Goal: Task Accomplishment & Management: Manage account settings

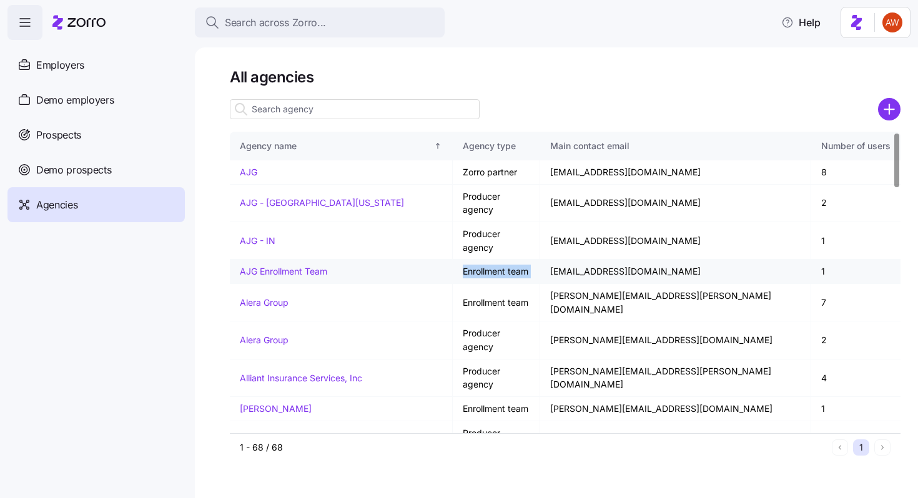
drag, startPoint x: 465, startPoint y: 242, endPoint x: 558, endPoint y: 249, distance: 92.7
click at [540, 260] on td "Enrollment team" at bounding box center [496, 272] width 87 height 24
click at [315, 266] on link "AJG Enrollment Team" at bounding box center [283, 271] width 87 height 11
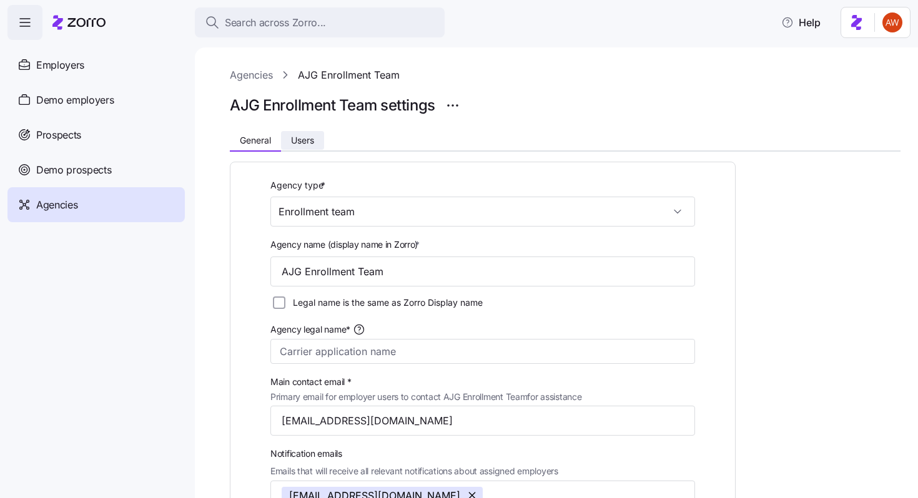
click at [309, 137] on span "Users" at bounding box center [302, 140] width 23 height 9
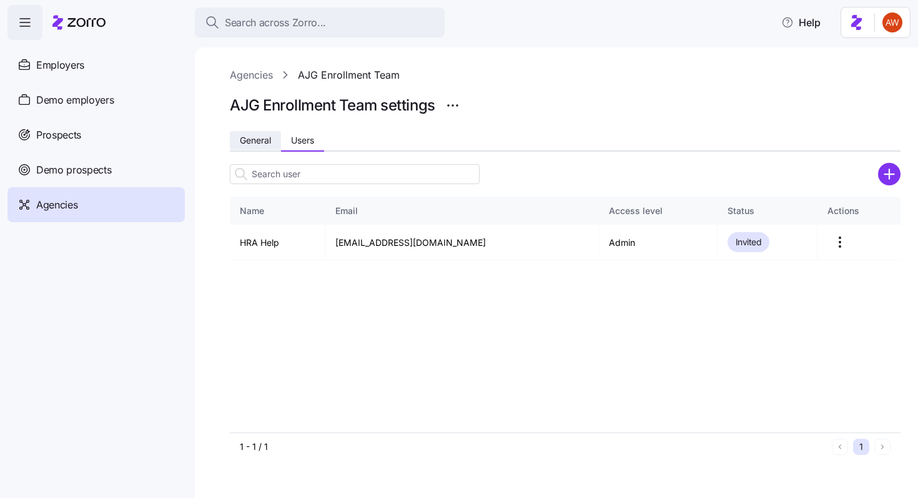
click at [255, 145] on span "General" at bounding box center [255, 140] width 31 height 9
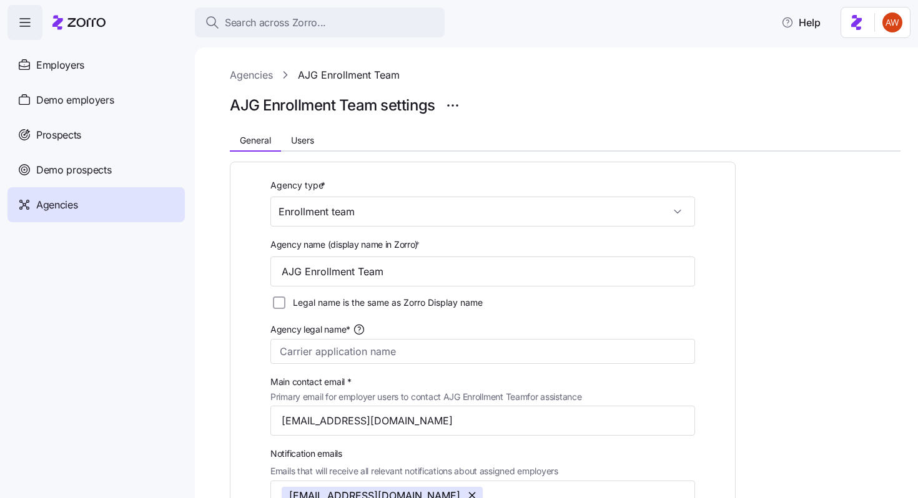
click at [139, 201] on div "Agencies" at bounding box center [95, 204] width 177 height 35
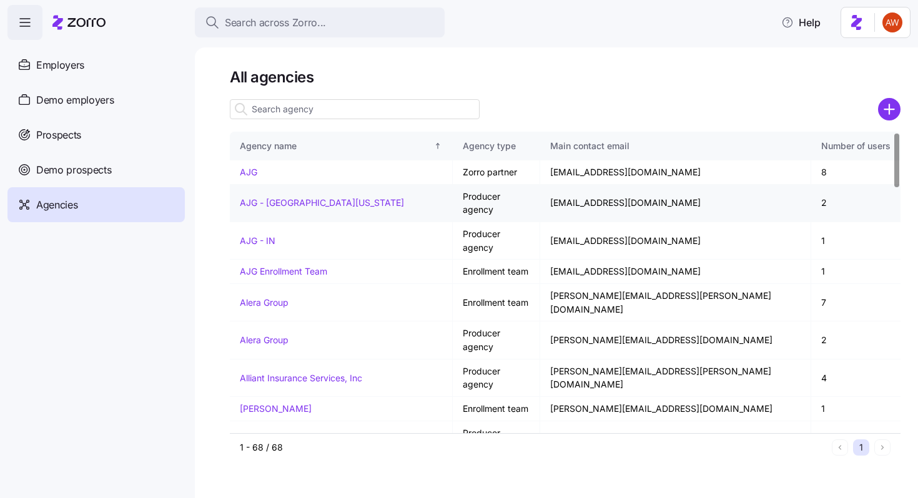
click at [267, 197] on link "AJG - Central Florida" at bounding box center [322, 202] width 164 height 11
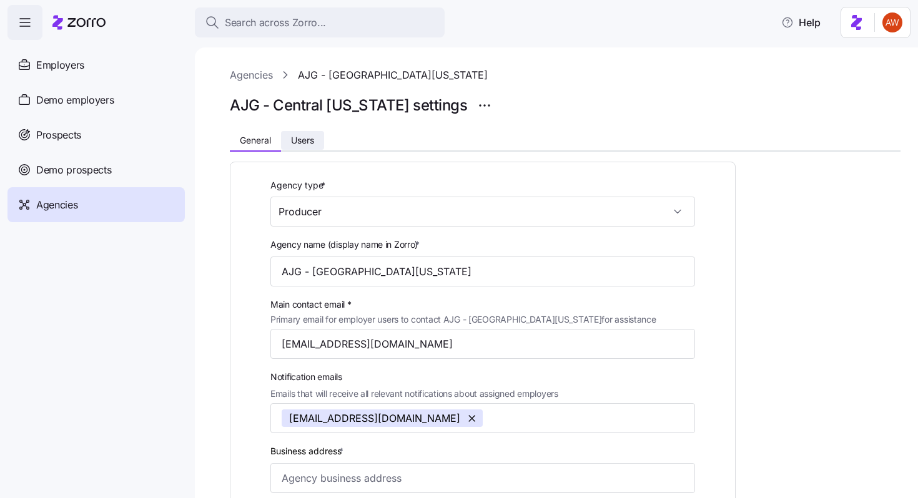
click at [310, 137] on span "Users" at bounding box center [302, 140] width 23 height 9
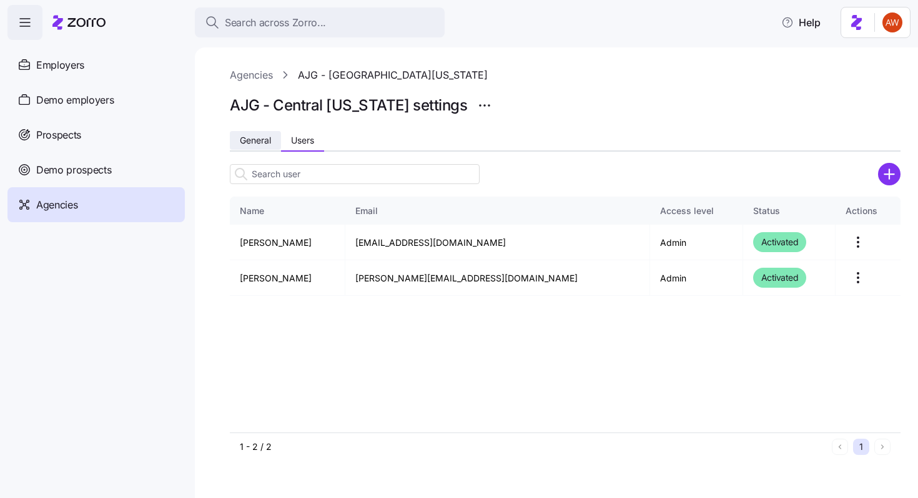
click at [252, 139] on span "General" at bounding box center [255, 140] width 31 height 9
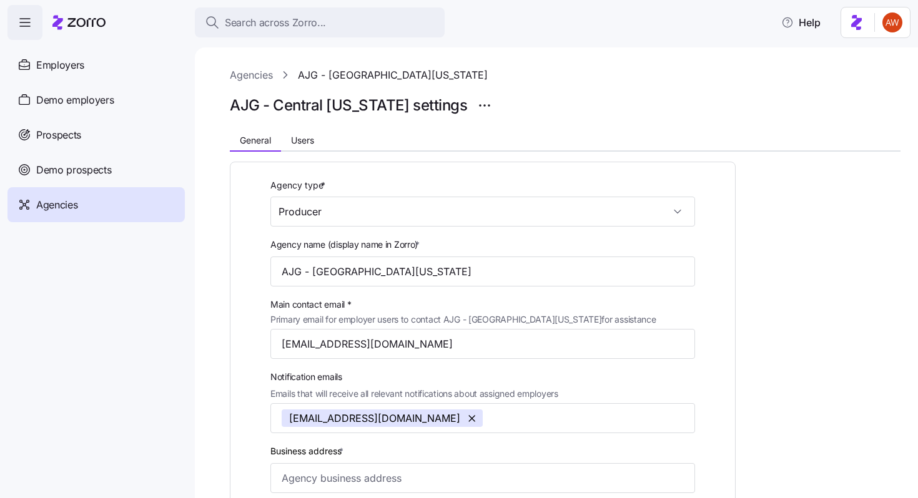
click at [251, 77] on link "Agencies" at bounding box center [251, 75] width 43 height 16
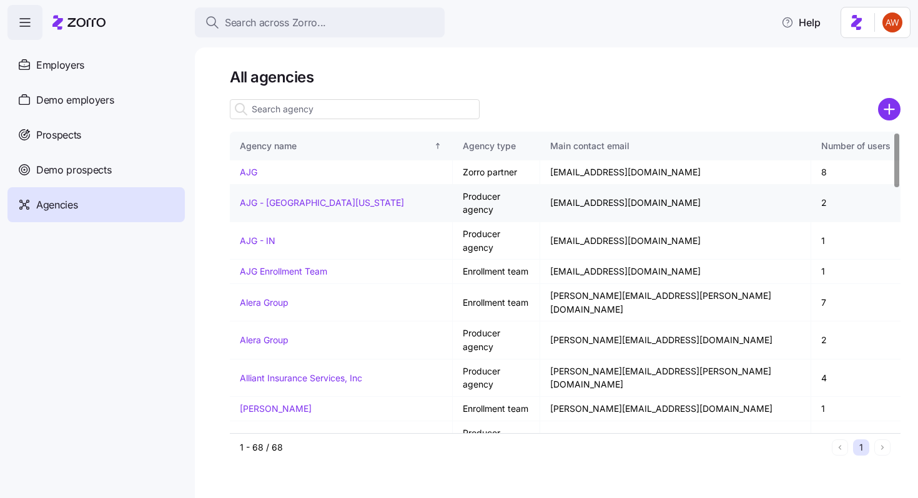
click at [308, 197] on link "AJG - Central Florida" at bounding box center [322, 202] width 164 height 11
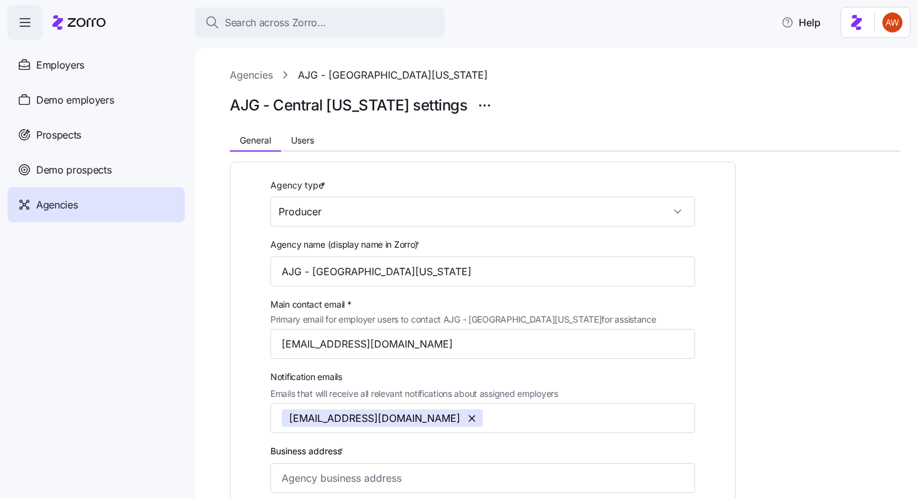
click at [170, 192] on div "Agencies" at bounding box center [95, 204] width 177 height 35
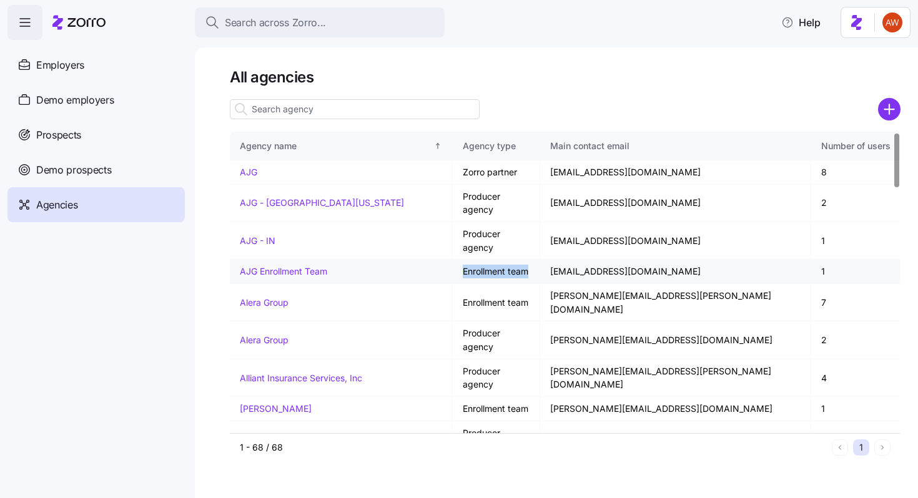
drag, startPoint x: 462, startPoint y: 244, endPoint x: 531, endPoint y: 245, distance: 69.4
click at [531, 260] on td "Enrollment team" at bounding box center [496, 272] width 87 height 24
drag, startPoint x: 460, startPoint y: 197, endPoint x: 553, endPoint y: 199, distance: 93.7
click at [540, 199] on td "Producer agency" at bounding box center [496, 203] width 87 height 37
click at [488, 260] on td "Enrollment team" at bounding box center [496, 272] width 87 height 24
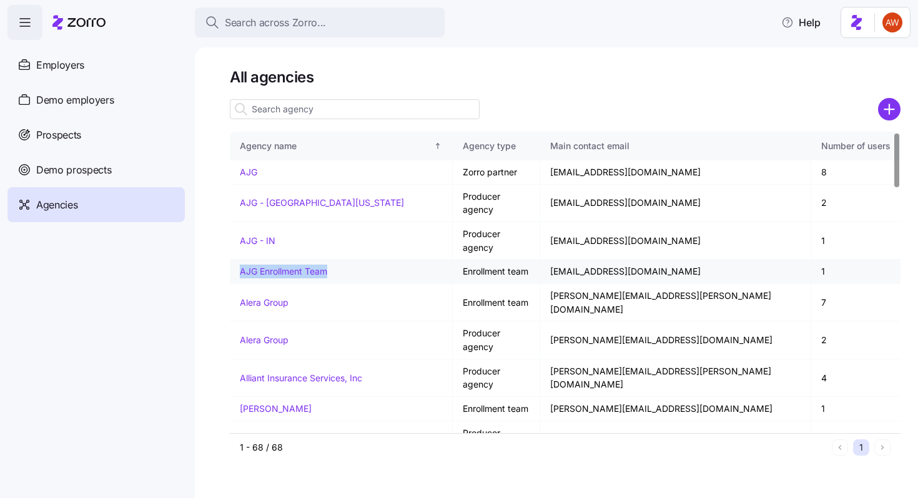
drag, startPoint x: 232, startPoint y: 245, endPoint x: 342, endPoint y: 248, distance: 110.0
click at [342, 260] on td "AJG Enrollment Team" at bounding box center [341, 272] width 223 height 24
copy link "AJG Enrollment Team"
drag, startPoint x: 237, startPoint y: 266, endPoint x: 300, endPoint y: 266, distance: 63.1
click at [300, 284] on td "Alera Group" at bounding box center [341, 302] width 223 height 37
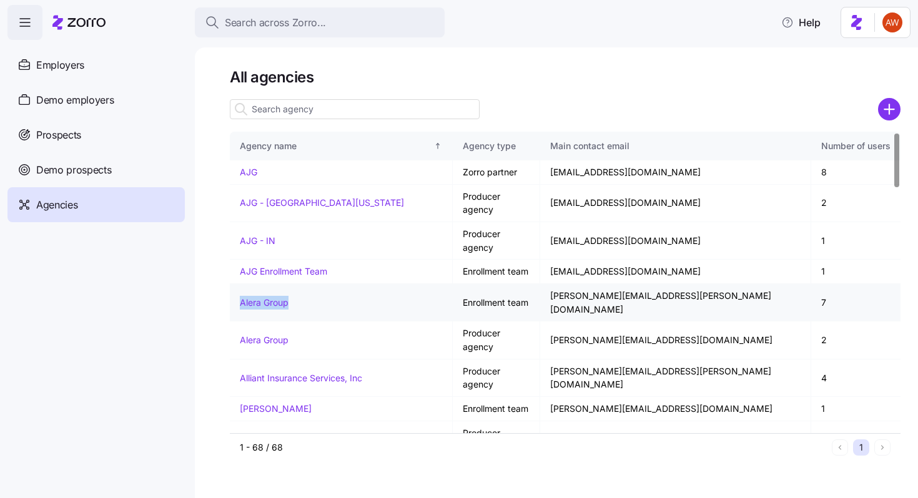
copy link "Alera Group"
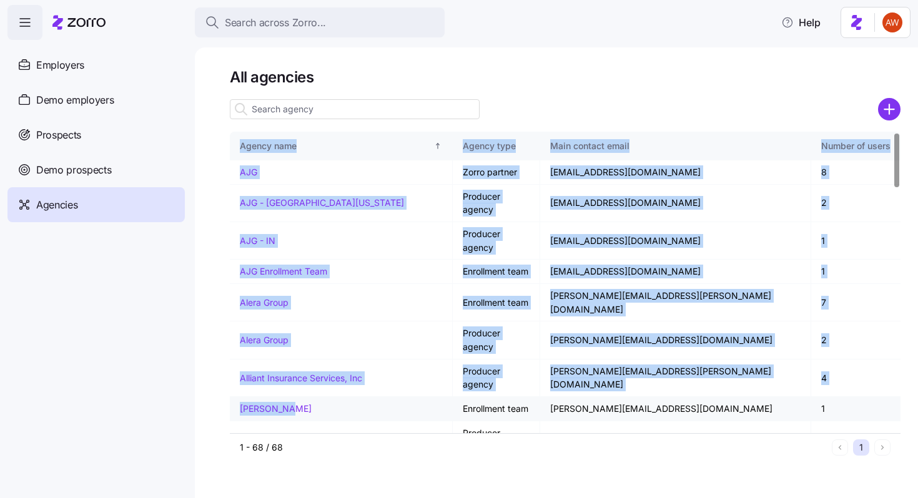
drag, startPoint x: 225, startPoint y: 342, endPoint x: 316, endPoint y: 340, distance: 91.2
click at [316, 340] on div "All agencies Agency name Agency type Main contact email Number of users AJG Zor…" at bounding box center [556, 272] width 723 height 451
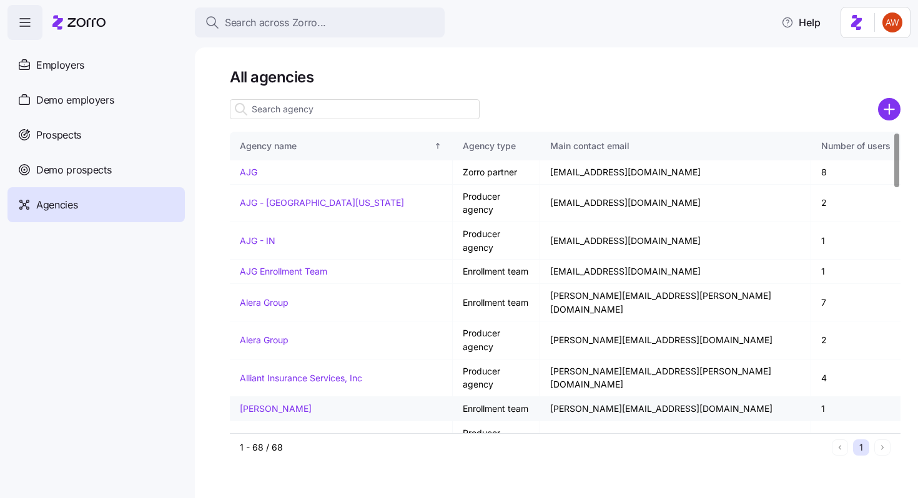
click at [318, 397] on td "[PERSON_NAME]" at bounding box center [341, 409] width 223 height 24
drag, startPoint x: 235, startPoint y: 342, endPoint x: 290, endPoint y: 343, distance: 55.0
click at [290, 397] on td "[PERSON_NAME]" at bounding box center [341, 409] width 223 height 24
copy link "[PERSON_NAME]"
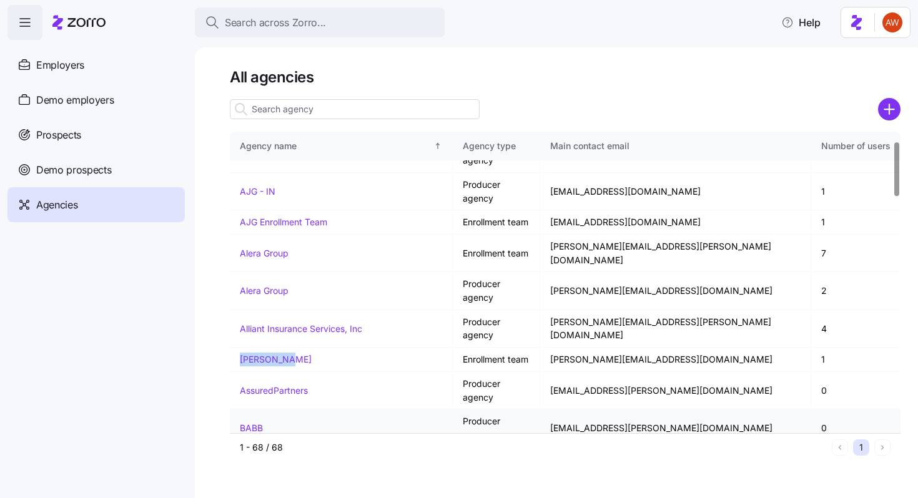
scroll to position [54, 0]
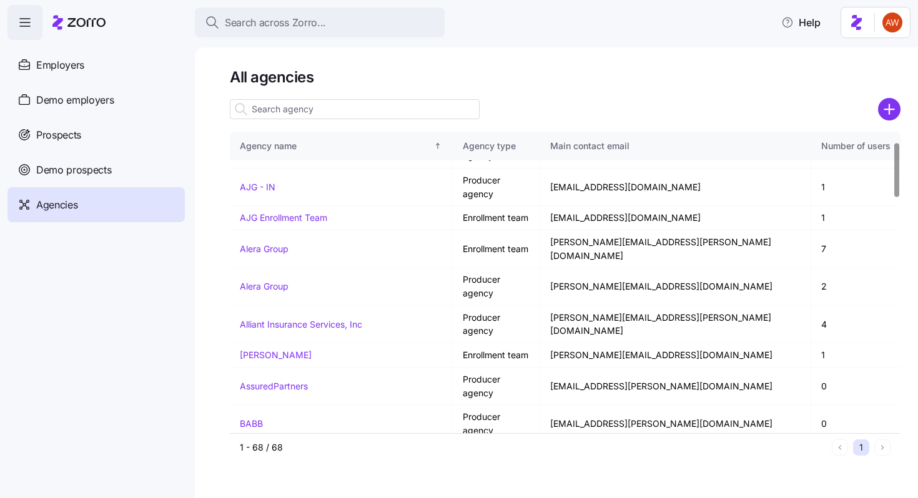
drag, startPoint x: 234, startPoint y: 383, endPoint x: 346, endPoint y: 385, distance: 112.4
click at [346, 481] on td "[PERSON_NAME] Benefit Group" at bounding box center [341, 493] width 223 height 24
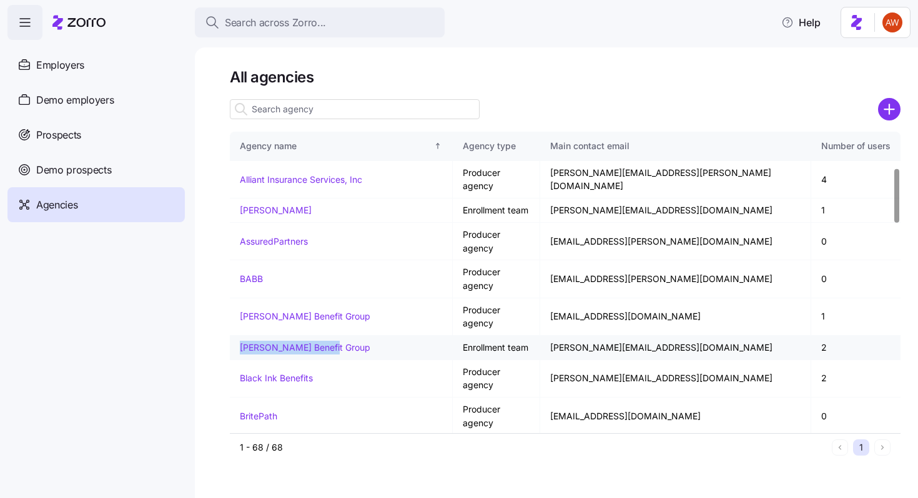
scroll to position [205, 0]
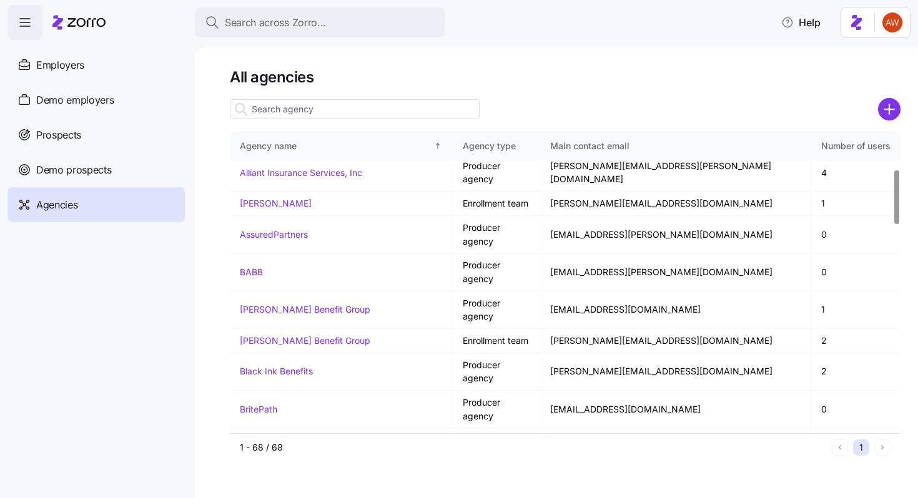
drag, startPoint x: 235, startPoint y: 382, endPoint x: 358, endPoint y: 385, distance: 123.7
copy link "Choice Broker Services"
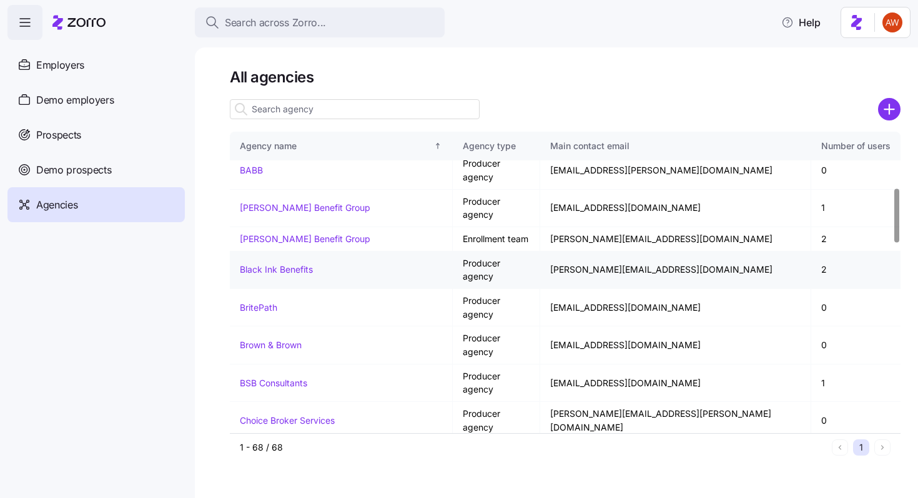
scroll to position [309, 0]
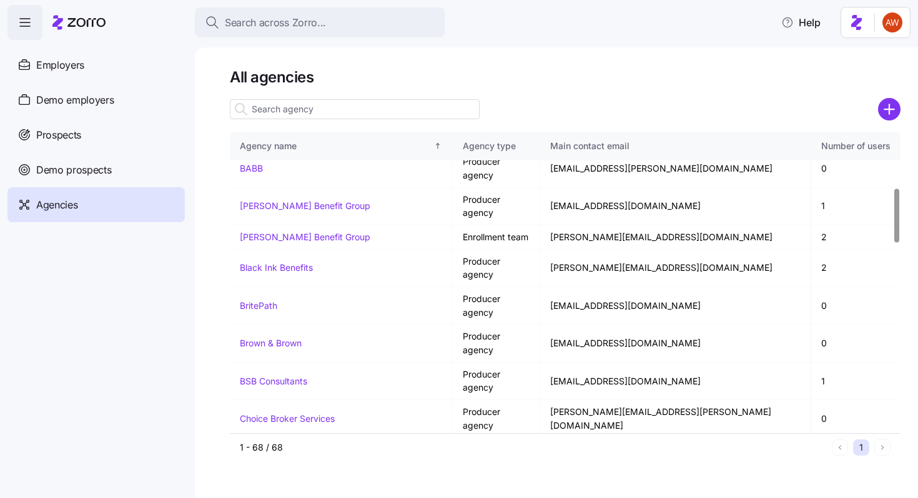
drag, startPoint x: 235, startPoint y: 395, endPoint x: 316, endPoint y: 396, distance: 81.2
copy link "[PERSON_NAME] Insurance"
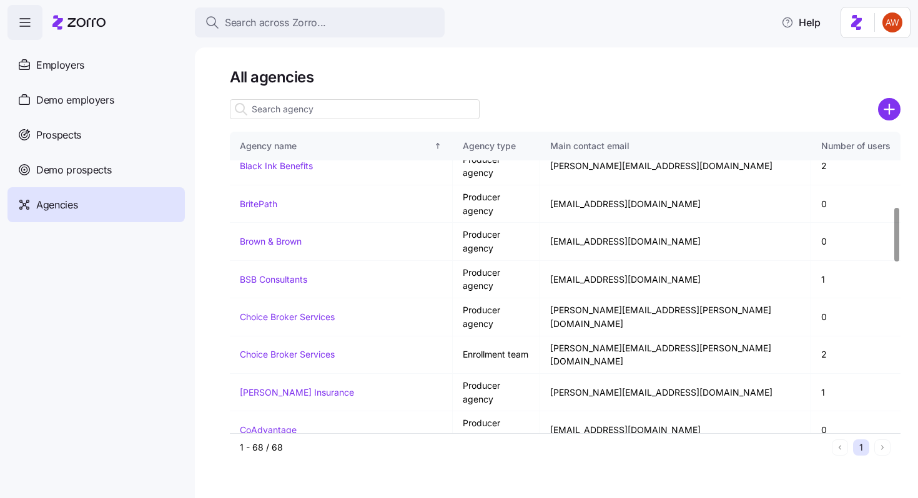
scroll to position [443, 0]
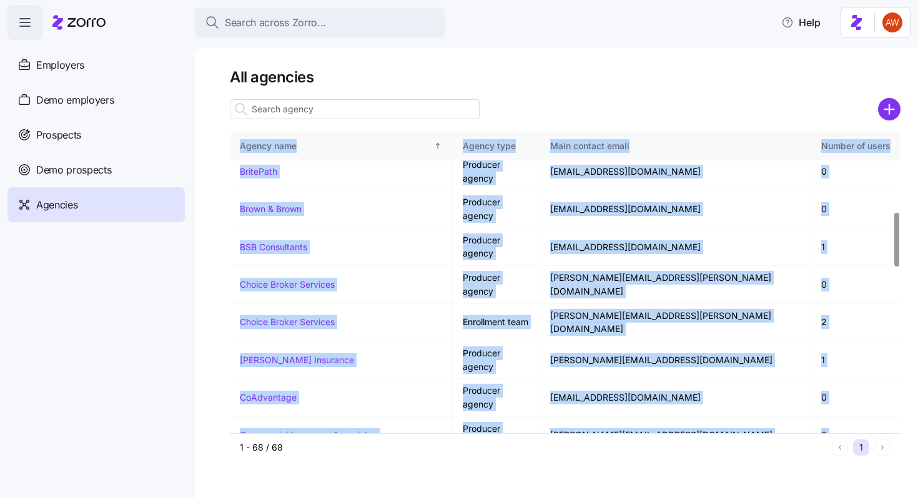
drag, startPoint x: 222, startPoint y: 330, endPoint x: 313, endPoint y: 333, distance: 91.2
click at [313, 333] on div "All agencies Agency name Agency type Main contact email Number of users AJG Zor…" at bounding box center [556, 272] width 723 height 451
drag, startPoint x: 215, startPoint y: 339, endPoint x: 282, endPoint y: 340, distance: 66.8
click at [282, 340] on div "All agencies Agency name Agency type Main contact email Number of users AJG Zor…" at bounding box center [556, 272] width 723 height 451
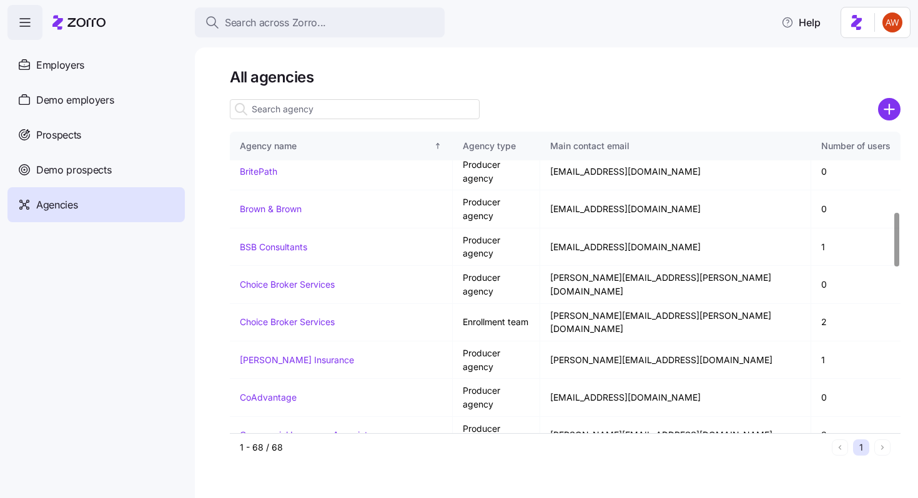
drag, startPoint x: 237, startPoint y: 330, endPoint x: 283, endPoint y: 333, distance: 46.3
copy link "Enroll365"
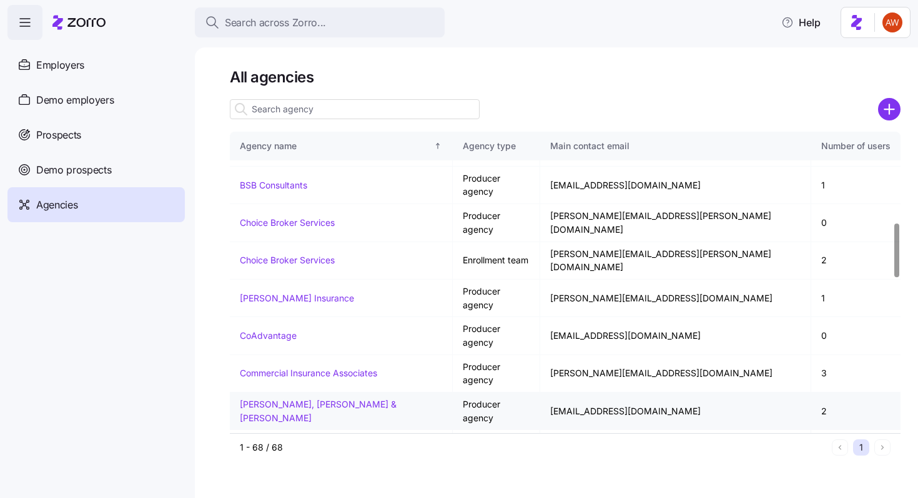
scroll to position [508, 0]
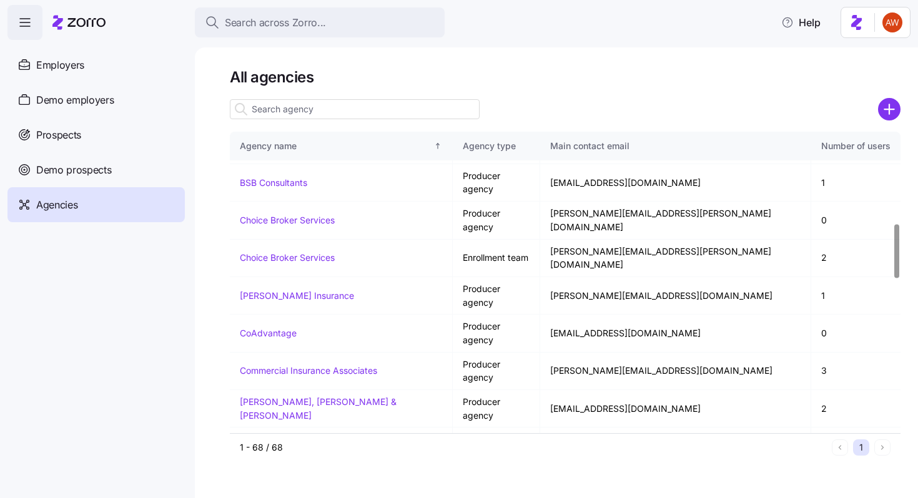
drag, startPoint x: 236, startPoint y: 315, endPoint x: 421, endPoint y: 320, distance: 184.9
copy link "Fredriksen Insurance - Enrollment Team"
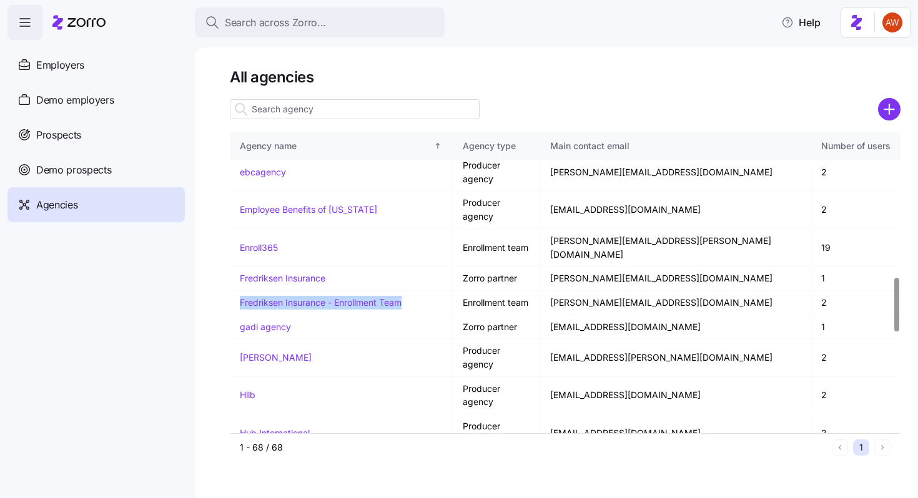
scroll to position [808, 0]
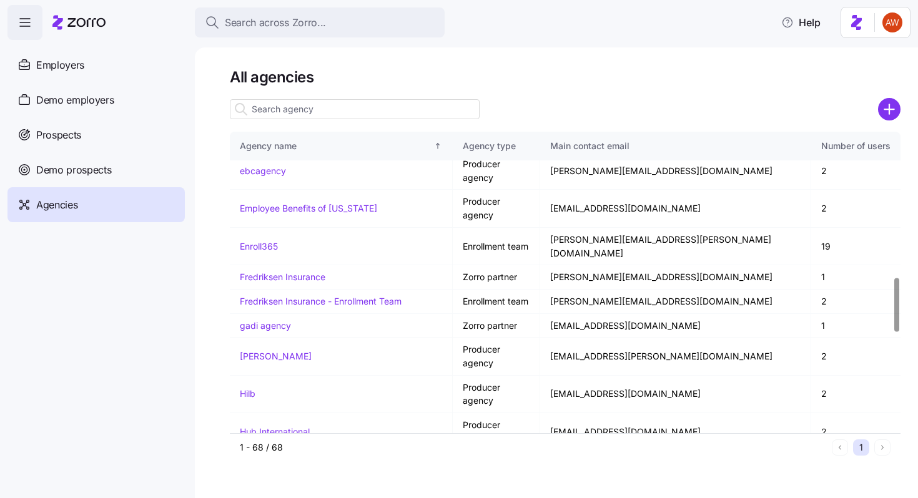
drag, startPoint x: 231, startPoint y: 307, endPoint x: 333, endPoint y: 309, distance: 101.8
copy link "MeBe Enrollment Team"
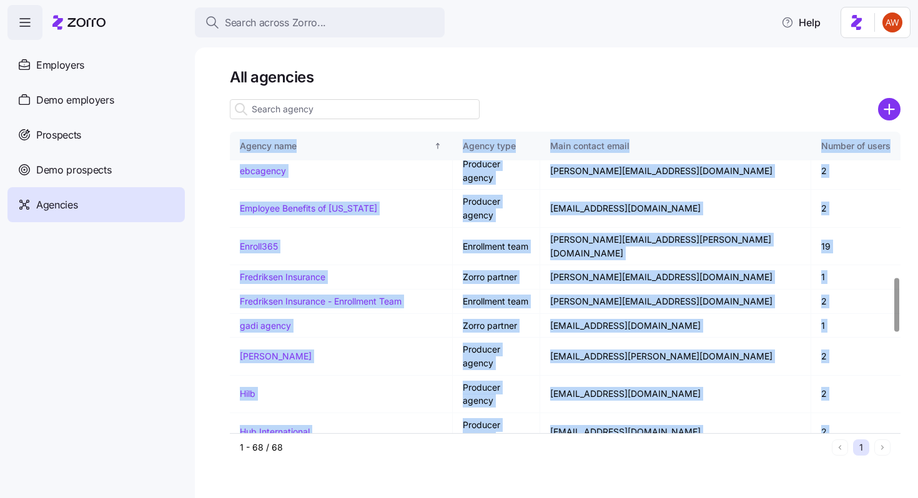
drag, startPoint x: 226, startPoint y: 353, endPoint x: 337, endPoint y: 353, distance: 110.5
click at [337, 353] on div "All agencies Agency name Agency type Main contact email Number of users AJG Zor…" at bounding box center [556, 272] width 723 height 451
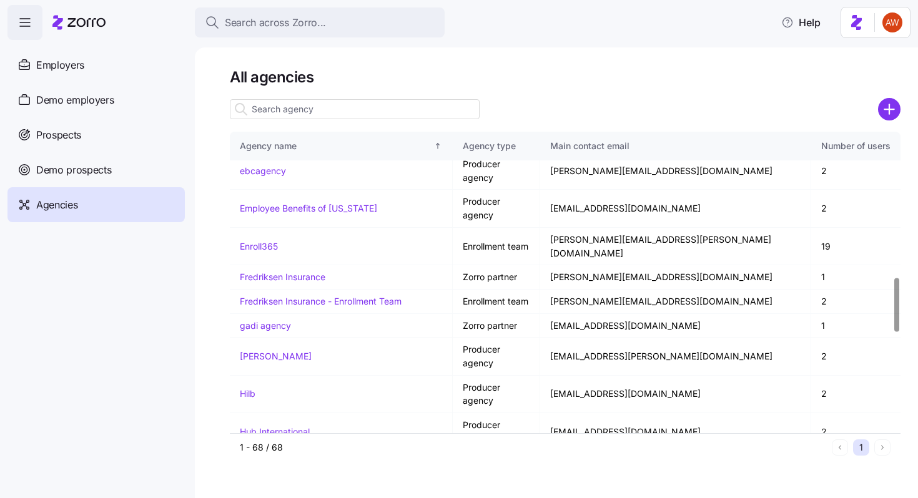
drag, startPoint x: 326, startPoint y: 353, endPoint x: 235, endPoint y: 353, distance: 91.2
copy link "MediLink Insurance"
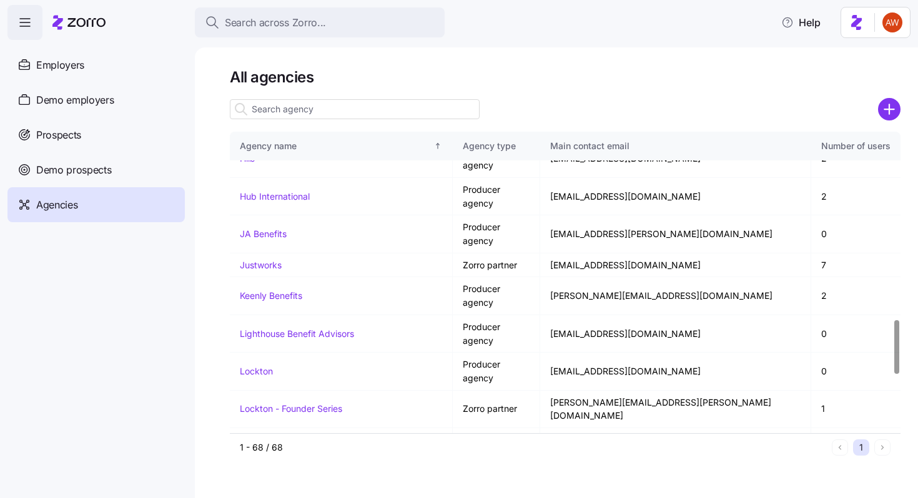
scroll to position [1044, 0]
drag, startPoint x: 235, startPoint y: 336, endPoint x: 341, endPoint y: 338, distance: 105.6
copy link "RightHandMan Financial"
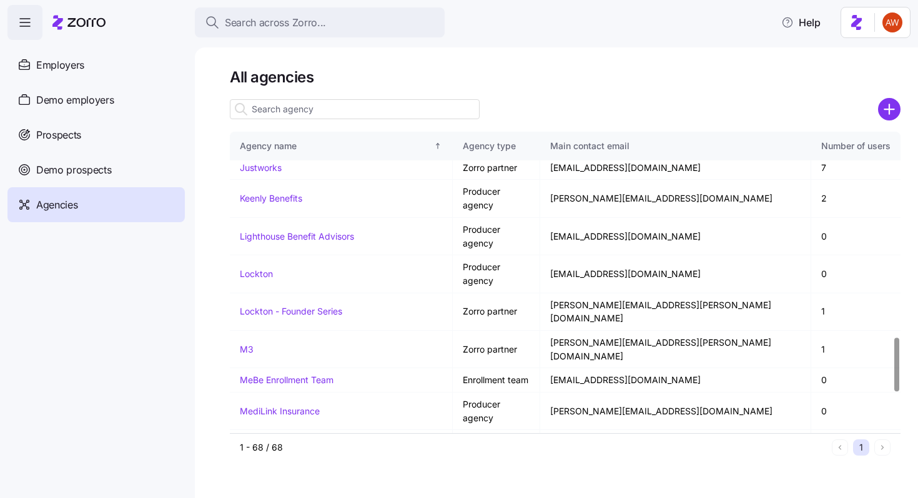
scroll to position [1145, 0]
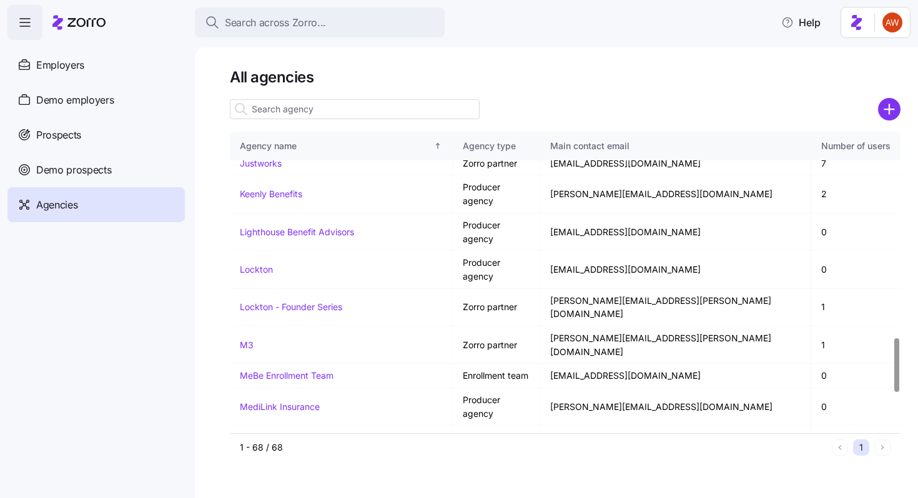
drag, startPoint x: 235, startPoint y: 330, endPoint x: 308, endPoint y: 331, distance: 72.5
drag, startPoint x: 235, startPoint y: 355, endPoint x: 331, endPoint y: 357, distance: 96.2
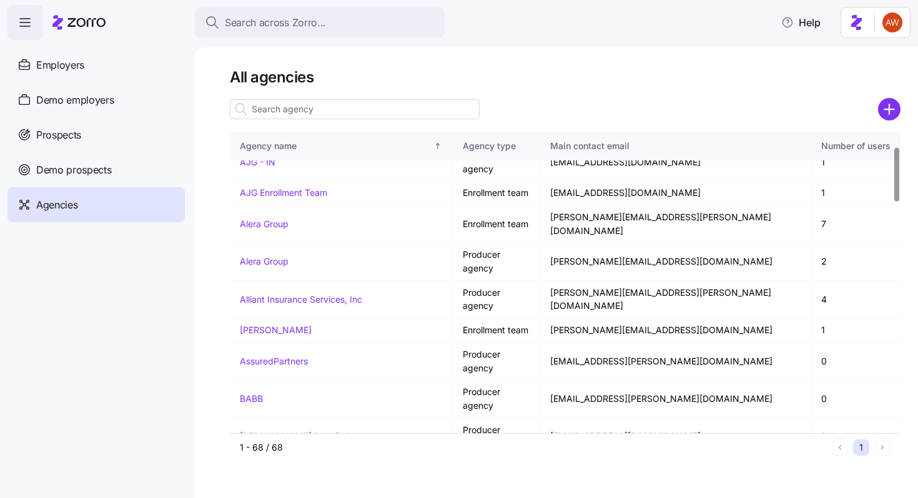
scroll to position [80, 0]
click at [287, 461] on link "Binzer Benefit Group" at bounding box center [305, 466] width 131 height 11
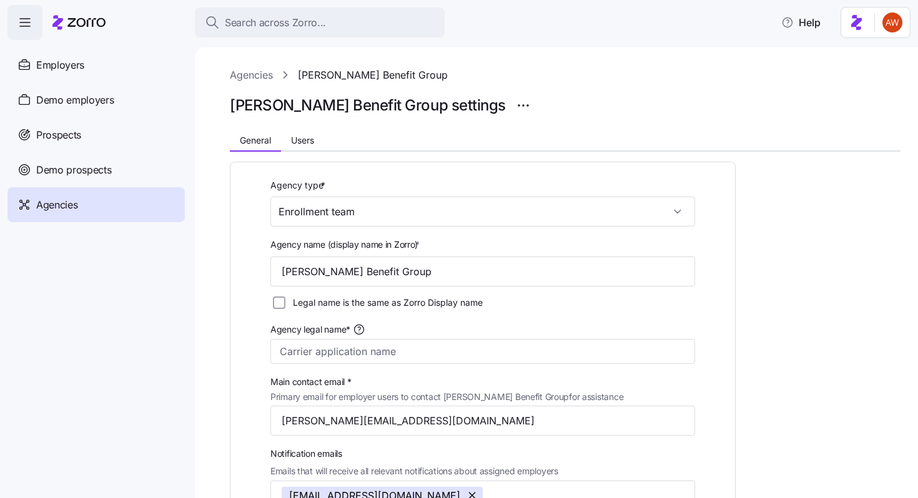
click at [248, 76] on link "Agencies" at bounding box center [251, 75] width 43 height 16
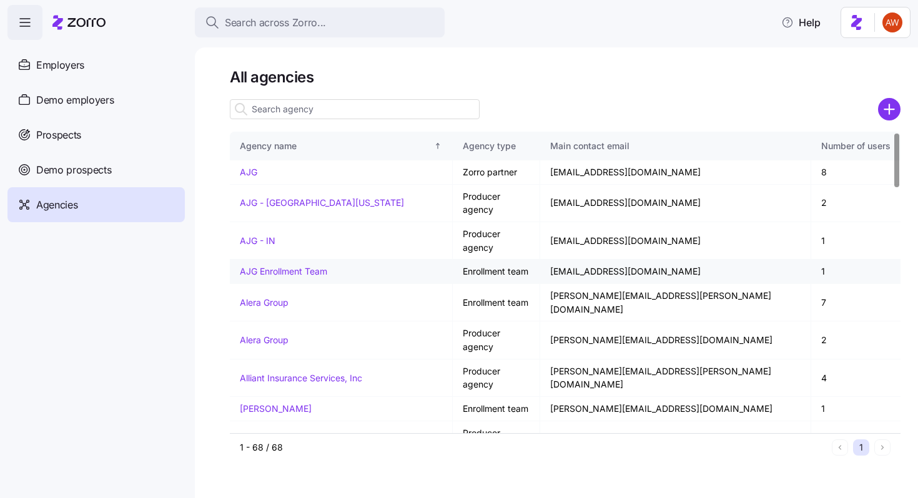
click at [259, 266] on link "AJG Enrollment Team" at bounding box center [283, 271] width 87 height 11
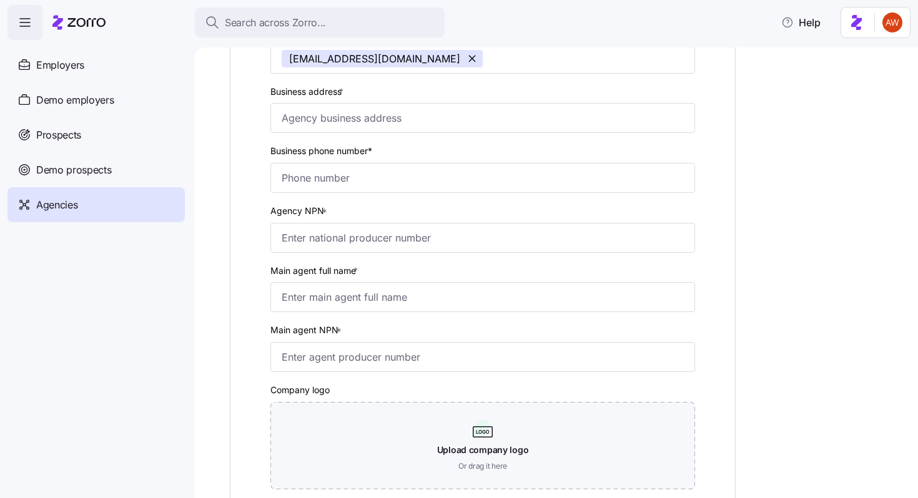
scroll to position [447, 0]
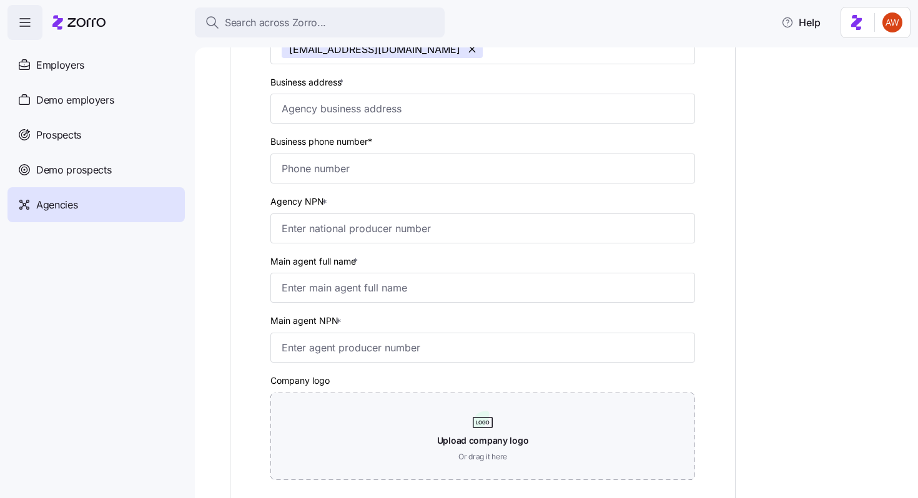
drag, startPoint x: 271, startPoint y: 81, endPoint x: 348, endPoint y: 82, distance: 76.8
click at [346, 82] on label "Business address *" at bounding box center [308, 83] width 76 height 14
drag, startPoint x: 267, startPoint y: 142, endPoint x: 370, endPoint y: 146, distance: 103.1
click at [370, 146] on div "Business phone number*" at bounding box center [482, 159] width 435 height 60
drag, startPoint x: 268, startPoint y: 205, endPoint x: 320, endPoint y: 206, distance: 52.5
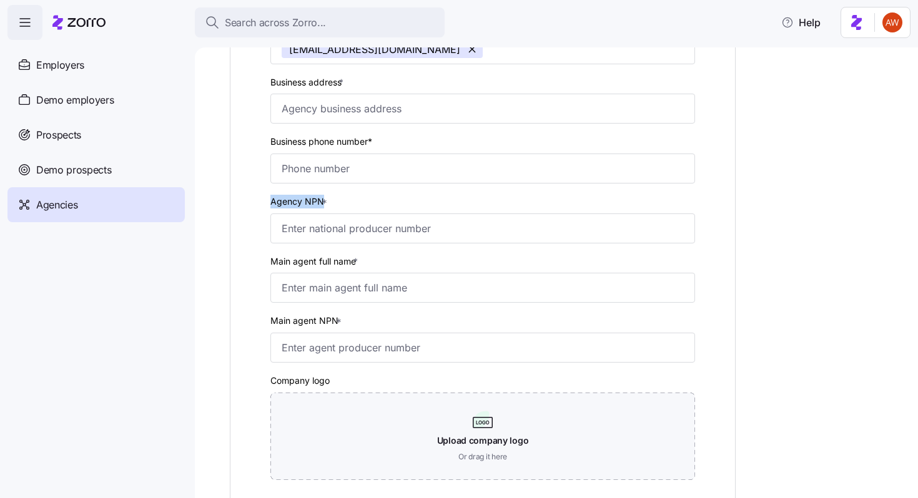
click at [320, 206] on div "Agency NPN *" at bounding box center [482, 219] width 435 height 60
drag, startPoint x: 269, startPoint y: 262, endPoint x: 355, endPoint y: 267, distance: 86.3
click at [355, 267] on div "Main agent full name *" at bounding box center [482, 279] width 435 height 60
drag, startPoint x: 270, startPoint y: 327, endPoint x: 334, endPoint y: 328, distance: 64.3
click at [334, 328] on div "Main agent NPN *" at bounding box center [482, 338] width 435 height 60
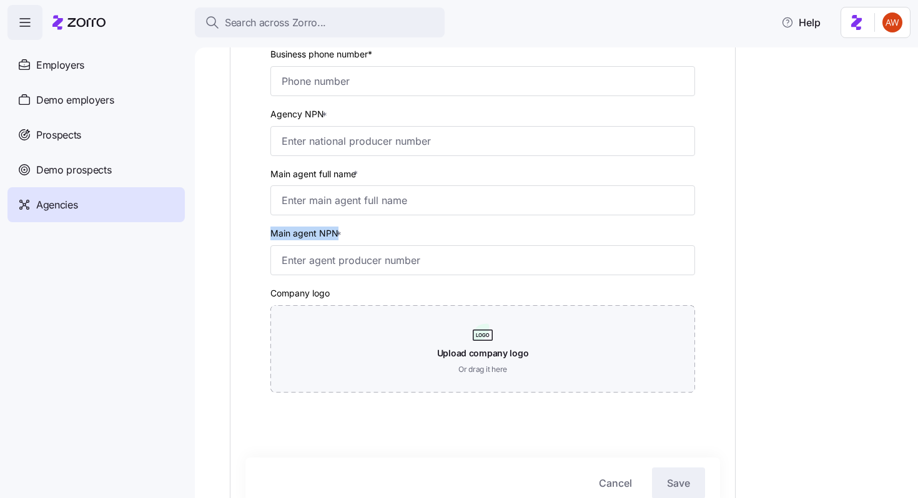
scroll to position [541, 0]
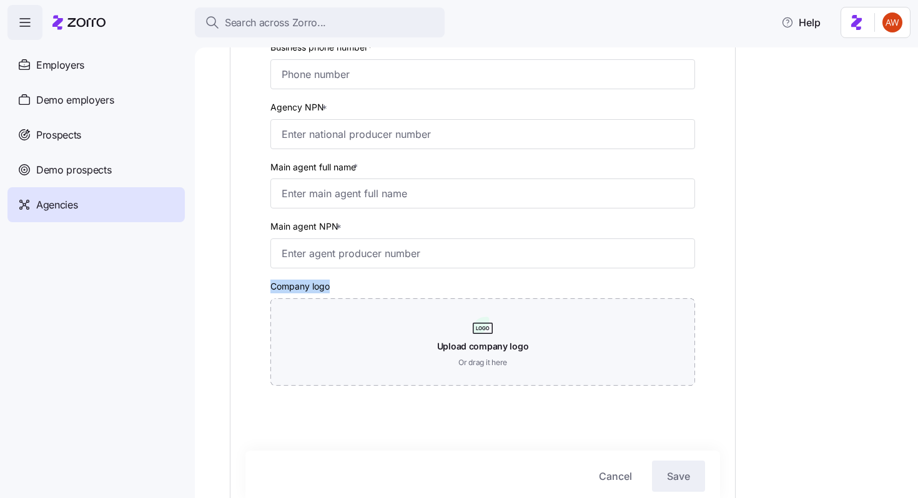
drag, startPoint x: 270, startPoint y: 287, endPoint x: 335, endPoint y: 289, distance: 64.3
click at [335, 289] on div "Company logo Upload company logo Or drag it here" at bounding box center [482, 332] width 425 height 107
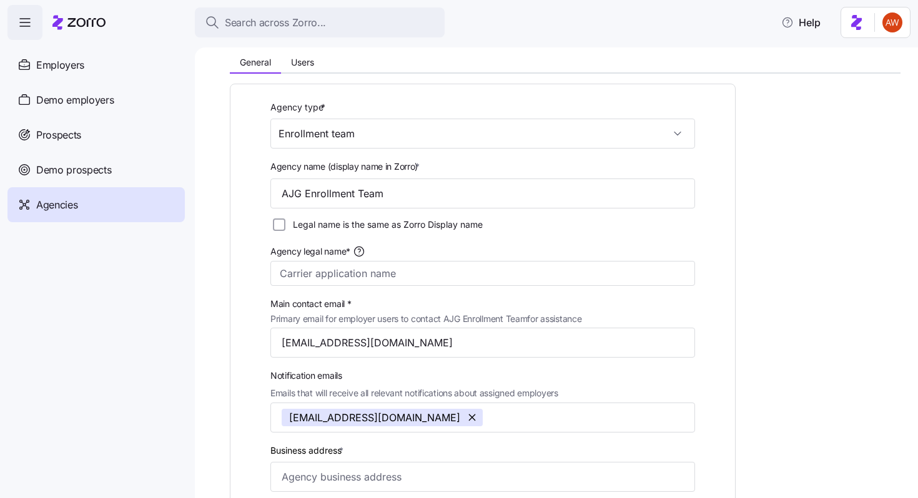
scroll to position [69, 0]
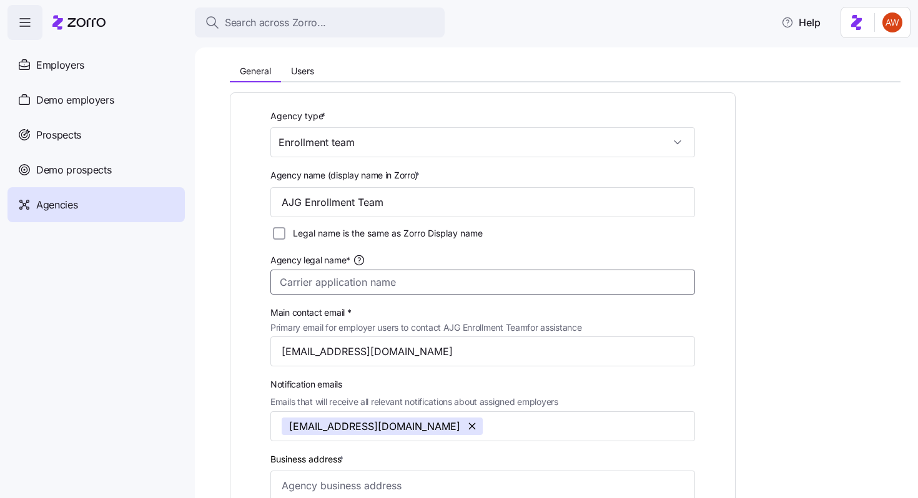
click at [315, 294] on input "Agency legal name*" at bounding box center [482, 282] width 425 height 25
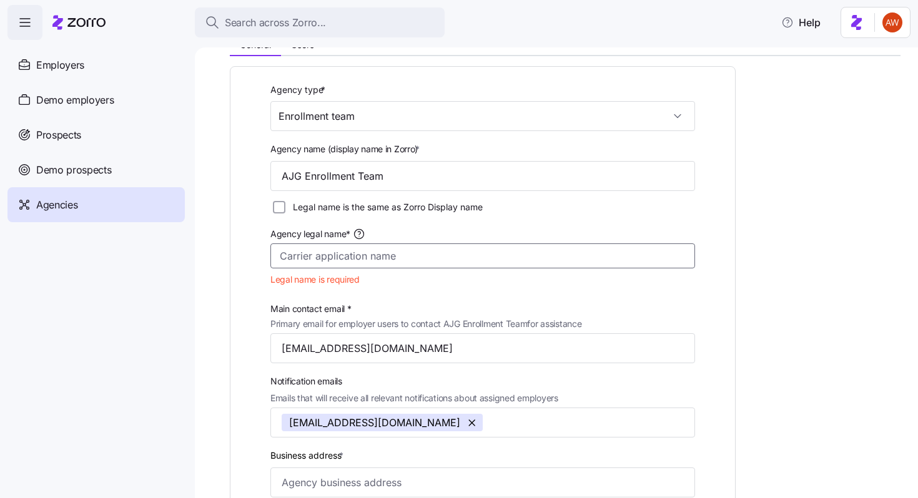
scroll to position [0, 0]
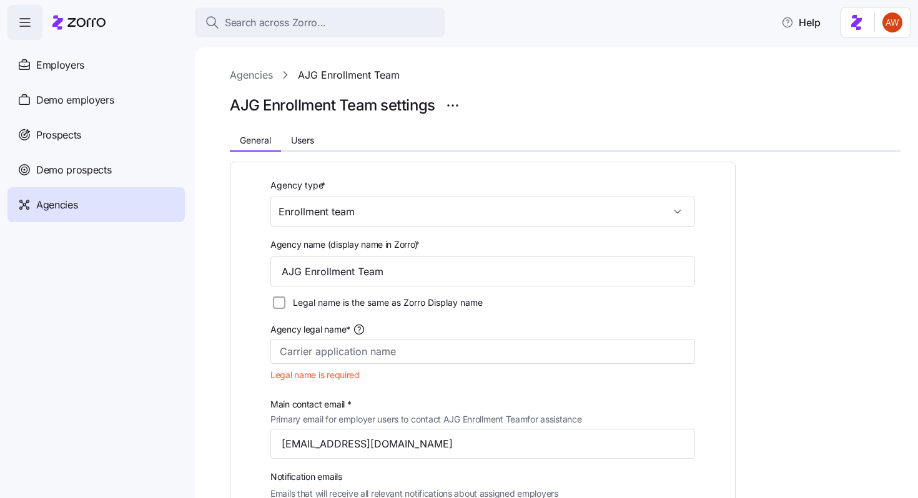
click at [257, 72] on link "Agencies" at bounding box center [251, 75] width 43 height 16
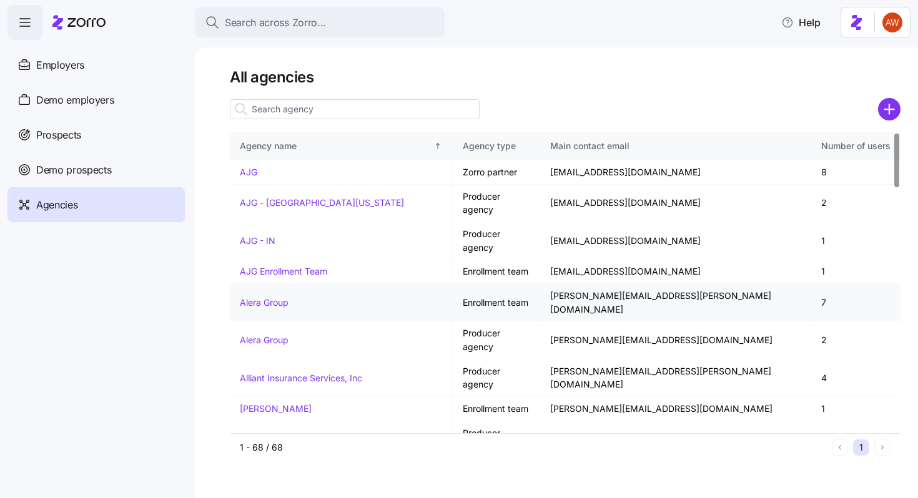
click at [264, 297] on link "Alera Group" at bounding box center [264, 302] width 49 height 11
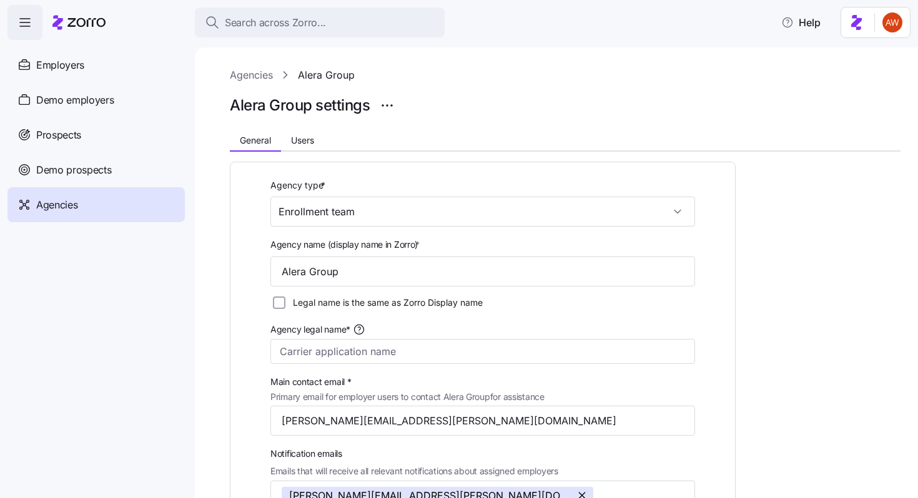
click at [252, 77] on link "Agencies" at bounding box center [251, 75] width 43 height 16
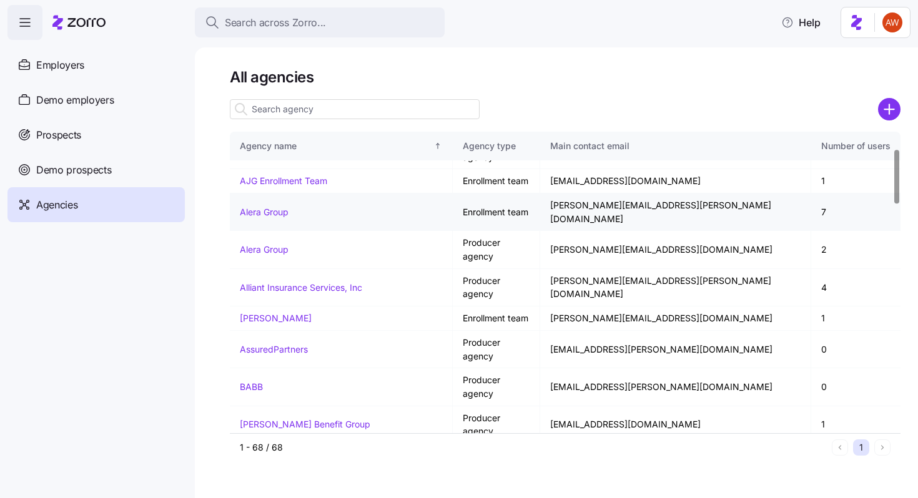
scroll to position [92, 0]
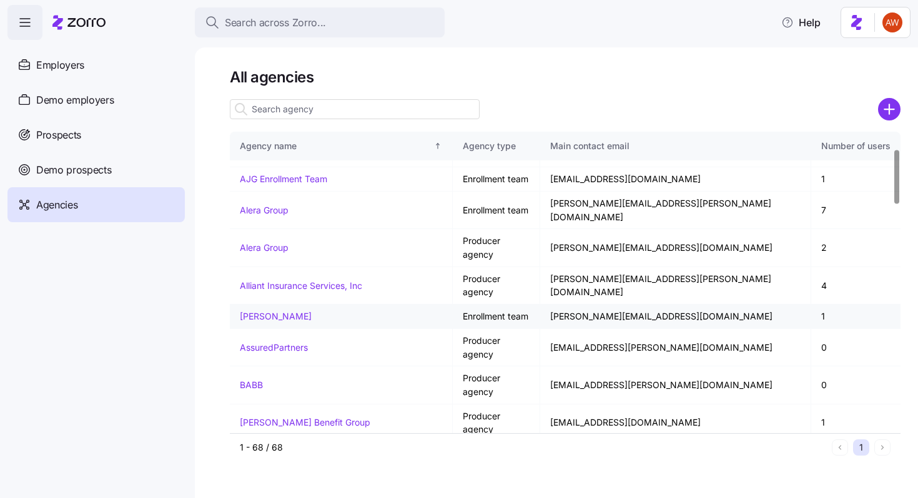
click at [265, 311] on link "Andrew Lee" at bounding box center [276, 316] width 72 height 11
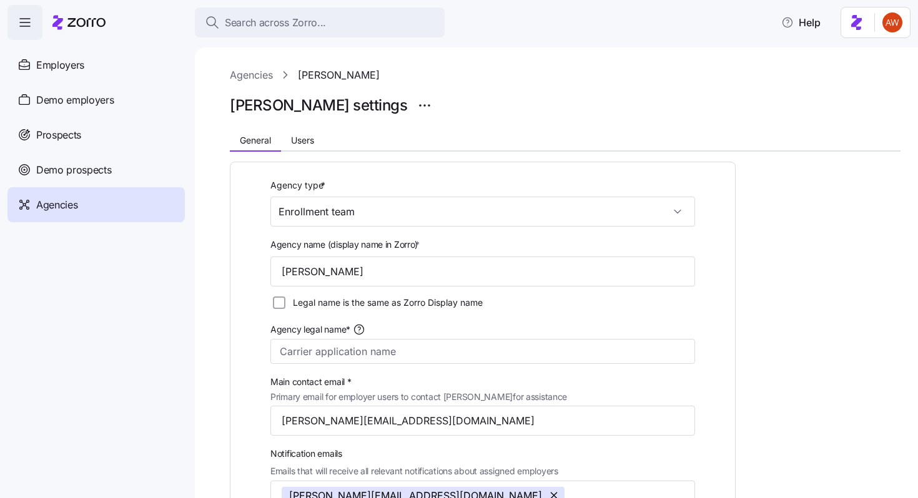
click at [262, 76] on link "Agencies" at bounding box center [251, 75] width 43 height 16
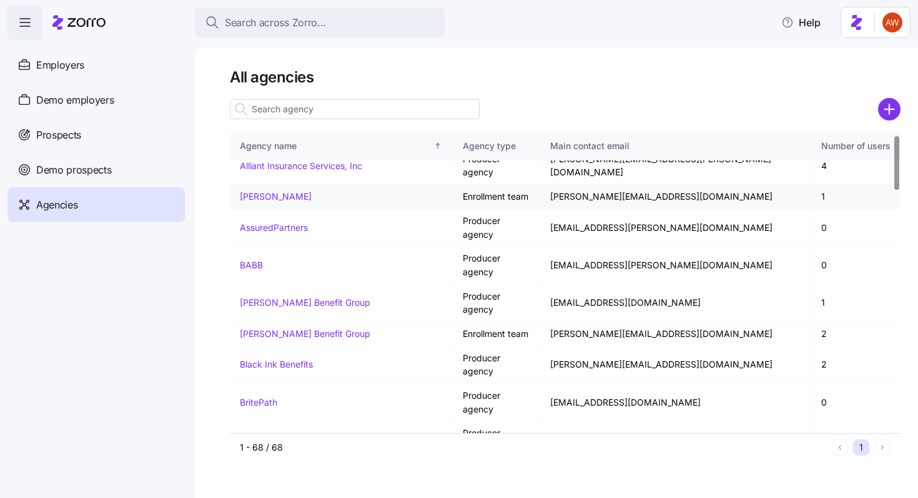
scroll to position [315, 0]
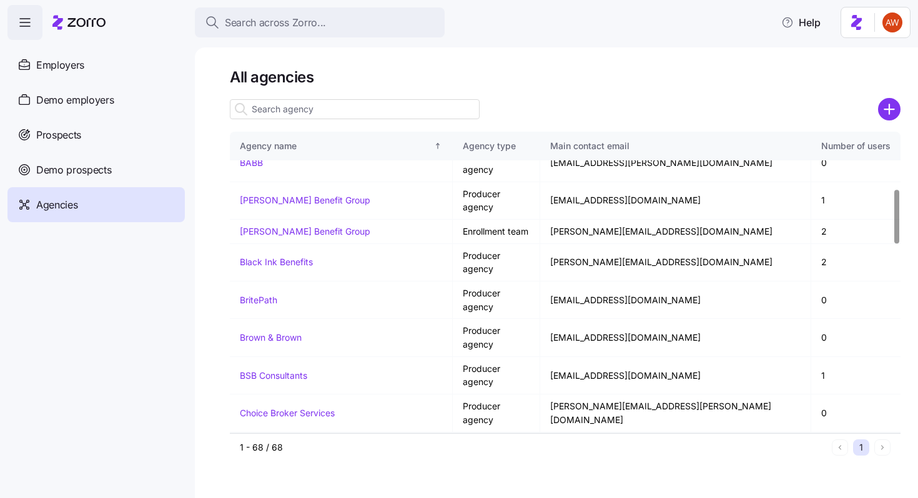
click at [304, 445] on link "Choice Broker Services" at bounding box center [287, 450] width 95 height 11
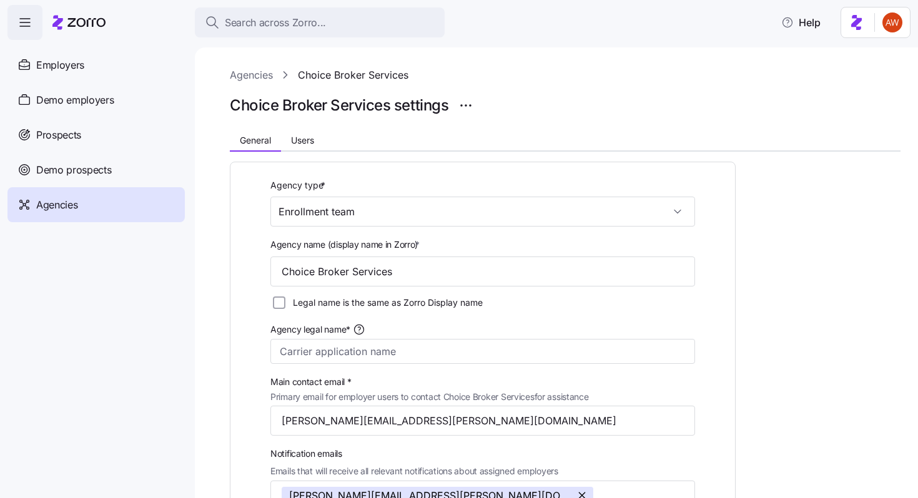
click at [255, 77] on link "Agencies" at bounding box center [251, 75] width 43 height 16
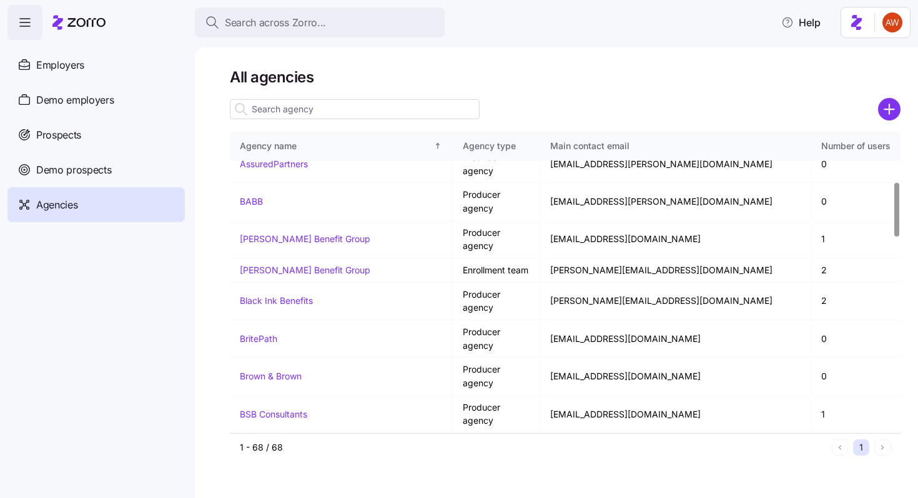
scroll to position [346, 0]
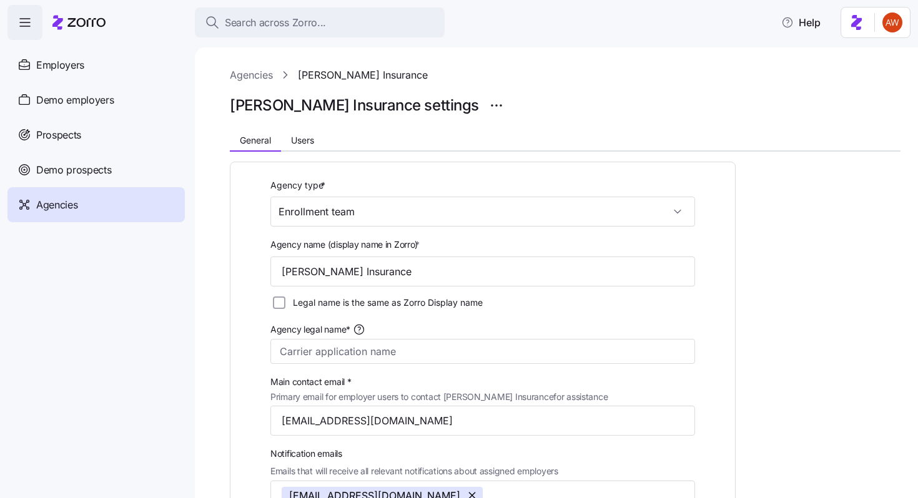
click at [255, 73] on link "Agencies" at bounding box center [251, 75] width 43 height 16
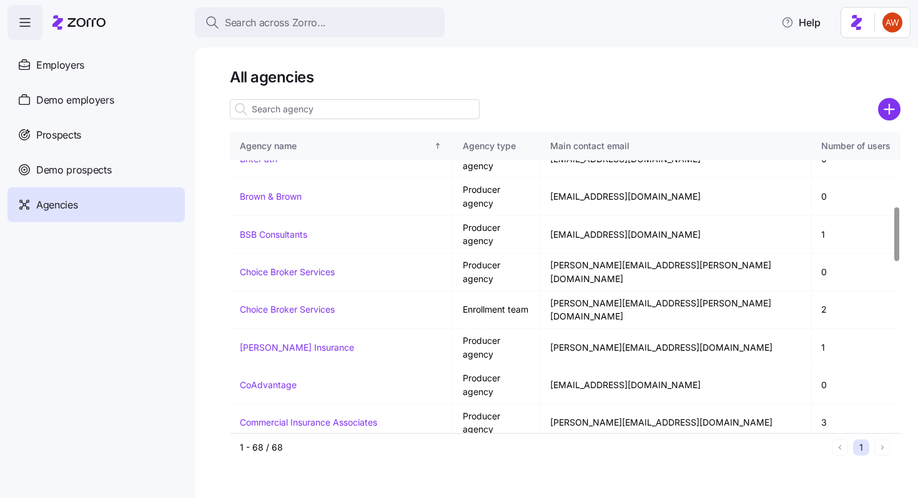
scroll to position [413, 0]
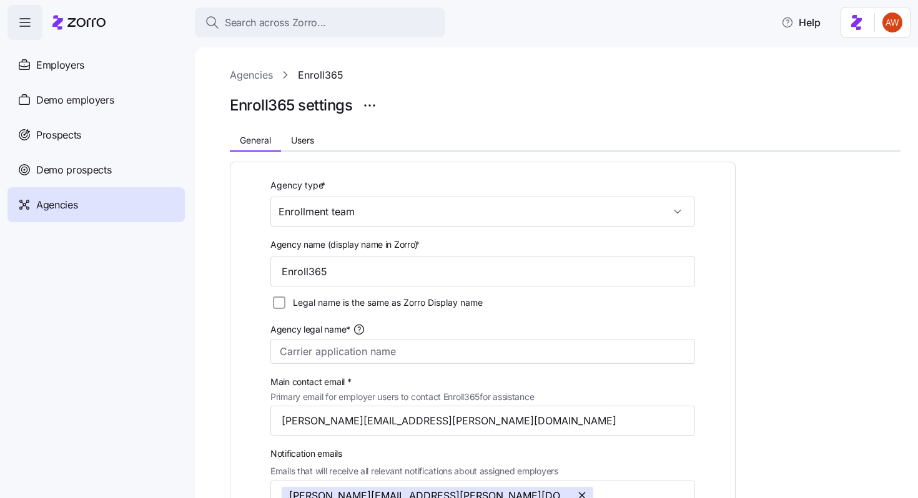
click at [252, 74] on link "Agencies" at bounding box center [251, 75] width 43 height 16
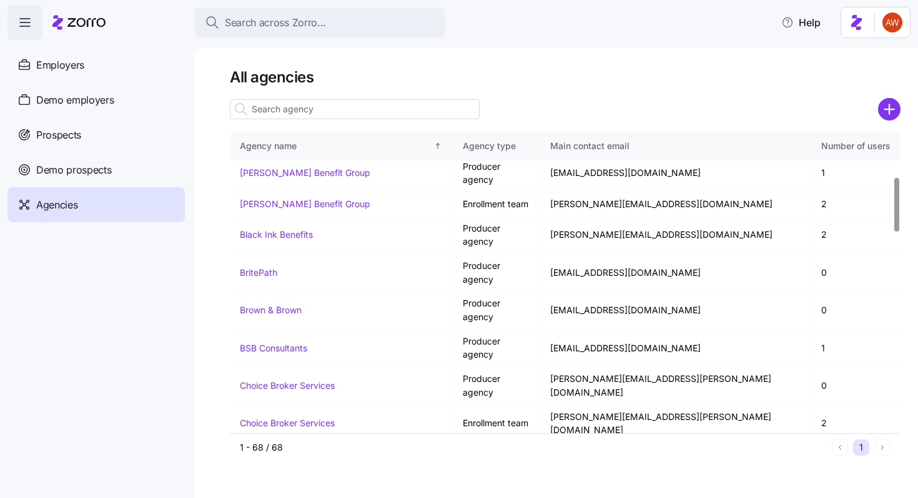
scroll to position [520, 0]
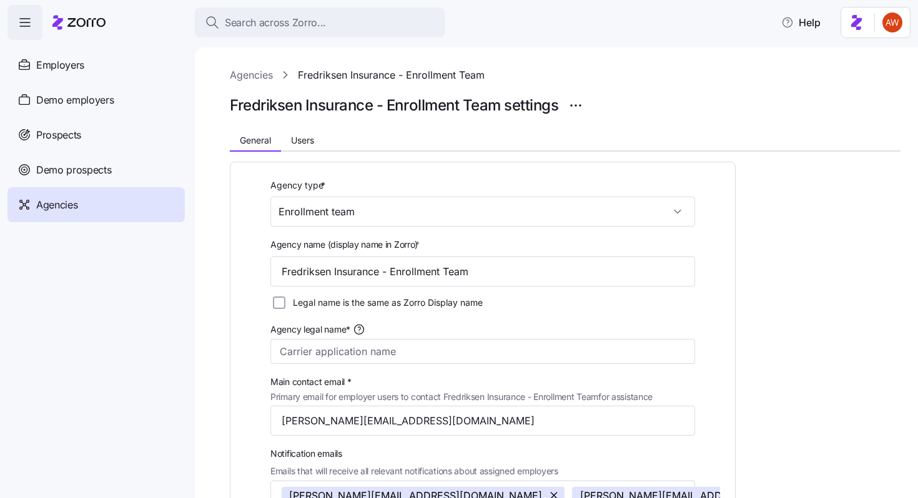
click at [261, 75] on link "Agencies" at bounding box center [251, 75] width 43 height 16
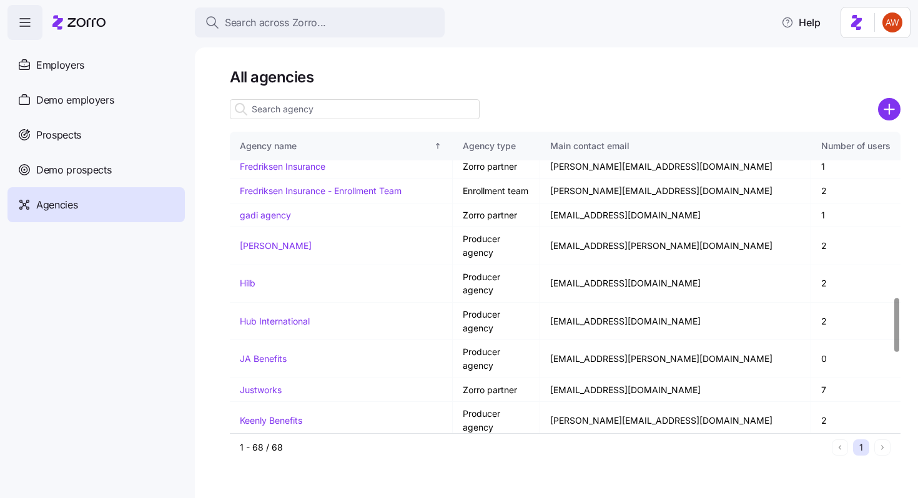
scroll to position [921, 0]
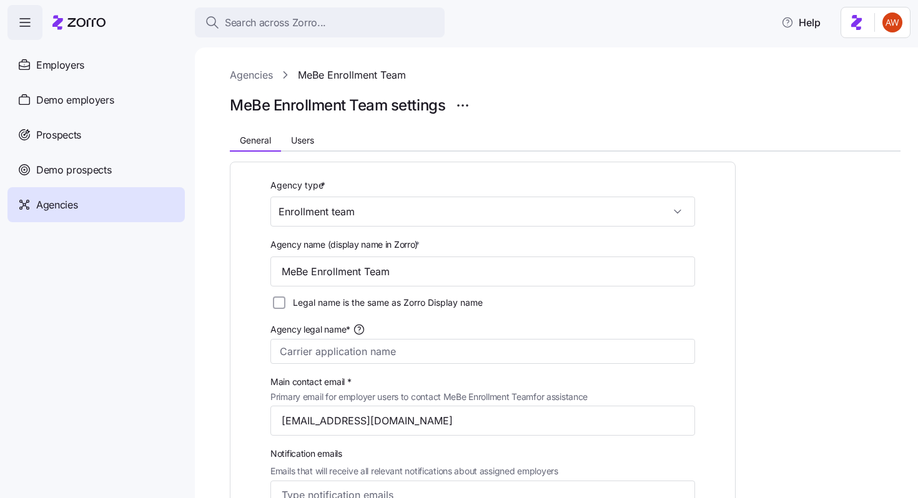
click at [262, 69] on link "Agencies" at bounding box center [251, 75] width 43 height 16
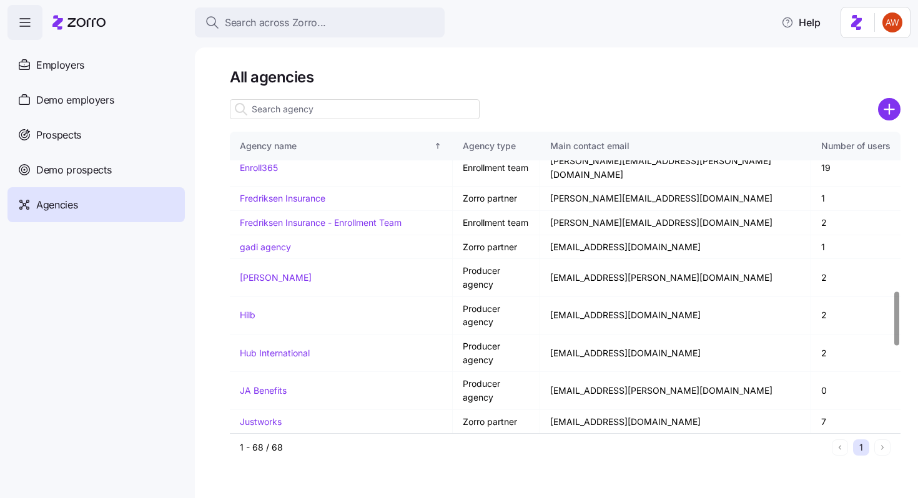
scroll to position [881, 0]
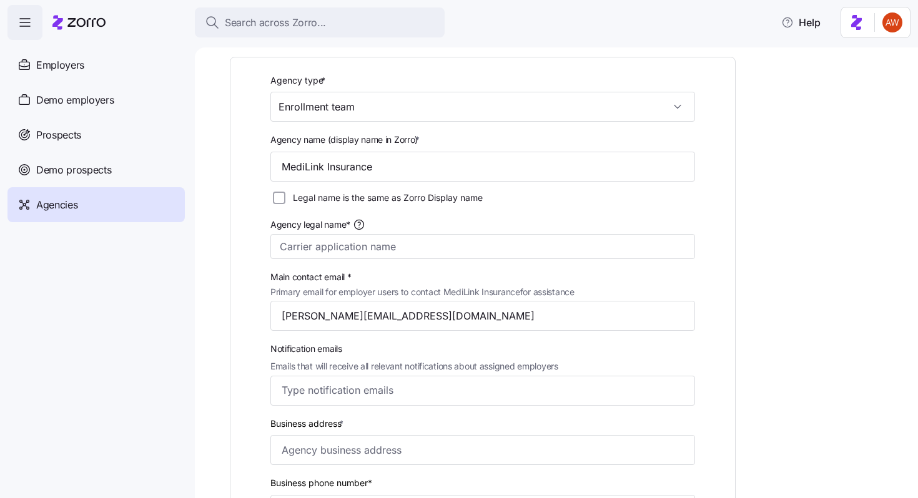
scroll to position [101, 0]
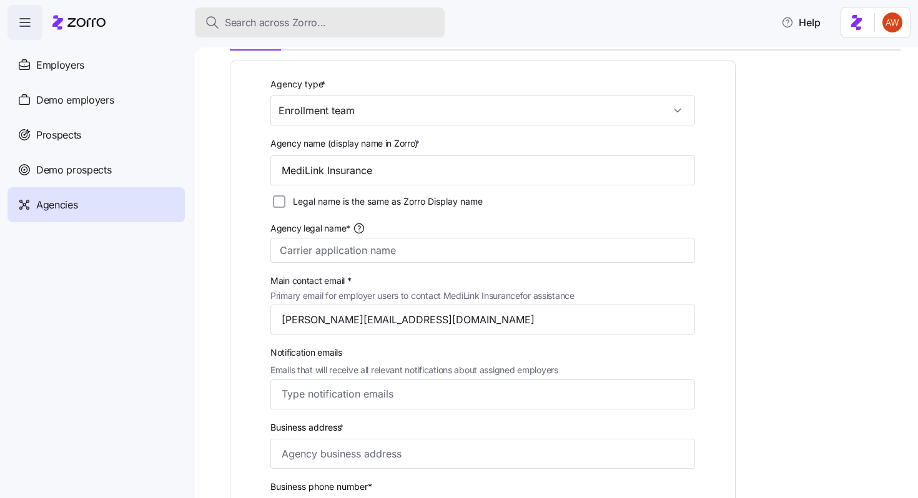
click at [305, 22] on span "Search across Zorro..." at bounding box center [275, 23] width 101 height 16
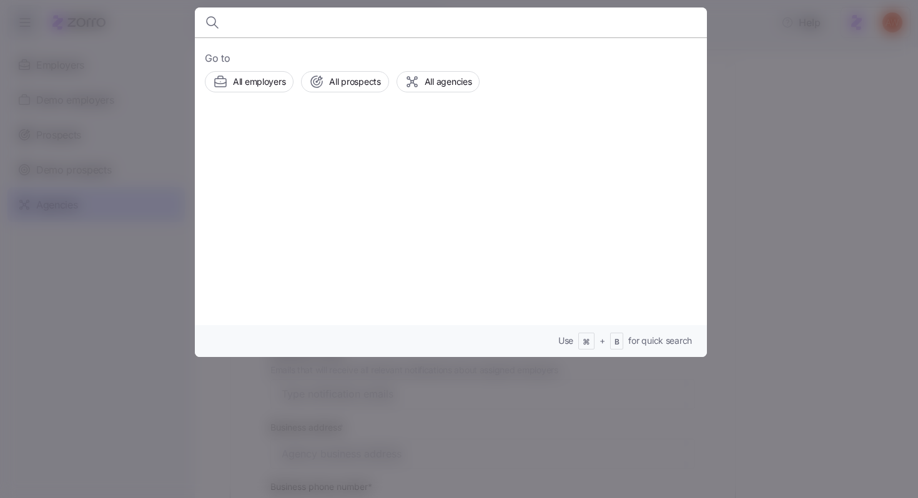
click at [157, 86] on div at bounding box center [459, 249] width 918 height 498
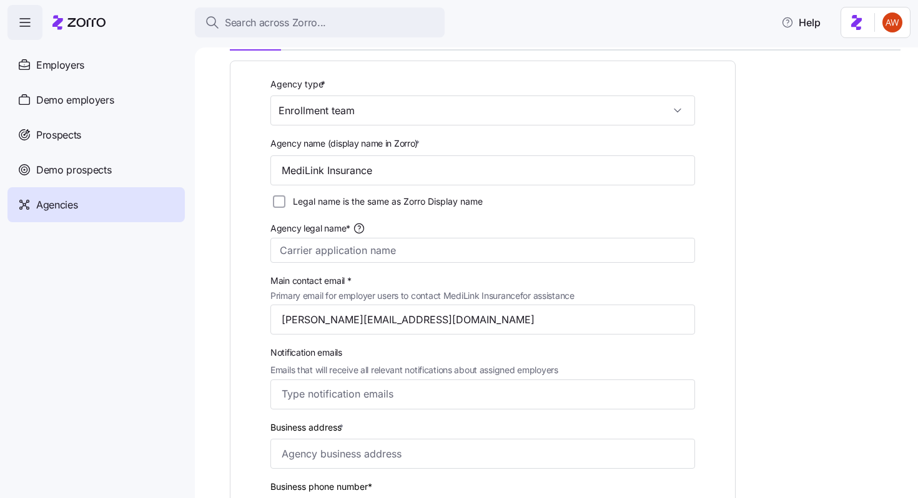
scroll to position [0, 0]
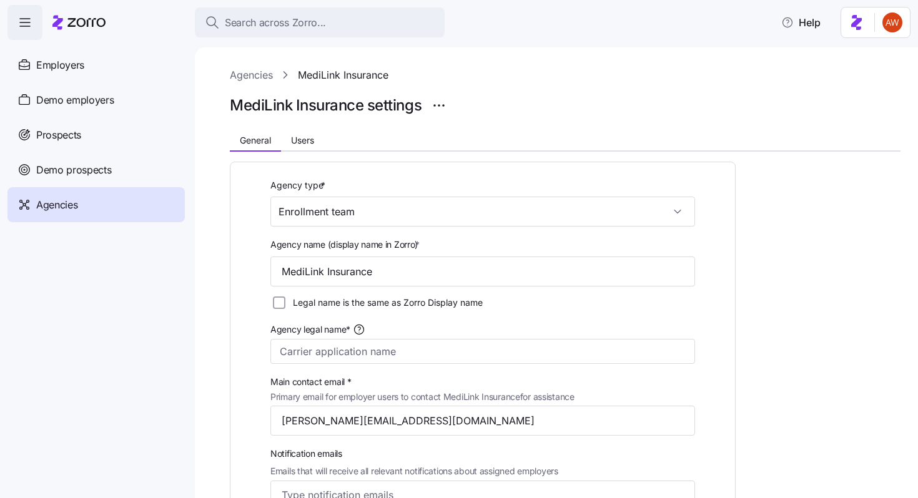
click at [254, 76] on link "Agencies" at bounding box center [251, 75] width 43 height 16
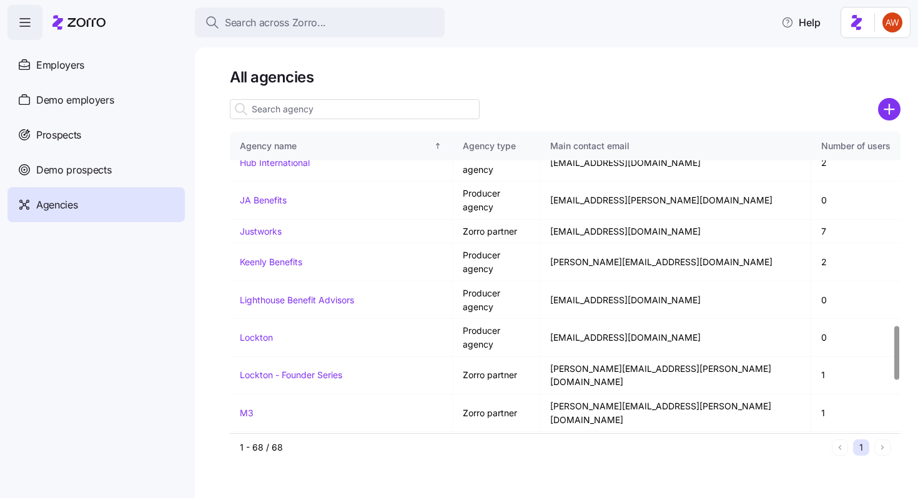
scroll to position [1064, 0]
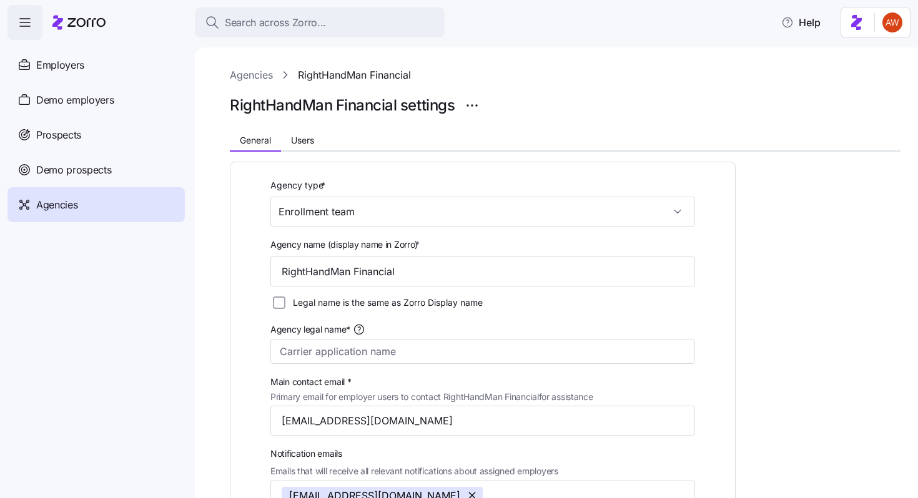
click at [248, 69] on link "Agencies" at bounding box center [251, 75] width 43 height 16
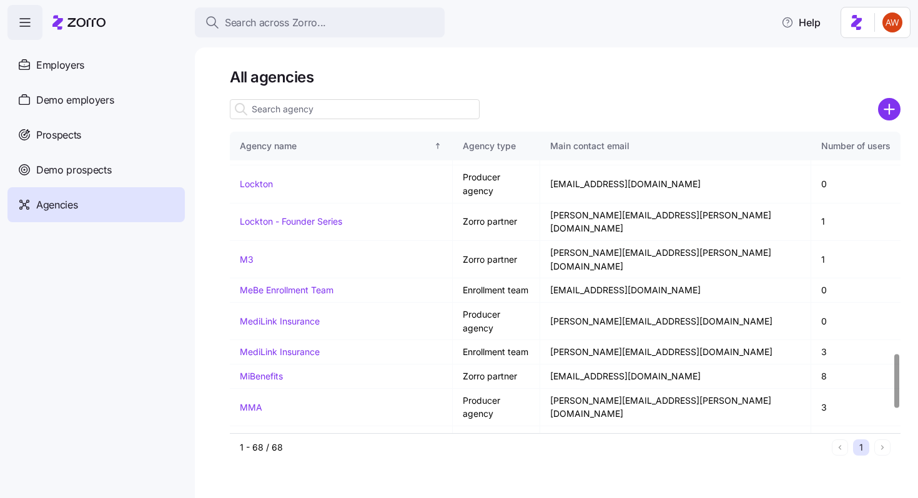
scroll to position [1229, 0]
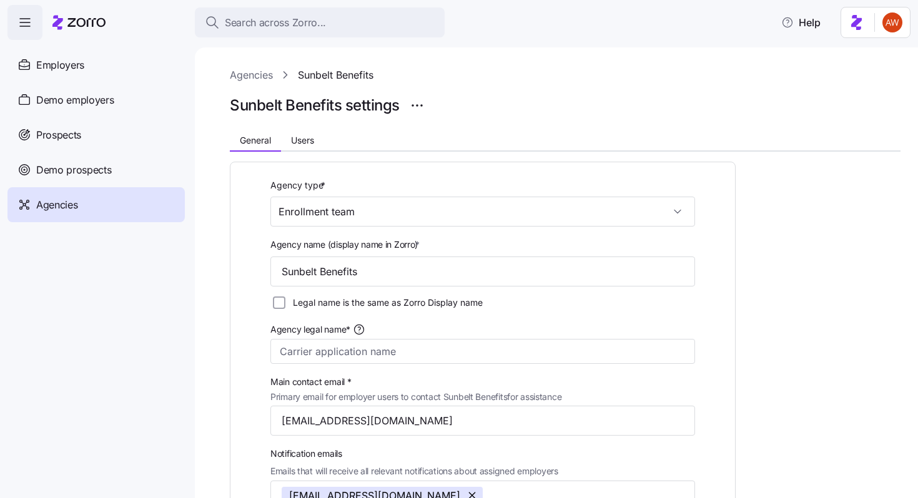
click at [252, 73] on link "Agencies" at bounding box center [251, 75] width 43 height 16
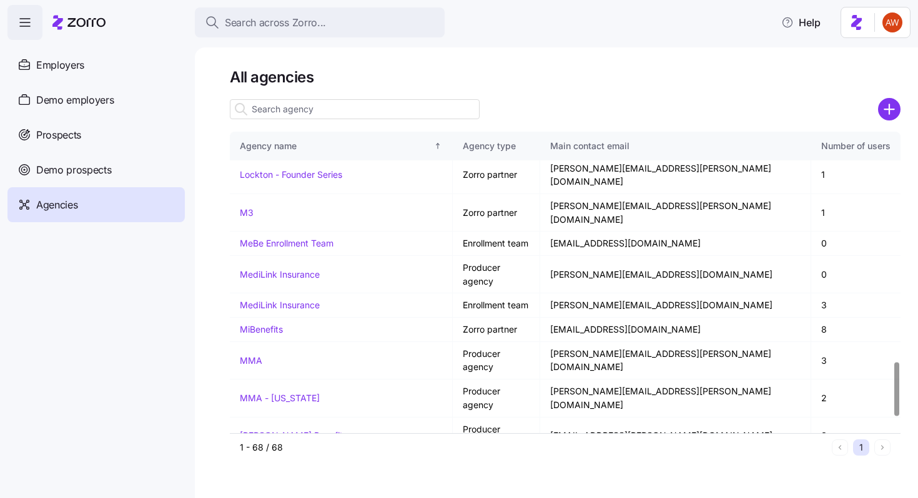
scroll to position [1274, 0]
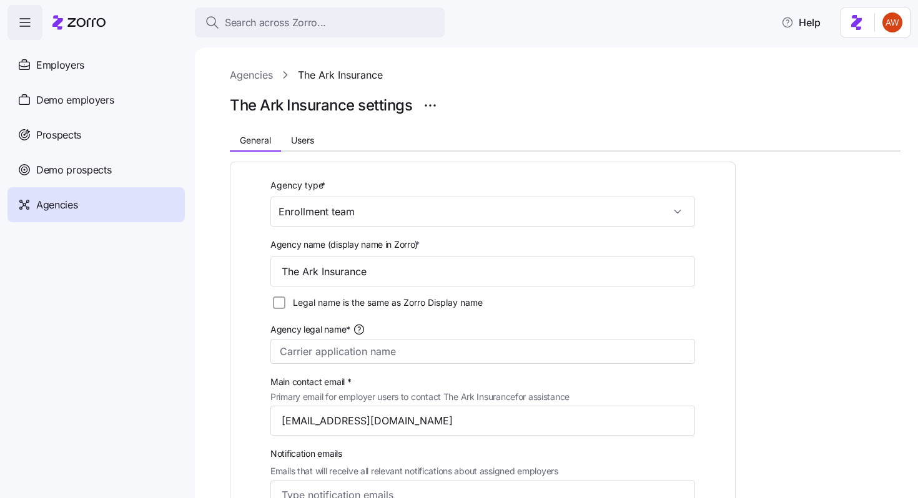
click at [236, 78] on link "Agencies" at bounding box center [251, 75] width 43 height 16
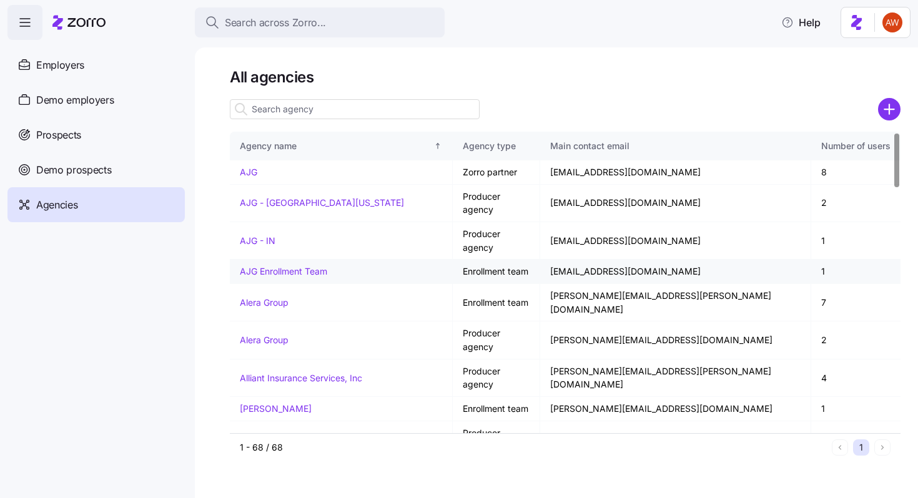
click at [262, 266] on link "AJG Enrollment Team" at bounding box center [283, 271] width 87 height 11
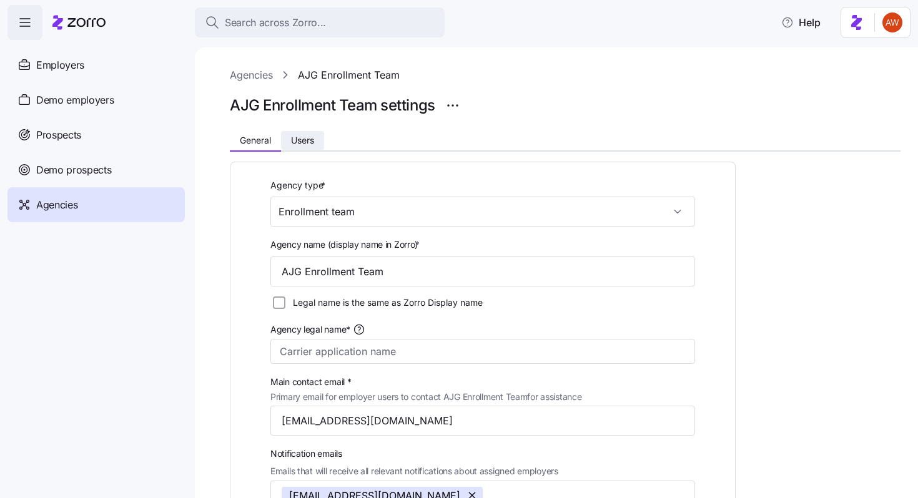
click at [308, 139] on span "Users" at bounding box center [302, 140] width 23 height 9
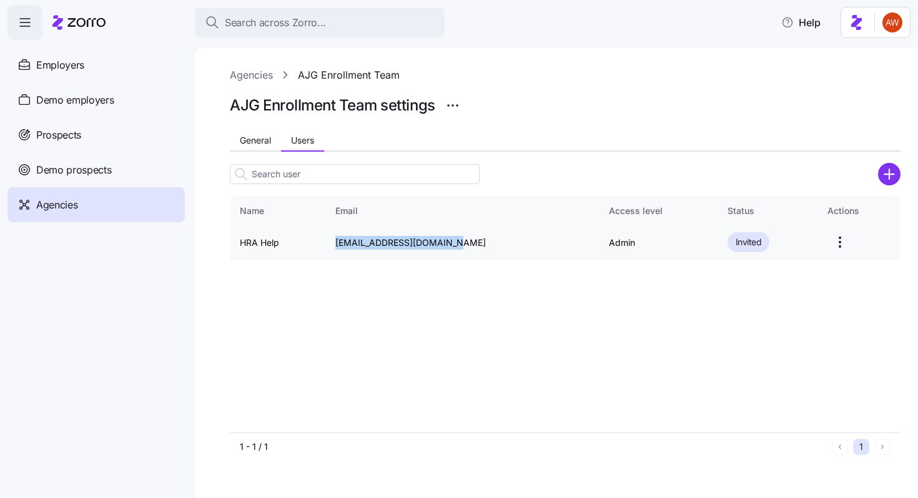
drag, startPoint x: 350, startPoint y: 242, endPoint x: 459, endPoint y: 244, distance: 109.3
click at [459, 244] on td "hrahelp@ligsolutions.com" at bounding box center [462, 243] width 274 height 36
click at [260, 74] on link "Agencies" at bounding box center [251, 75] width 43 height 16
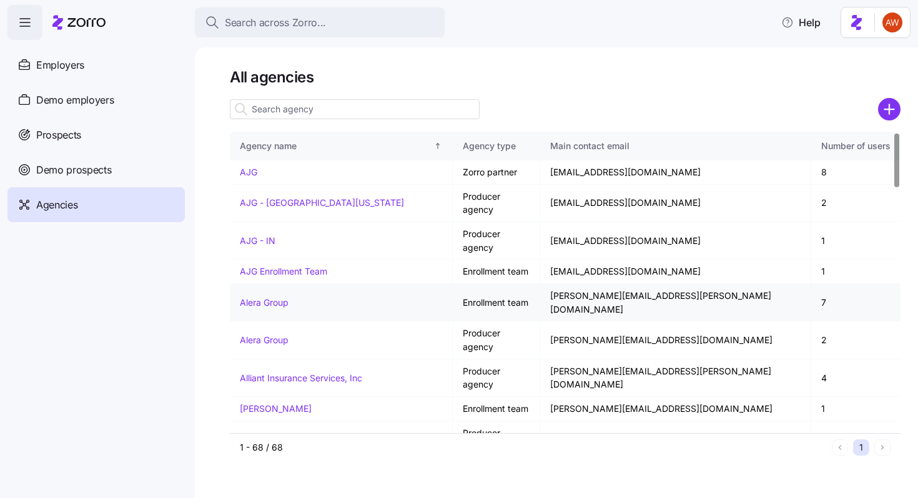
click at [262, 297] on link "Alera Group" at bounding box center [264, 302] width 49 height 11
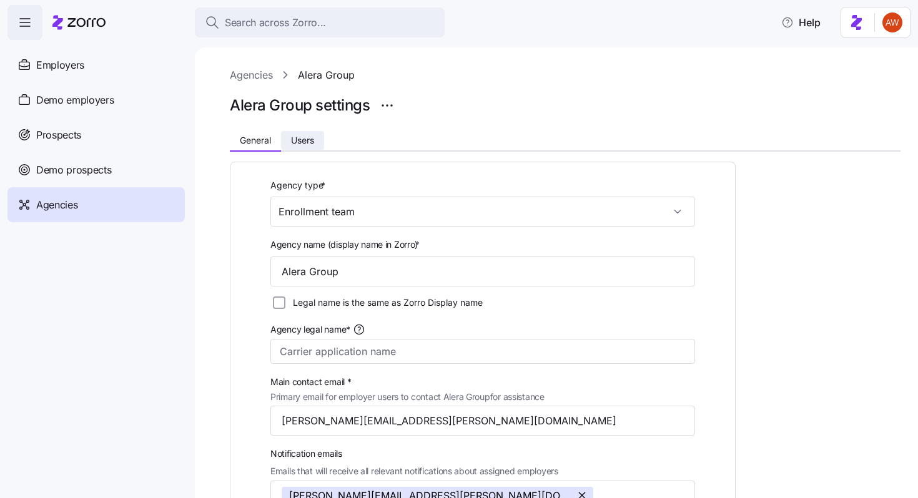
click at [302, 139] on span "Users" at bounding box center [302, 140] width 23 height 9
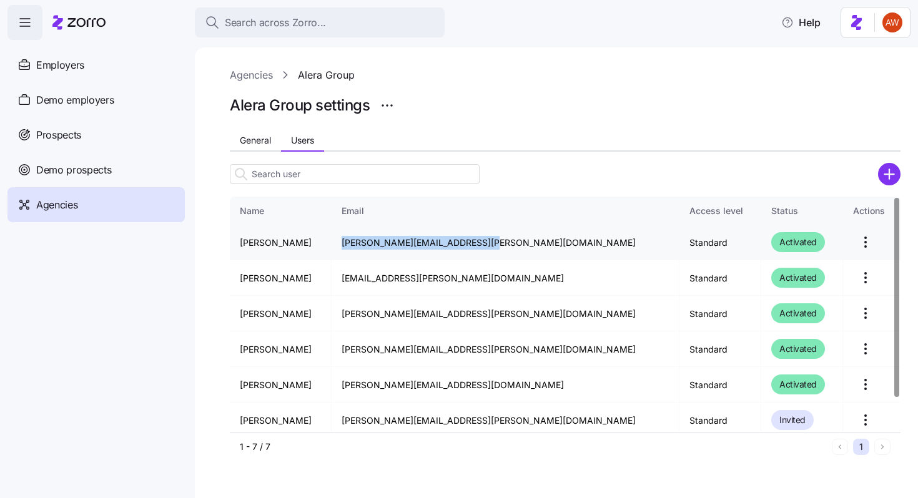
drag, startPoint x: 383, startPoint y: 242, endPoint x: 566, endPoint y: 242, distance: 183.6
click at [566, 242] on td "stephanie.lange@aleragroup.com" at bounding box center [506, 243] width 348 height 36
click at [255, 134] on button "General" at bounding box center [255, 140] width 51 height 19
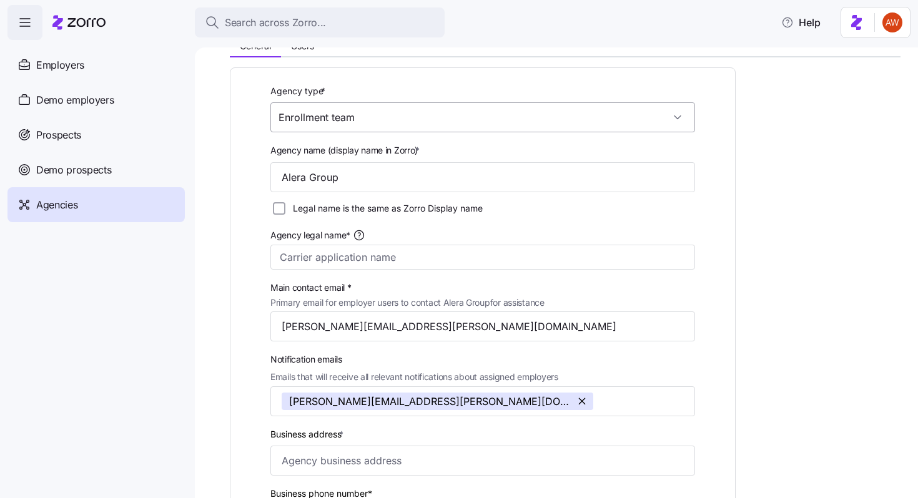
scroll to position [52, 0]
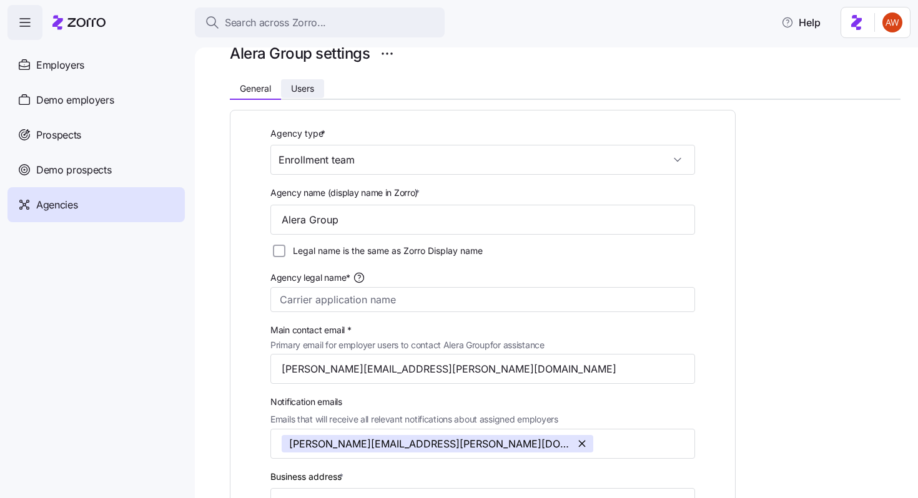
click at [304, 90] on span "Users" at bounding box center [302, 88] width 23 height 9
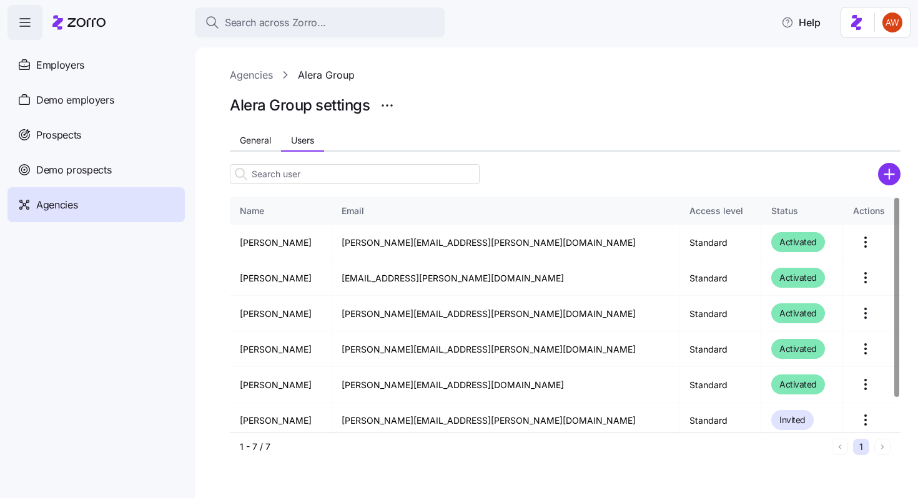
scroll to position [41, 0]
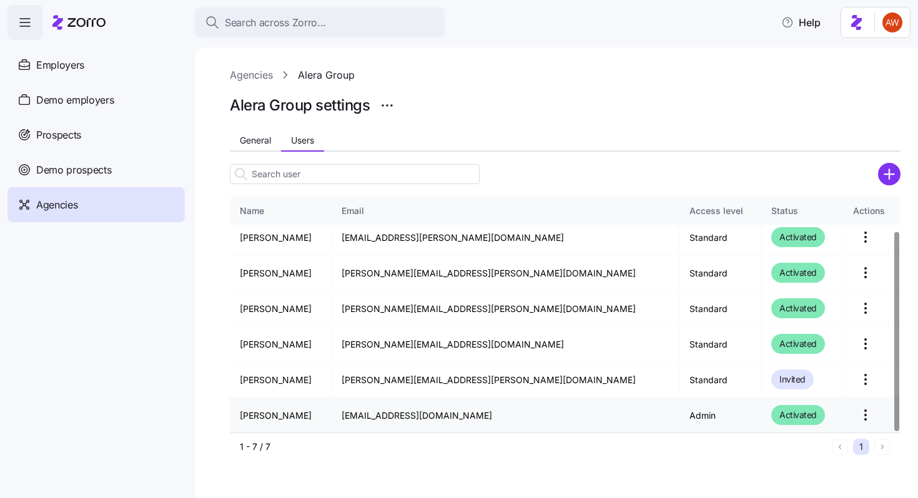
drag, startPoint x: 374, startPoint y: 418, endPoint x: 551, endPoint y: 420, distance: 177.4
click at [551, 420] on td "abrianna.utgaard@aleragroup.com" at bounding box center [506, 415] width 348 height 35
click at [255, 83] on div at bounding box center [565, 88] width 671 height 10
click at [254, 74] on link "Agencies" at bounding box center [251, 75] width 43 height 16
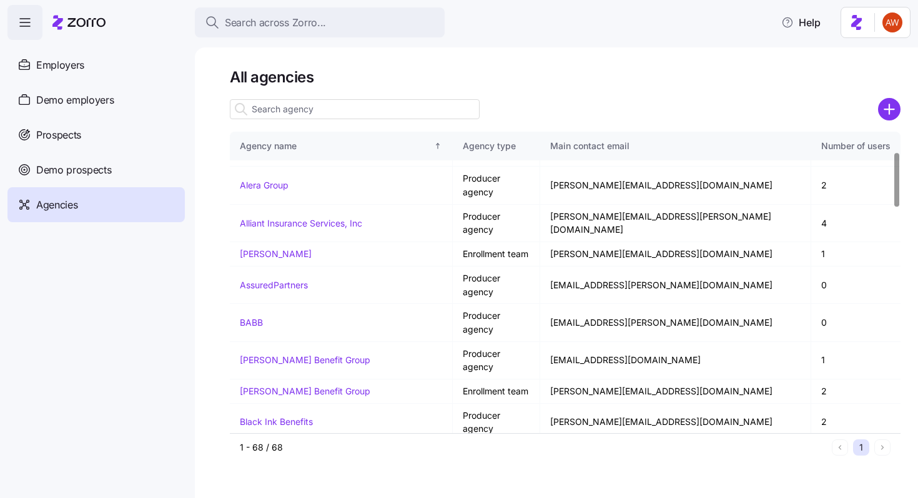
scroll to position [218, 0]
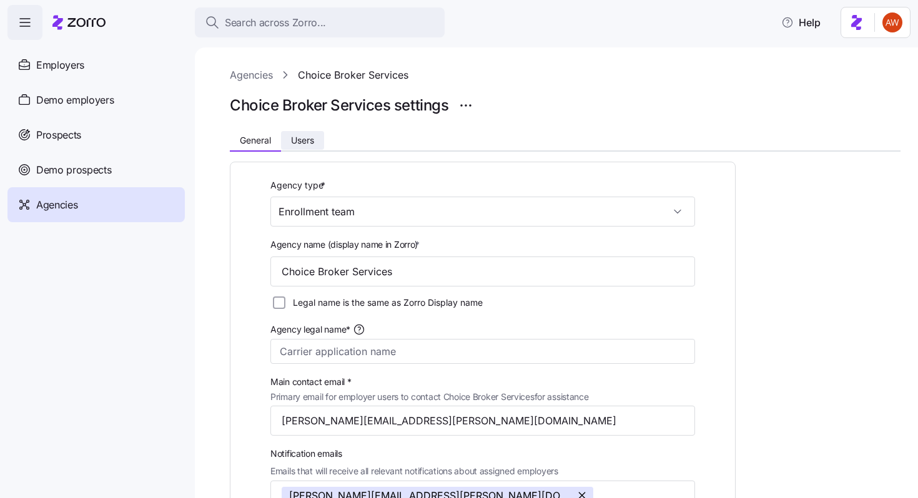
click at [301, 145] on span "Users" at bounding box center [302, 140] width 23 height 9
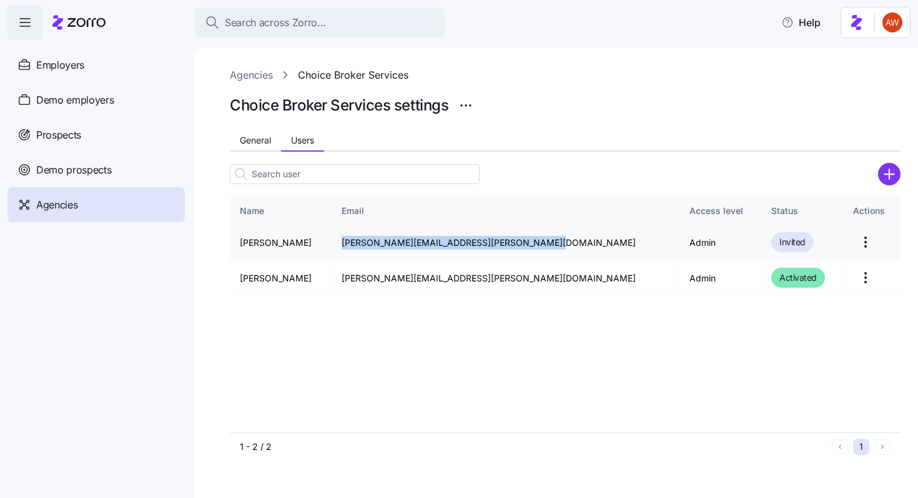
drag, startPoint x: 363, startPoint y: 241, endPoint x: 571, endPoint y: 242, distance: 208.0
click at [571, 242] on td "danica.willoughby@choicebrokerservices.com" at bounding box center [506, 243] width 348 height 36
click at [262, 77] on link "Agencies" at bounding box center [251, 75] width 43 height 16
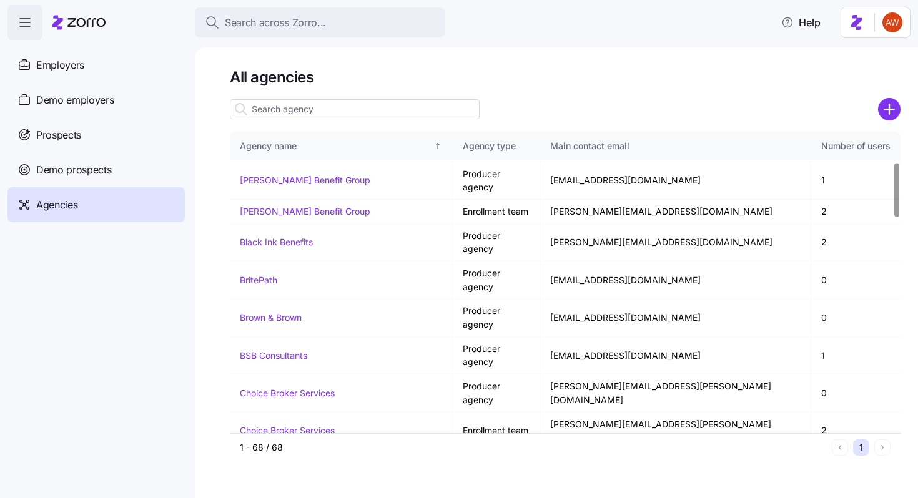
scroll to position [507, 0]
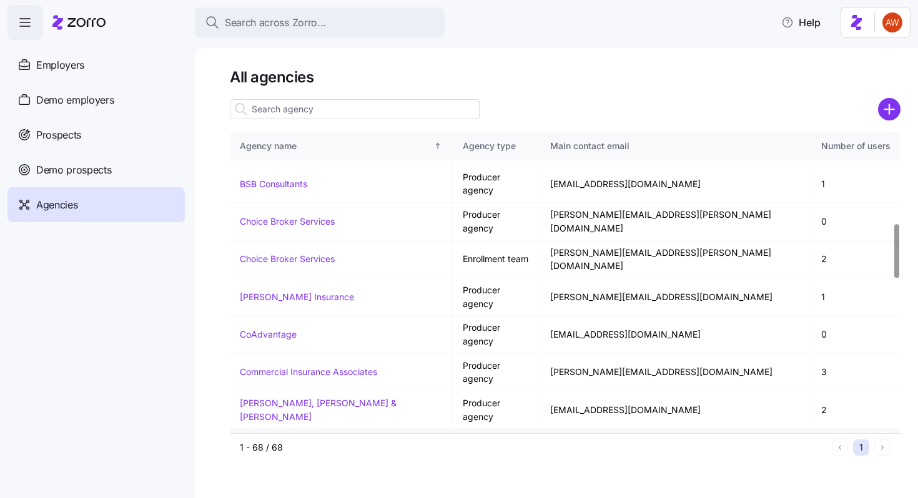
click at [303, 435] on link "Cowart Insurance" at bounding box center [297, 440] width 114 height 11
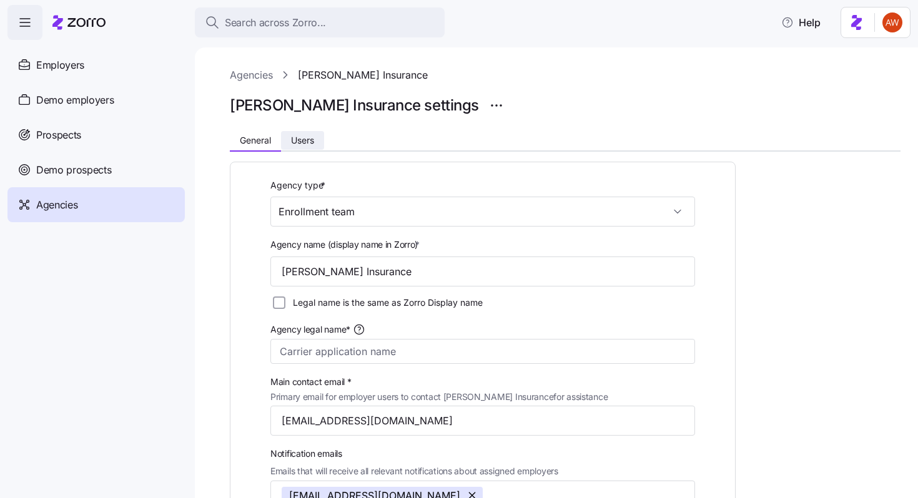
click at [308, 142] on span "Users" at bounding box center [302, 140] width 23 height 9
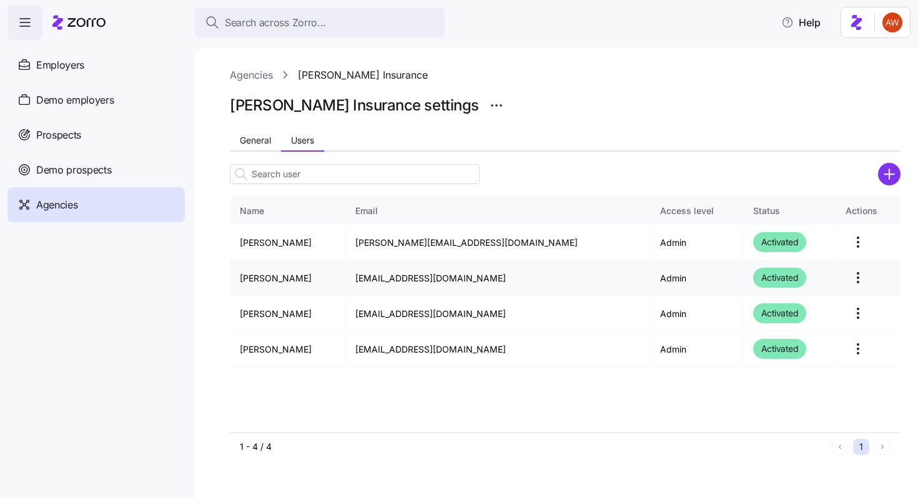
drag, startPoint x: 362, startPoint y: 240, endPoint x: 398, endPoint y: 290, distance: 61.7
click at [398, 290] on tbody "Tim Cowart tim@georgiabenefits.com Admin Activated John Hunt jhunt@cowartinsura…" at bounding box center [565, 296] width 671 height 142
click at [374, 239] on td "tim@georgiabenefits.com" at bounding box center [497, 243] width 304 height 36
drag, startPoint x: 370, startPoint y: 242, endPoint x: 430, endPoint y: 246, distance: 59.5
click at [430, 246] on td "tim@georgiabenefits.com" at bounding box center [497, 243] width 304 height 36
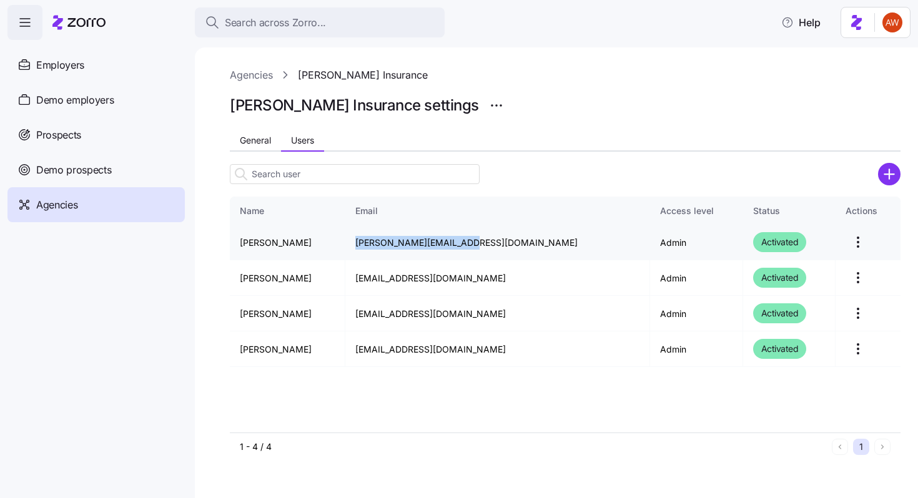
drag, startPoint x: 366, startPoint y: 239, endPoint x: 484, endPoint y: 250, distance: 118.6
click at [484, 250] on td "tim@georgiabenefits.com" at bounding box center [497, 243] width 304 height 36
drag, startPoint x: 361, startPoint y: 275, endPoint x: 526, endPoint y: 275, distance: 164.9
click at [526, 275] on td "jhunt@cowartinsurancegroup.com" at bounding box center [497, 278] width 304 height 36
drag, startPoint x: 361, startPoint y: 316, endPoint x: 552, endPoint y: 317, distance: 191.1
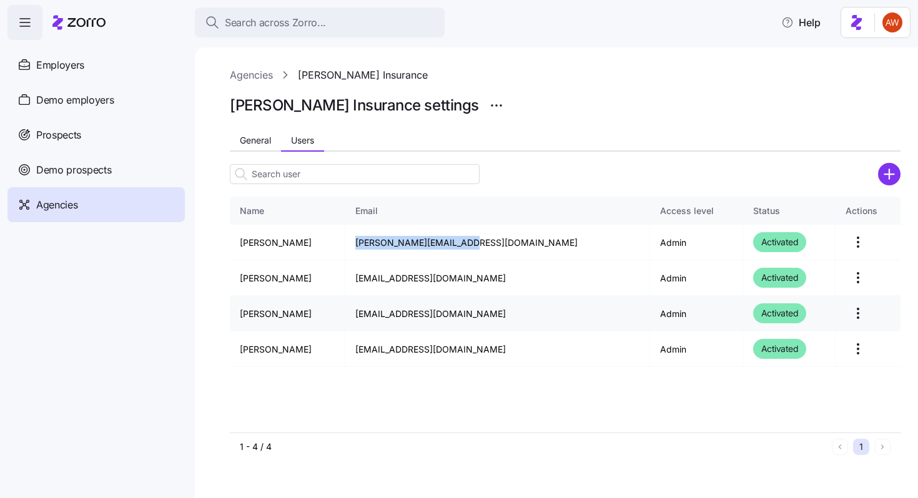
click at [552, 317] on td "ecowart@cowartinsurancegroup.com" at bounding box center [497, 314] width 304 height 36
drag, startPoint x: 375, startPoint y: 350, endPoint x: 551, endPoint y: 352, distance: 175.5
click at [551, 352] on td "dcowart@cowartinsurancegroup.com" at bounding box center [497, 350] width 304 height 36
click at [252, 76] on link "Agencies" at bounding box center [251, 75] width 43 height 16
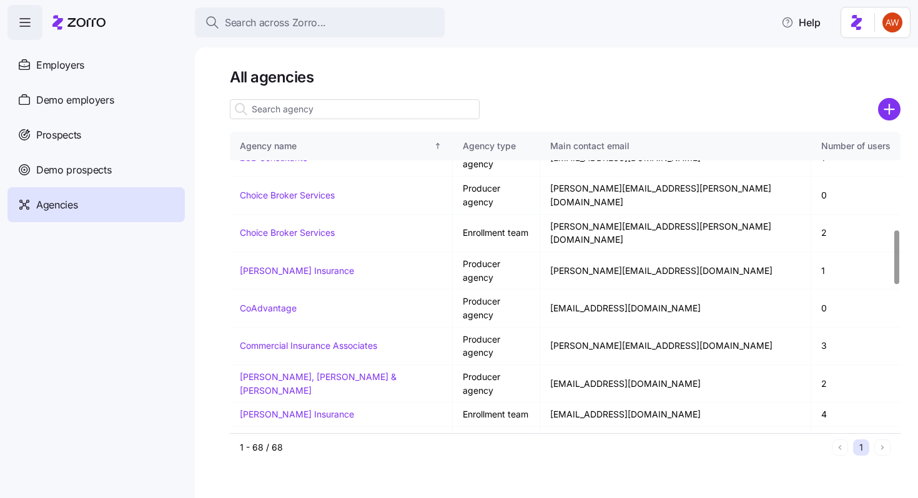
scroll to position [530, 0]
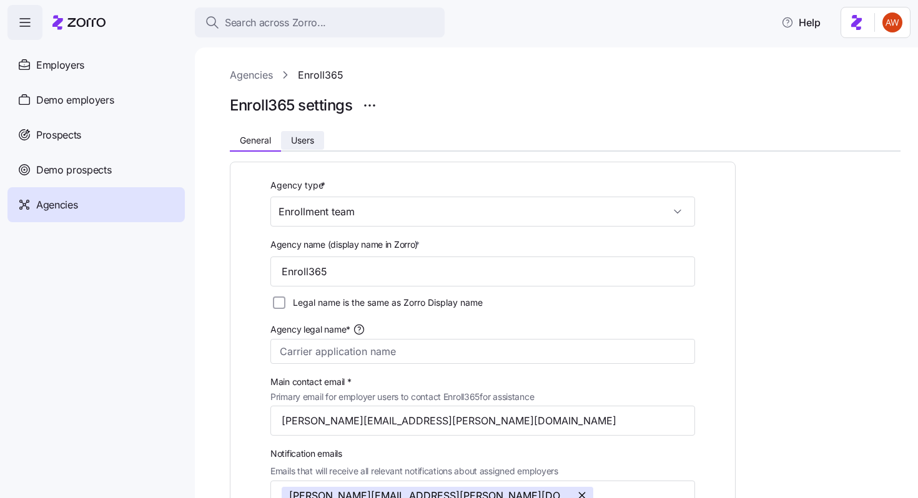
click at [302, 134] on button "Users" at bounding box center [302, 140] width 43 height 19
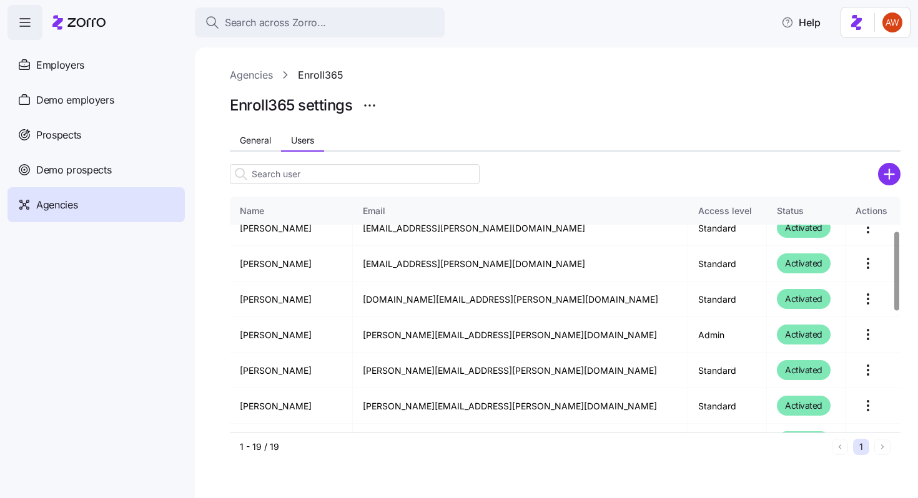
scroll to position [468, 0]
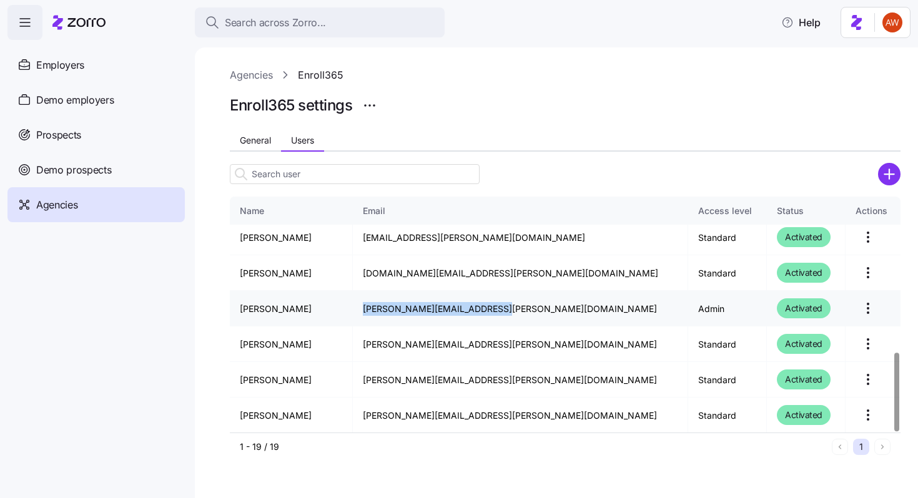
drag, startPoint x: 372, startPoint y: 308, endPoint x: 562, endPoint y: 304, distance: 189.9
click at [562, 304] on td "benjamin.smith@enroll365.org" at bounding box center [520, 309] width 335 height 36
click at [257, 72] on link "Agencies" at bounding box center [251, 75] width 43 height 16
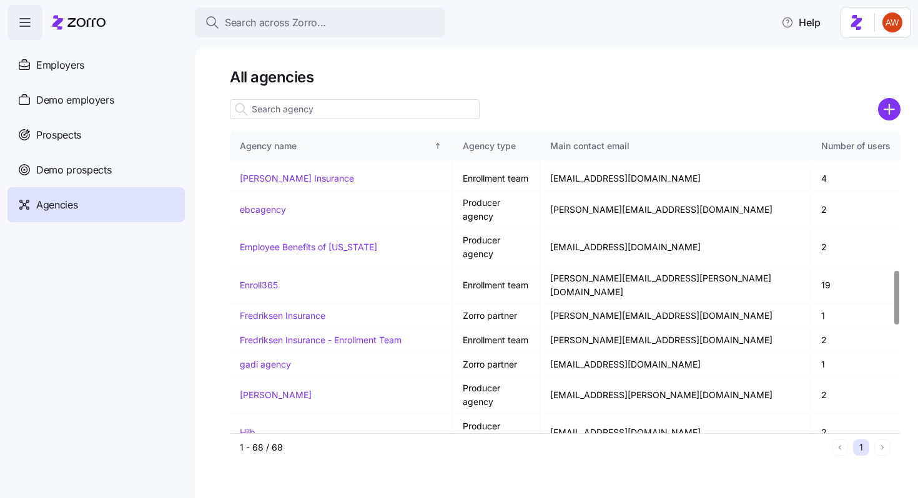
scroll to position [771, 0]
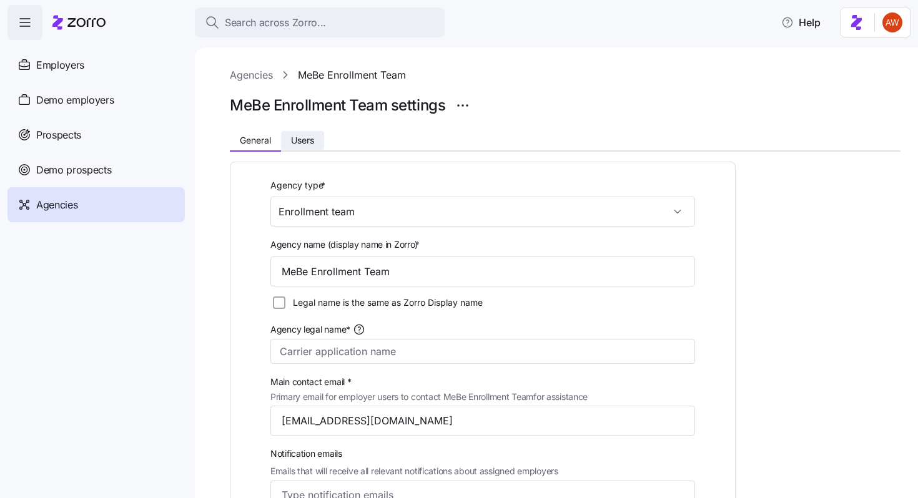
click at [319, 146] on button "Users" at bounding box center [302, 140] width 43 height 19
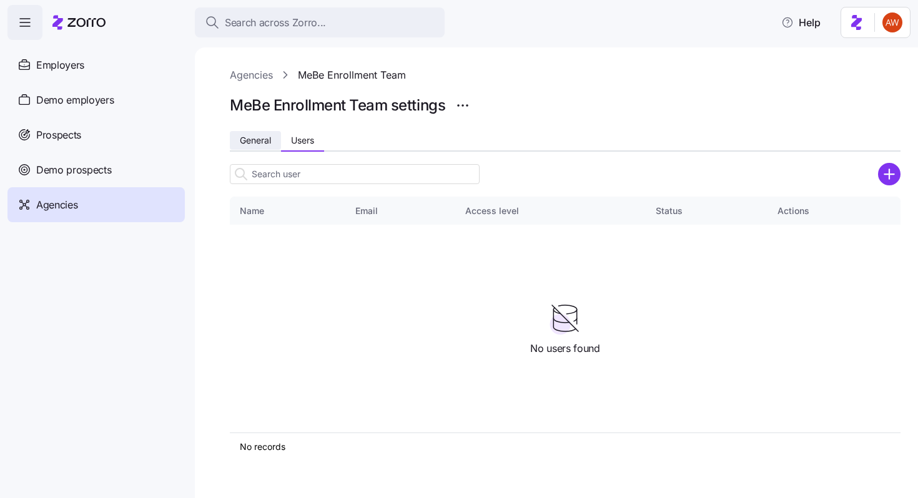
click at [260, 132] on button "General" at bounding box center [255, 140] width 51 height 19
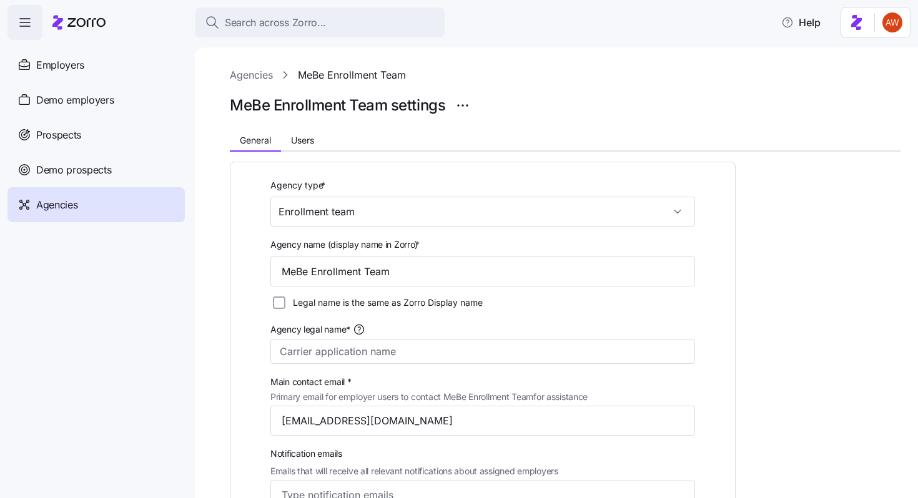
click at [264, 78] on link "Agencies" at bounding box center [251, 75] width 43 height 16
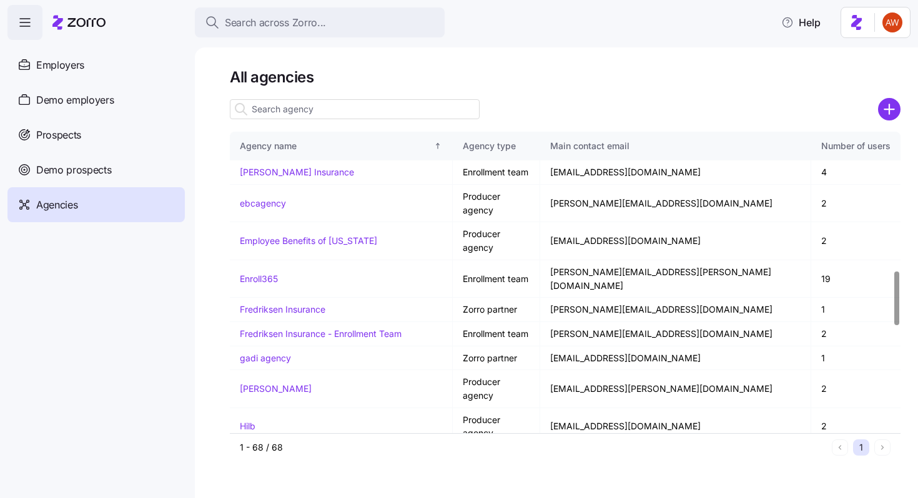
scroll to position [776, 0]
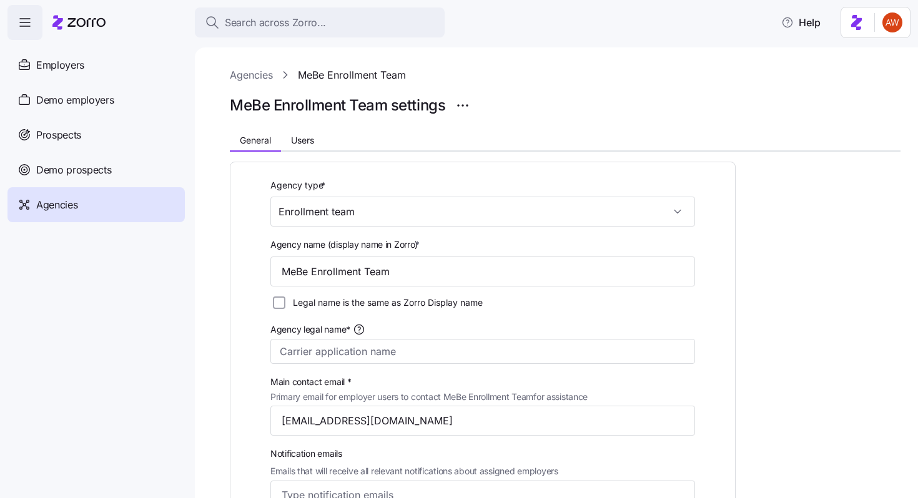
click at [261, 75] on link "Agencies" at bounding box center [251, 75] width 43 height 16
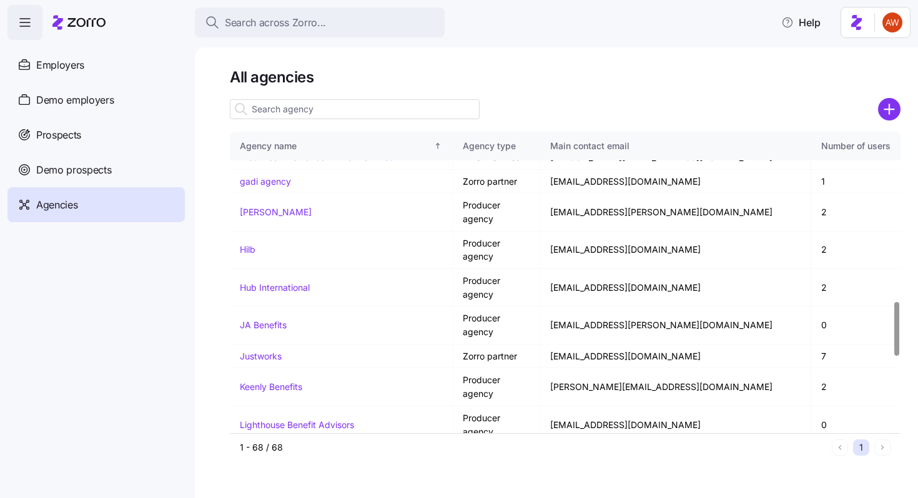
scroll to position [938, 0]
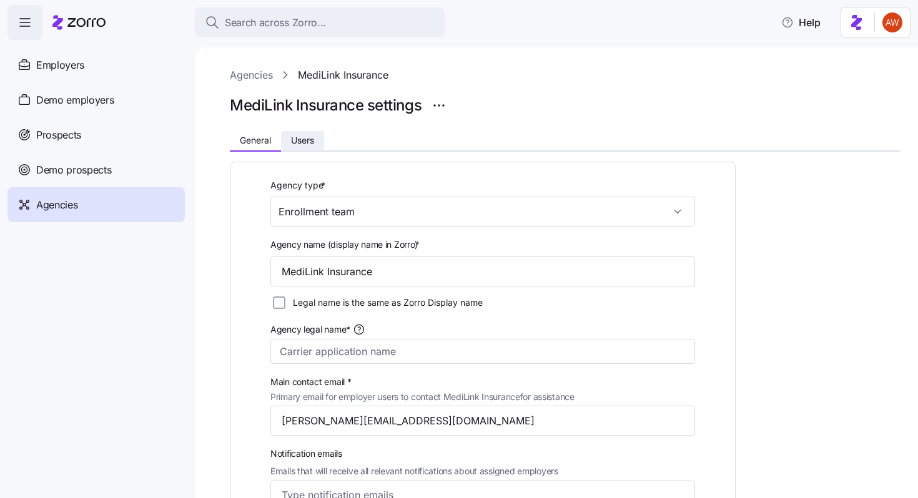
click at [310, 143] on span "Users" at bounding box center [302, 140] width 23 height 9
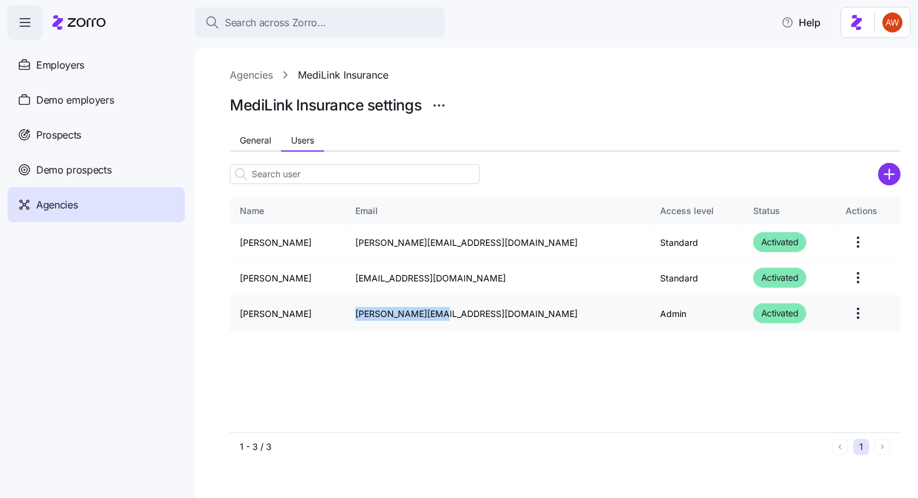
drag, startPoint x: 396, startPoint y: 312, endPoint x: 487, endPoint y: 313, distance: 90.6
click at [487, 313] on td "nick@mlinkins.com" at bounding box center [497, 314] width 304 height 36
click at [257, 74] on link "Agencies" at bounding box center [251, 75] width 43 height 16
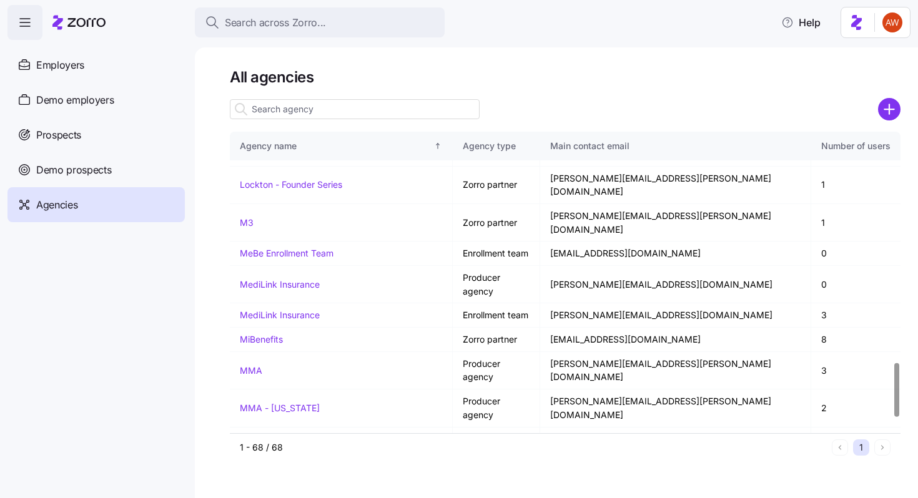
scroll to position [1255, 0]
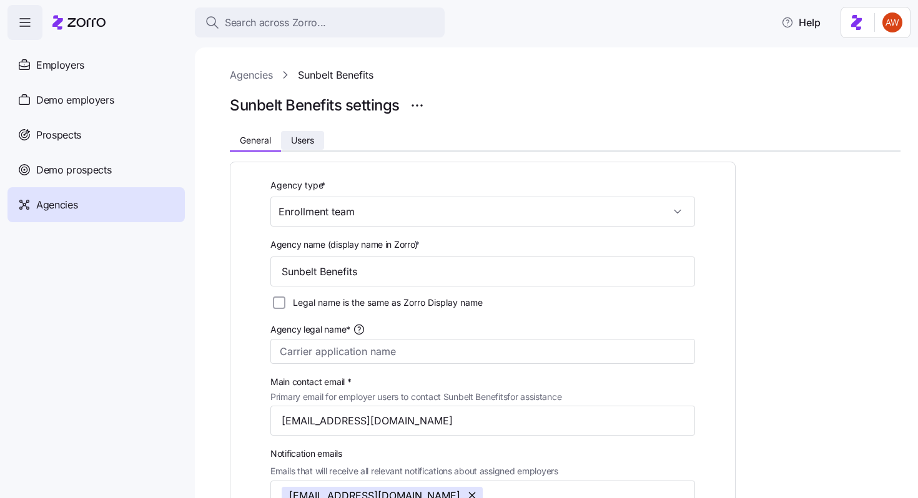
click at [310, 141] on span "Users" at bounding box center [302, 140] width 23 height 9
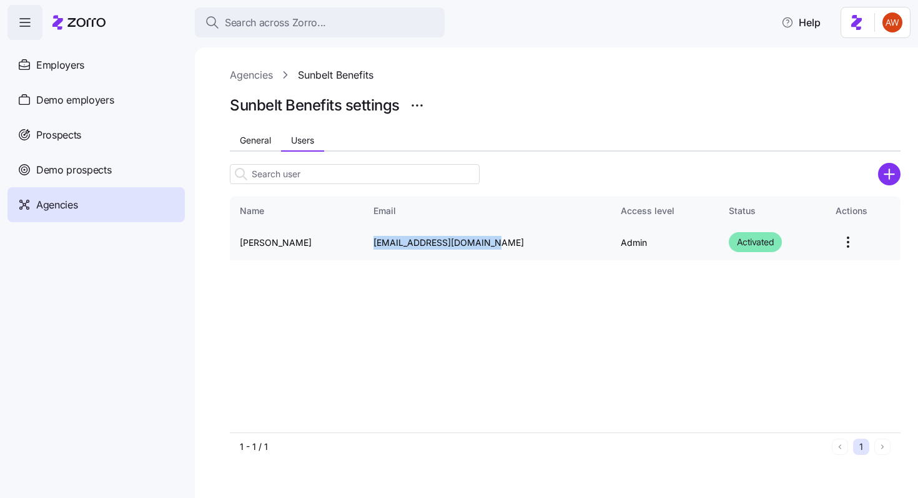
drag, startPoint x: 332, startPoint y: 239, endPoint x: 500, endPoint y: 242, distance: 168.0
click at [500, 242] on td "kimi@sunbeltbenefits.com" at bounding box center [486, 243] width 247 height 36
click at [254, 71] on link "Agencies" at bounding box center [251, 75] width 43 height 16
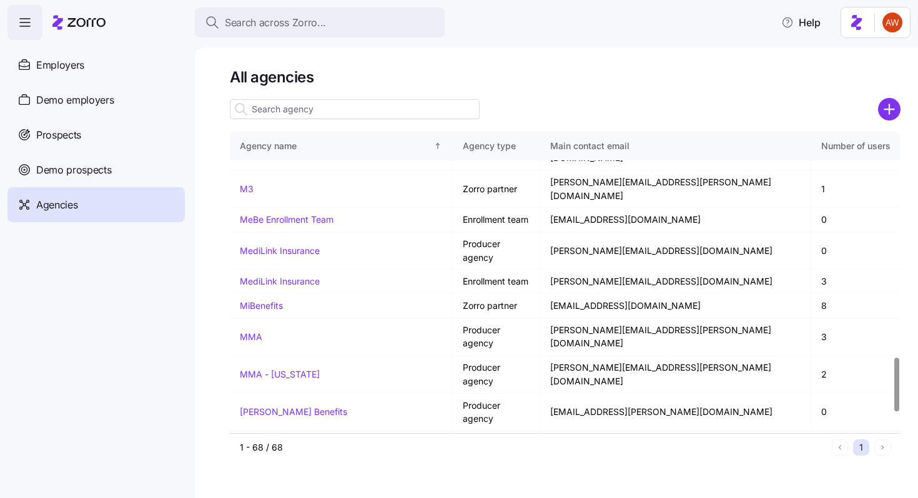
scroll to position [1322, 0]
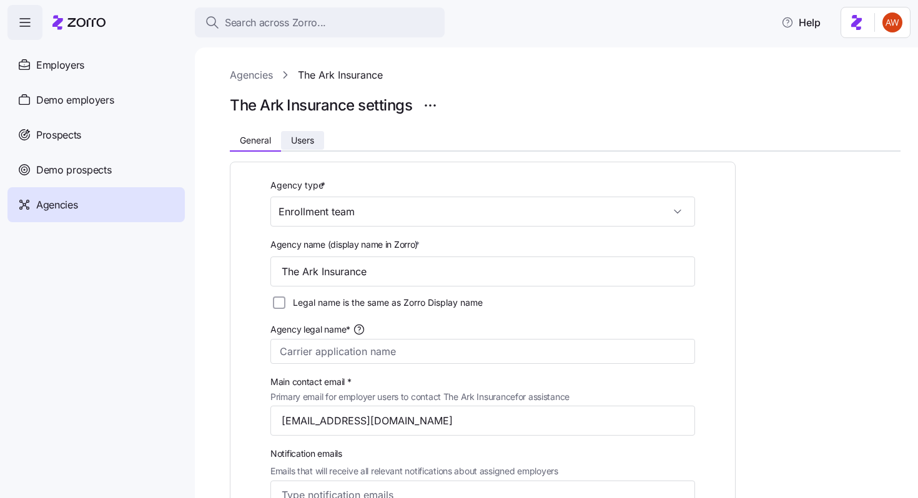
click at [305, 141] on span "Users" at bounding box center [302, 140] width 23 height 9
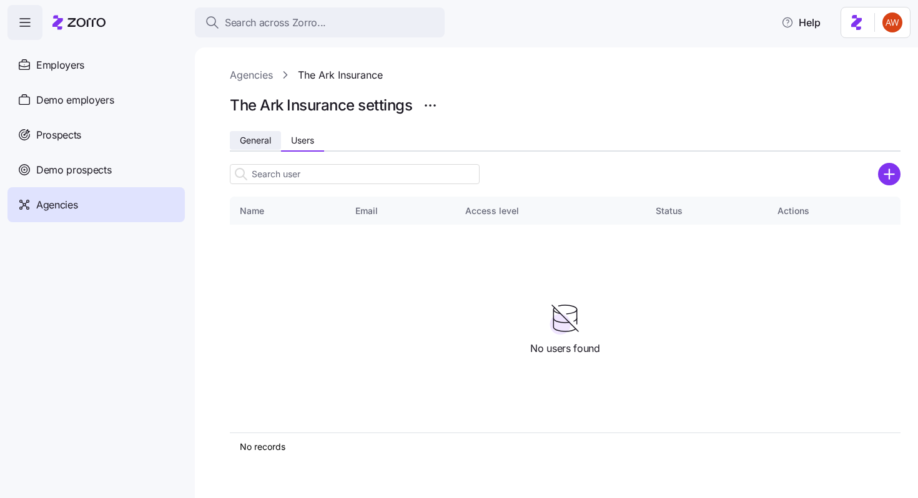
click at [262, 139] on span "General" at bounding box center [255, 140] width 31 height 9
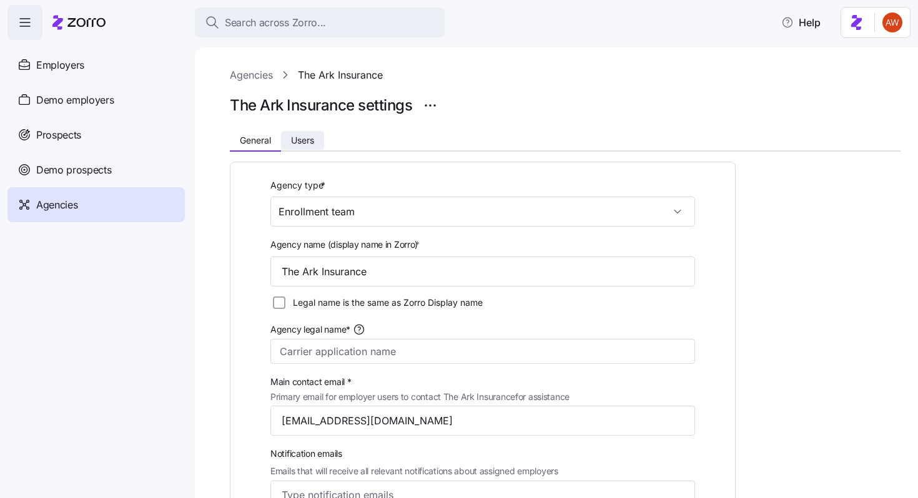
click at [312, 145] on span "Users" at bounding box center [302, 140] width 23 height 9
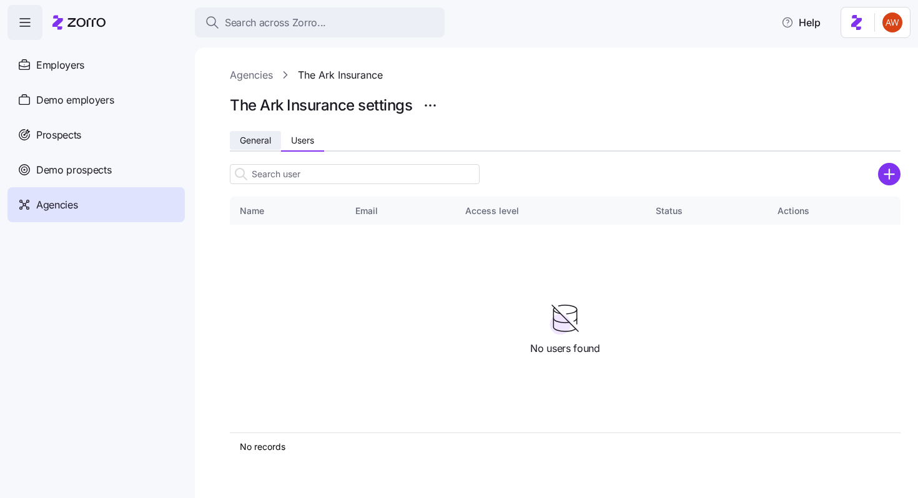
click at [260, 134] on button "General" at bounding box center [255, 140] width 51 height 19
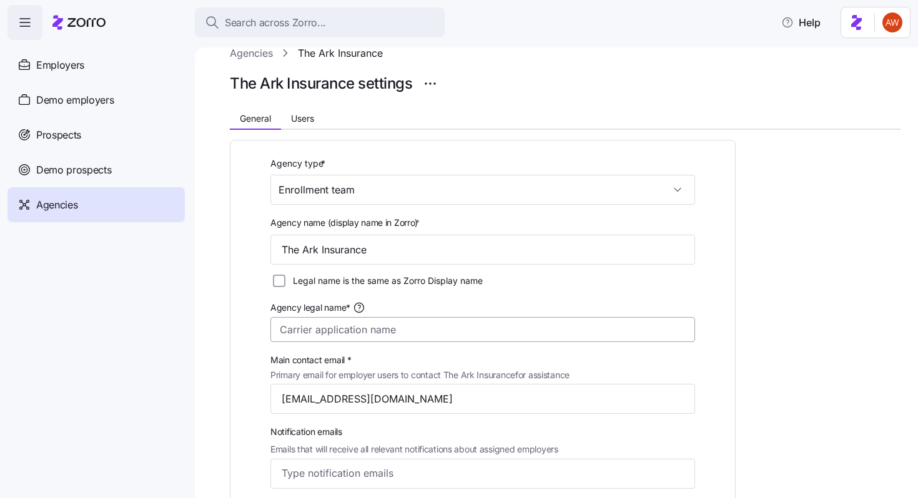
scroll to position [39, 0]
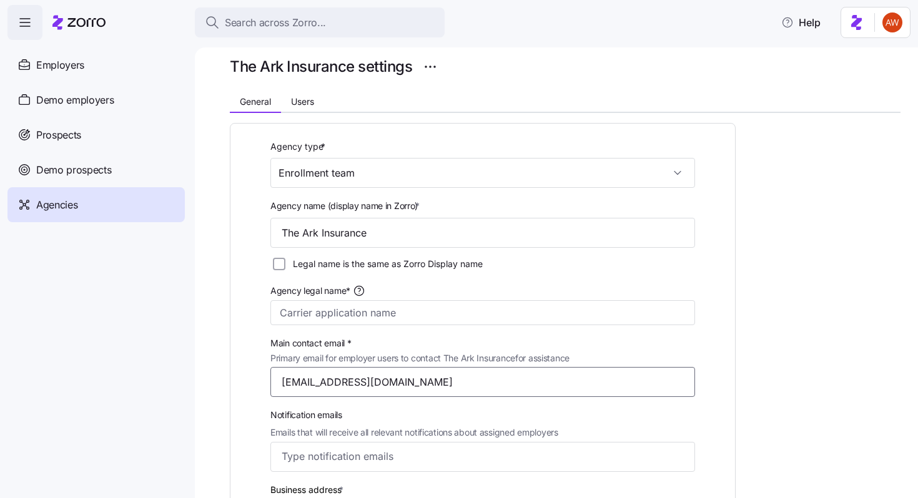
drag, startPoint x: 417, startPoint y: 386, endPoint x: 255, endPoint y: 375, distance: 162.7
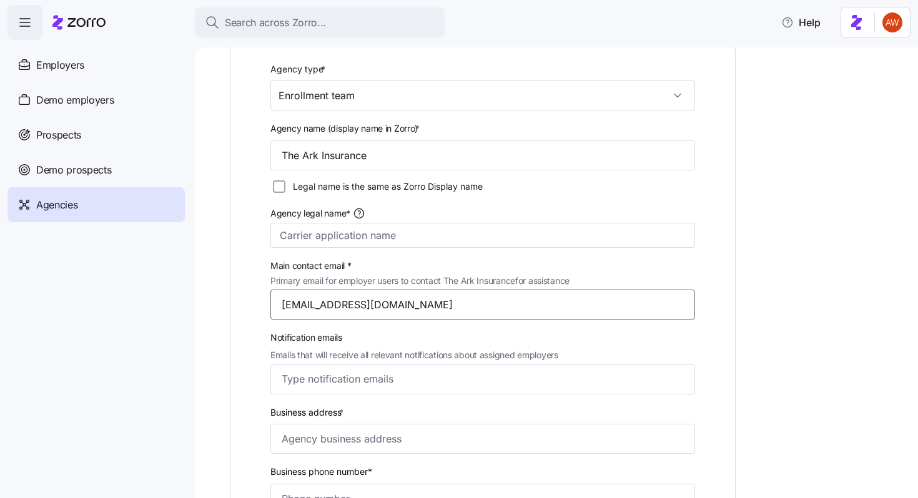
scroll to position [0, 0]
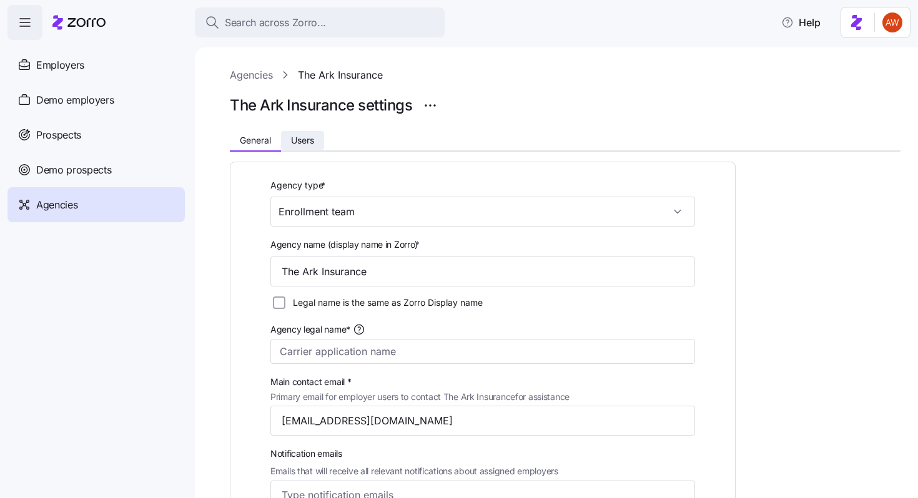
click at [303, 143] on span "Users" at bounding box center [302, 140] width 23 height 9
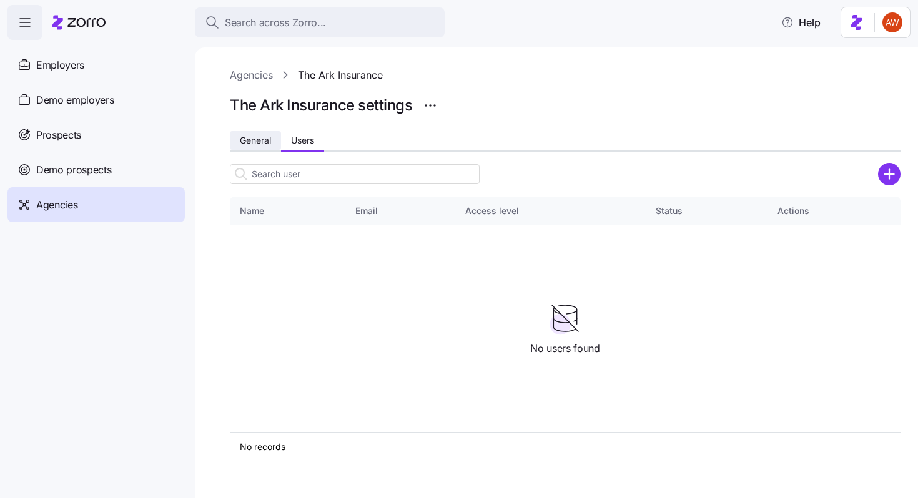
click at [264, 136] on span "General" at bounding box center [255, 140] width 31 height 9
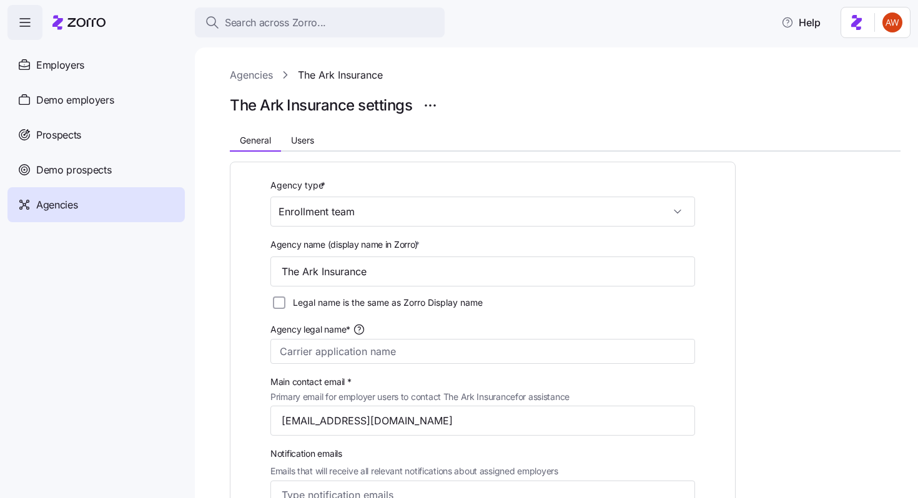
click at [255, 78] on link "Agencies" at bounding box center [251, 75] width 43 height 16
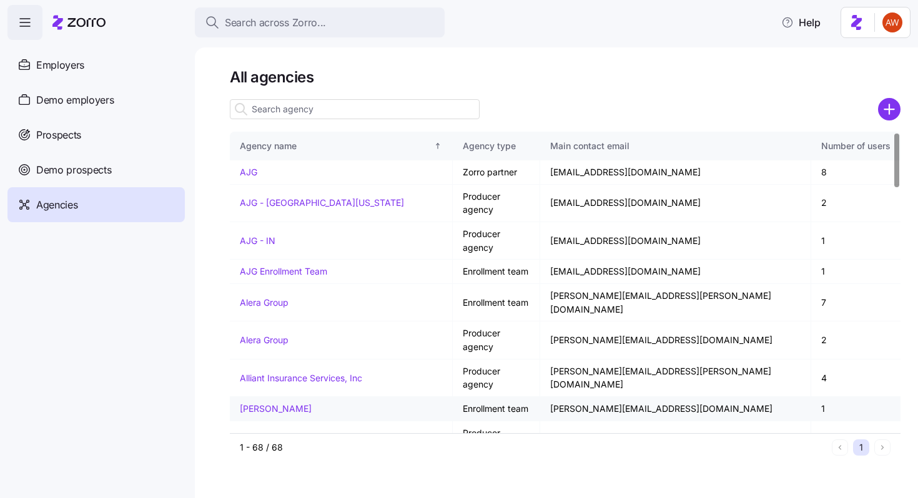
click at [259, 403] on link "Andrew Lee" at bounding box center [276, 408] width 72 height 11
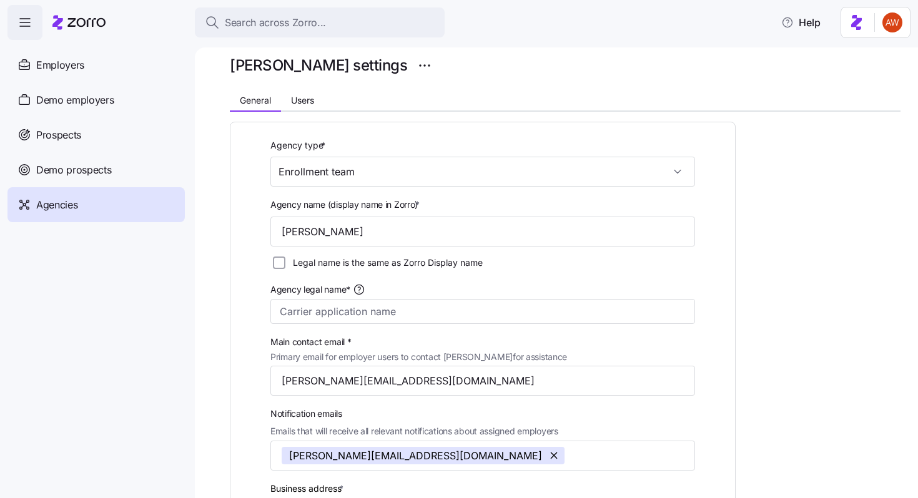
scroll to position [47, 0]
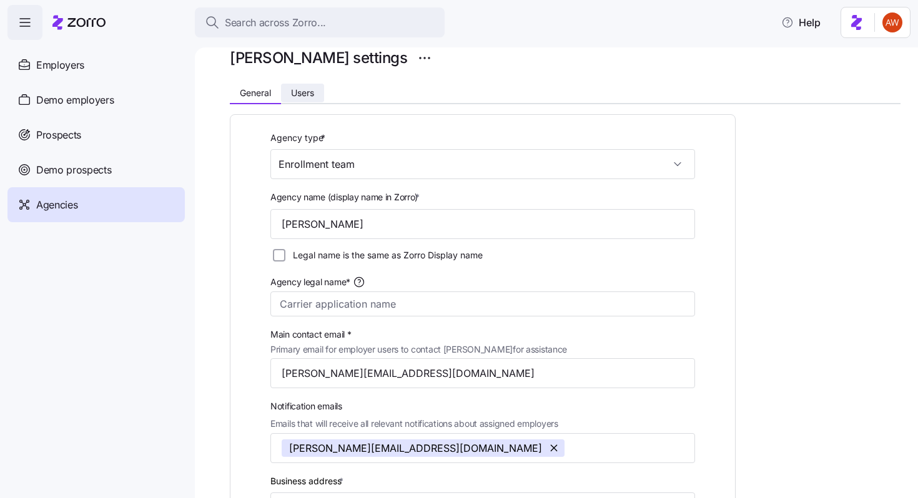
click at [311, 89] on span "Users" at bounding box center [302, 93] width 23 height 9
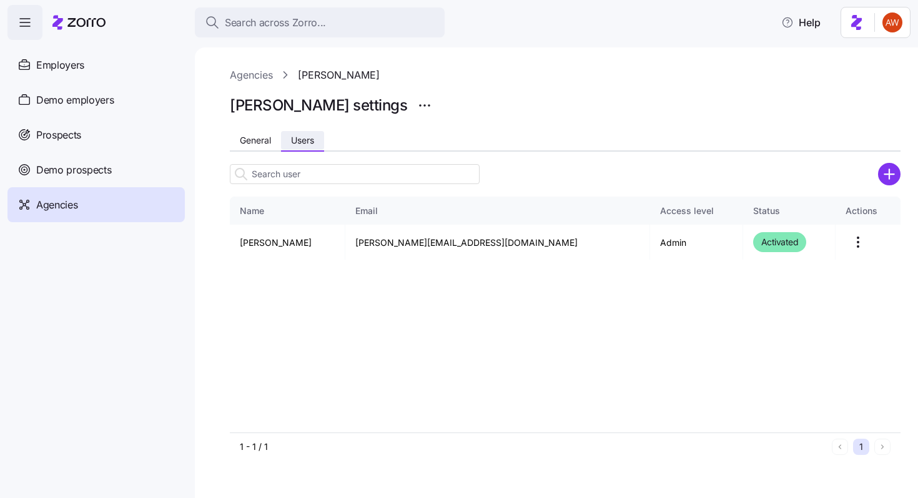
scroll to position [0, 0]
drag, startPoint x: 345, startPoint y: 238, endPoint x: 503, endPoint y: 242, distance: 158.1
click at [503, 242] on tr "Andrew Lee andrew@ninjapolicy.com Admin Activated" at bounding box center [565, 243] width 671 height 36
click at [255, 74] on link "Agencies" at bounding box center [251, 75] width 43 height 16
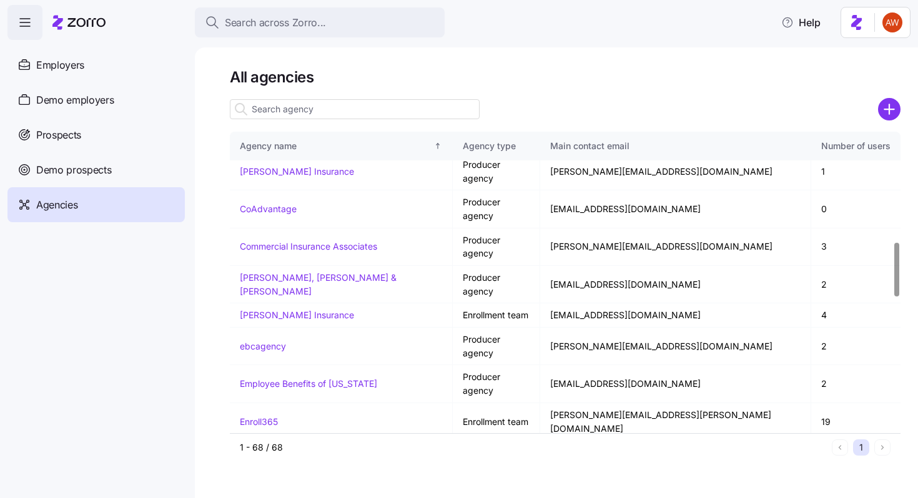
scroll to position [596, 0]
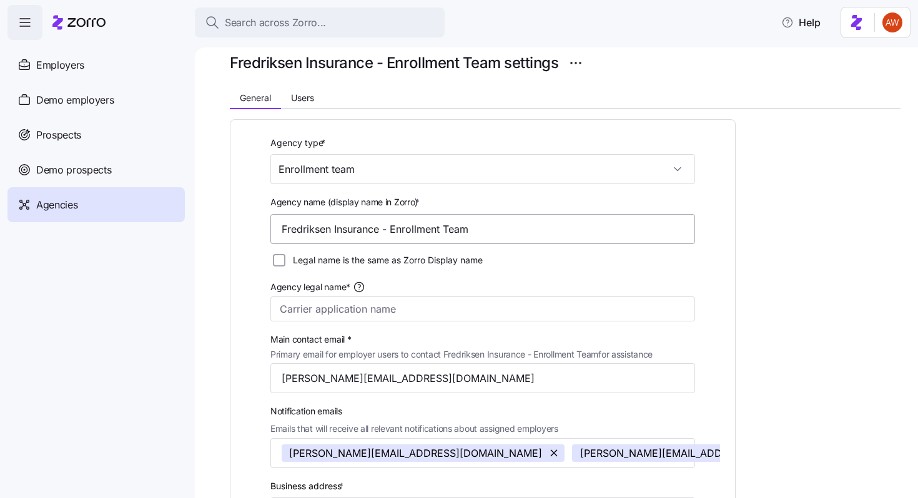
scroll to position [47, 0]
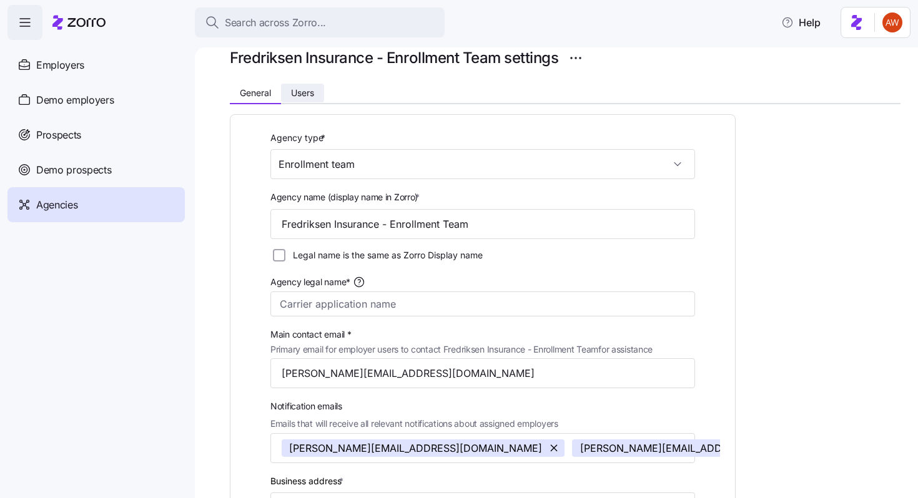
click at [301, 99] on button "Users" at bounding box center [302, 93] width 43 height 19
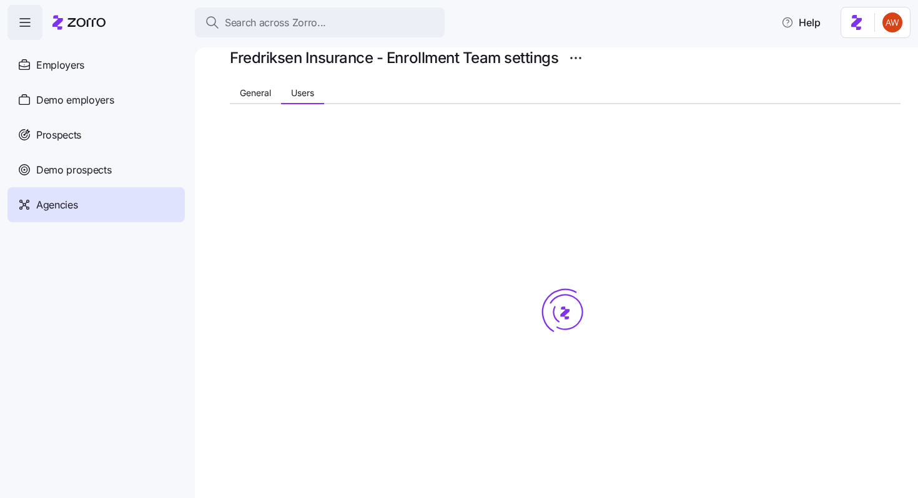
scroll to position [0, 0]
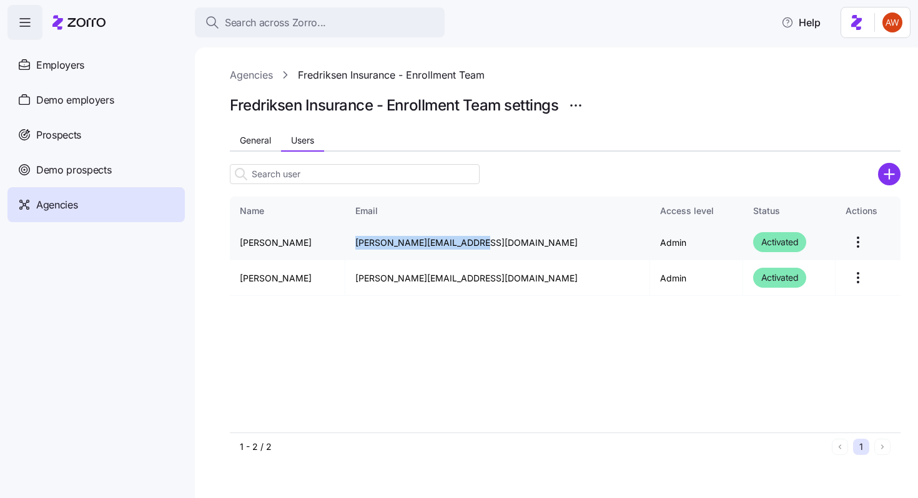
drag, startPoint x: 367, startPoint y: 242, endPoint x: 485, endPoint y: 246, distance: 117.5
click at [485, 246] on td "eric+et@fredhealthins.com" at bounding box center [497, 243] width 304 height 36
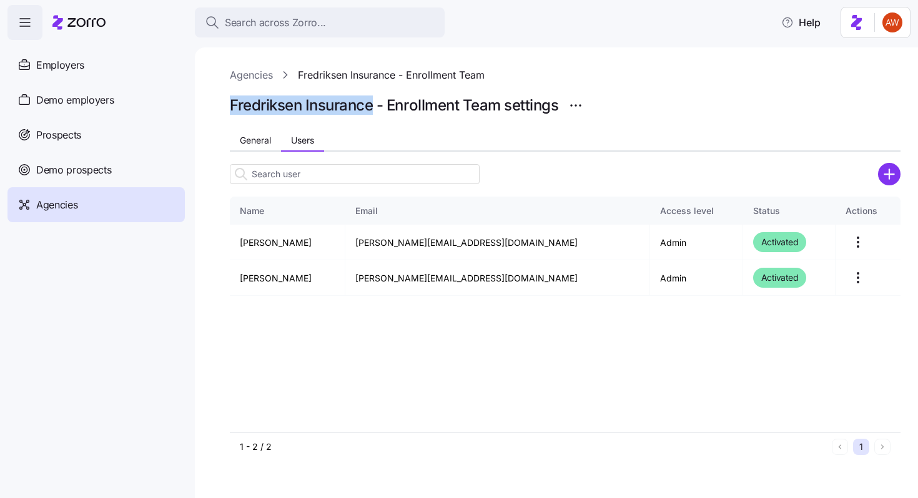
drag, startPoint x: 227, startPoint y: 106, endPoint x: 371, endPoint y: 109, distance: 144.3
click at [371, 109] on div "Agencies Fredriksen Insurance - Enrollment Team Fredriksen Insurance - Enrollme…" at bounding box center [556, 272] width 723 height 451
click at [259, 140] on span "General" at bounding box center [255, 140] width 31 height 9
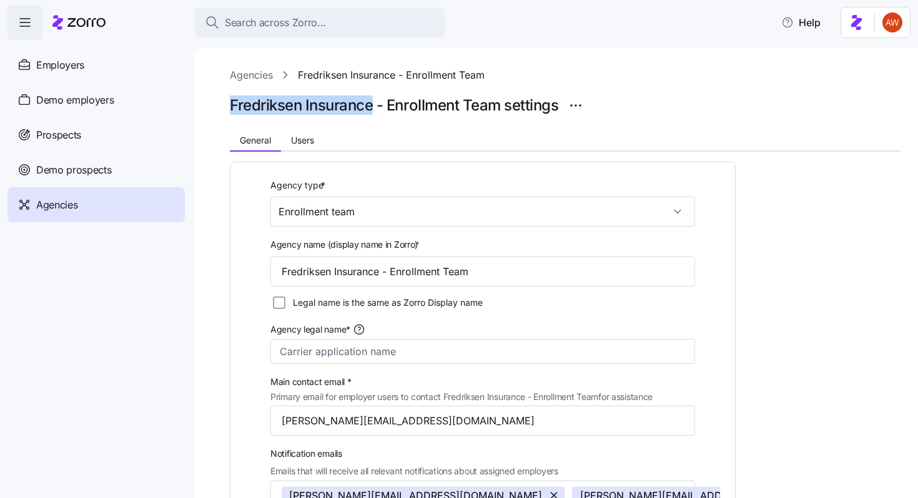
click at [254, 76] on link "Agencies" at bounding box center [251, 75] width 43 height 16
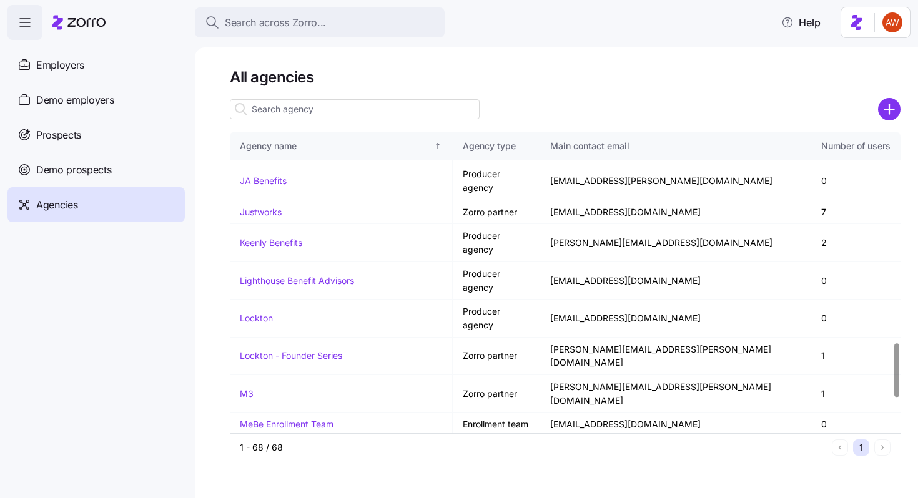
scroll to position [1173, 0]
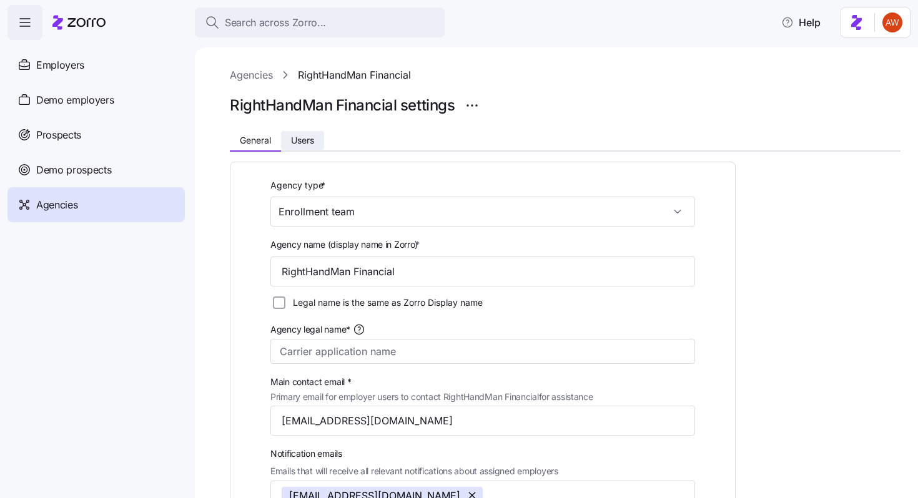
click at [302, 139] on span "Users" at bounding box center [302, 140] width 23 height 9
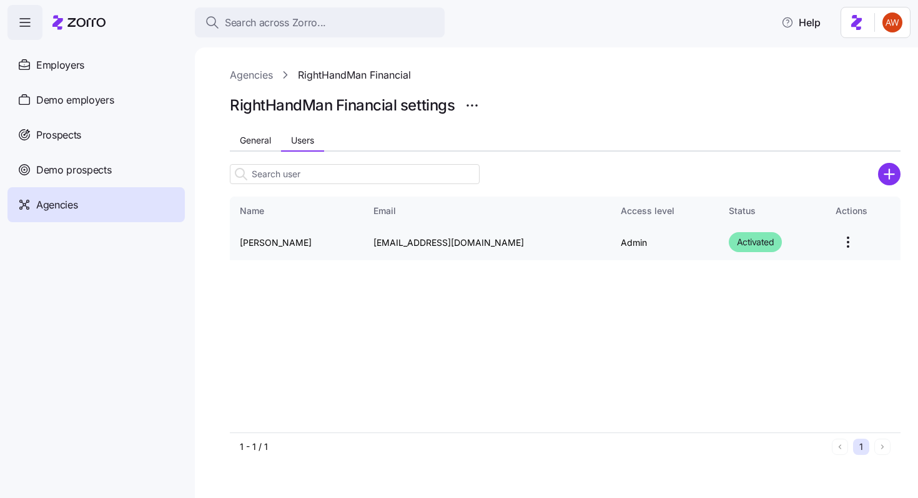
drag, startPoint x: 353, startPoint y: 244, endPoint x: 526, endPoint y: 240, distance: 173.0
click at [526, 240] on td "support@righthandmanfinancial.com" at bounding box center [486, 243] width 247 height 36
drag, startPoint x: 225, startPoint y: 98, endPoint x: 396, endPoint y: 99, distance: 170.5
click at [396, 99] on div "Agencies RightHandMan Financial RightHandMan Financial settings General Users N…" at bounding box center [556, 272] width 723 height 451
click at [258, 78] on link "Agencies" at bounding box center [251, 75] width 43 height 16
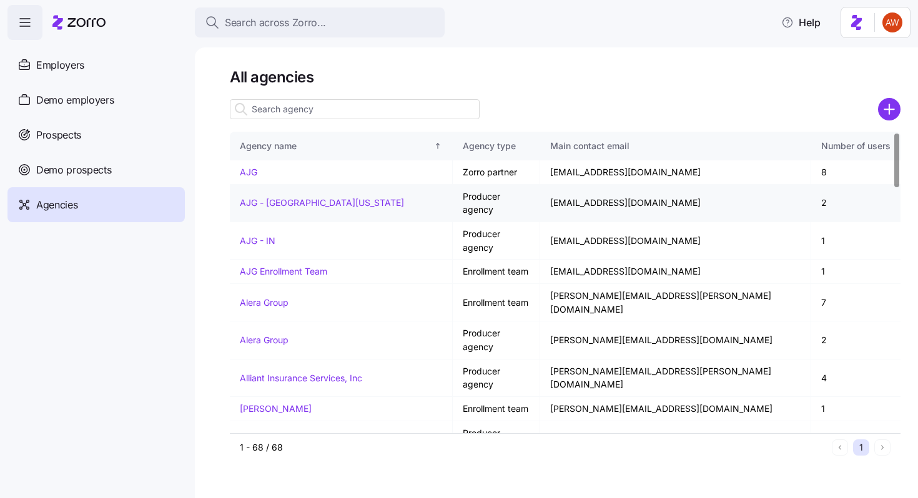
click at [270, 197] on link "AJG - Central Florida" at bounding box center [322, 202] width 164 height 11
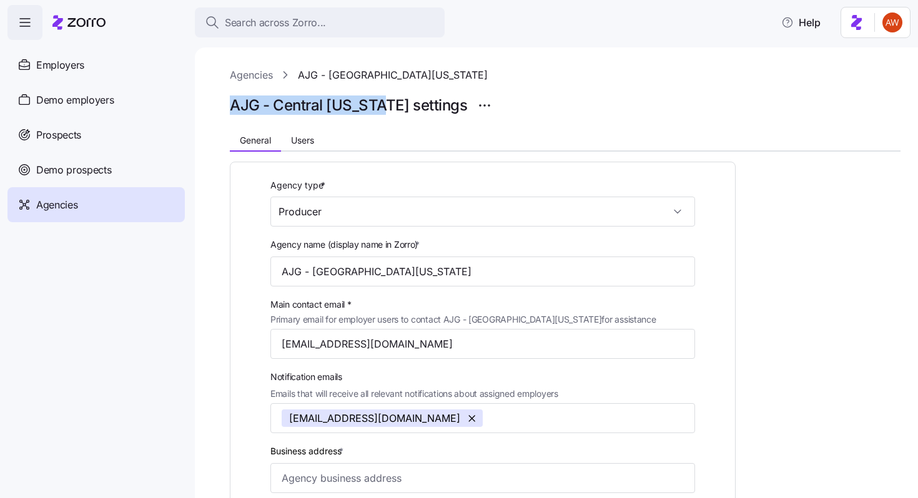
drag, startPoint x: 227, startPoint y: 102, endPoint x: 370, endPoint y: 109, distance: 143.2
click at [370, 109] on div "Agencies AJG - Central Florida AJG - Central Florida settings General Users Age…" at bounding box center [556, 272] width 723 height 451
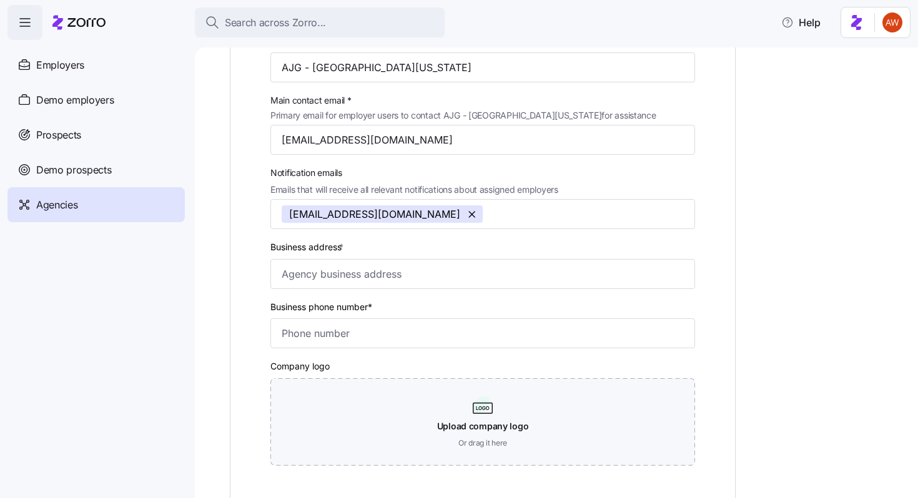
scroll to position [380, 0]
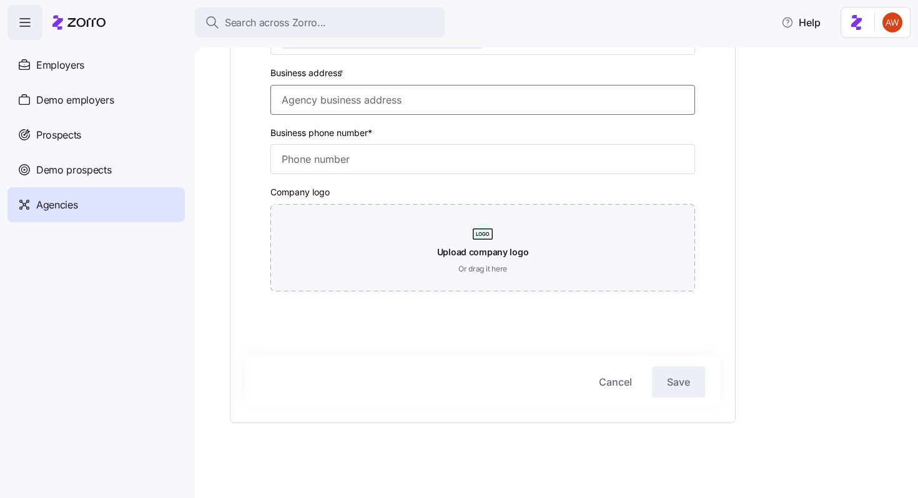
click at [355, 101] on input "Business address *" at bounding box center [482, 100] width 425 height 30
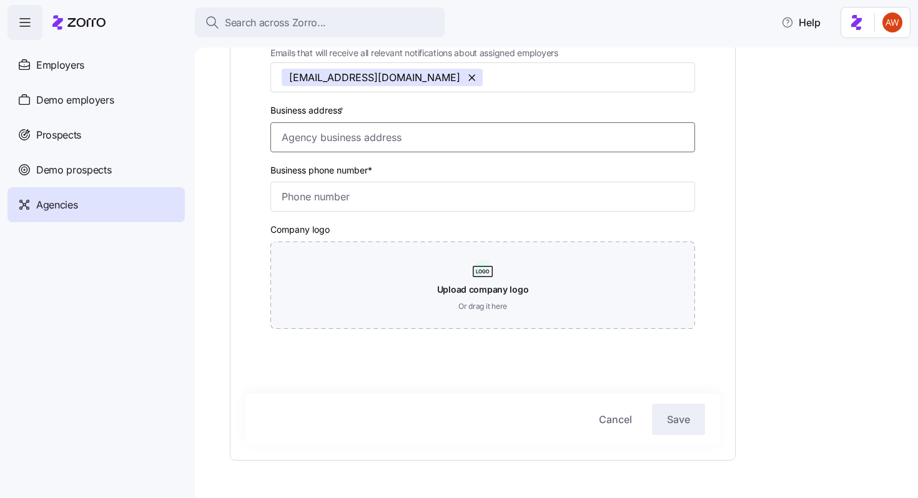
scroll to position [337, 0]
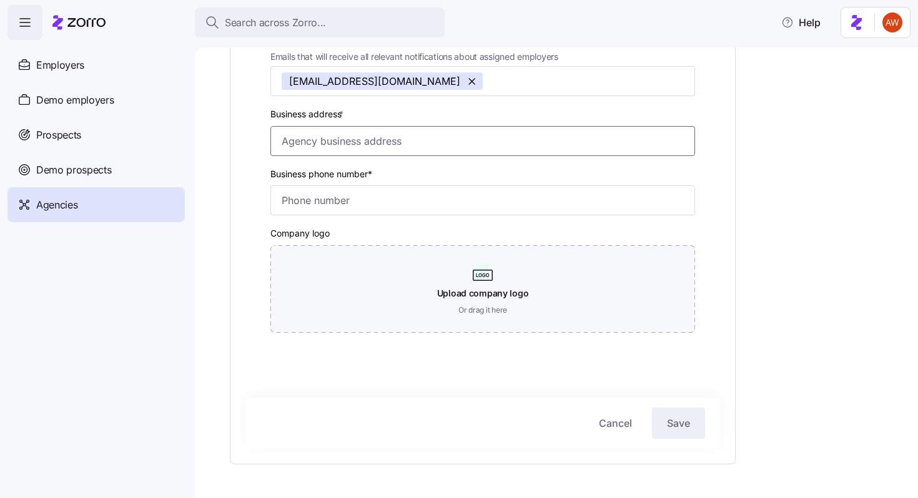
paste input "200 South Orange Avenue Suite 750 Orlando, FL 32801"
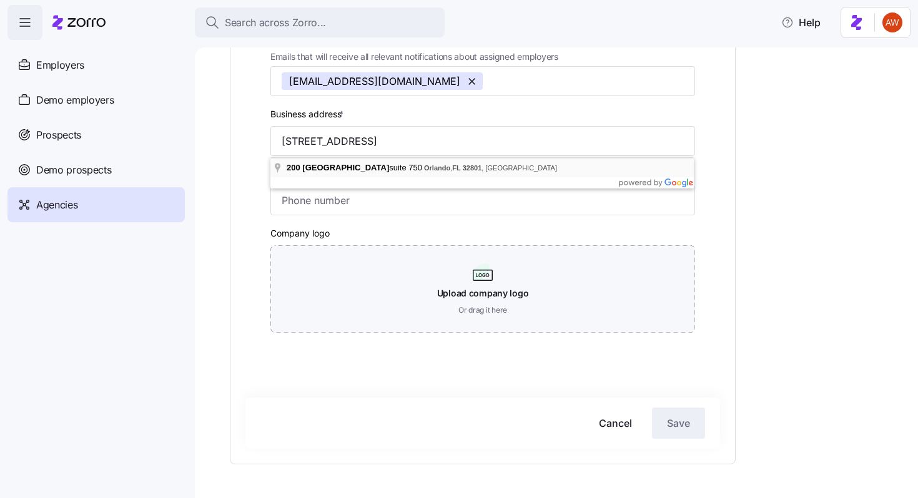
type input "200 S Orange Ave suite 750, Orlando, FL 32801, USA"
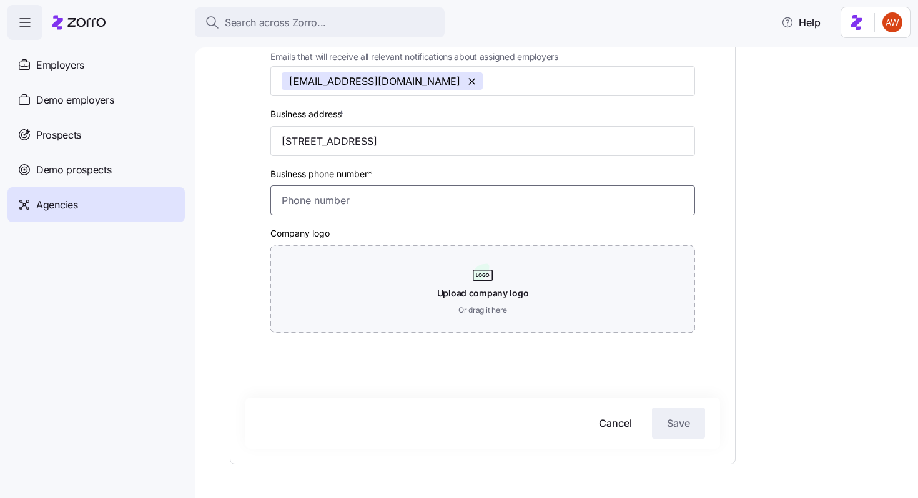
click at [353, 207] on input "Business phone number*" at bounding box center [482, 200] width 425 height 30
paste input "(407) 563-3510"
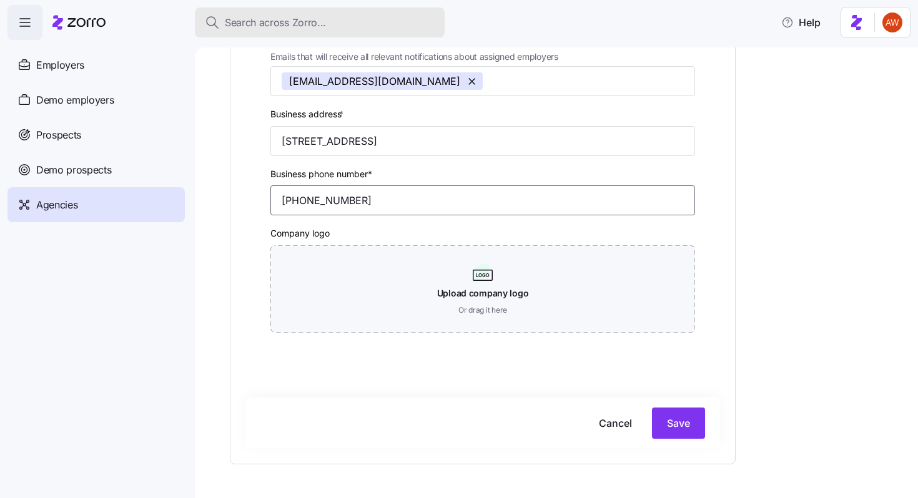
type input "(407) 563-3510"
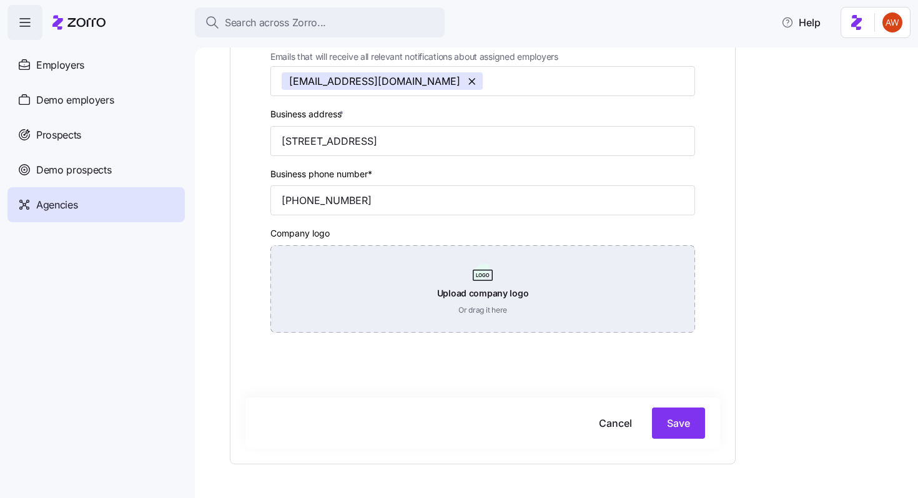
click at [302, 263] on div "Upload company logo Or drag it here" at bounding box center [482, 288] width 425 height 87
click at [342, 272] on div "Upload company logo Or drag it here" at bounding box center [482, 288] width 425 height 87
click at [339, 279] on div "Upload company logo Or drag it here" at bounding box center [482, 288] width 425 height 87
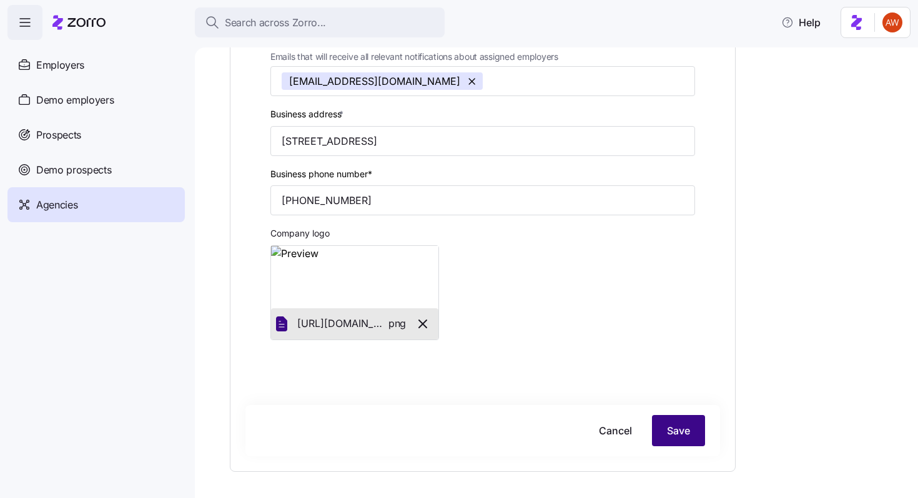
click at [688, 438] on span "Save" at bounding box center [678, 430] width 23 height 15
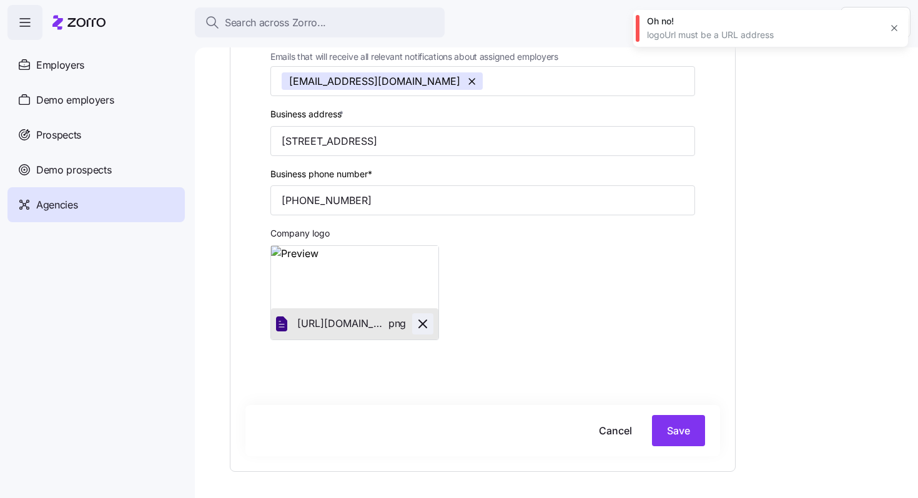
click at [419, 325] on icon "button" at bounding box center [422, 324] width 15 height 15
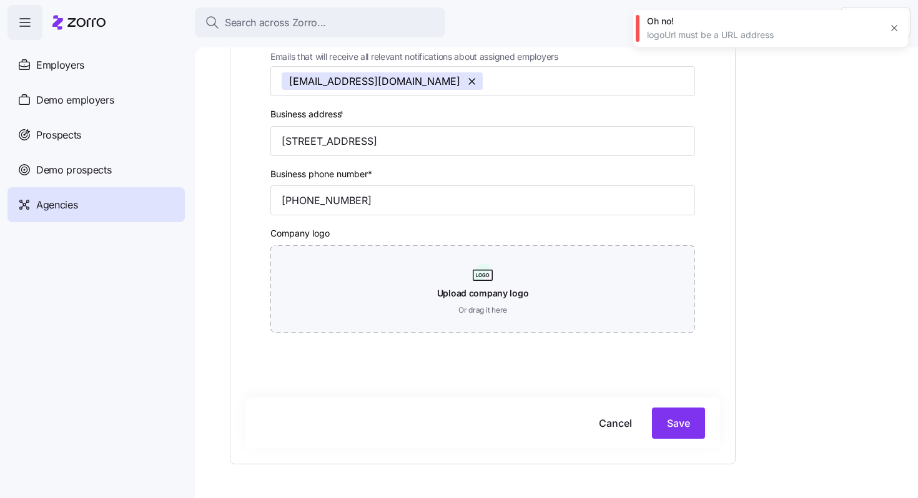
click at [419, 325] on div "Upload company logo Or drag it here" at bounding box center [482, 288] width 425 height 87
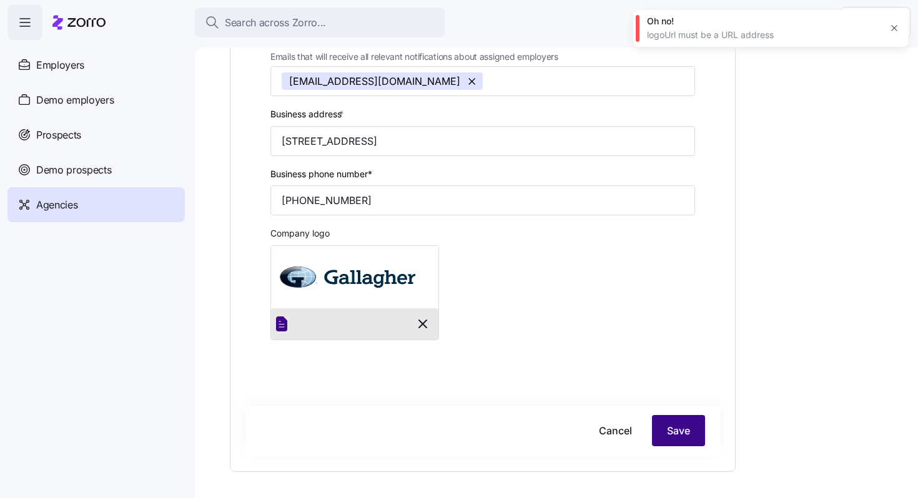
click at [686, 430] on div "Agency type * Producer Agency name (display name in Zorro) * AJG - Central Flor…" at bounding box center [482, 148] width 475 height 616
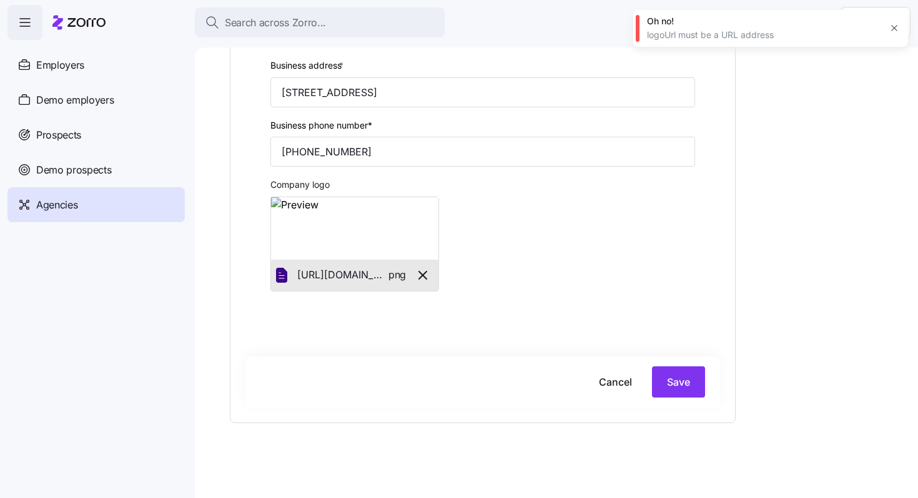
scroll to position [0, 0]
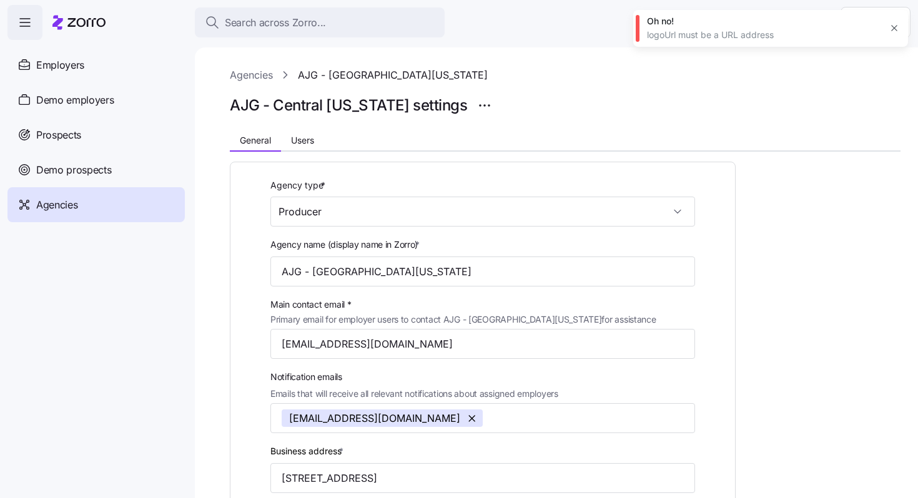
click at [260, 80] on link "Agencies" at bounding box center [251, 75] width 43 height 16
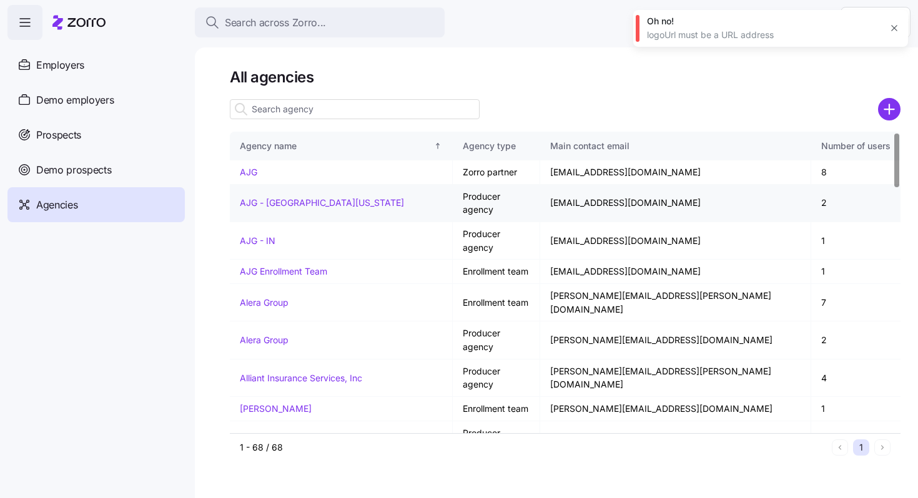
click at [294, 197] on link "AJG - Central Florida" at bounding box center [322, 202] width 164 height 11
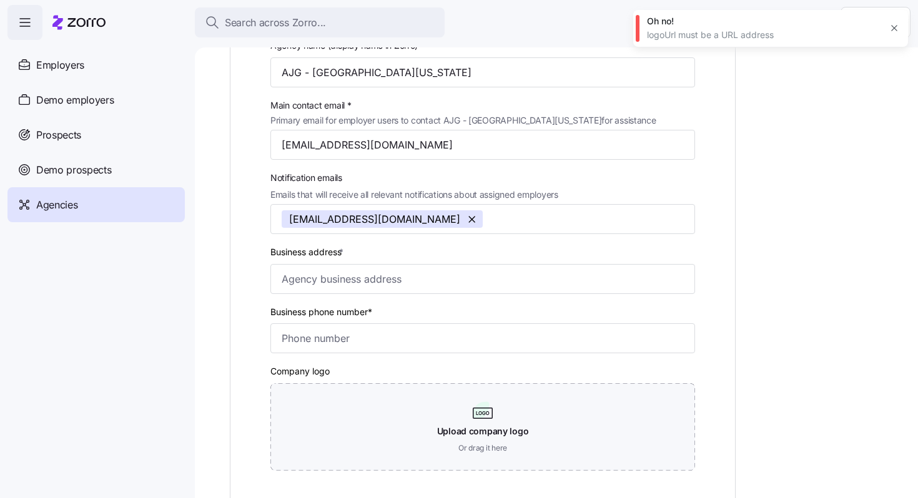
scroll to position [200, 0]
click at [337, 284] on input "Business address *" at bounding box center [482, 278] width 425 height 30
paste input "200 South Orange Avenue Suite 750 Orlando, FL 32801"
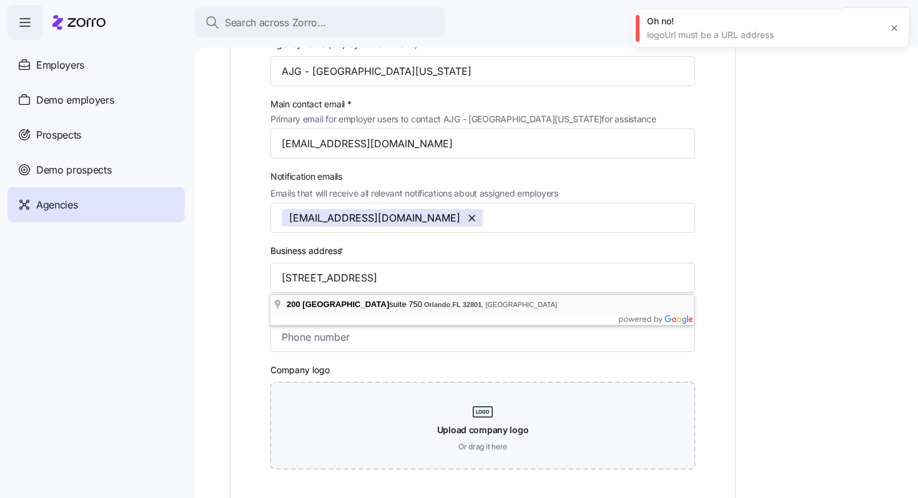
type input "200 S Orange Ave suite 750, Orlando, FL 32801, USA"
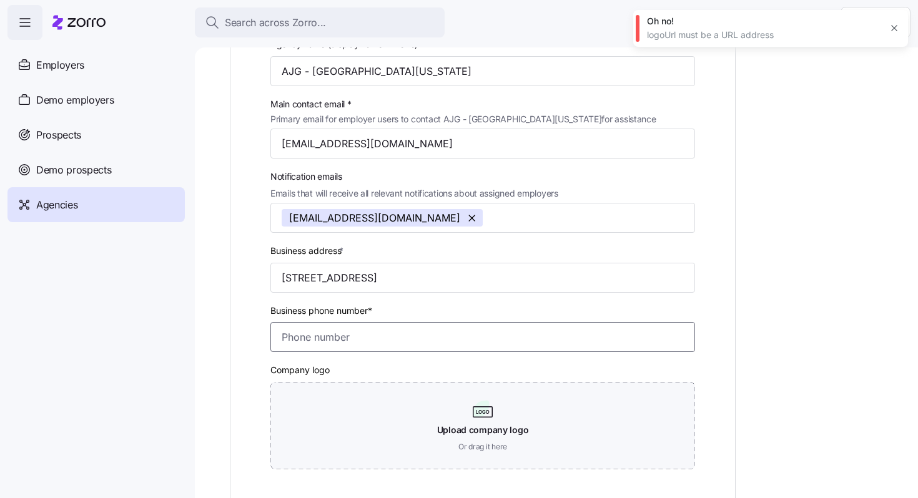
click at [373, 330] on input "Business phone number*" at bounding box center [482, 337] width 425 height 30
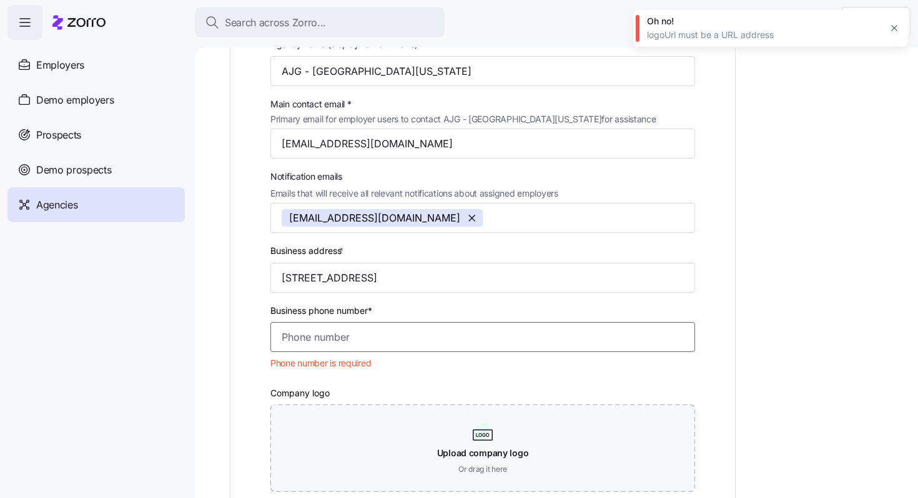
paste input "(407) 370-2321"
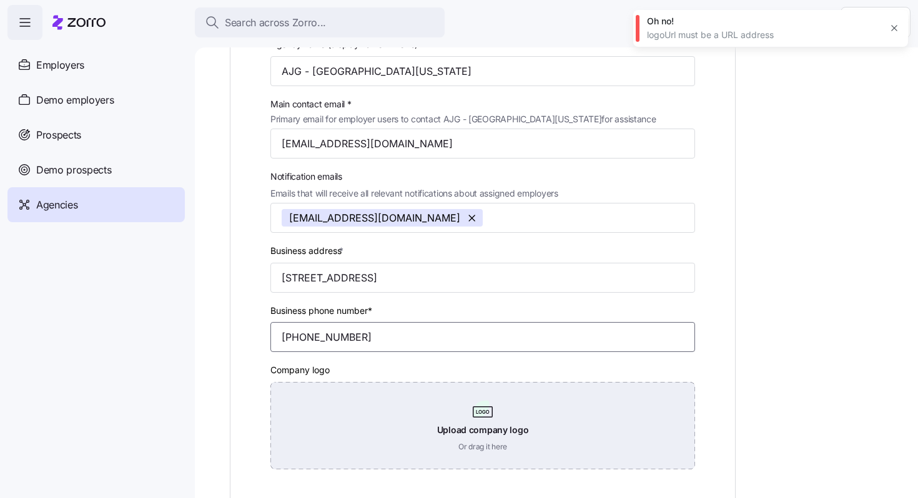
type input "(407) 370-2321"
click at [474, 408] on div "Upload company logo Or drag it here" at bounding box center [482, 425] width 425 height 87
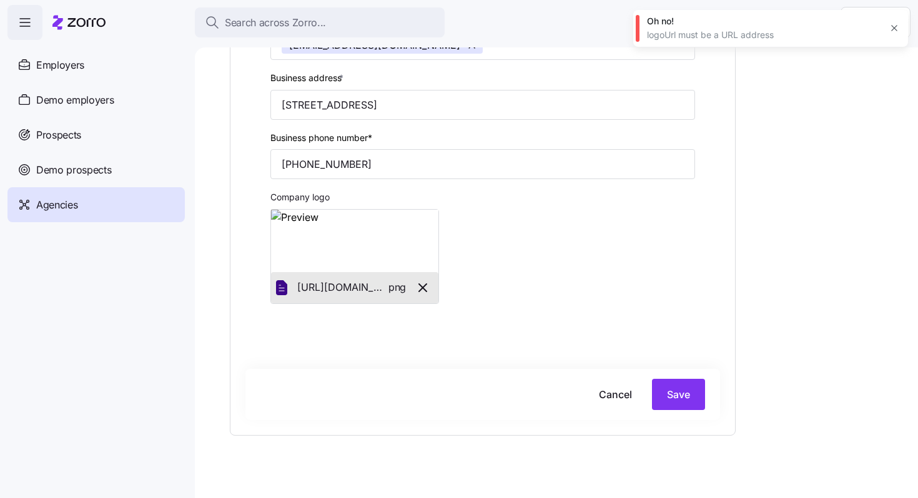
scroll to position [387, 0]
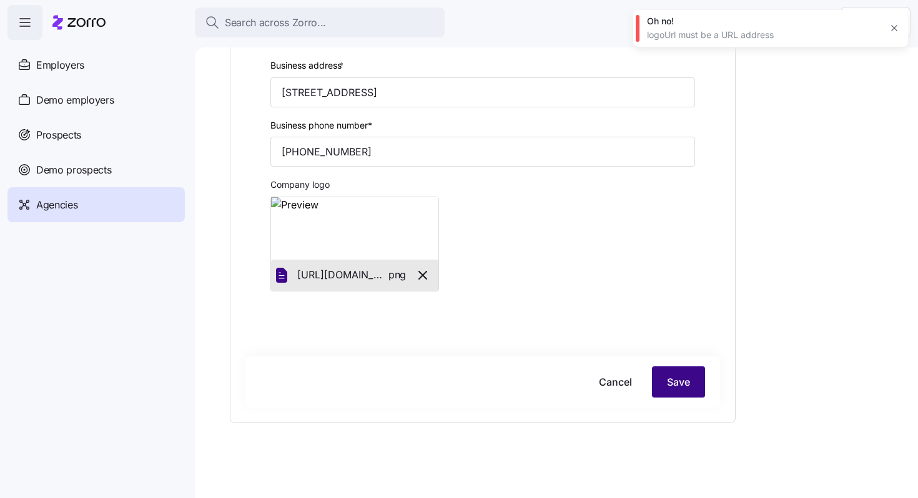
click at [680, 386] on span "Save" at bounding box center [678, 382] width 23 height 15
click at [419, 277] on icon "button" at bounding box center [422, 275] width 15 height 15
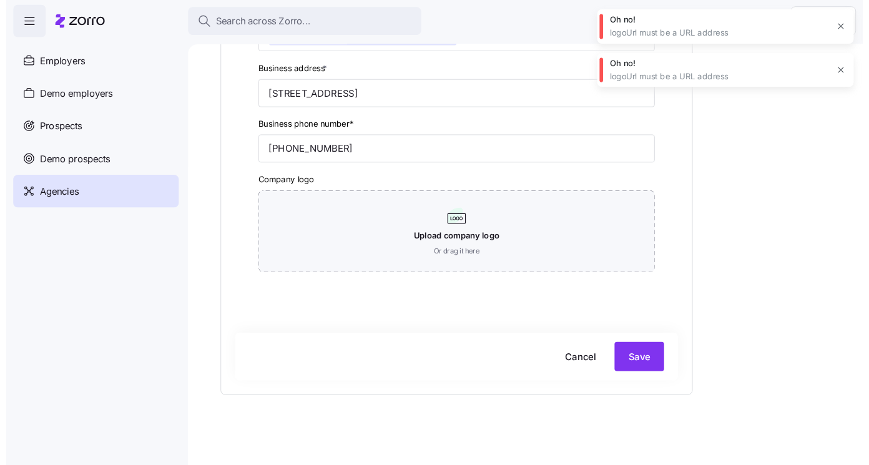
scroll to position [380, 0]
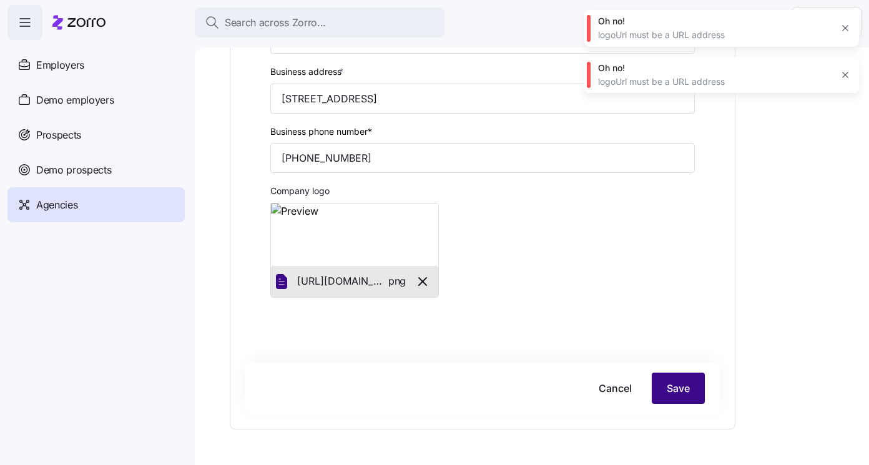
click at [662, 376] on button "Save" at bounding box center [678, 388] width 53 height 31
click at [845, 121] on icon "button" at bounding box center [846, 121] width 10 height 10
click at [845, 75] on icon "button" at bounding box center [846, 75] width 6 height 6
click at [845, 32] on icon "button" at bounding box center [846, 28] width 10 height 10
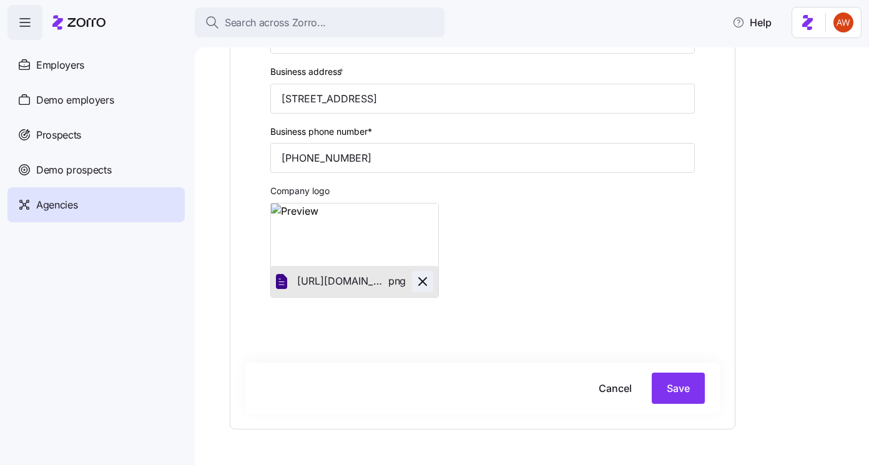
click at [425, 285] on icon "button" at bounding box center [422, 281] width 7 height 7
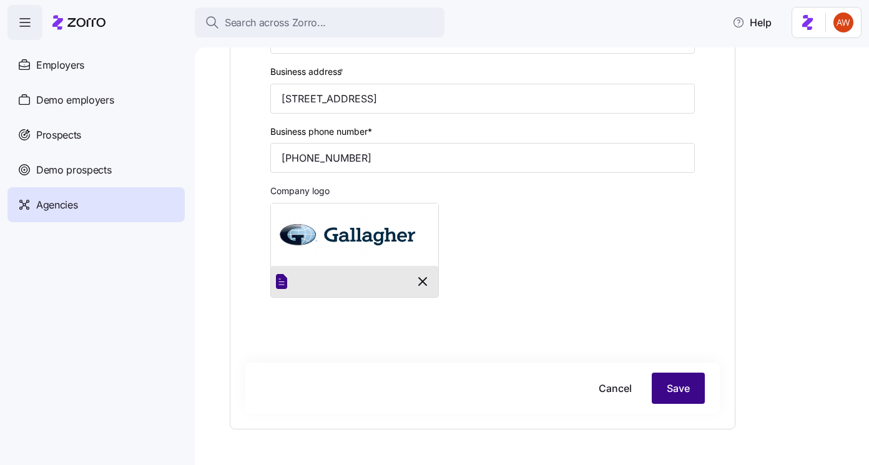
click at [676, 393] on div "Agency type * Producer Agency name (display name in Zorro) * AJG - Central Flor…" at bounding box center [482, 106] width 475 height 616
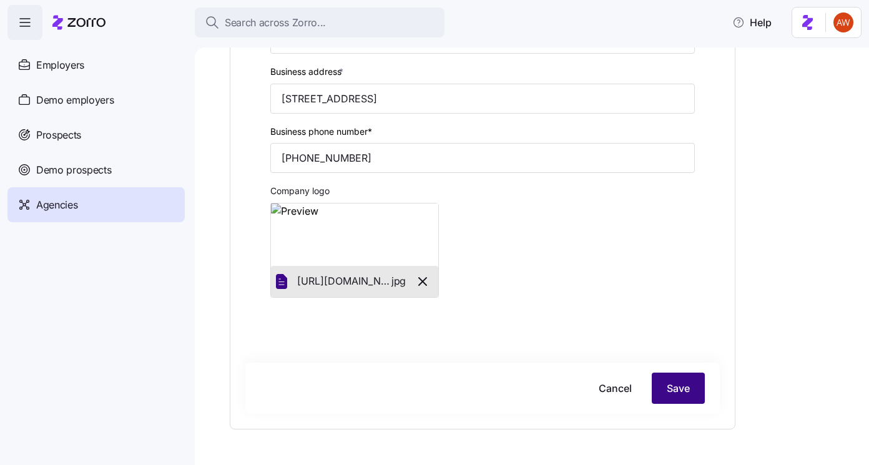
click at [677, 394] on span "Save" at bounding box center [678, 388] width 23 height 15
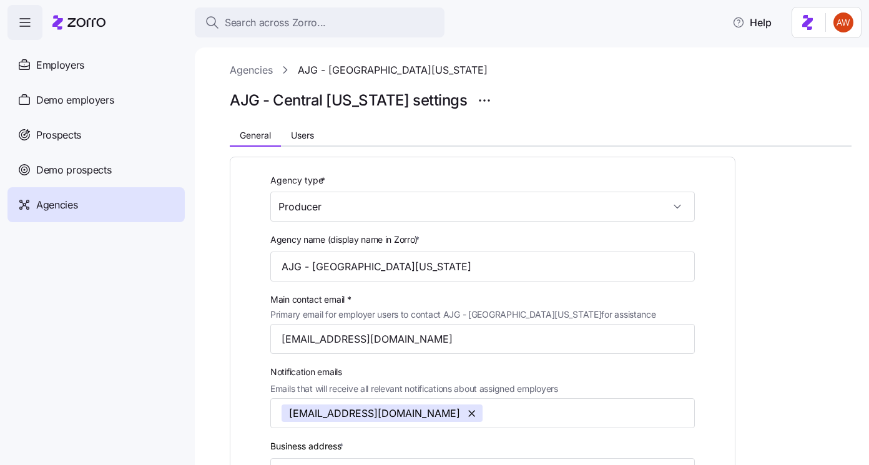
scroll to position [0, 0]
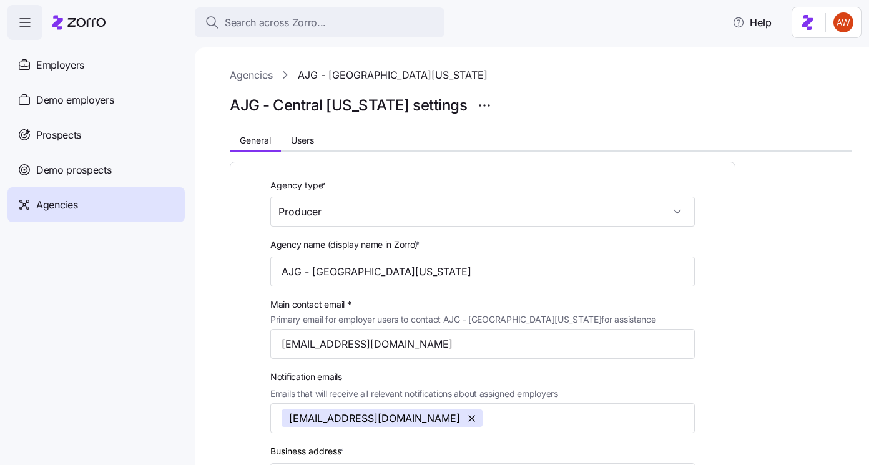
click at [264, 76] on link "Agencies" at bounding box center [251, 75] width 43 height 16
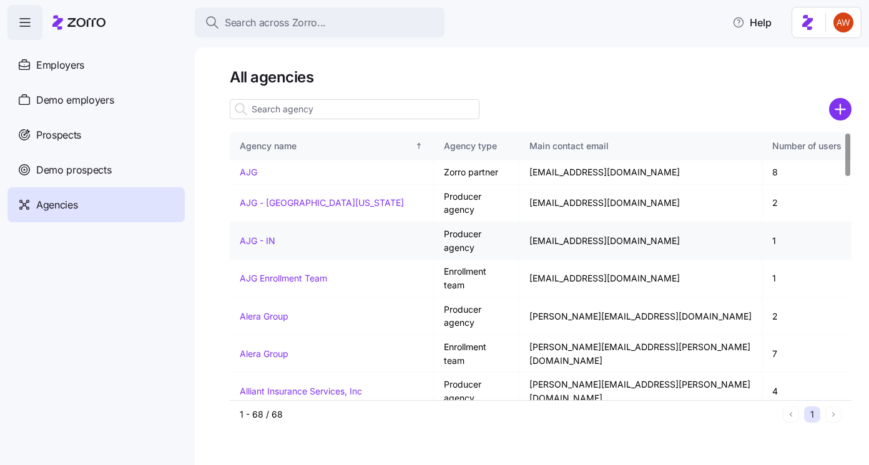
click at [265, 235] on link "AJG - IN" at bounding box center [258, 240] width 36 height 11
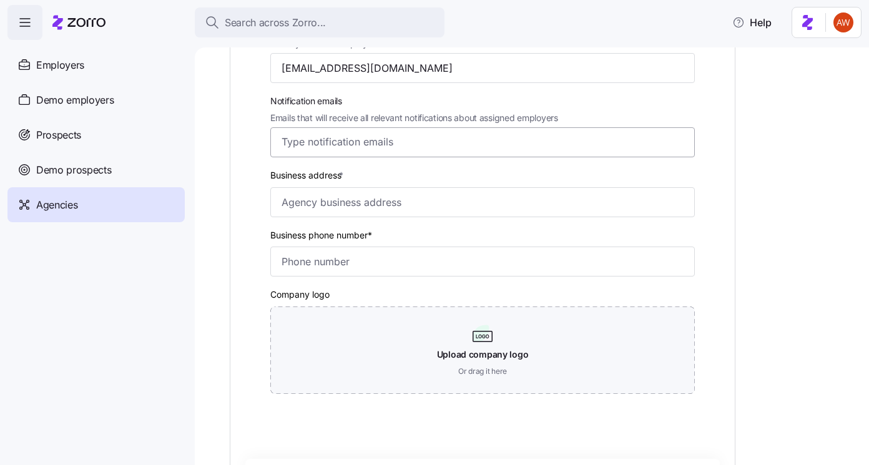
scroll to position [277, 0]
click at [300, 200] on input "Business address *" at bounding box center [482, 201] width 425 height 30
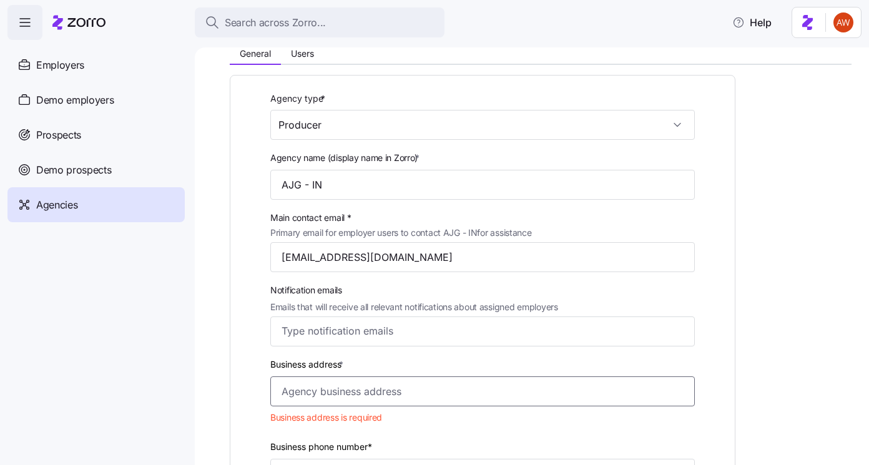
scroll to position [0, 0]
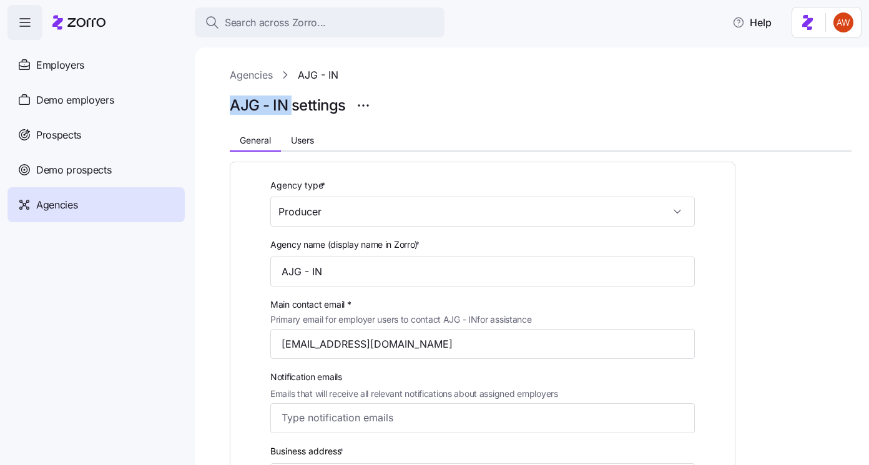
drag, startPoint x: 233, startPoint y: 106, endPoint x: 287, endPoint y: 104, distance: 54.4
click at [287, 104] on h1 "AJG - IN settings" at bounding box center [288, 105] width 116 height 19
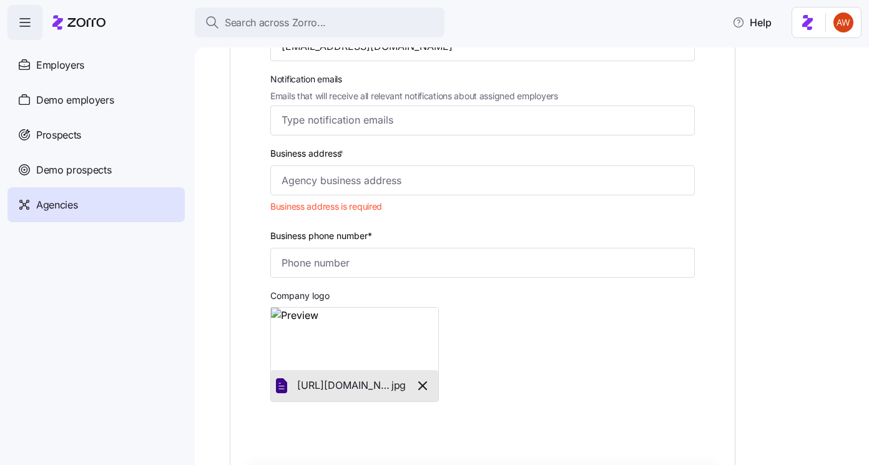
scroll to position [303, 0]
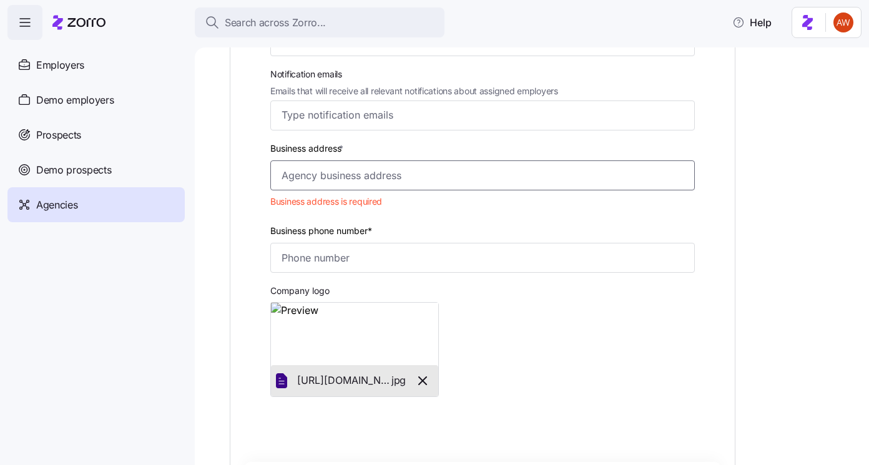
click at [309, 176] on input "Business address *" at bounding box center [482, 176] width 425 height 30
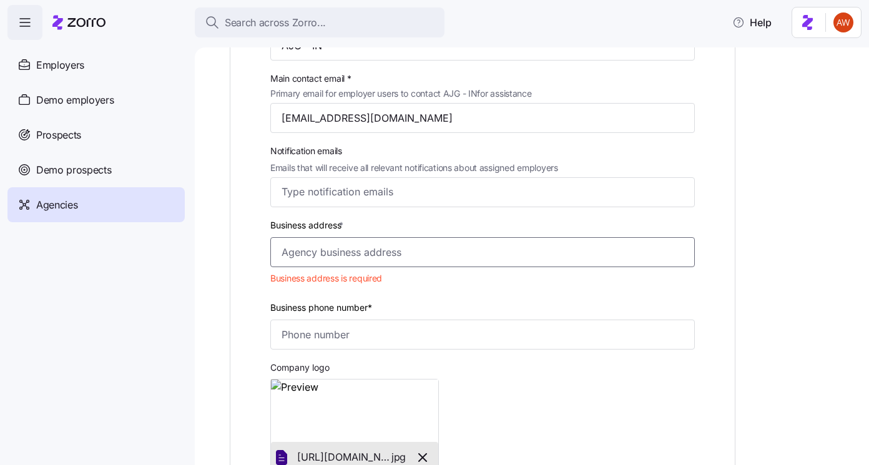
scroll to position [225, 0]
drag, startPoint x: 410, startPoint y: 122, endPoint x: 270, endPoint y: 112, distance: 140.3
click at [270, 112] on input "jacki_rodgers@ajg.com" at bounding box center [482, 119] width 425 height 30
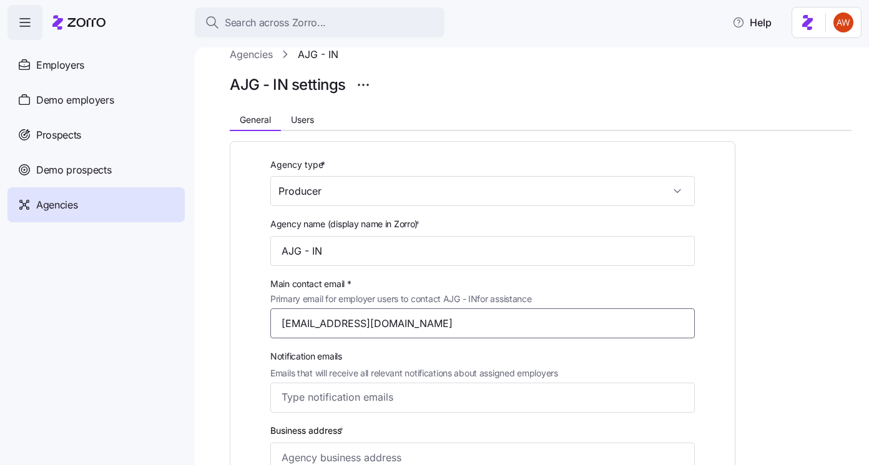
scroll to position [0, 0]
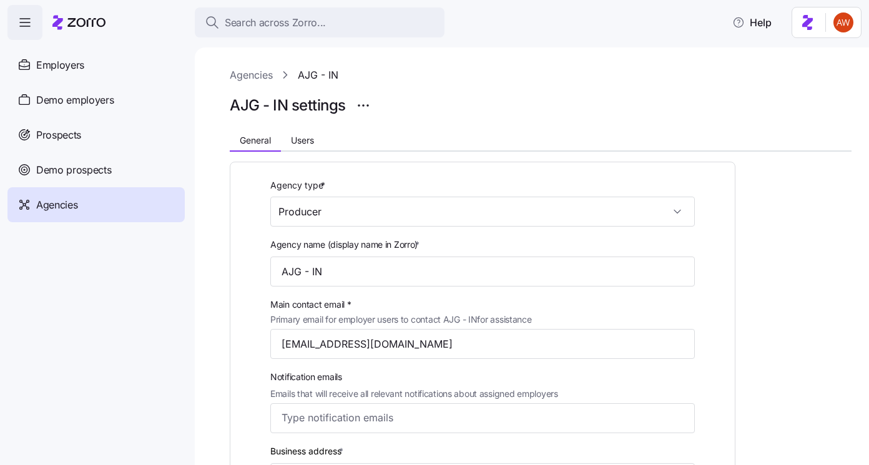
click at [253, 76] on link "Agencies" at bounding box center [251, 75] width 43 height 16
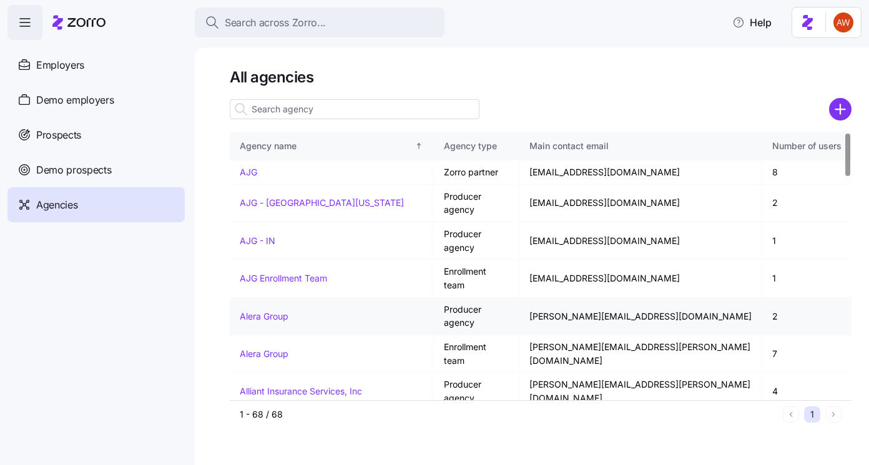
click at [270, 311] on link "Alera Group" at bounding box center [264, 316] width 49 height 11
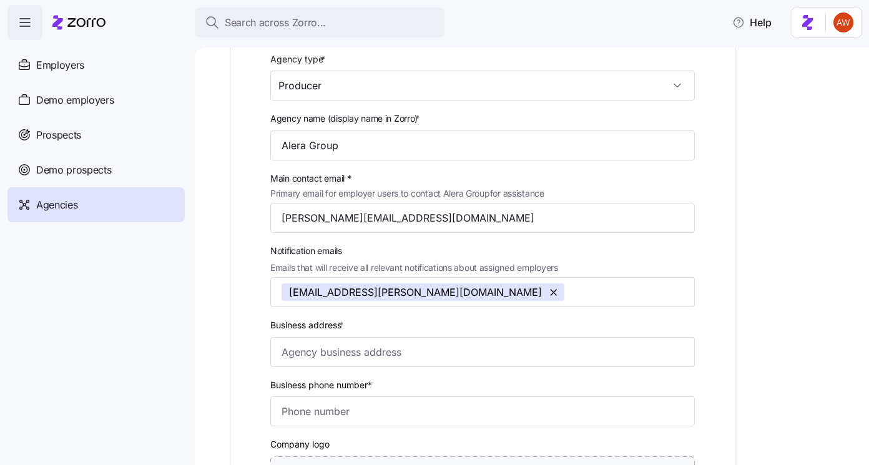
scroll to position [51, 0]
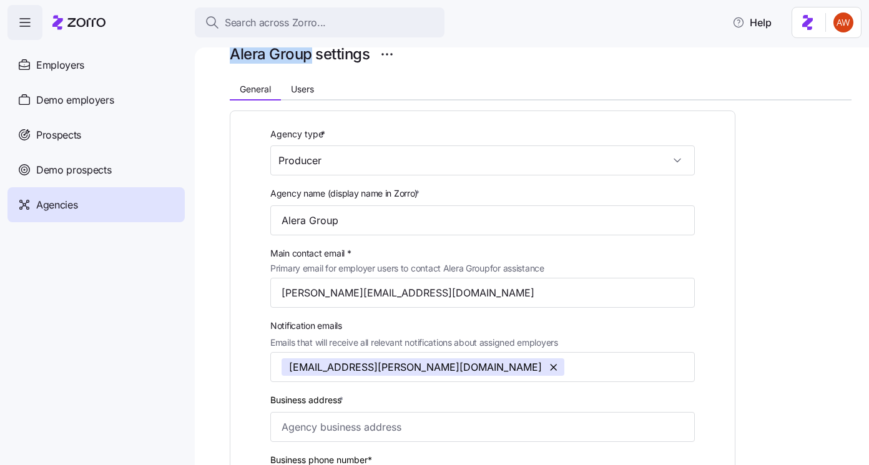
drag, startPoint x: 228, startPoint y: 56, endPoint x: 311, endPoint y: 59, distance: 83.1
click at [311, 59] on div "Agencies Alera Group Alera Group settings General Users Agency type * Producer …" at bounding box center [532, 256] width 675 height 418
click at [311, 86] on span "Users" at bounding box center [302, 89] width 23 height 9
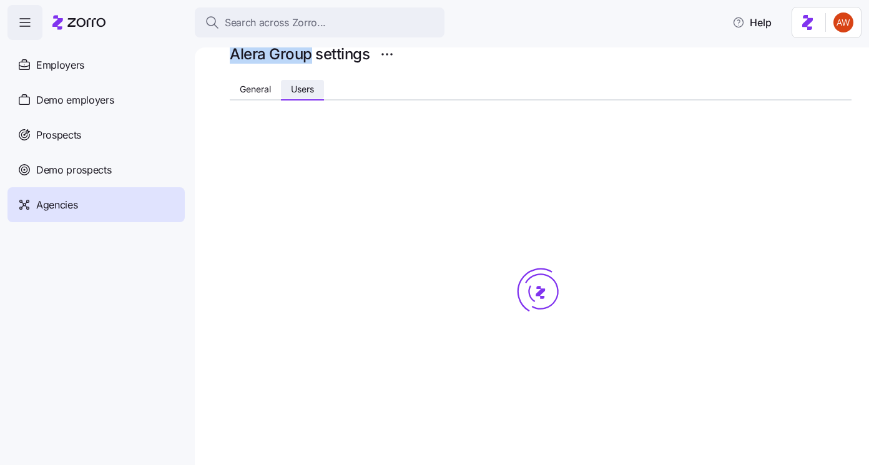
scroll to position [0, 0]
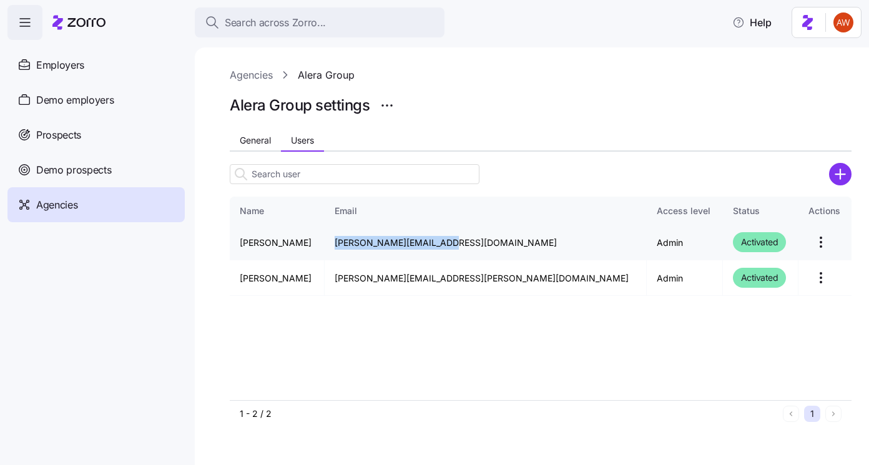
drag, startPoint x: 351, startPoint y: 240, endPoint x: 468, endPoint y: 239, distance: 117.4
click at [468, 239] on td "amy.pals@aleragroup.com" at bounding box center [486, 243] width 322 height 36
click at [255, 74] on link "Agencies" at bounding box center [251, 75] width 43 height 16
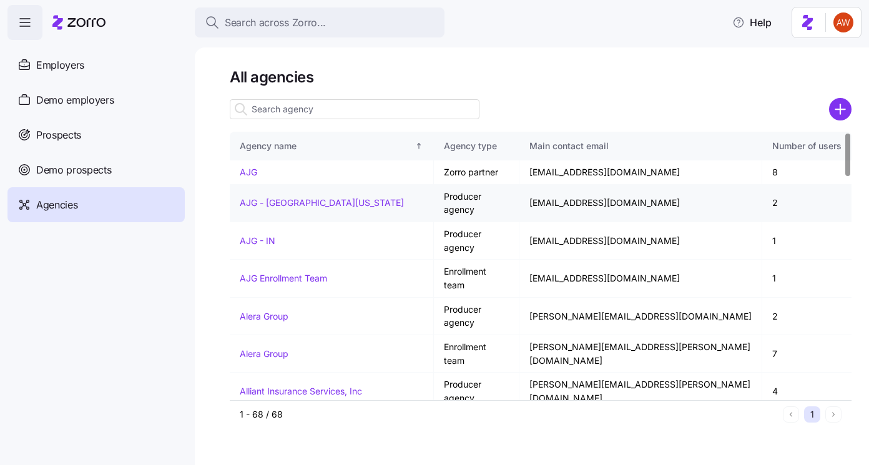
click at [255, 197] on link "AJG - Central Florida" at bounding box center [322, 202] width 164 height 11
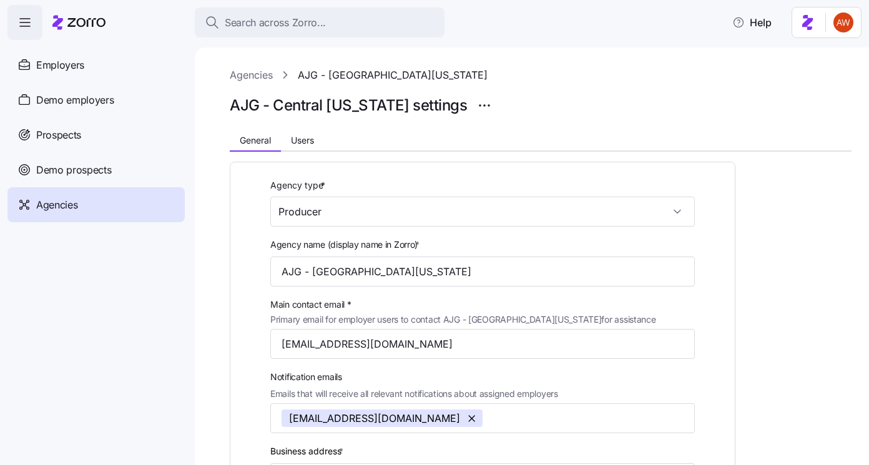
click at [246, 79] on link "Agencies" at bounding box center [251, 75] width 43 height 16
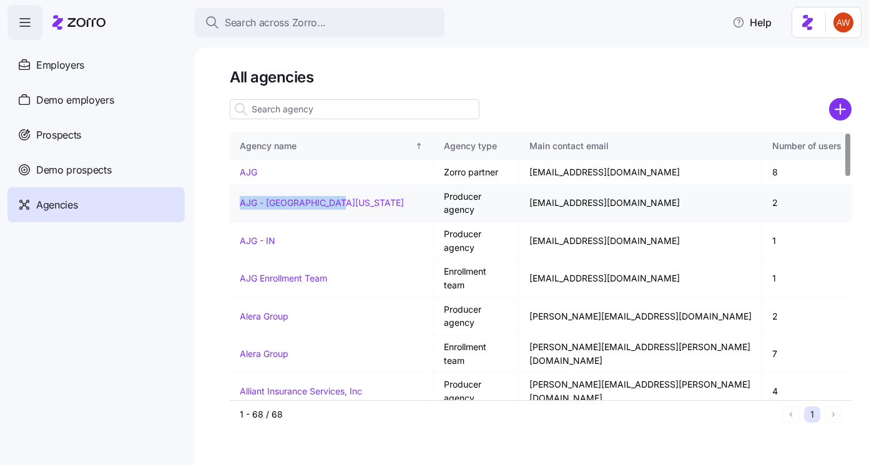
drag, startPoint x: 239, startPoint y: 192, endPoint x: 327, endPoint y: 194, distance: 88.1
click at [327, 194] on td "AJG - Central Florida" at bounding box center [332, 203] width 204 height 37
drag, startPoint x: 235, startPoint y: 221, endPoint x: 290, endPoint y: 220, distance: 54.4
click at [290, 222] on td "AJG - IN" at bounding box center [332, 240] width 204 height 37
drag, startPoint x: 235, startPoint y: 265, endPoint x: 297, endPoint y: 266, distance: 62.5
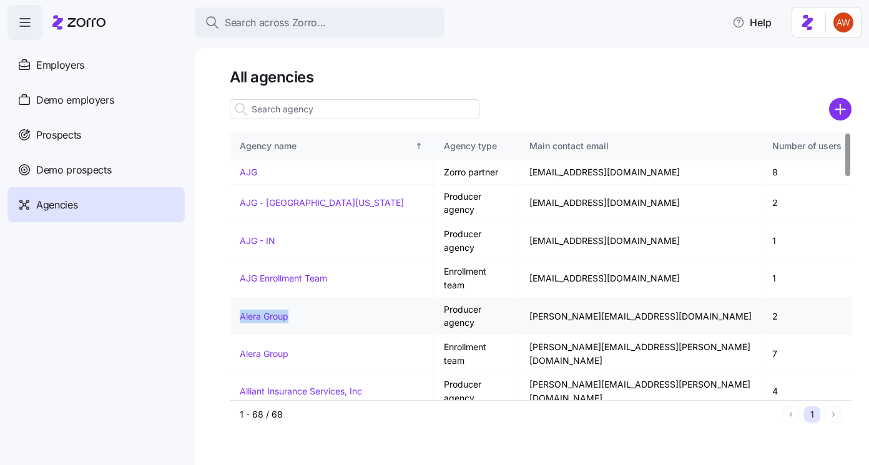
click at [297, 298] on td "Alera Group" at bounding box center [332, 316] width 204 height 37
drag, startPoint x: 234, startPoint y: 320, endPoint x: 378, endPoint y: 322, distance: 143.7
click at [378, 373] on td "Alliant Insurance Services, Inc" at bounding box center [332, 391] width 204 height 37
drag, startPoint x: 231, startPoint y: 365, endPoint x: 312, endPoint y: 367, distance: 81.2
click at [312, 448] on td "AssuredPartners" at bounding box center [332, 466] width 204 height 37
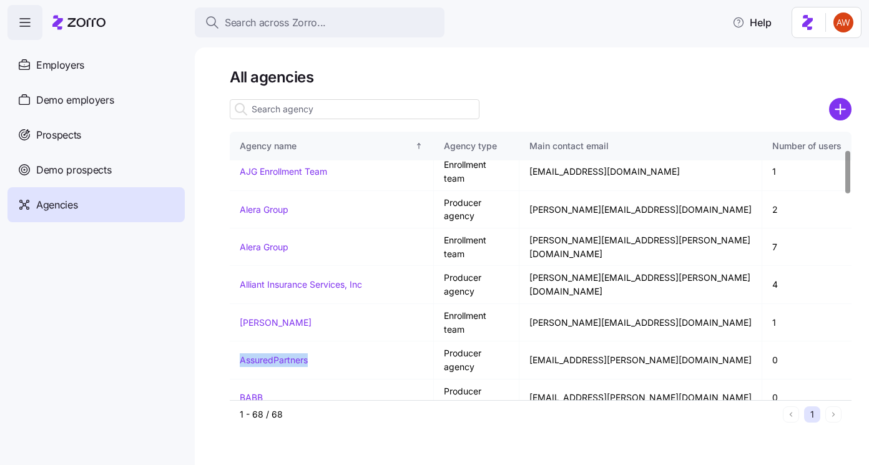
scroll to position [121, 0]
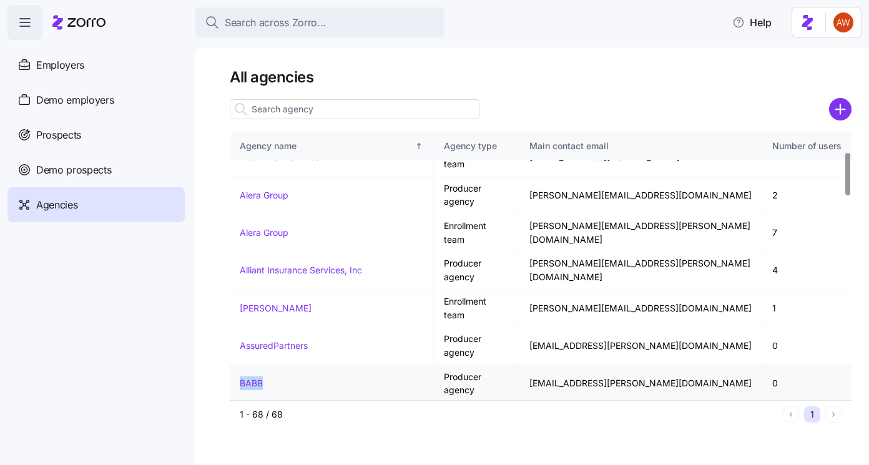
drag, startPoint x: 237, startPoint y: 270, endPoint x: 274, endPoint y: 270, distance: 37.5
click at [274, 365] on td "BABB" at bounding box center [332, 383] width 204 height 37
drag, startPoint x: 235, startPoint y: 314, endPoint x: 350, endPoint y: 315, distance: 115.5
click at [350, 440] on td "Binzer Benefit Group" at bounding box center [332, 458] width 204 height 37
drag, startPoint x: 235, startPoint y: 340, endPoint x: 327, endPoint y: 344, distance: 91.9
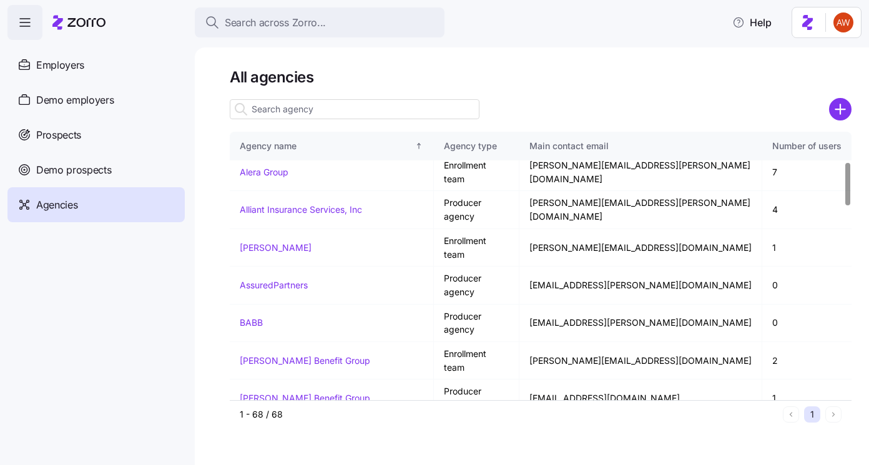
scroll to position [184, 0]
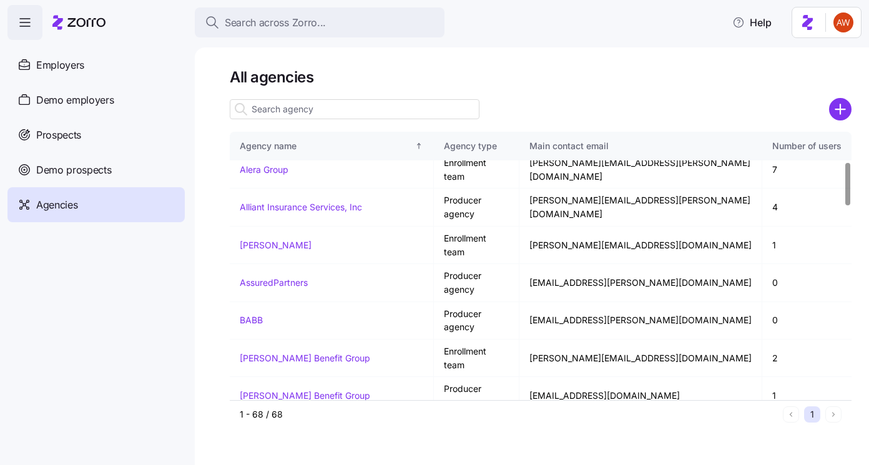
drag, startPoint x: 234, startPoint y: 299, endPoint x: 290, endPoint y: 304, distance: 55.8
click at [290, 453] on td "BritePath" at bounding box center [332, 471] width 204 height 37
drag, startPoint x: 235, startPoint y: 330, endPoint x: 313, endPoint y: 328, distance: 77.5
drag, startPoint x: 235, startPoint y: 351, endPoint x: 332, endPoint y: 350, distance: 96.8
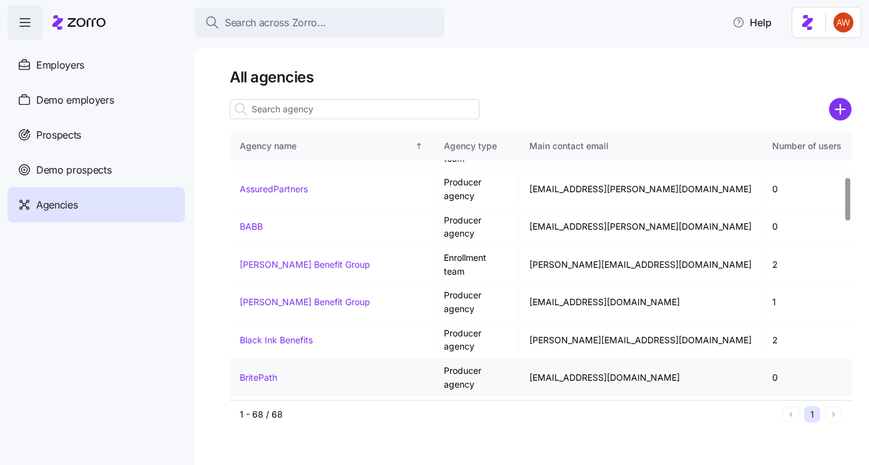
scroll to position [280, 0]
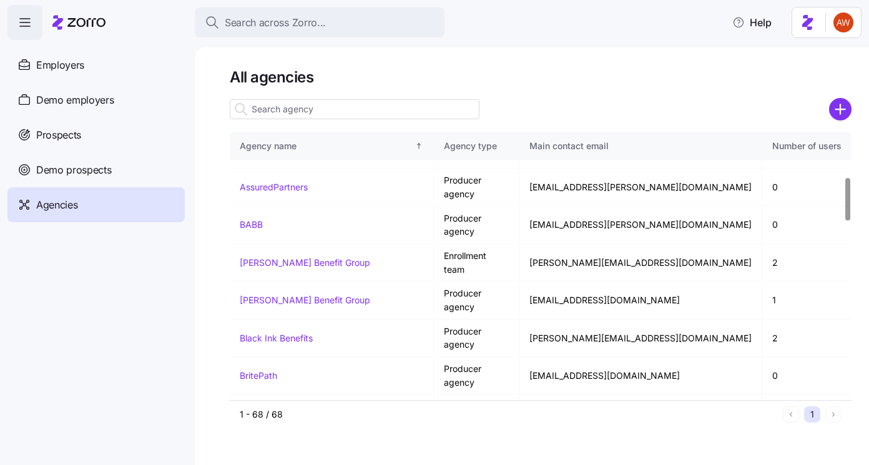
drag, startPoint x: 244, startPoint y: 279, endPoint x: 334, endPoint y: 280, distance: 89.9
drag, startPoint x: 339, startPoint y: 281, endPoint x: 234, endPoint y: 282, distance: 104.9
click at [207, 342] on div "All agencies Agency name Agency type Main contact email Number of users AJG Zor…" at bounding box center [532, 256] width 675 height 418
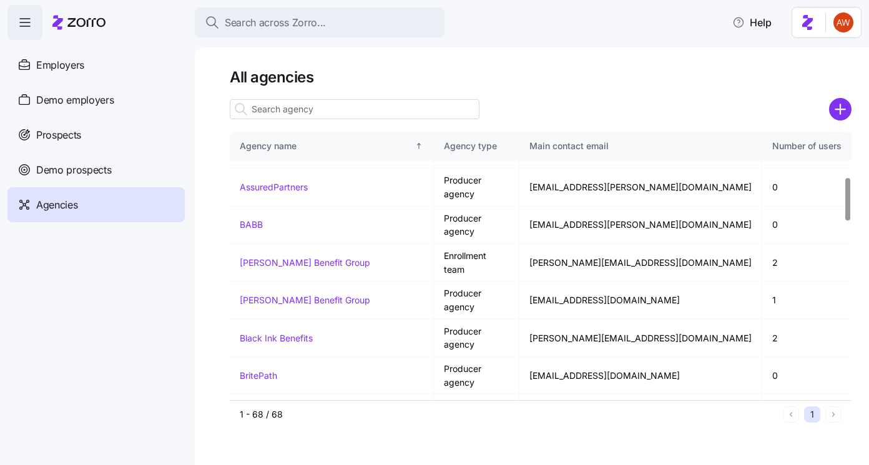
drag, startPoint x: 232, startPoint y: 323, endPoint x: 321, endPoint y: 326, distance: 89.4
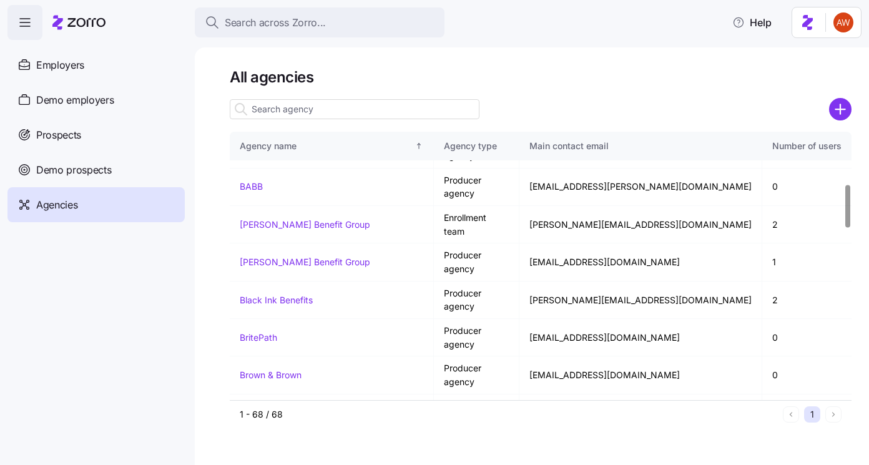
scroll to position [325, 0]
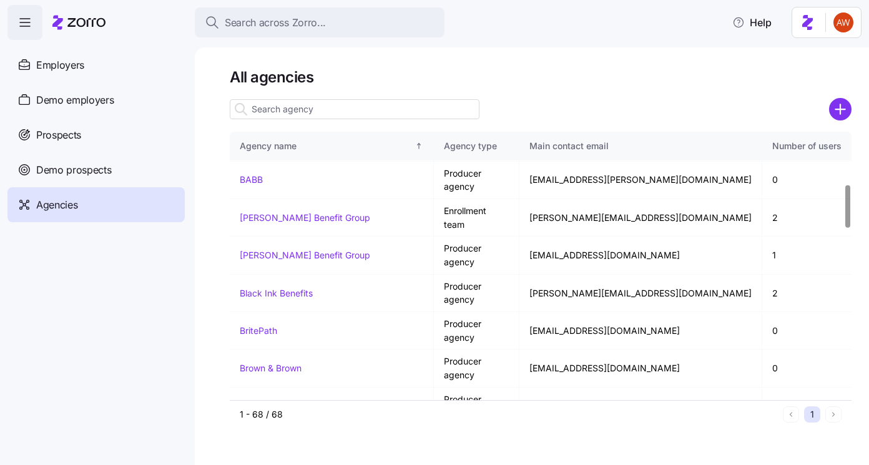
drag, startPoint x: 236, startPoint y: 305, endPoint x: 299, endPoint y: 306, distance: 62.5
drag, startPoint x: 234, startPoint y: 332, endPoint x: 389, endPoint y: 330, distance: 154.9
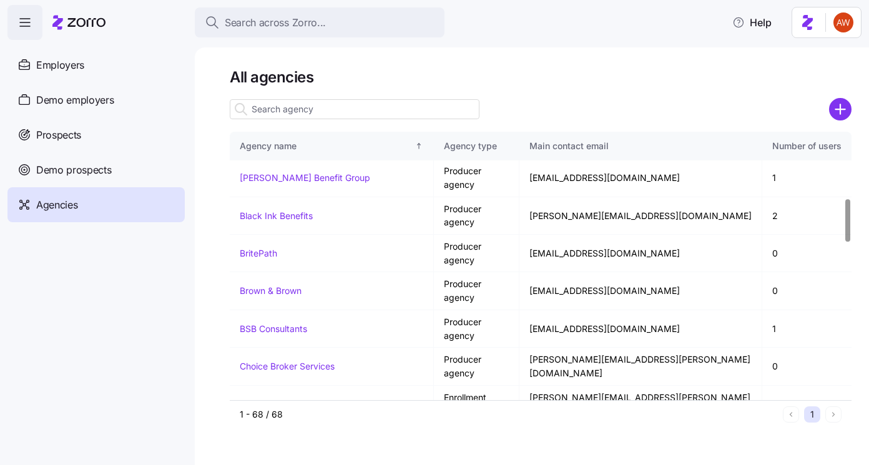
scroll to position [417, 0]
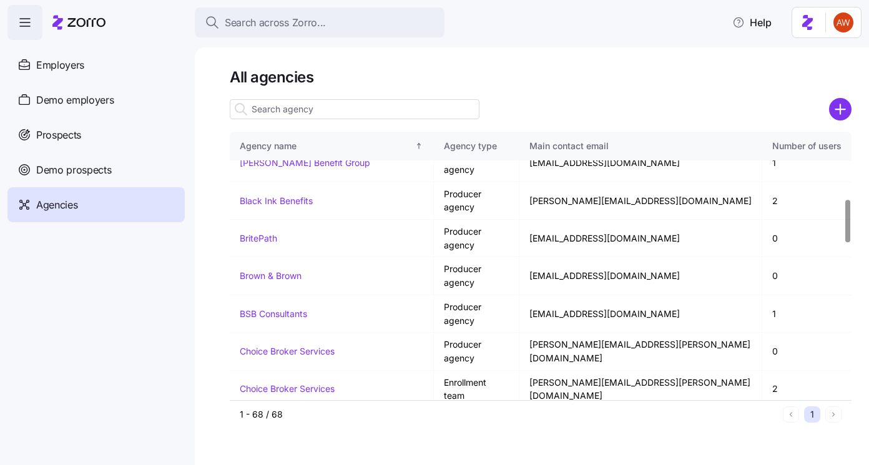
drag, startPoint x: 234, startPoint y: 257, endPoint x: 360, endPoint y: 258, distance: 125.5
drag, startPoint x: 238, startPoint y: 310, endPoint x: 297, endPoint y: 311, distance: 59.3
drag, startPoint x: 237, startPoint y: 336, endPoint x: 365, endPoint y: 338, distance: 127.4
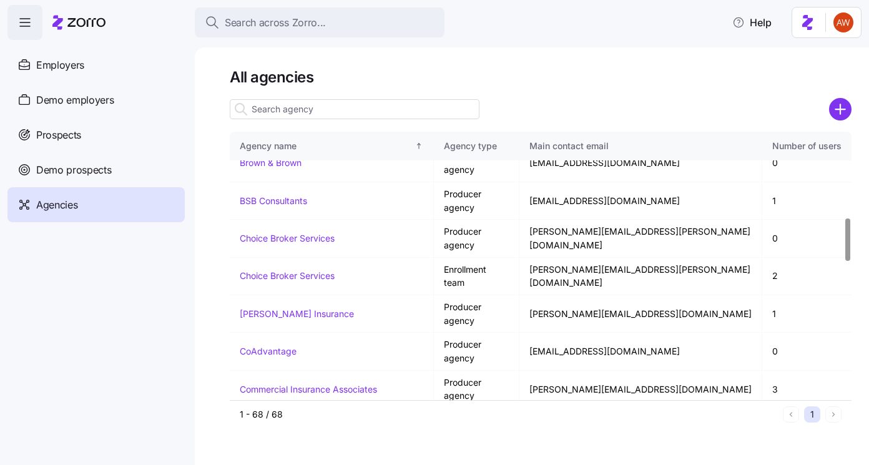
scroll to position [533, 0]
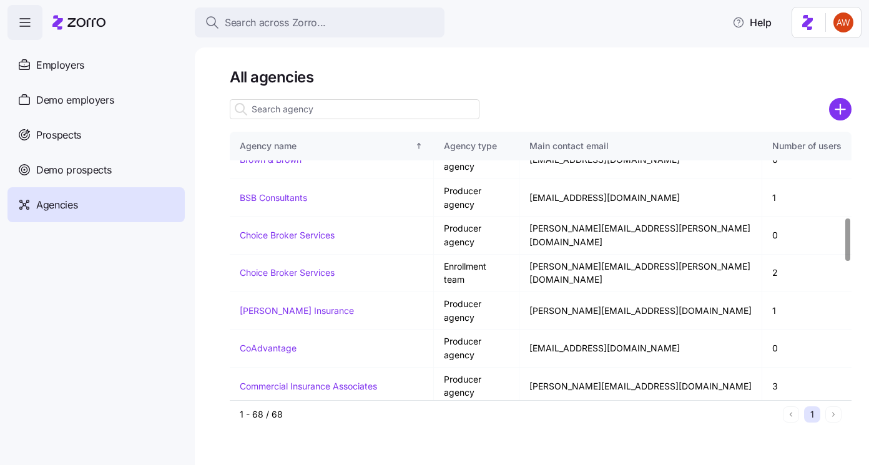
drag, startPoint x: 237, startPoint y: 340, endPoint x: 305, endPoint y: 342, distance: 68.1
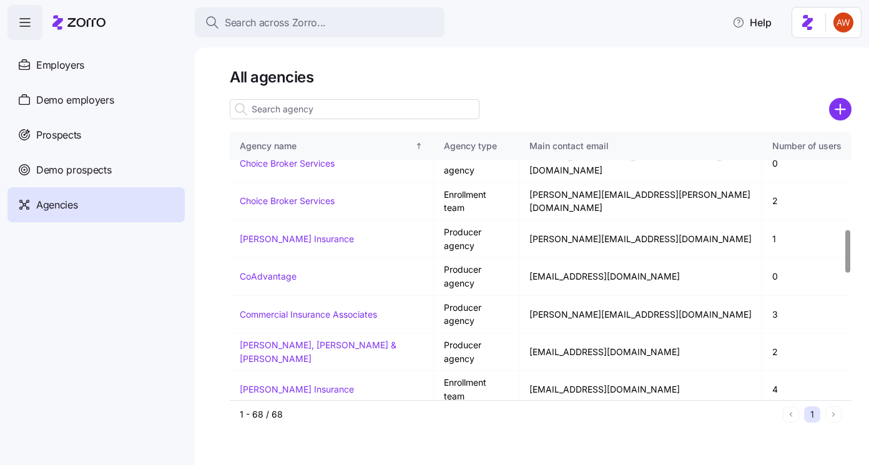
scroll to position [607, 0]
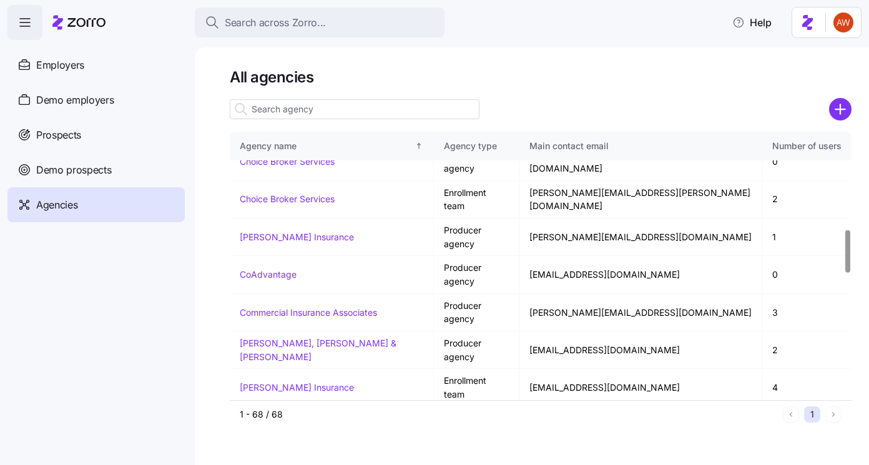
drag, startPoint x: 234, startPoint y: 289, endPoint x: 267, endPoint y: 289, distance: 32.5
drag, startPoint x: 231, startPoint y: 308, endPoint x: 316, endPoint y: 309, distance: 84.9
drag, startPoint x: 234, startPoint y: 339, endPoint x: 295, endPoint y: 339, distance: 61.2
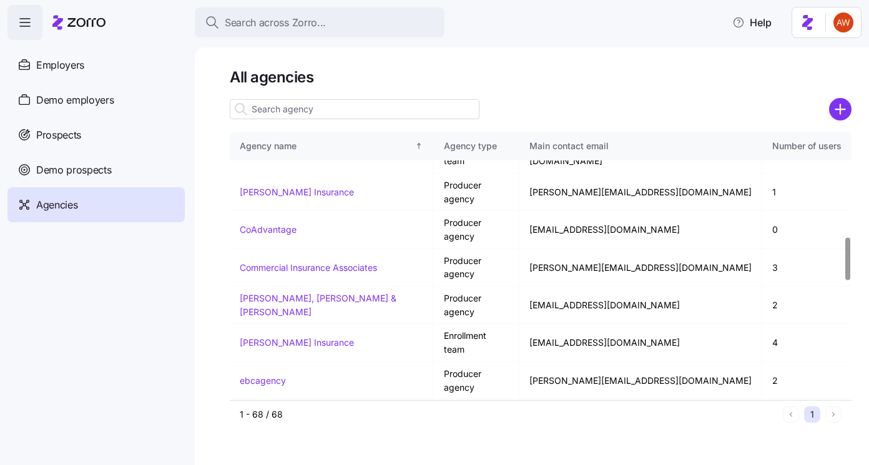
scroll to position [654, 0]
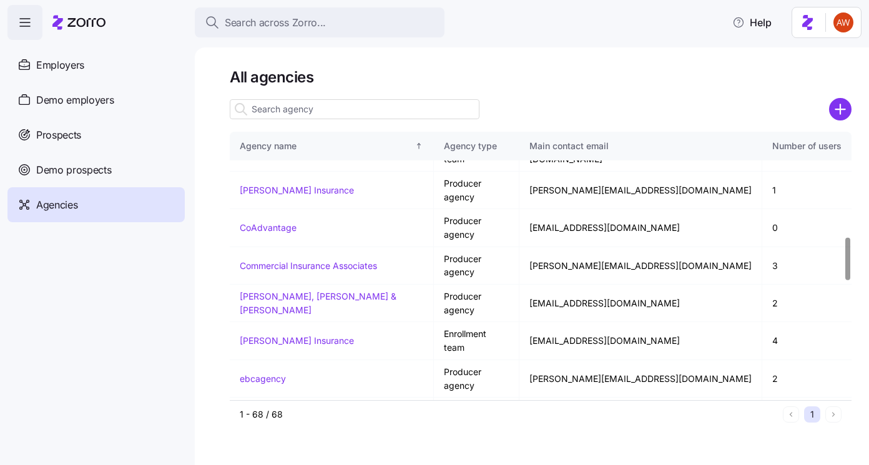
drag, startPoint x: 235, startPoint y: 339, endPoint x: 314, endPoint y: 335, distance: 79.4
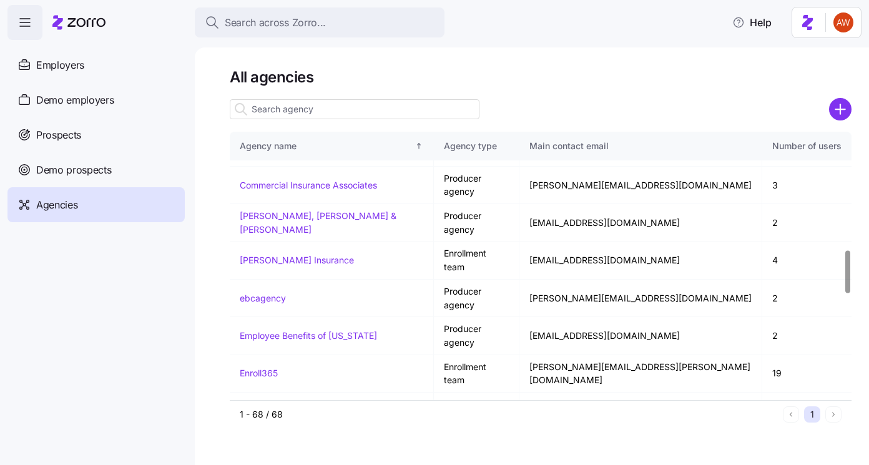
scroll to position [737, 0]
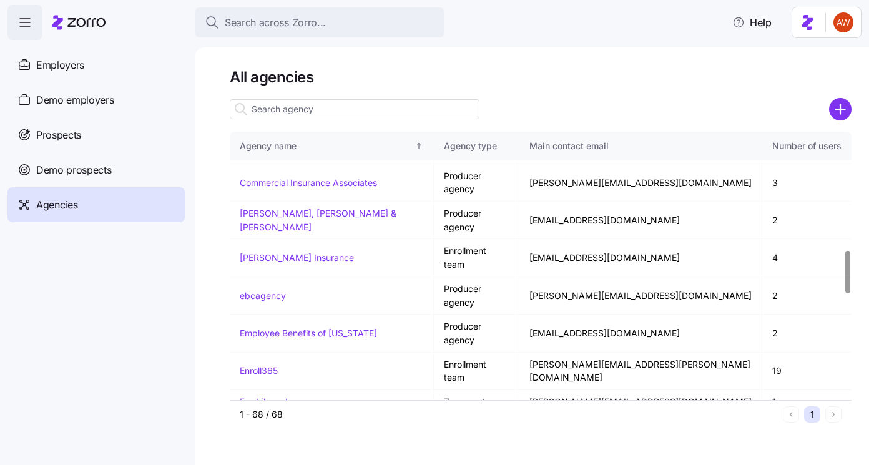
drag, startPoint x: 234, startPoint y: 284, endPoint x: 378, endPoint y: 284, distance: 144.9
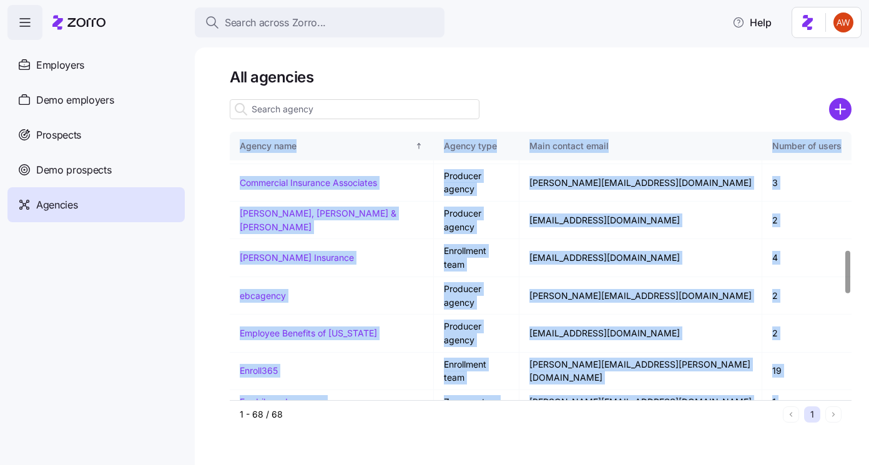
drag, startPoint x: 228, startPoint y: 307, endPoint x: 302, endPoint y: 307, distance: 74.3
click at [302, 307] on div "All agencies Agency name Agency type Main contact email Number of users AJG Zor…" at bounding box center [532, 256] width 675 height 418
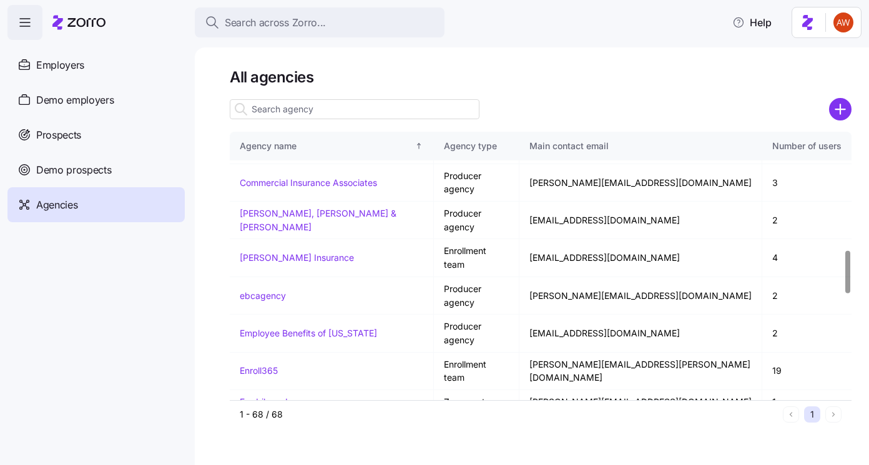
drag, startPoint x: 236, startPoint y: 308, endPoint x: 275, endPoint y: 308, distance: 39.3
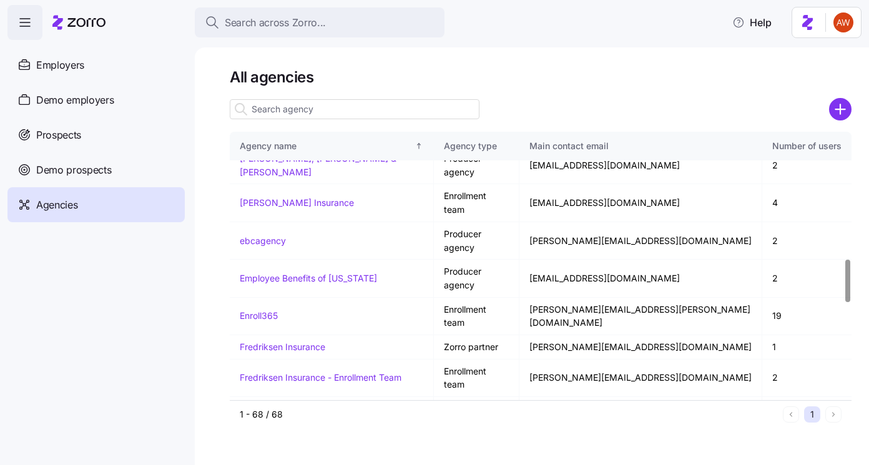
scroll to position [793, 0]
drag, startPoint x: 237, startPoint y: 347, endPoint x: 342, endPoint y: 341, distance: 105.1
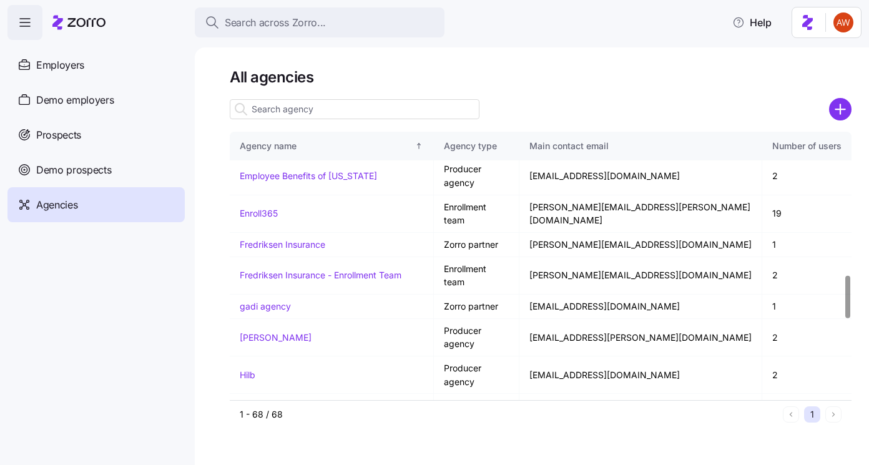
scroll to position [901, 0]
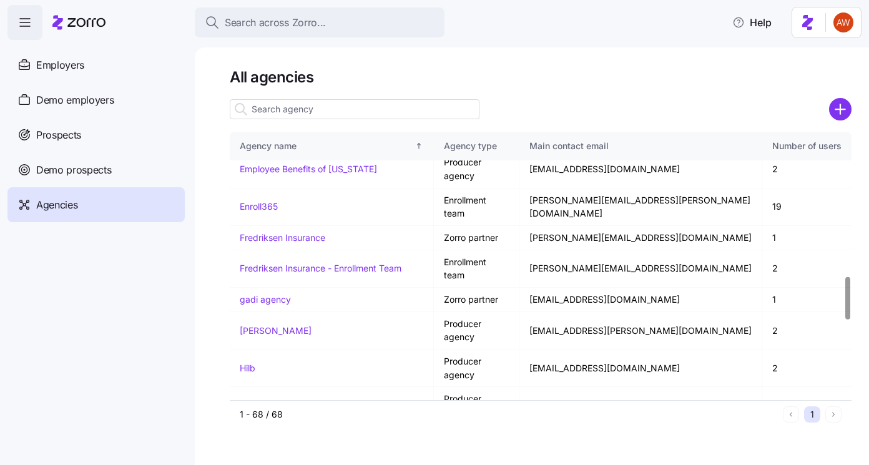
drag, startPoint x: 234, startPoint y: 312, endPoint x: 277, endPoint y: 310, distance: 42.5
drag, startPoint x: 232, startPoint y: 335, endPoint x: 320, endPoint y: 335, distance: 88.7
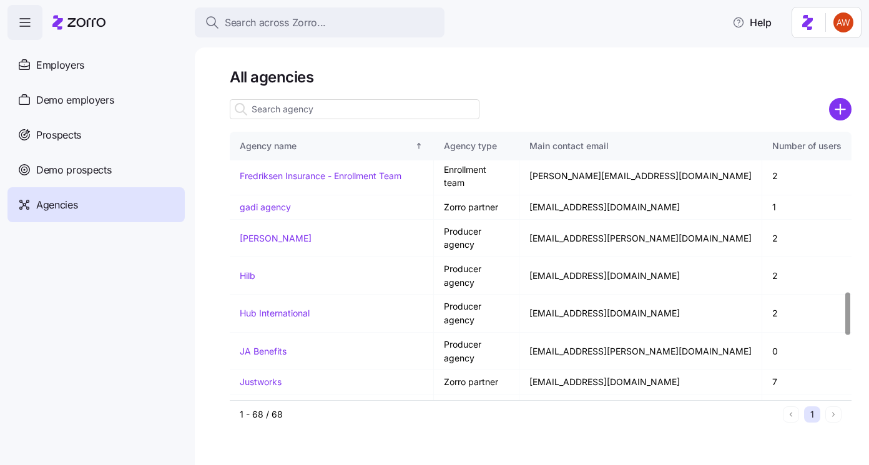
scroll to position [999, 0]
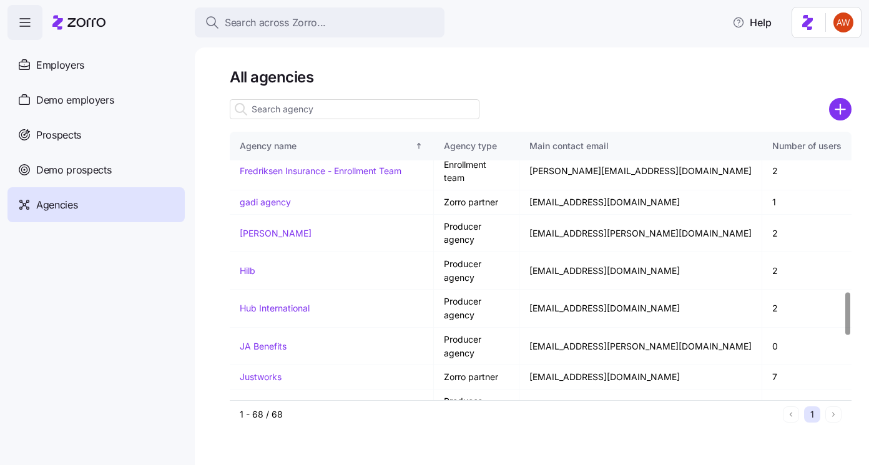
drag, startPoint x: 232, startPoint y: 258, endPoint x: 317, endPoint y: 258, distance: 84.9
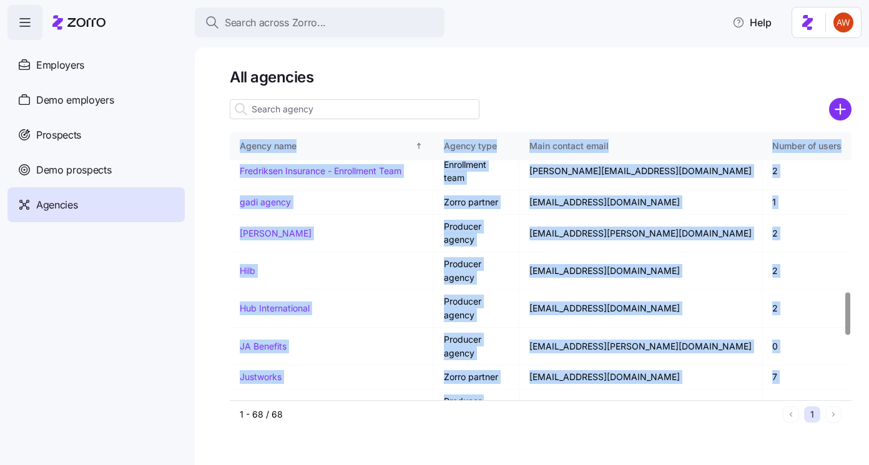
drag, startPoint x: 229, startPoint y: 284, endPoint x: 305, endPoint y: 284, distance: 75.6
click at [305, 284] on div "All agencies Agency name Agency type Main contact email Number of users AJG Zor…" at bounding box center [532, 256] width 675 height 418
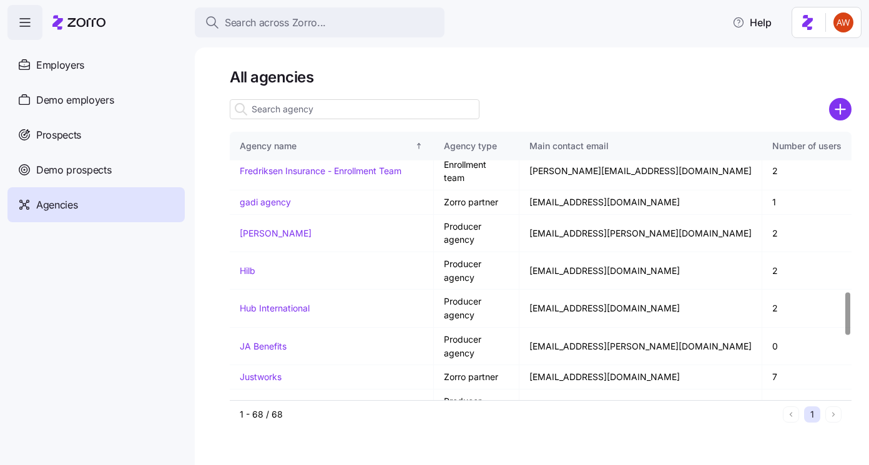
drag, startPoint x: 305, startPoint y: 284, endPoint x: 235, endPoint y: 284, distance: 69.3
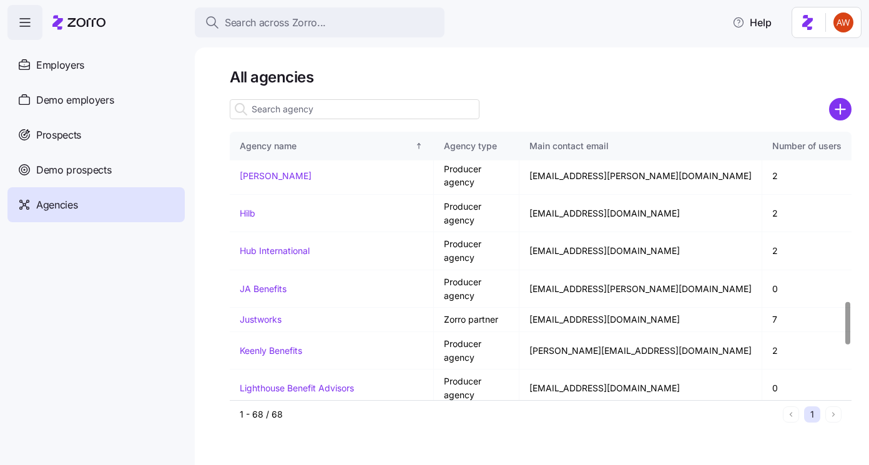
scroll to position [1058, 0]
drag, startPoint x: 291, startPoint y: 250, endPoint x: 235, endPoint y: 248, distance: 55.6
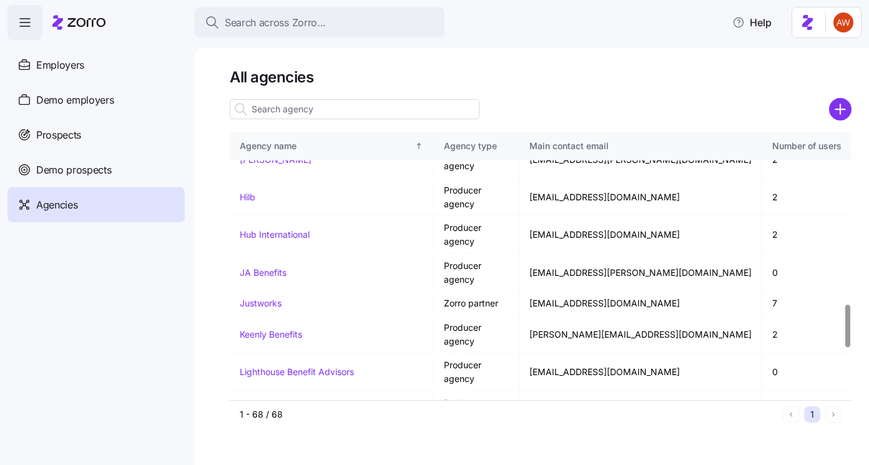
scroll to position [1076, 0]
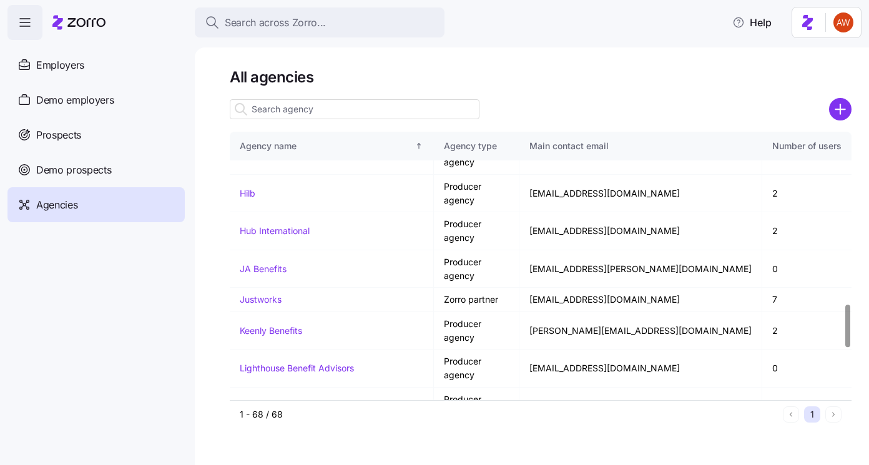
drag, startPoint x: 302, startPoint y: 256, endPoint x: 237, endPoint y: 255, distance: 65.0
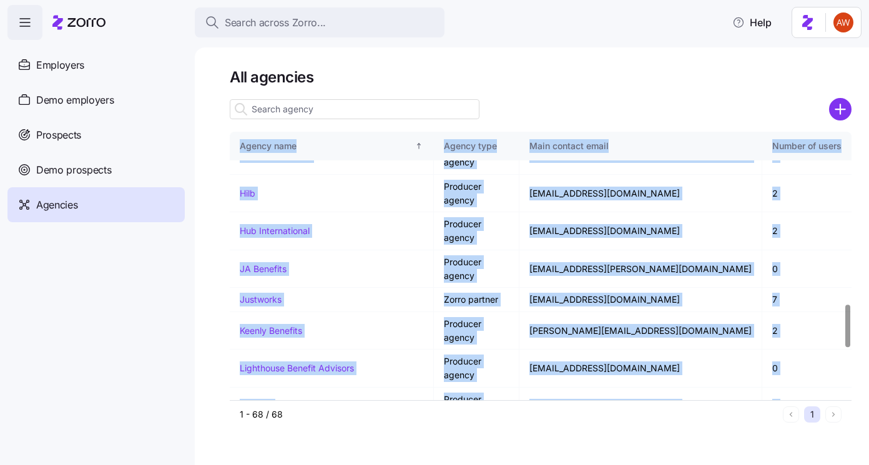
drag, startPoint x: 312, startPoint y: 280, endPoint x: 217, endPoint y: 279, distance: 94.3
click at [217, 279] on div "All agencies Agency name Agency type Main contact email Number of users AJG Zor…" at bounding box center [532, 256] width 675 height 418
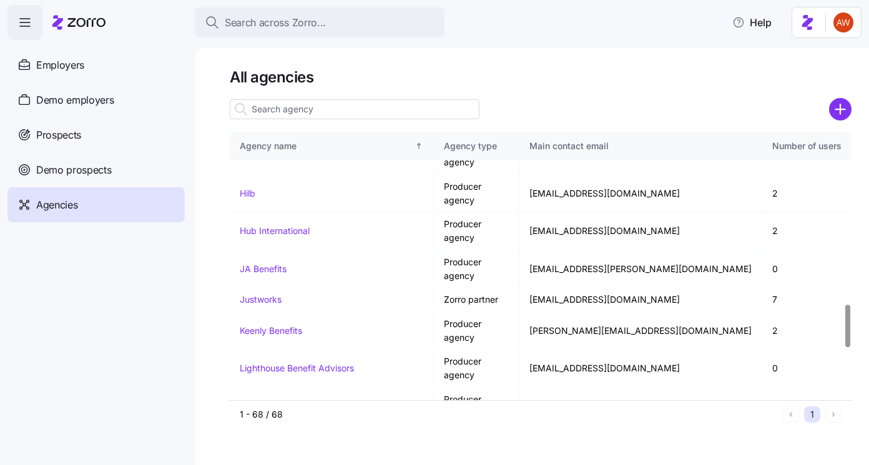
click at [223, 279] on div "All agencies Agency name Agency type Main contact email Number of users AJG Zor…" at bounding box center [532, 256] width 675 height 418
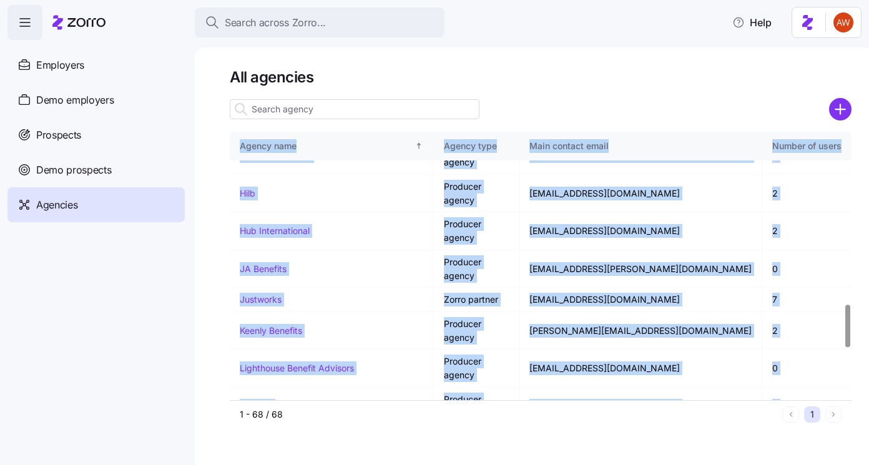
drag, startPoint x: 306, startPoint y: 279, endPoint x: 226, endPoint y: 279, distance: 79.9
click at [226, 279] on div "All agencies Agency name Agency type Main contact email Number of users AJG Zor…" at bounding box center [532, 256] width 675 height 418
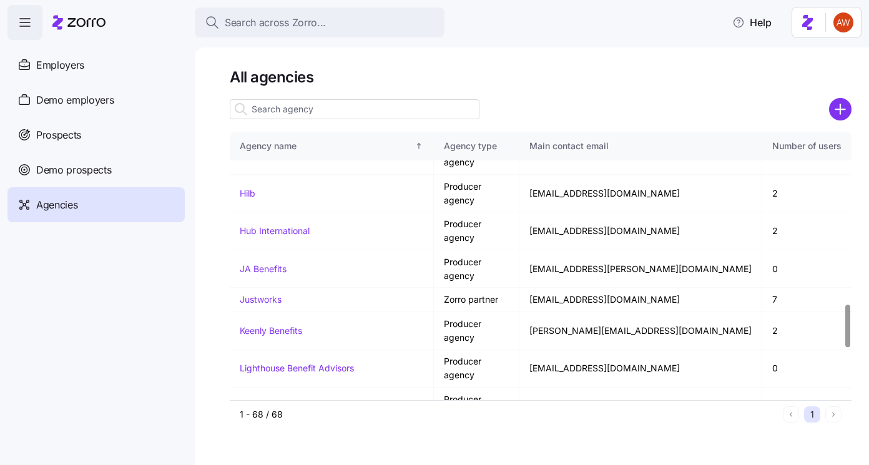
drag, startPoint x: 309, startPoint y: 283, endPoint x: 240, endPoint y: 283, distance: 68.7
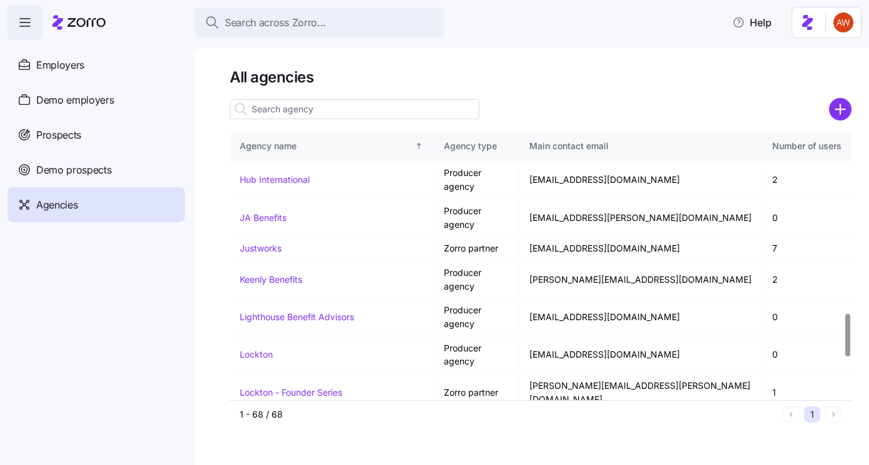
scroll to position [1139, 0]
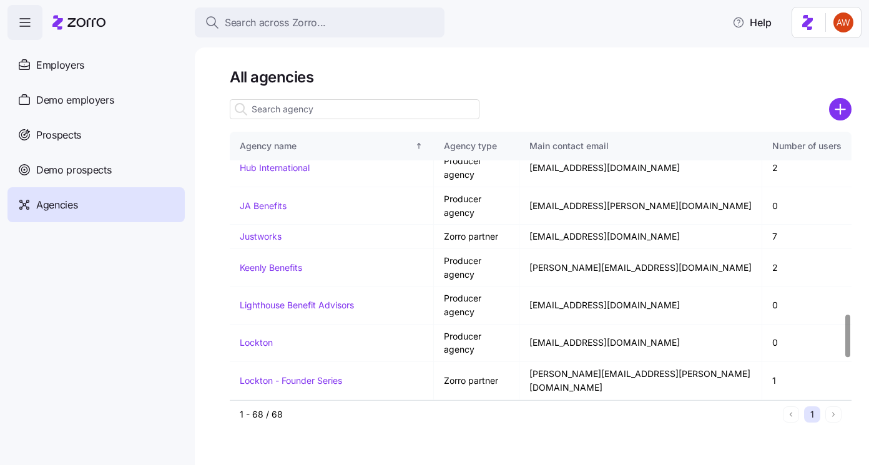
drag, startPoint x: 236, startPoint y: 265, endPoint x: 274, endPoint y: 270, distance: 38.4
drag, startPoint x: 231, startPoint y: 291, endPoint x: 334, endPoint y: 294, distance: 102.5
drag, startPoint x: 232, startPoint y: 317, endPoint x: 357, endPoint y: 316, distance: 124.3
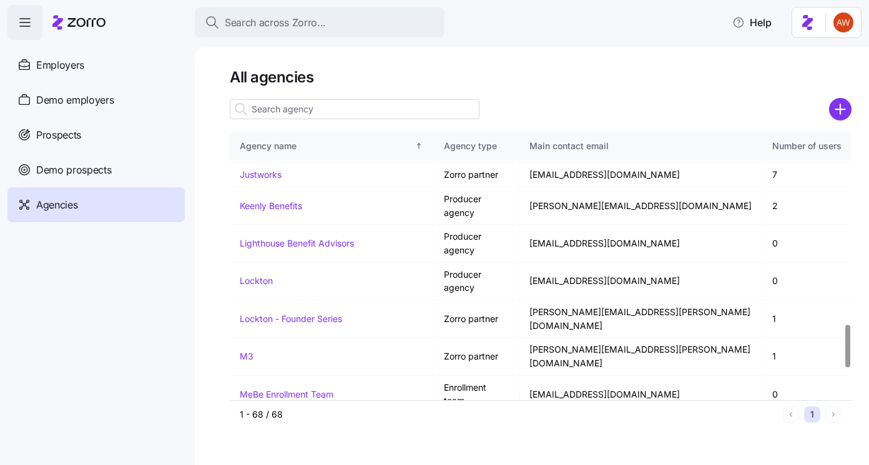
scroll to position [1203, 0]
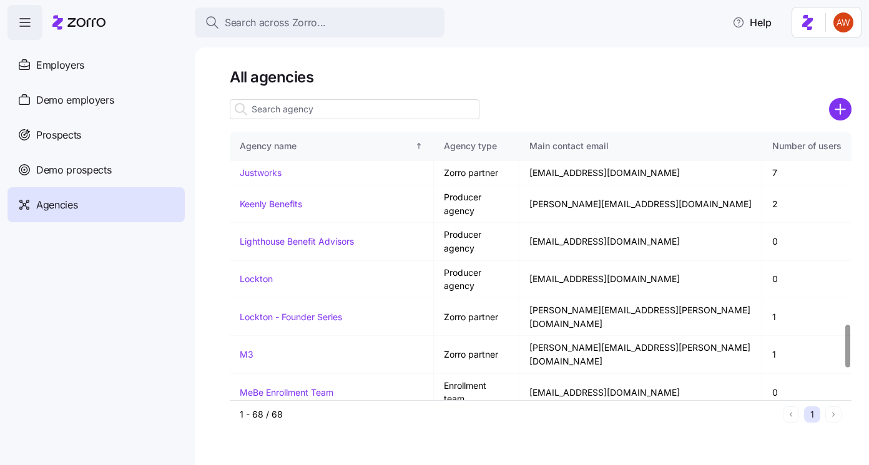
drag, startPoint x: 238, startPoint y: 324, endPoint x: 334, endPoint y: 324, distance: 96.2
drag, startPoint x: 235, startPoint y: 347, endPoint x: 327, endPoint y: 352, distance: 91.9
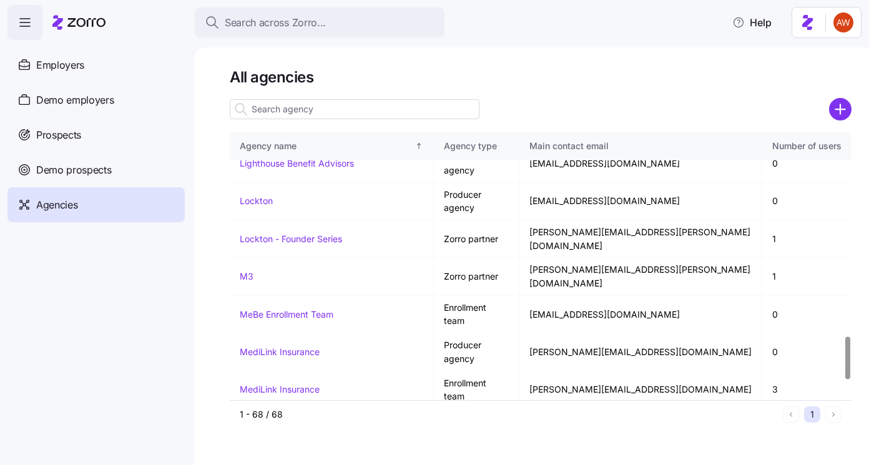
scroll to position [1282, 0]
drag, startPoint x: 231, startPoint y: 294, endPoint x: 323, endPoint y: 294, distance: 91.8
drag, startPoint x: 239, startPoint y: 314, endPoint x: 427, endPoint y: 321, distance: 188.1
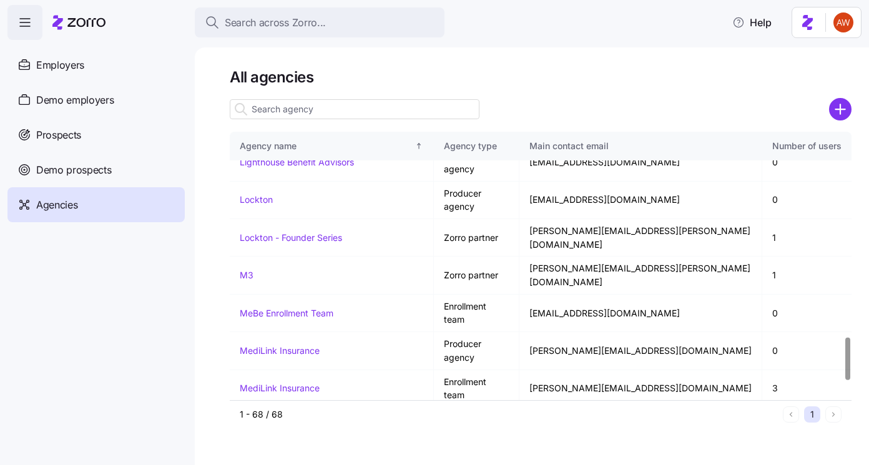
drag, startPoint x: 232, startPoint y: 335, endPoint x: 304, endPoint y: 339, distance: 71.9
drag, startPoint x: 234, startPoint y: 365, endPoint x: 339, endPoint y: 366, distance: 104.9
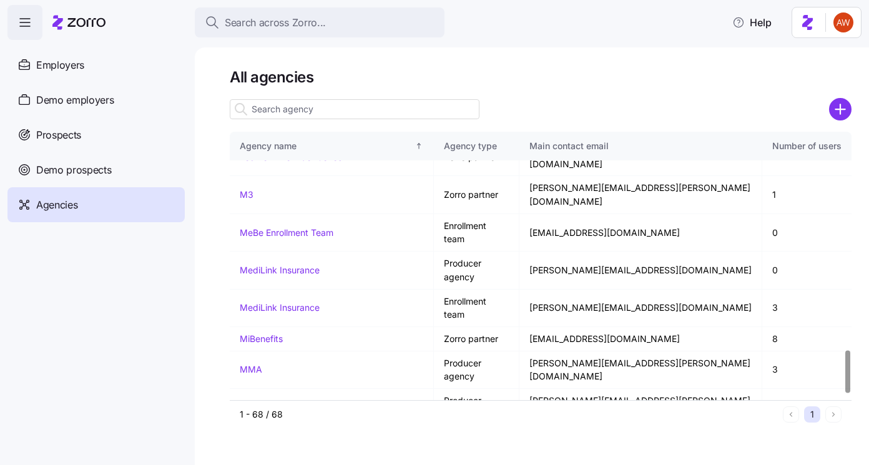
scroll to position [1365, 0]
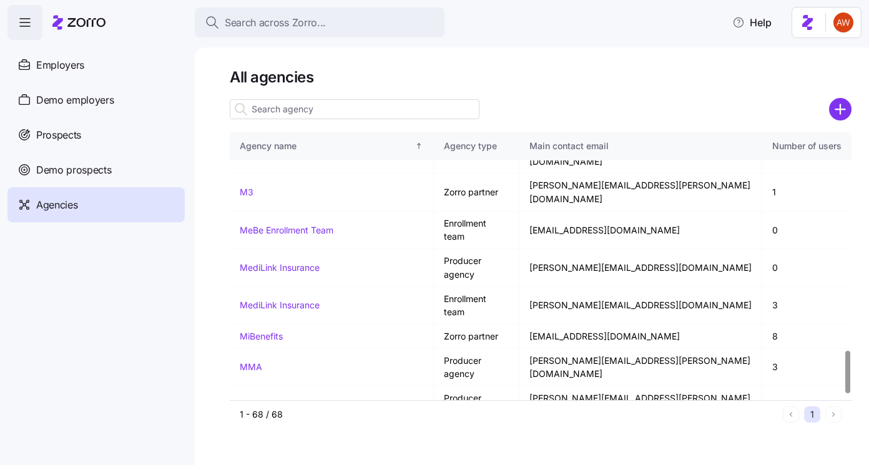
drag, startPoint x: 230, startPoint y: 331, endPoint x: 284, endPoint y: 332, distance: 53.1
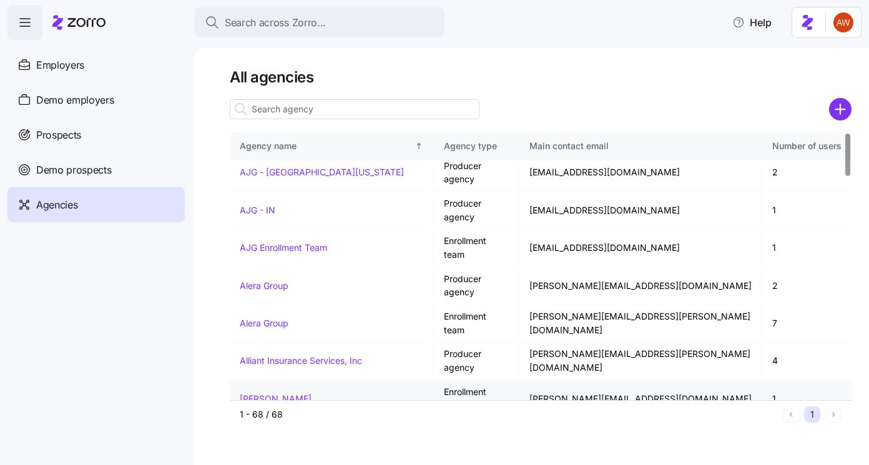
scroll to position [0, 0]
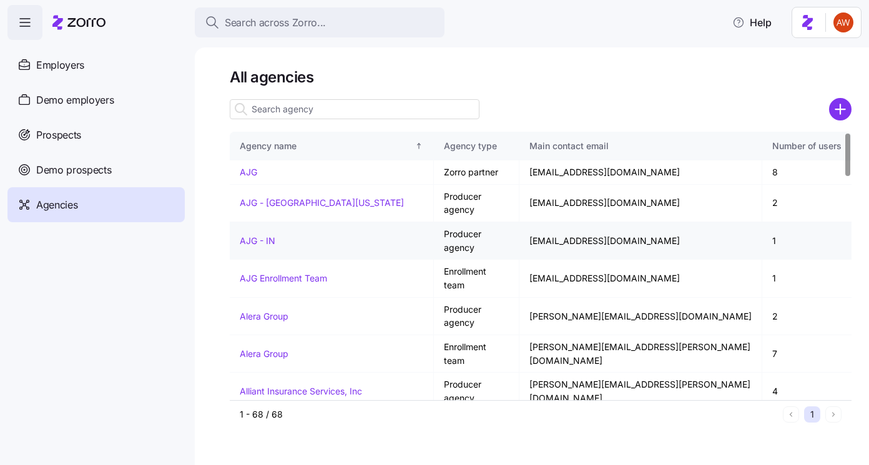
click at [264, 235] on link "AJG - IN" at bounding box center [258, 240] width 36 height 11
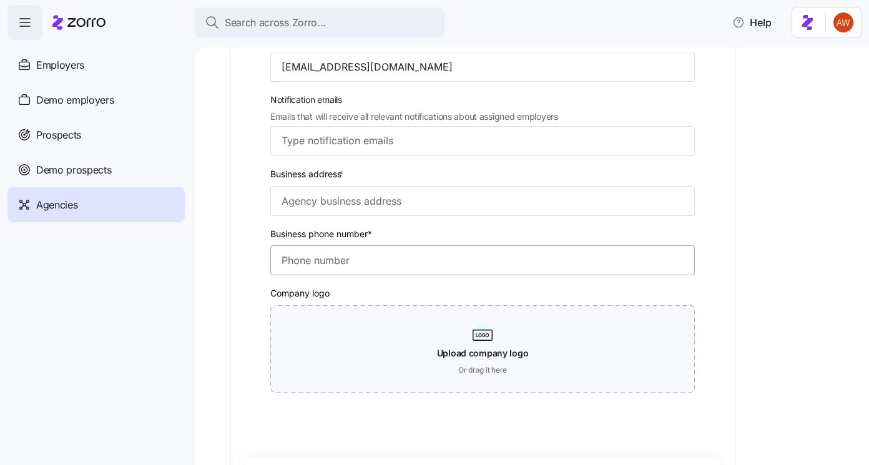
scroll to position [254, 0]
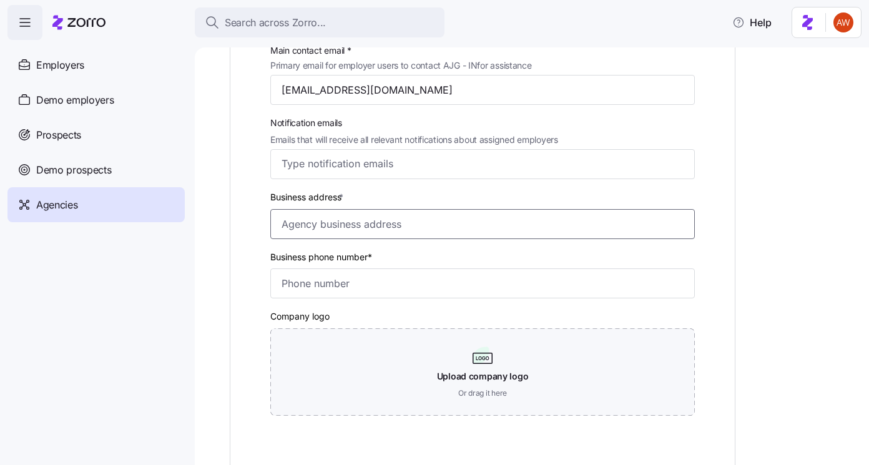
click at [295, 229] on input "Business address *" at bounding box center [482, 224] width 425 height 30
paste input "3 Parkway North, Suite 500 Deerfield, IL 60015 United States"
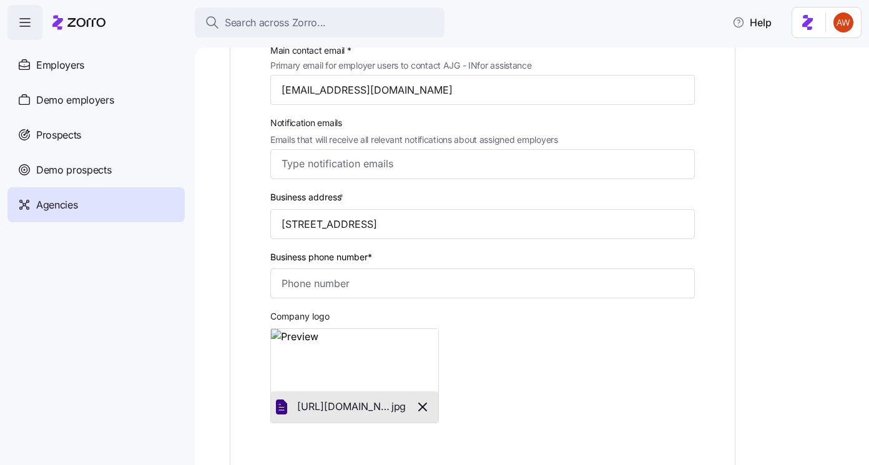
type input "3 Parkway N suite 500, Deerfield, IL 60015, USA"
click at [366, 282] on input "Business phone number*" at bounding box center [482, 284] width 425 height 30
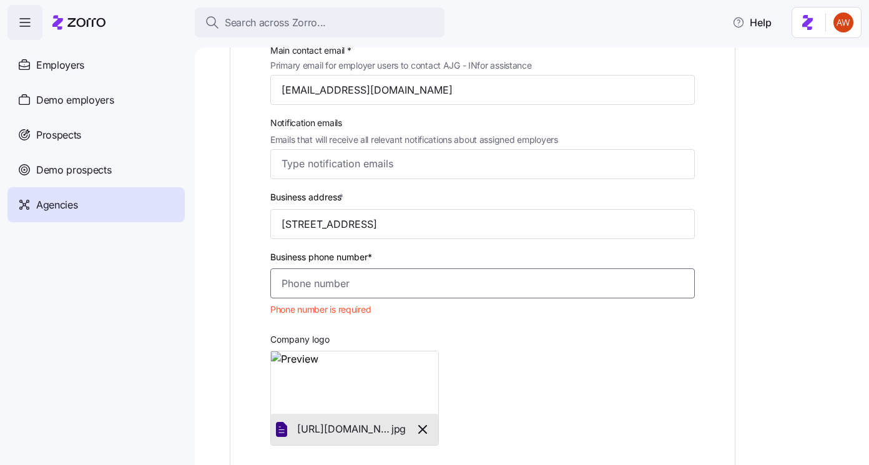
paste input "(847) 457-3000"
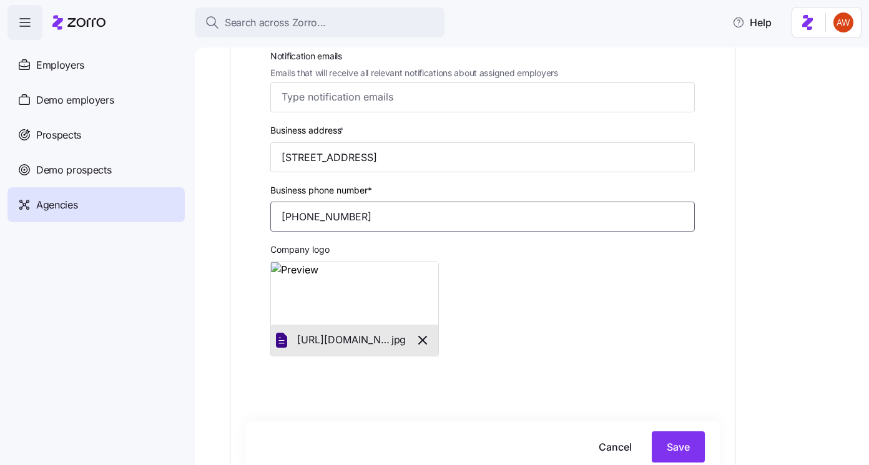
scroll to position [420, 0]
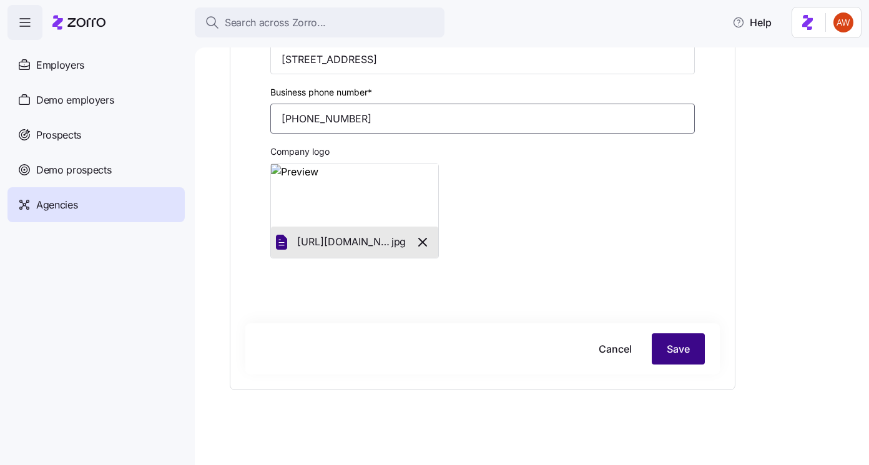
type input "(847) 457-3000"
click at [669, 340] on button "Save" at bounding box center [678, 349] width 53 height 31
click at [425, 242] on icon "button" at bounding box center [422, 242] width 15 height 15
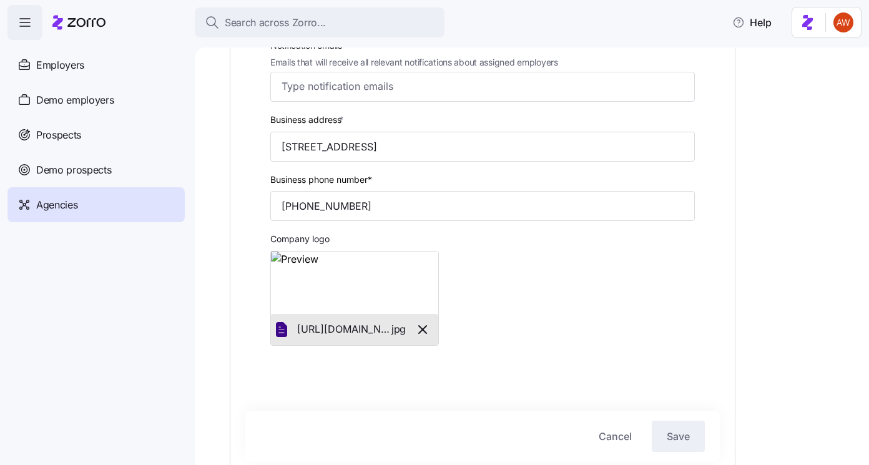
scroll to position [290, 0]
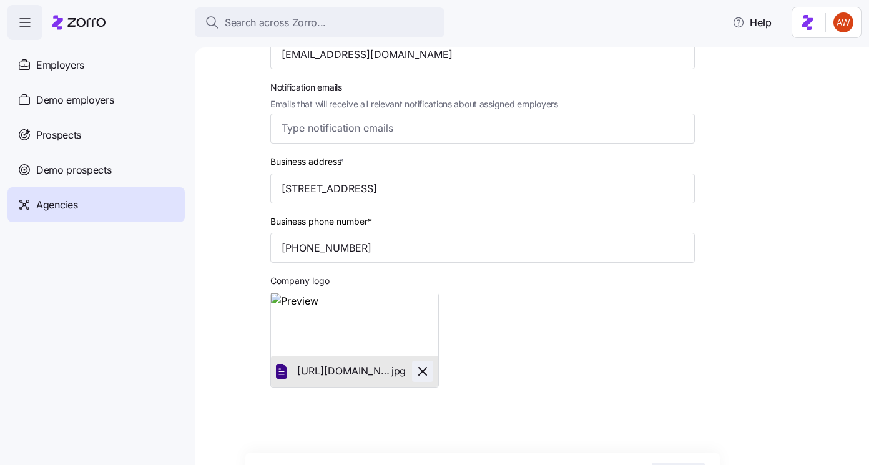
click at [421, 373] on icon "button" at bounding box center [422, 371] width 15 height 15
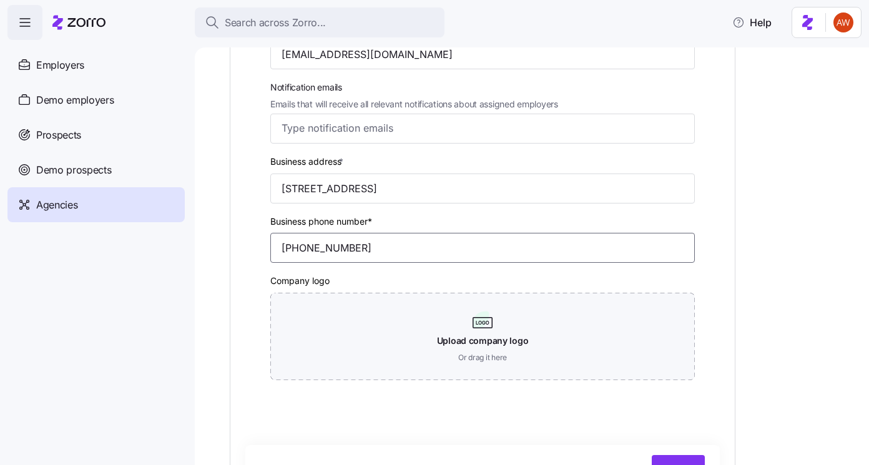
drag, startPoint x: 382, startPoint y: 245, endPoint x: 218, endPoint y: 245, distance: 164.3
click at [218, 245] on div "Agencies AJG - IN AJG - IN settings General Users Agency type * Producer Agency…" at bounding box center [532, 256] width 675 height 418
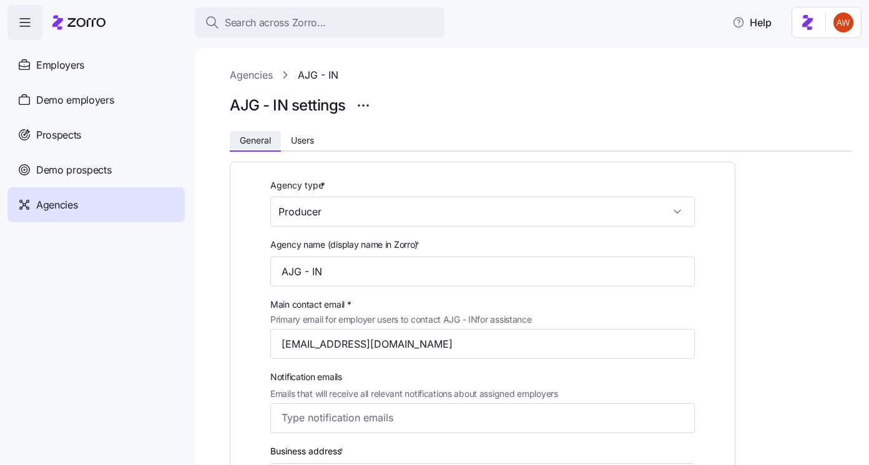
click at [259, 141] on span "General" at bounding box center [255, 140] width 31 height 9
click at [254, 78] on link "Agencies" at bounding box center [251, 75] width 43 height 16
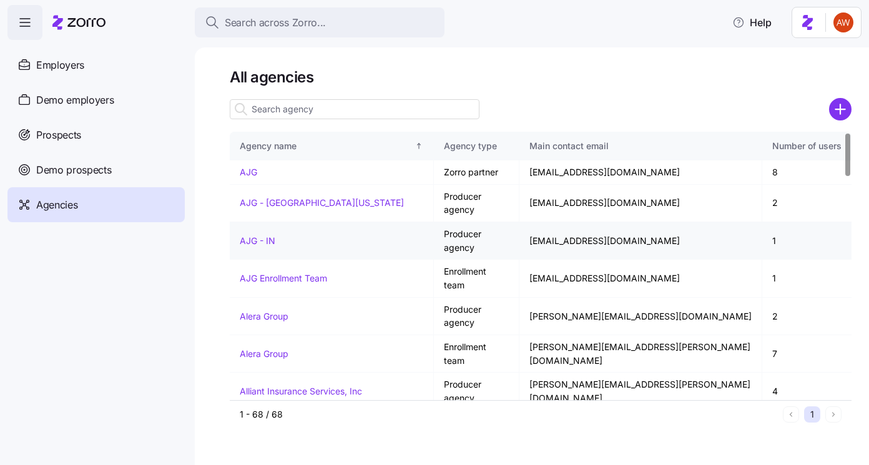
click at [264, 235] on link "AJG - IN" at bounding box center [258, 240] width 36 height 11
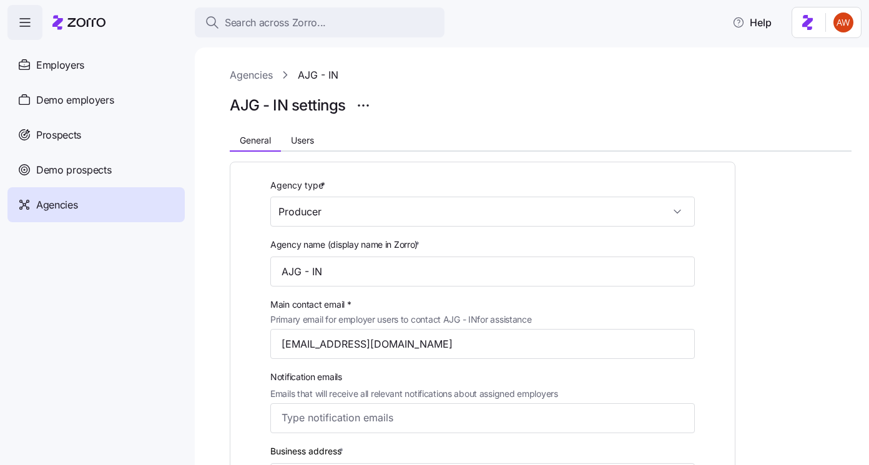
click at [259, 81] on link "Agencies" at bounding box center [251, 75] width 43 height 16
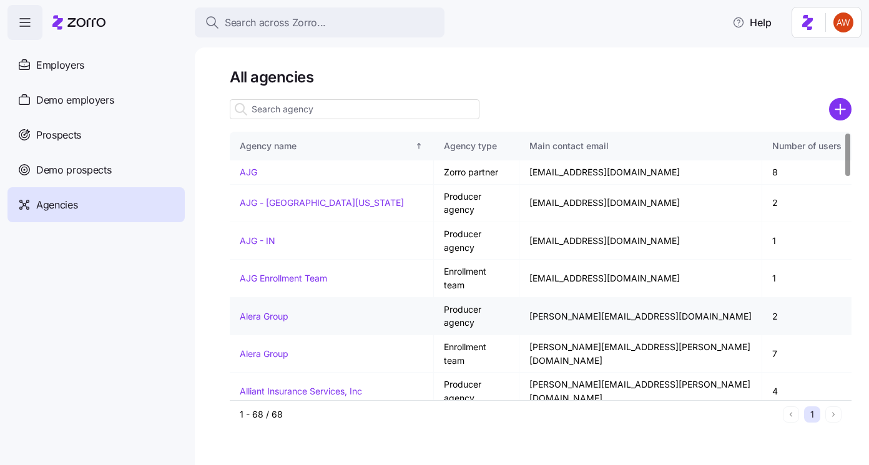
click at [267, 311] on link "Alera Group" at bounding box center [264, 316] width 49 height 11
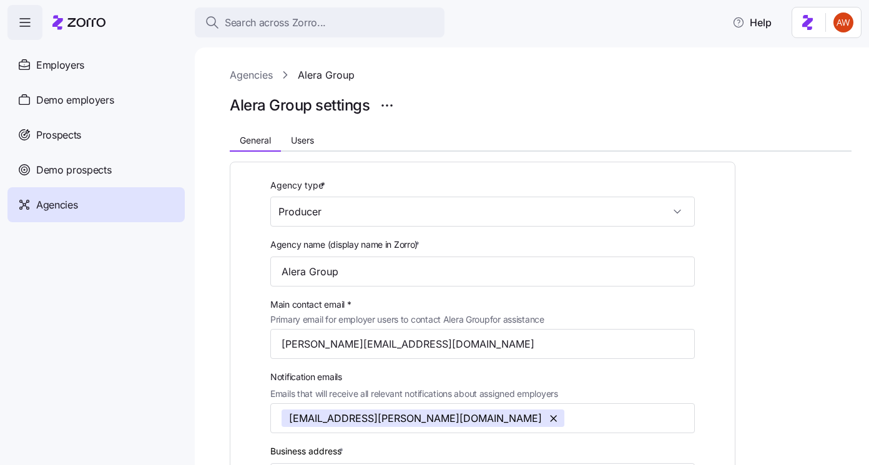
click at [255, 76] on link "Agencies" at bounding box center [251, 75] width 43 height 16
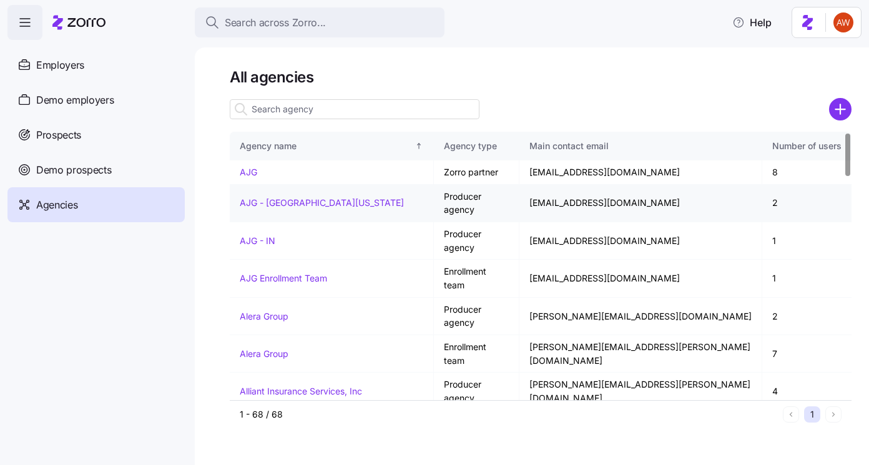
click at [279, 197] on link "AJG - Central Florida" at bounding box center [322, 202] width 164 height 11
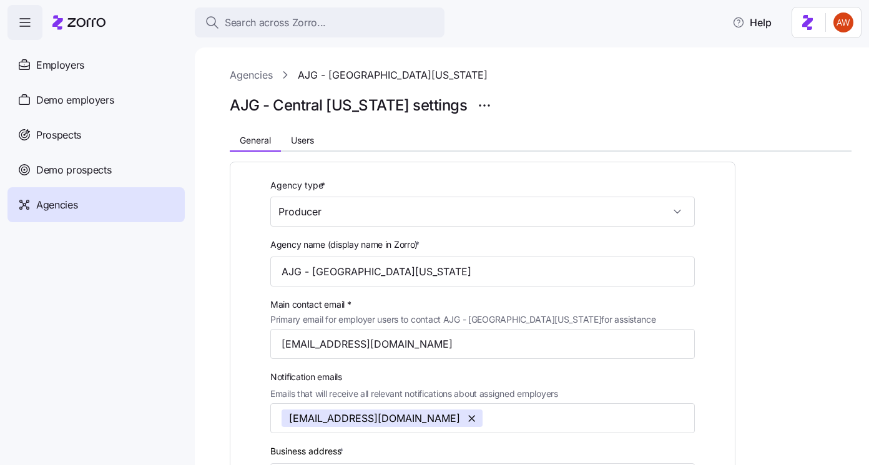
click at [259, 79] on link "Agencies" at bounding box center [251, 75] width 43 height 16
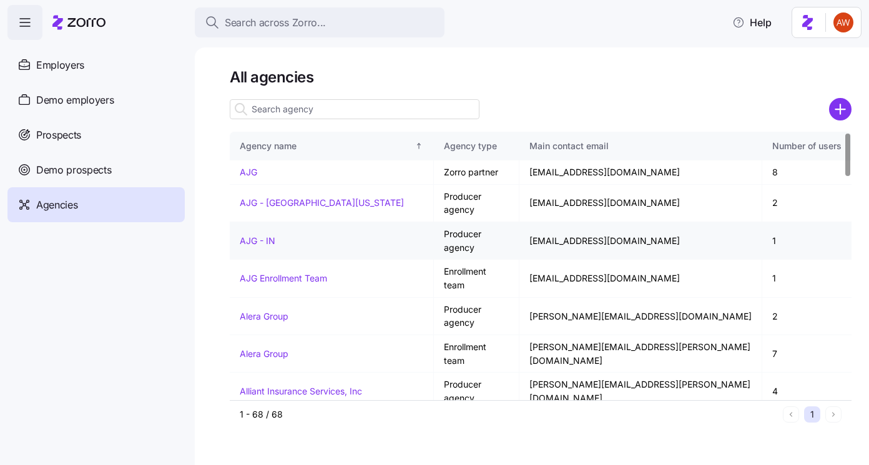
click at [266, 235] on link "AJG - IN" at bounding box center [258, 240] width 36 height 11
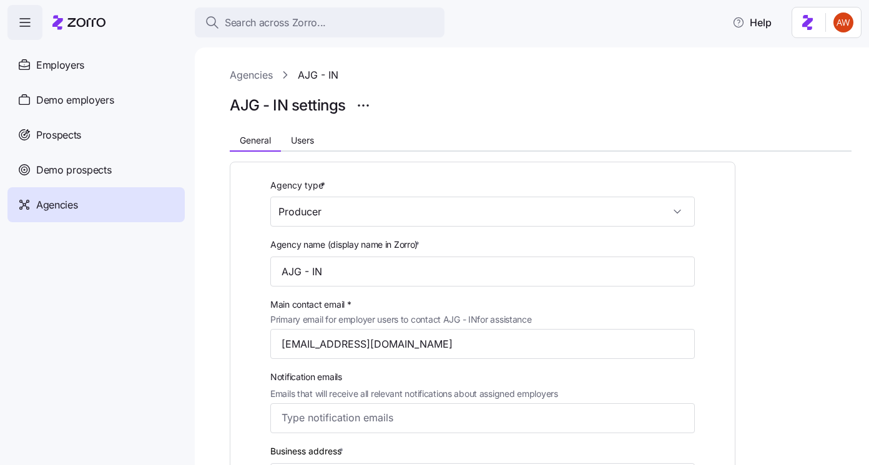
click at [255, 75] on link "Agencies" at bounding box center [251, 75] width 43 height 16
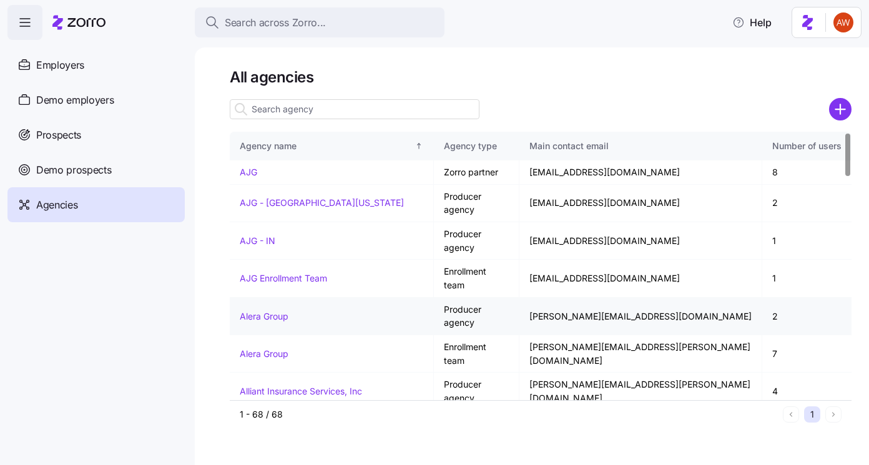
click at [253, 311] on link "Alera Group" at bounding box center [264, 316] width 49 height 11
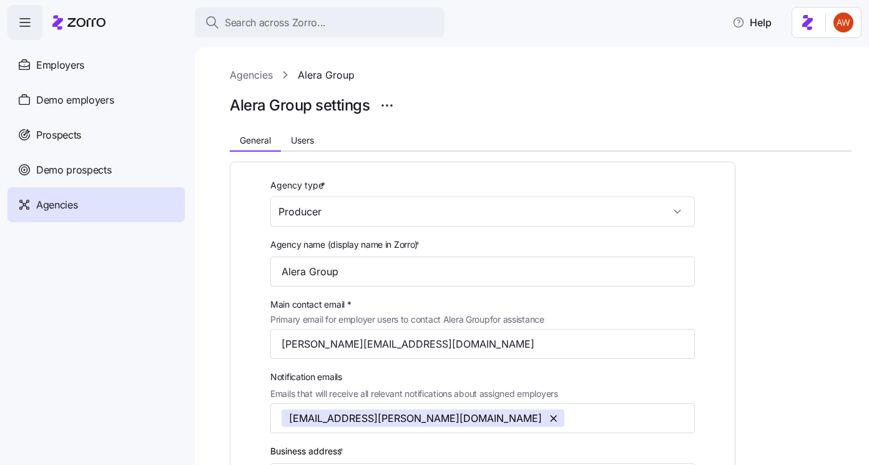
scroll to position [413, 0]
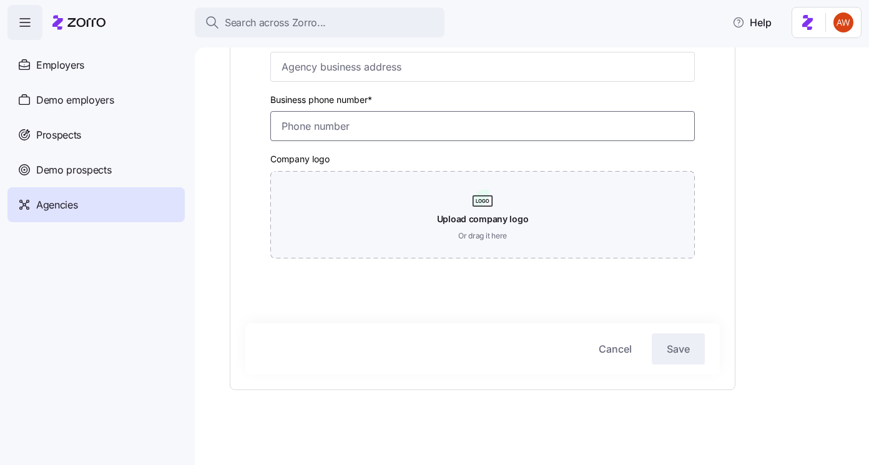
click at [301, 126] on input "Business phone number*" at bounding box center [482, 126] width 425 height 30
paste input "(847) 457-3000"
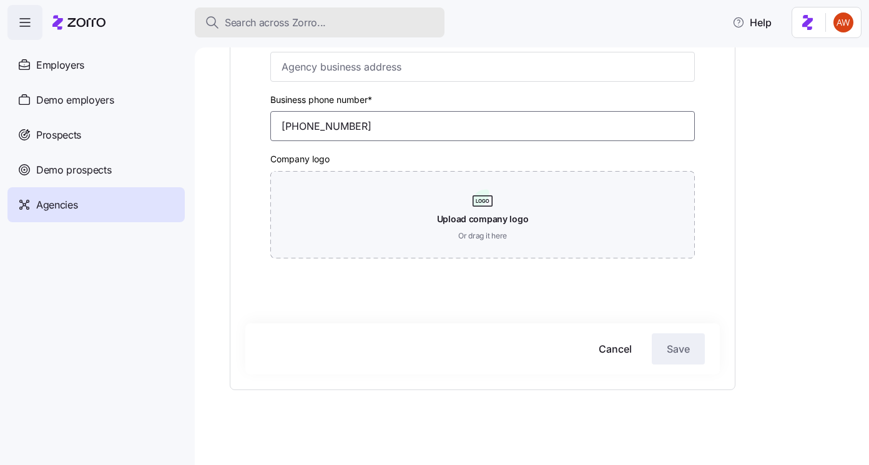
type input "(847) 457-3000"
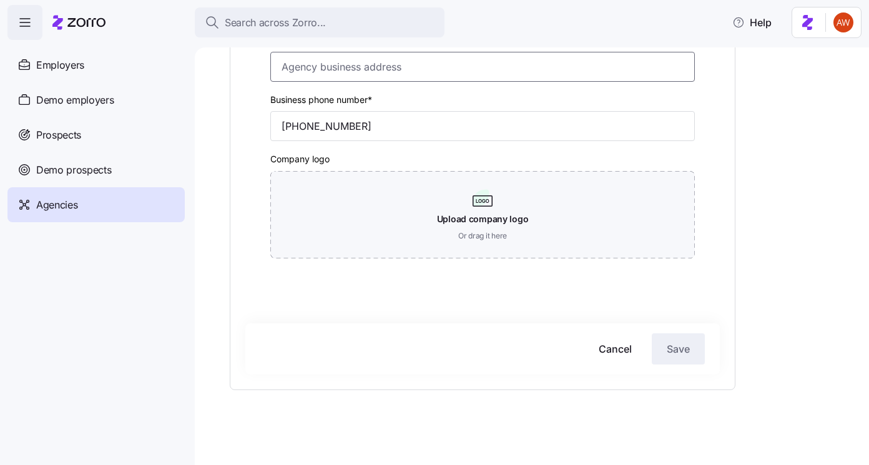
click at [333, 71] on input "Business address *" at bounding box center [482, 67] width 425 height 30
paste input "3 Parkway North, Suite 500, Deerfield, IL 60015"
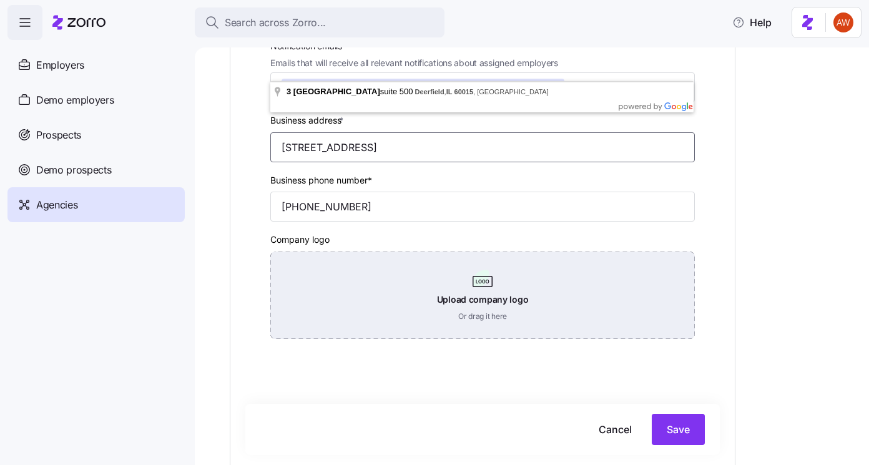
scroll to position [268, 0]
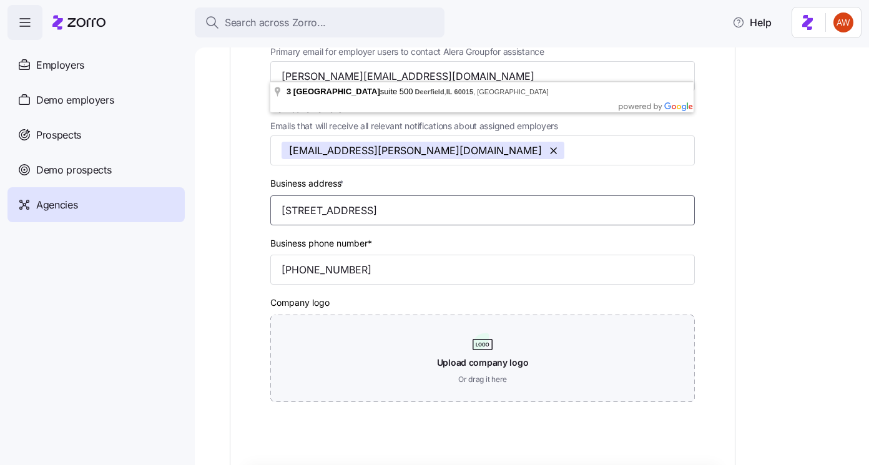
type input "3 Parkway North, Suite 500, Deerfield, IL 60015"
click at [355, 235] on div "Business phone number* (847) 457-3000" at bounding box center [482, 260] width 435 height 60
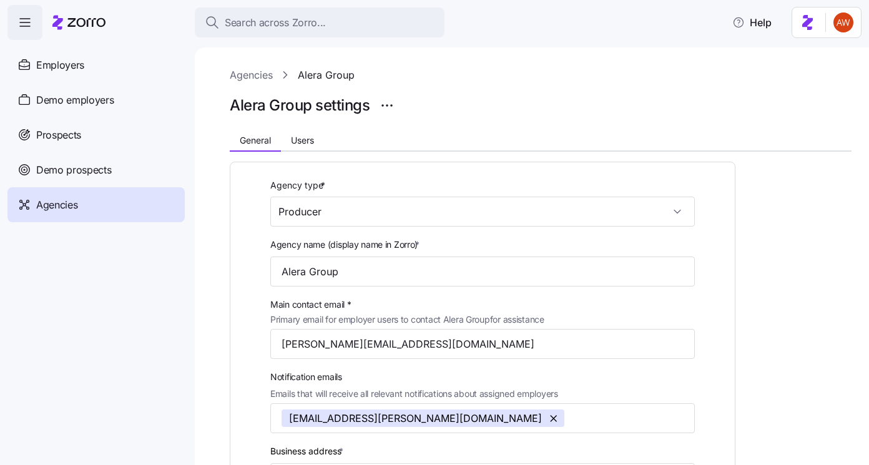
scroll to position [420, 0]
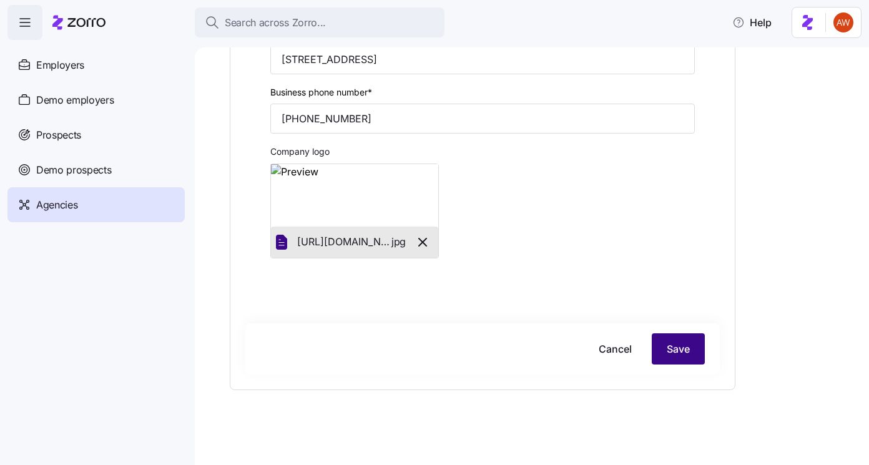
click at [686, 348] on span "Save" at bounding box center [678, 349] width 23 height 15
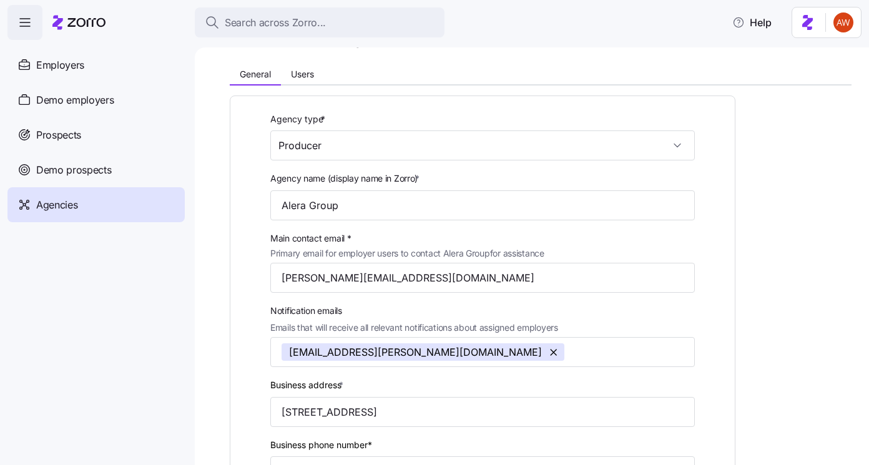
scroll to position [0, 0]
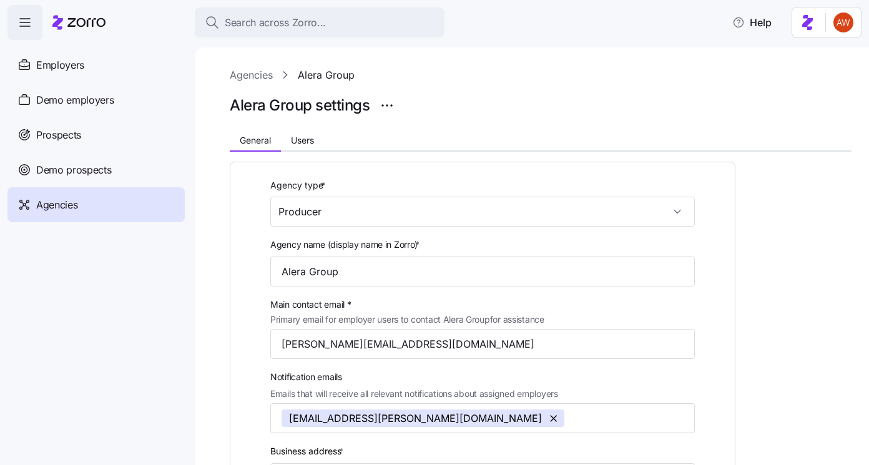
click at [254, 79] on link "Agencies" at bounding box center [251, 75] width 43 height 16
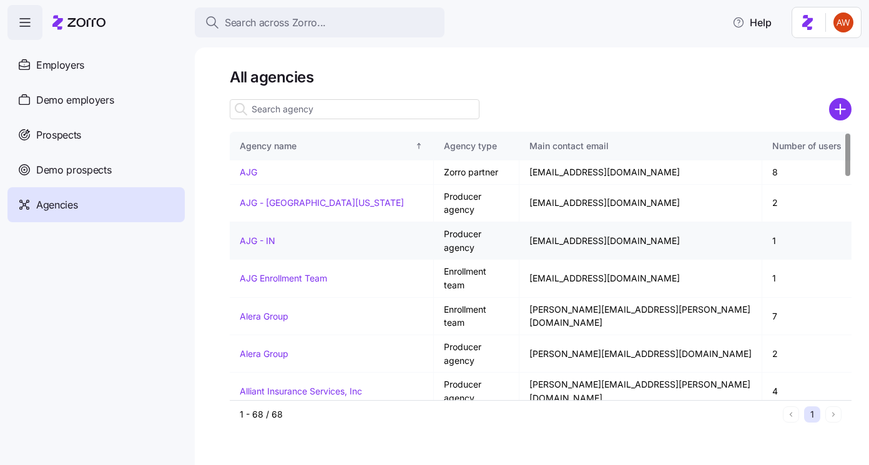
click at [265, 235] on link "AJG - IN" at bounding box center [258, 240] width 36 height 11
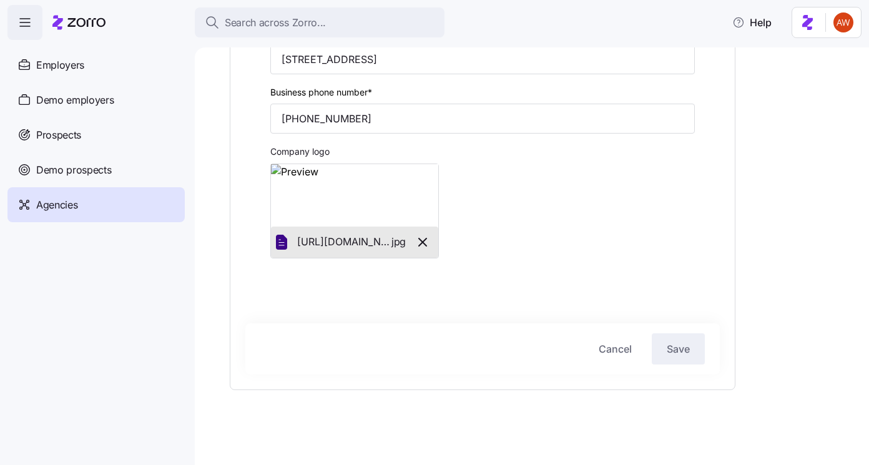
scroll to position [329, 0]
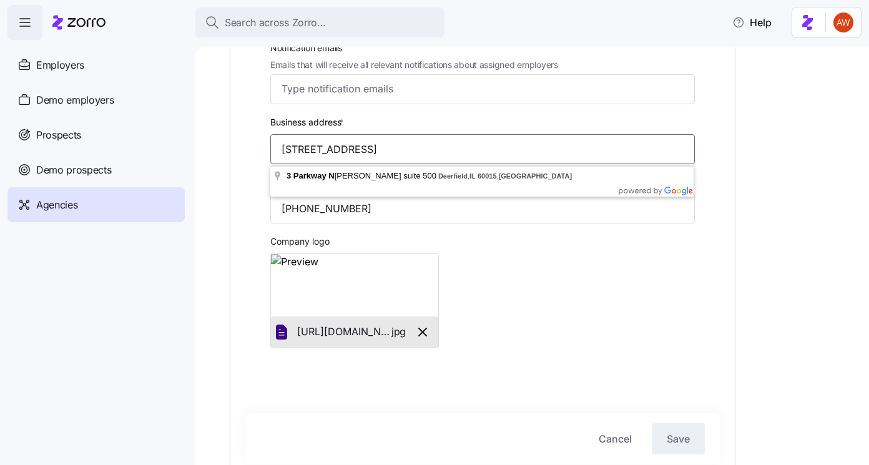
drag, startPoint x: 526, startPoint y: 151, endPoint x: 217, endPoint y: 151, distance: 308.5
click at [217, 151] on div "Agencies AJG - IN AJG - IN settings General Users Agency type * Producer Agency…" at bounding box center [532, 256] width 675 height 418
paste input "2850 Golf Road Rolling Meadows, IL 60008"
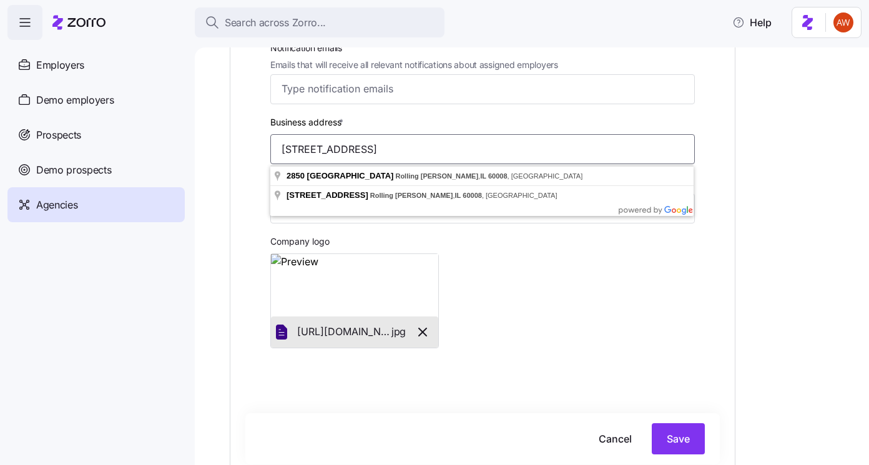
type input "2850 Golf Road Rolling Meadows, IL 60008"
click at [255, 178] on div "Agency type * Producer Agency name (display name in Zorro) * AJG - IN Main cont…" at bounding box center [482, 110] width 475 height 525
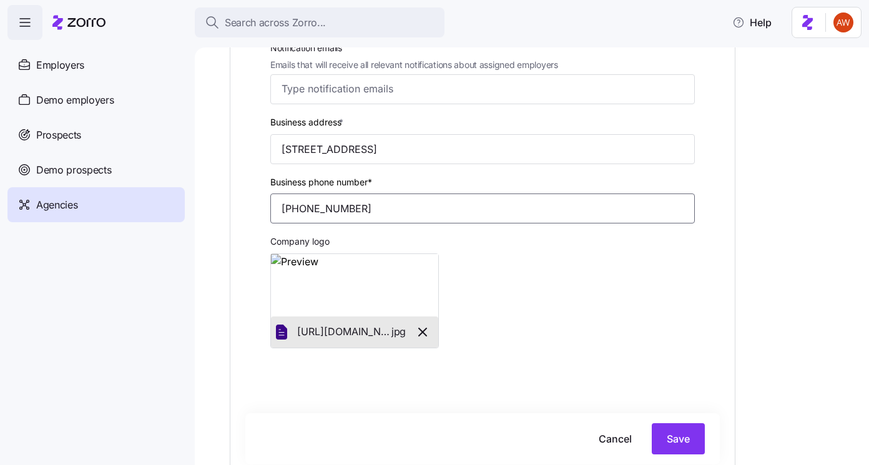
drag, startPoint x: 377, startPoint y: 209, endPoint x: 227, endPoint y: 199, distance: 149.6
click at [227, 199] on div "Agencies AJG - IN AJG - IN settings General Users Agency type * Producer Agency…" at bounding box center [532, 256] width 675 height 418
paste input "630) 773-38"
type input "(630) 773-3800"
click at [694, 433] on button "Save" at bounding box center [678, 438] width 53 height 31
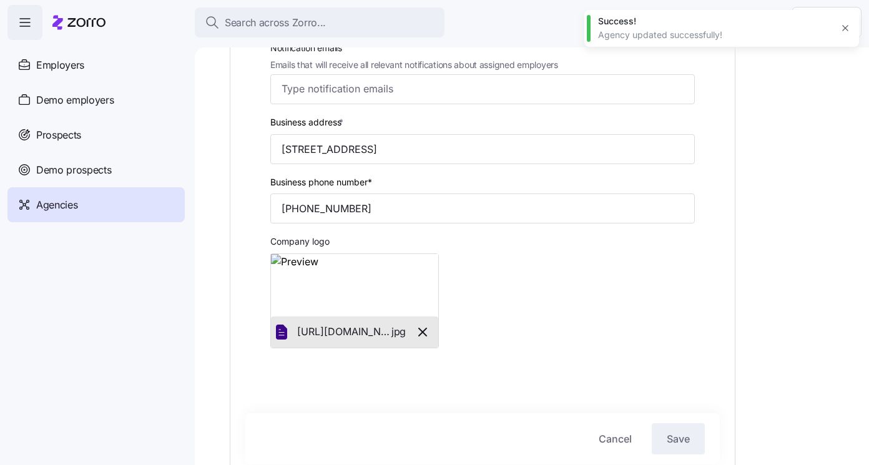
scroll to position [0, 0]
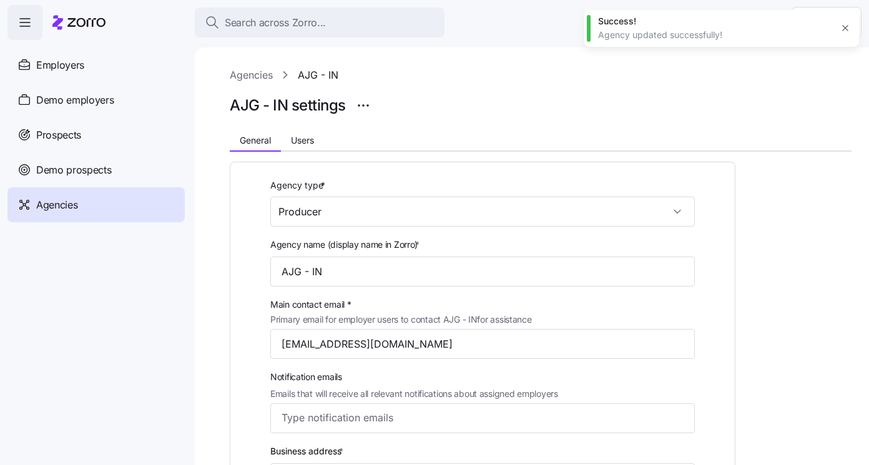
click at [264, 81] on link "Agencies" at bounding box center [251, 75] width 43 height 16
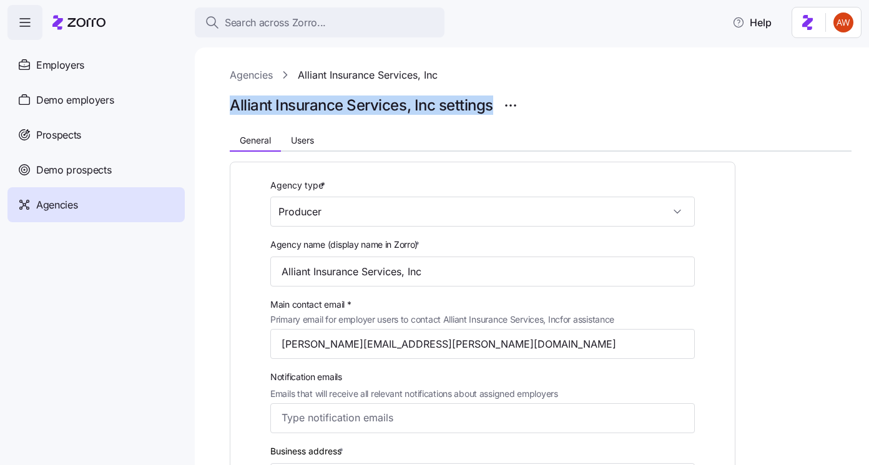
drag, startPoint x: 228, startPoint y: 106, endPoint x: 493, endPoint y: 109, distance: 265.4
click at [493, 109] on div "Agencies Alliant Insurance Services, Inc Alliant Insurance Services, Inc settin…" at bounding box center [532, 256] width 675 height 418
click at [248, 111] on h1 "Alliant Insurance Services, Inc settings" at bounding box center [362, 105] width 264 height 19
drag, startPoint x: 229, startPoint y: 106, endPoint x: 406, endPoint y: 110, distance: 177.4
click at [406, 110] on div "Agencies Alliant Insurance Services, Inc Alliant Insurance Services, Inc settin…" at bounding box center [532, 256] width 675 height 418
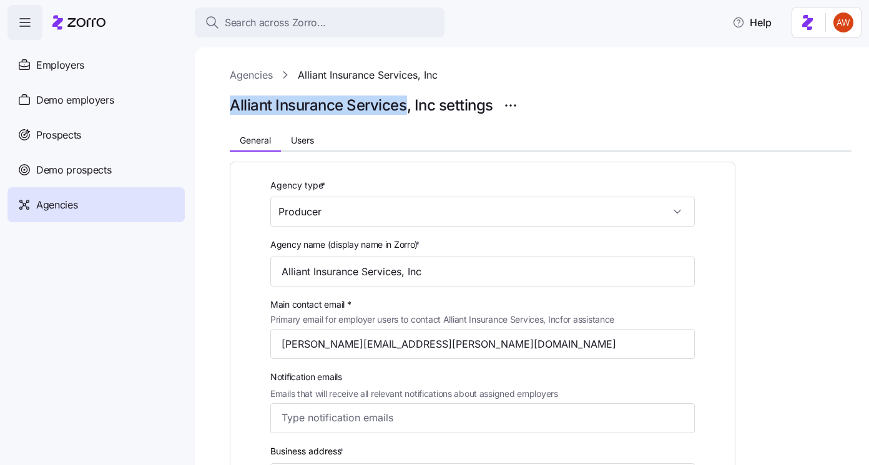
copy h1 "Alliant Insurance Services"
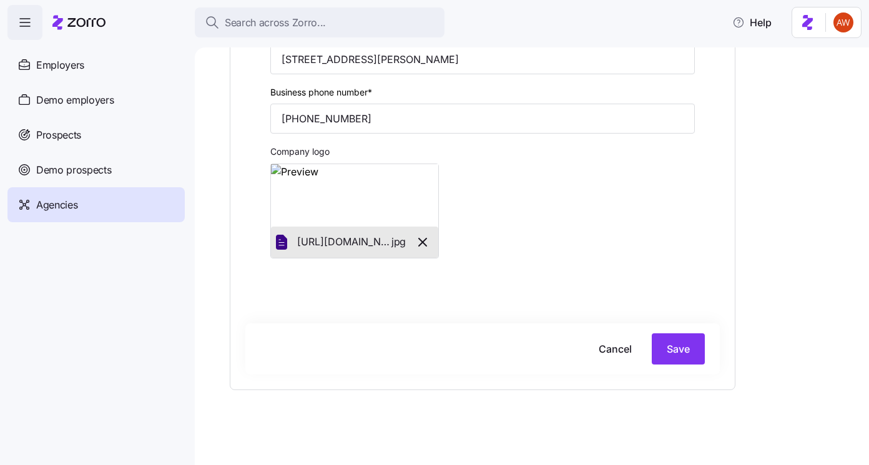
scroll to position [420, 0]
click at [673, 350] on span "Save" at bounding box center [678, 349] width 23 height 15
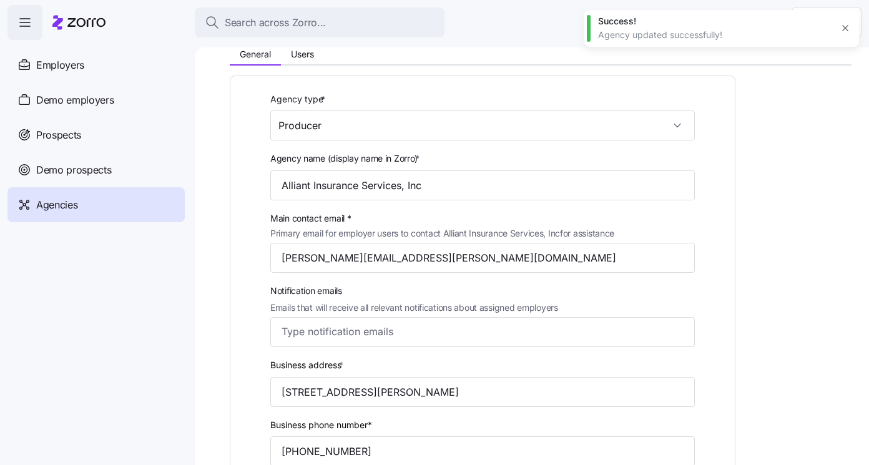
scroll to position [0, 0]
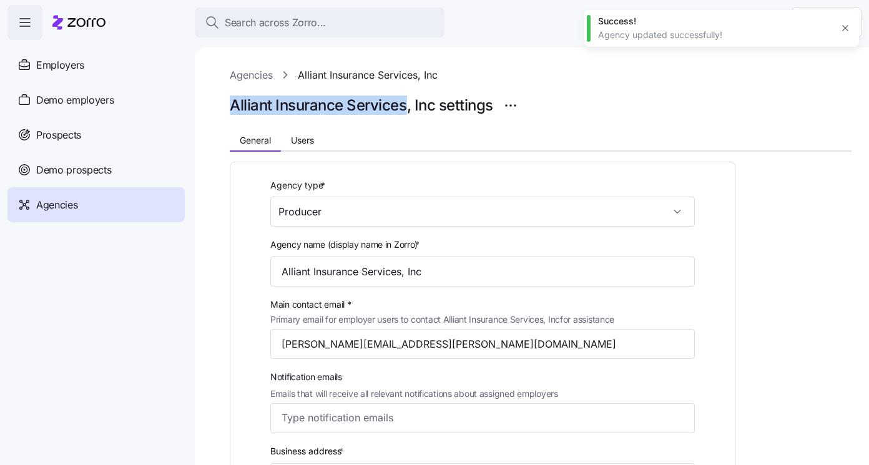
click at [252, 77] on link "Agencies" at bounding box center [251, 75] width 43 height 16
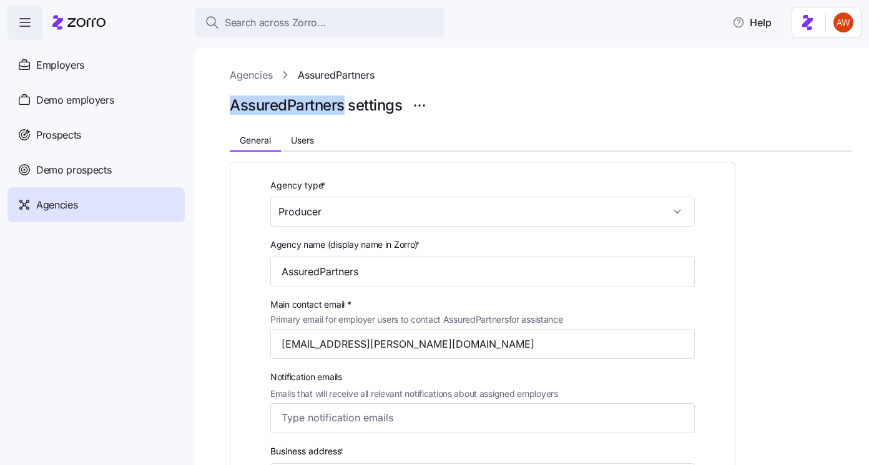
drag, startPoint x: 230, startPoint y: 104, endPoint x: 343, endPoint y: 104, distance: 113.0
click at [343, 104] on div "Agencies AssuredPartners AssuredPartners settings General Users Agency type * P…" at bounding box center [532, 256] width 675 height 418
copy h1 "AssuredPartners"
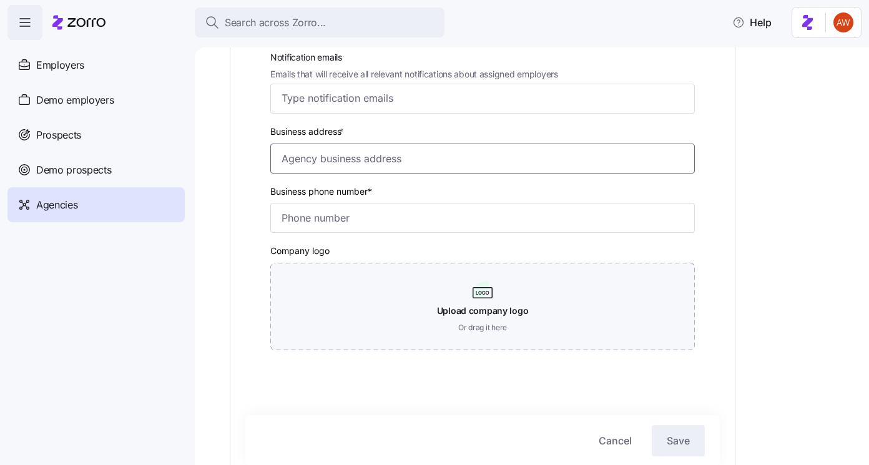
click at [324, 150] on input "Business address *" at bounding box center [482, 159] width 425 height 30
paste input "450 S Orange Avenue, 4th Floor, Orlando, FL 32801"
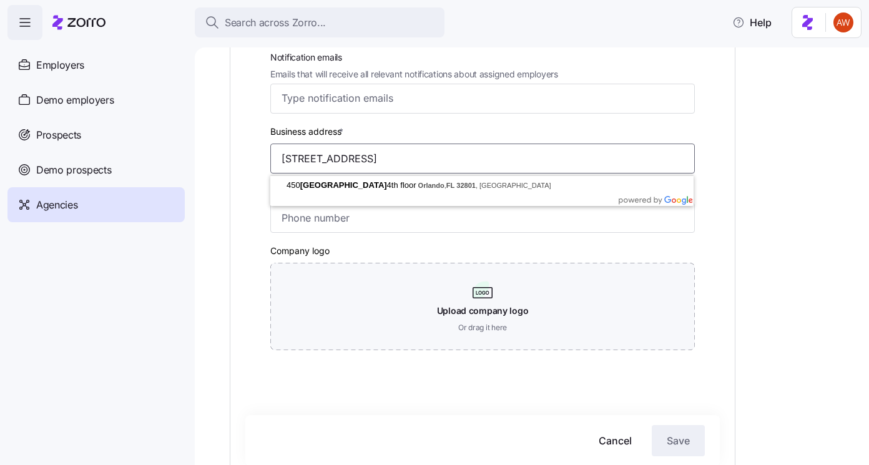
type input "450 S Orange Avenue, 4th Floor, Orlando, FL 32801"
click at [301, 222] on input "Business phone number*" at bounding box center [482, 218] width 425 height 30
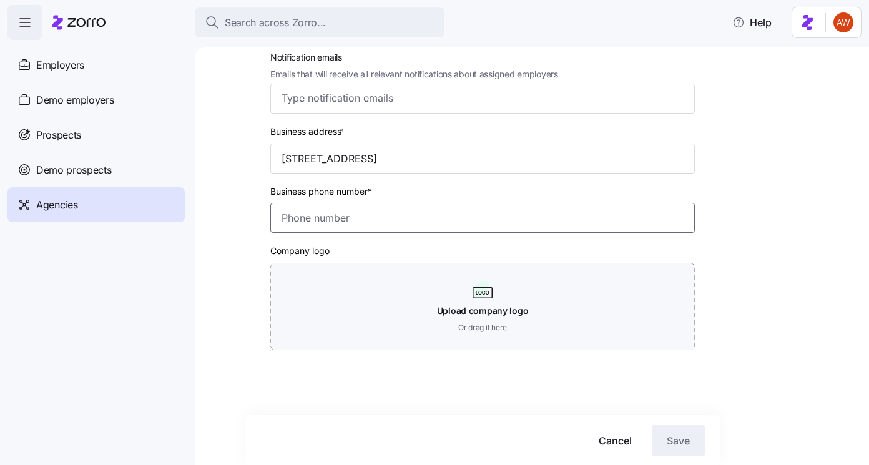
paste input "(407) 804-5222"
type input "(407) 804-5222"
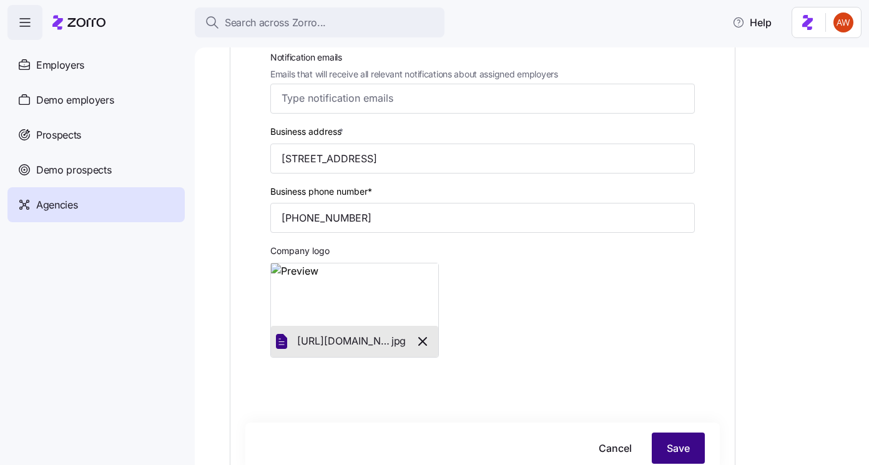
click at [671, 447] on span "Save" at bounding box center [678, 448] width 23 height 15
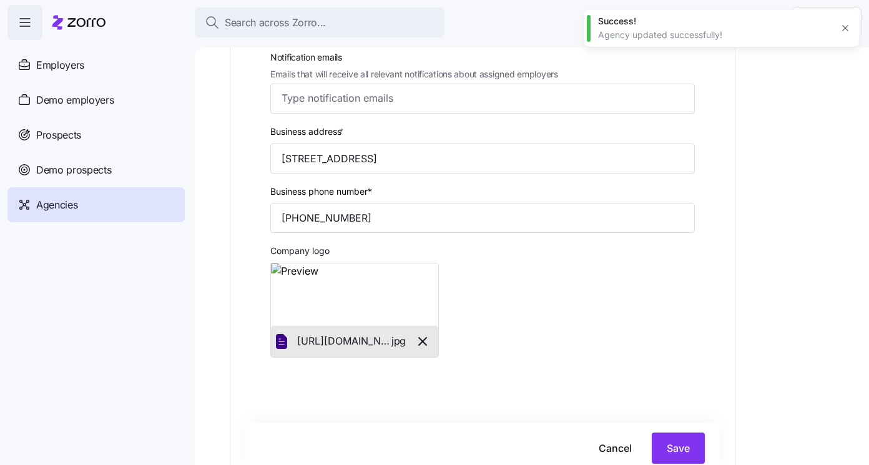
scroll to position [0, 0]
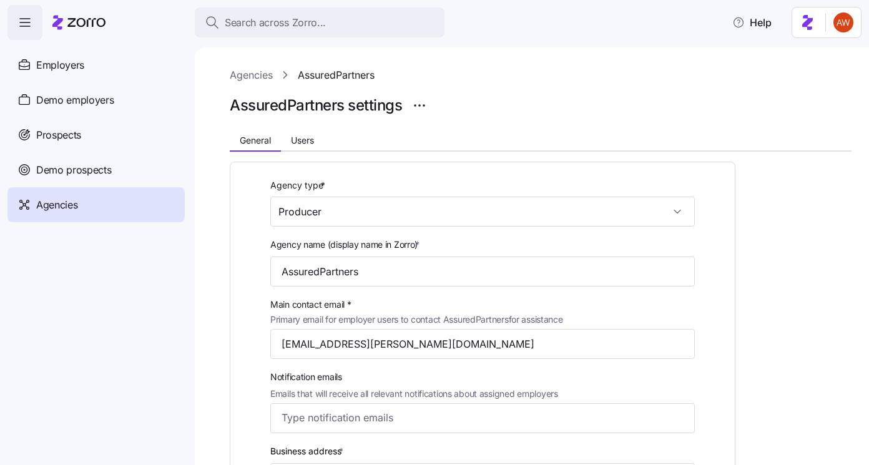
click at [238, 76] on link "Agencies" at bounding box center [251, 75] width 43 height 16
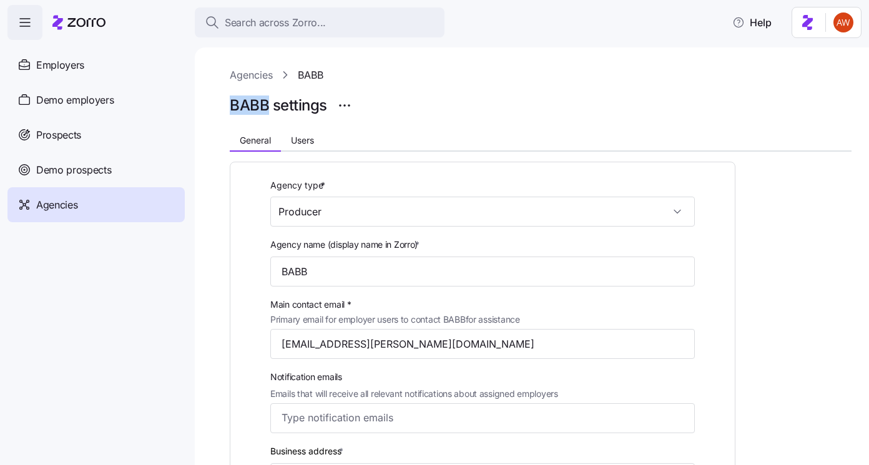
drag, startPoint x: 223, startPoint y: 107, endPoint x: 268, endPoint y: 109, distance: 45.0
click at [268, 109] on div "Agencies BABB BABB settings General Users Agency type * Producer Agency name (d…" at bounding box center [532, 256] width 675 height 418
copy h1 "BABB"
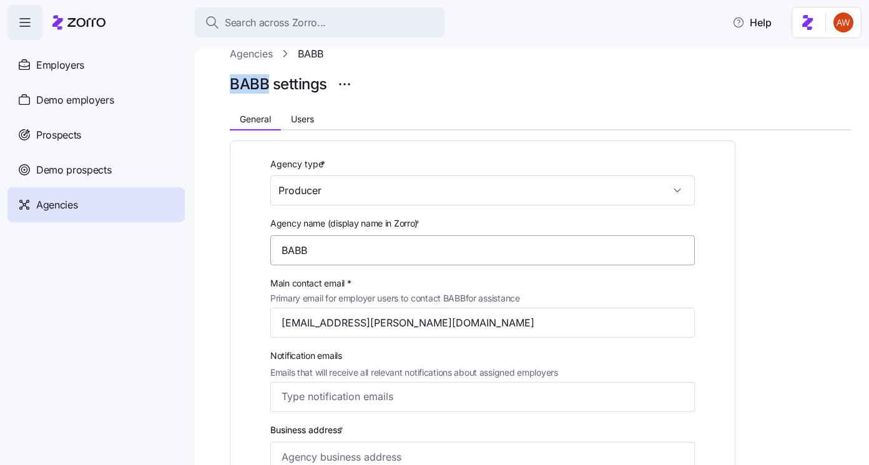
scroll to position [22, 0]
click at [253, 56] on link "Agencies" at bounding box center [251, 53] width 43 height 16
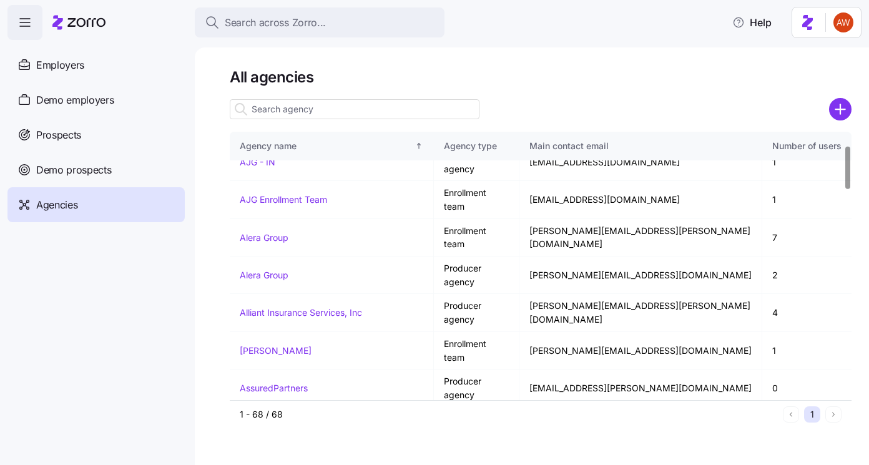
scroll to position [82, 0]
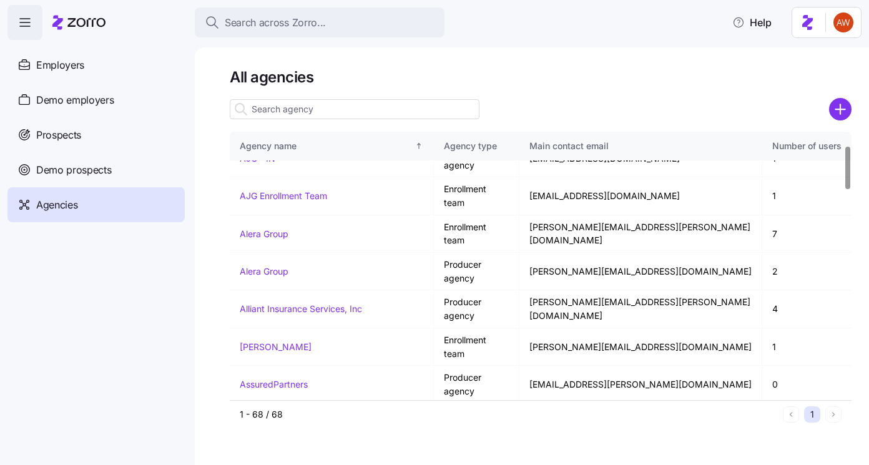
drag, startPoint x: 234, startPoint y: 350, endPoint x: 343, endPoint y: 353, distance: 108.7
copy link "Binzer Benefit Group"
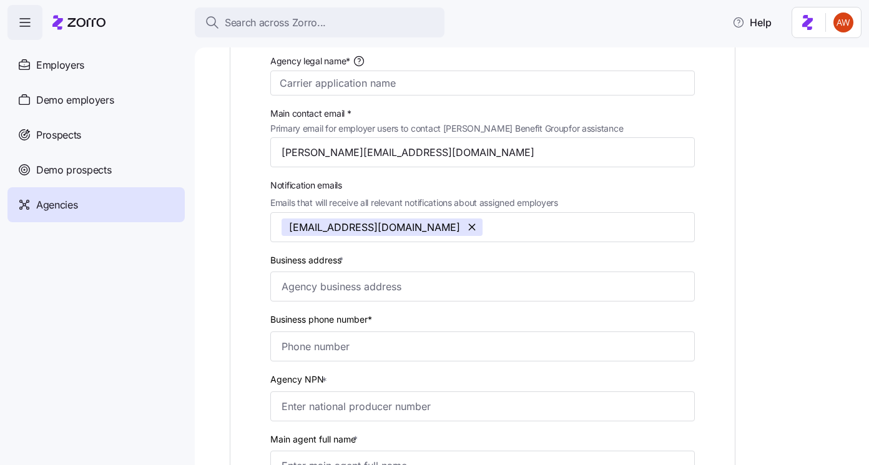
scroll to position [290, 0]
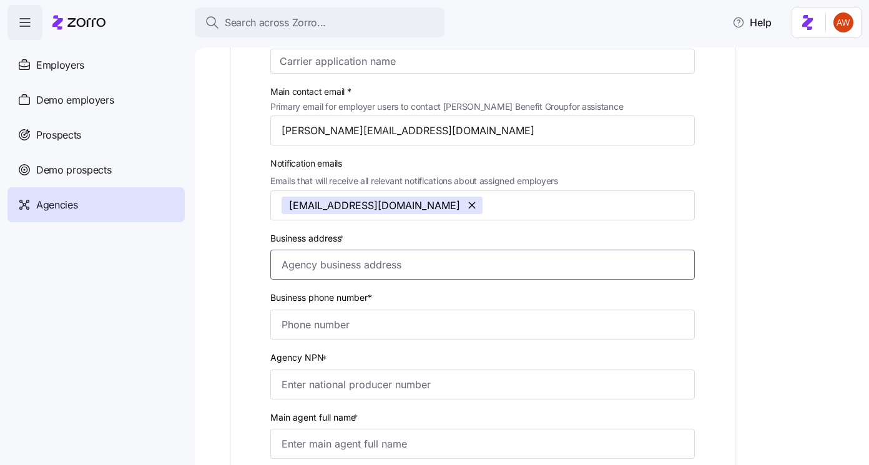
click at [294, 275] on input "Business address *" at bounding box center [482, 265] width 425 height 30
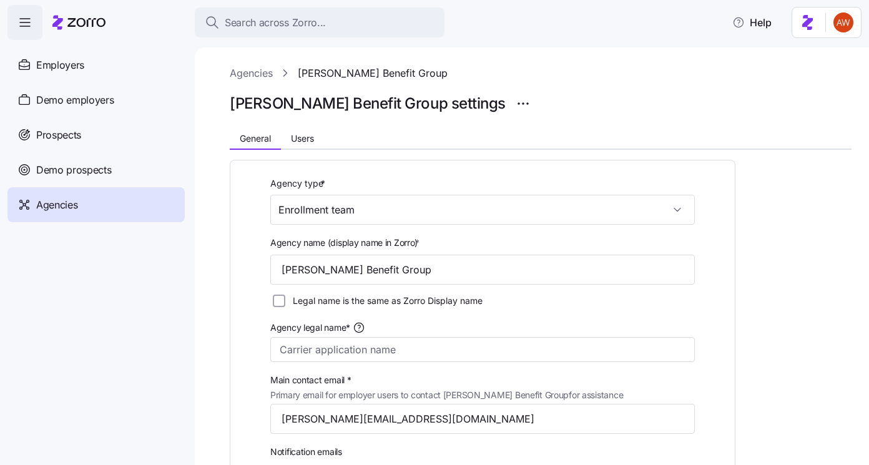
scroll to position [0, 0]
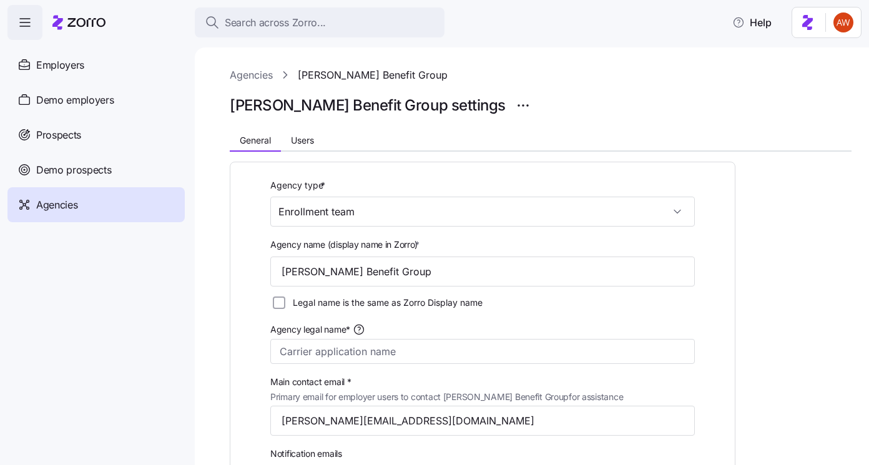
click at [255, 76] on link "Agencies" at bounding box center [251, 75] width 43 height 16
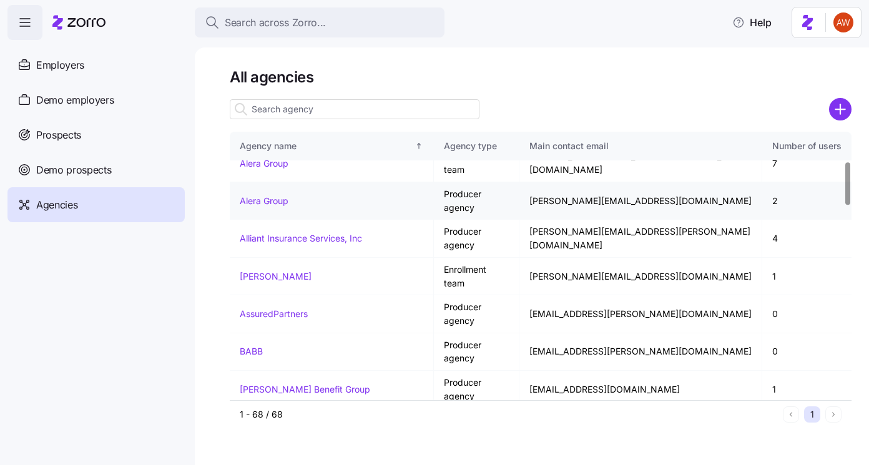
scroll to position [181, 0]
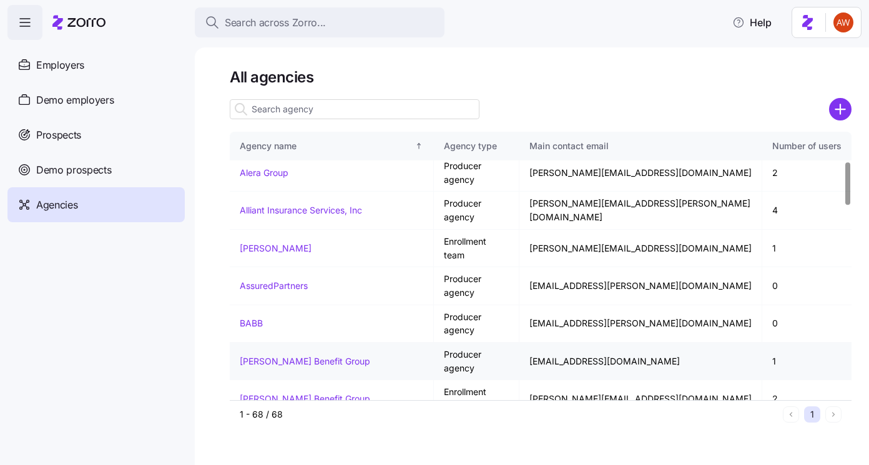
click at [280, 356] on link "Binzer Benefit Group" at bounding box center [305, 361] width 131 height 11
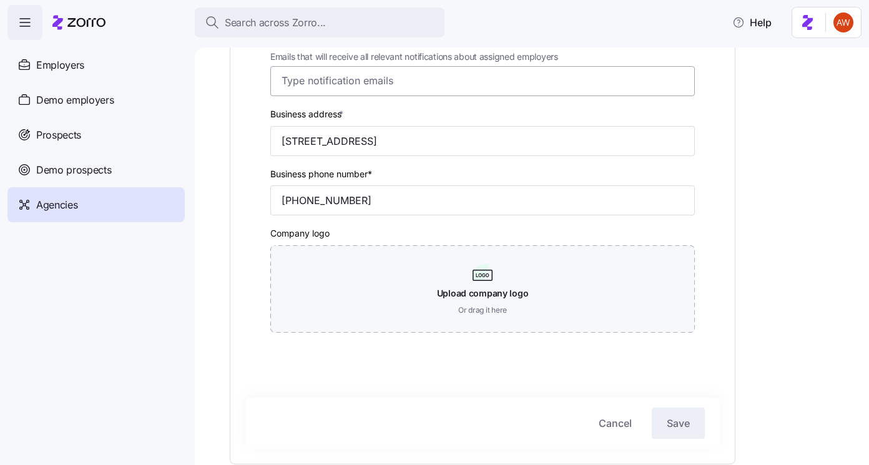
scroll to position [347, 0]
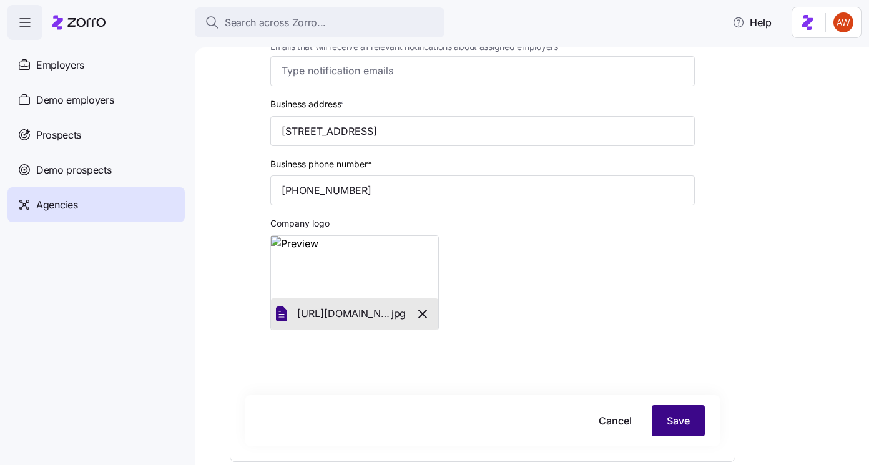
click at [663, 417] on button "Save" at bounding box center [678, 420] width 53 height 31
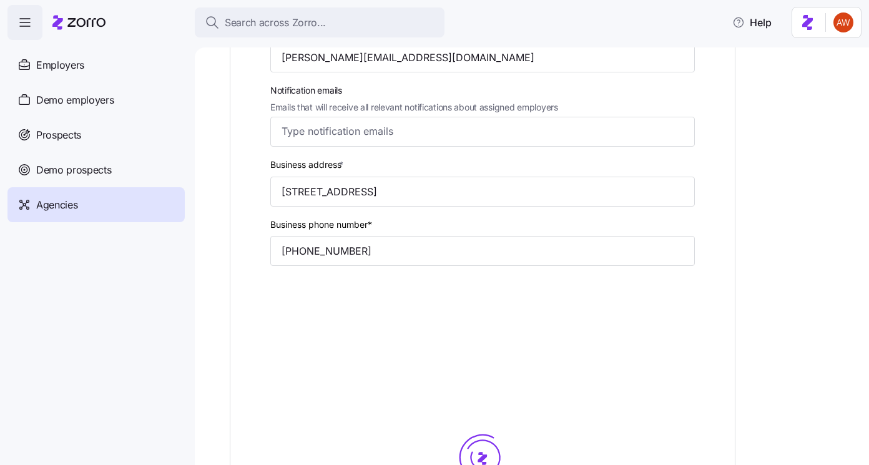
scroll to position [420, 0]
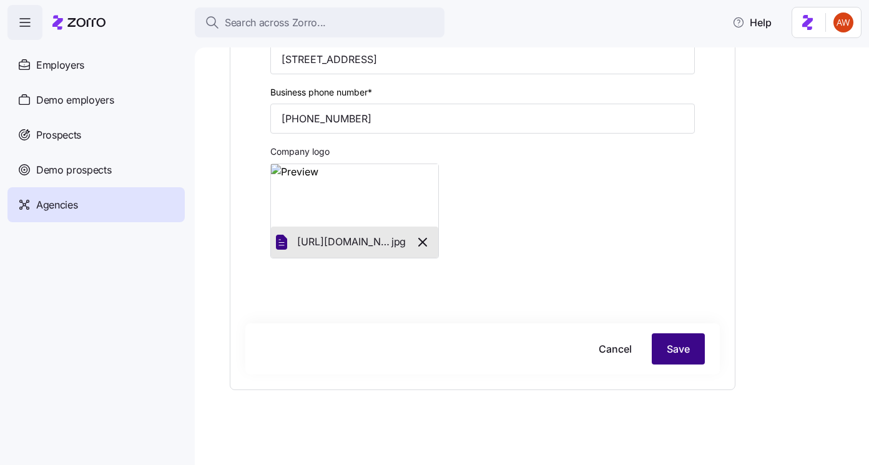
click at [667, 346] on span "Save" at bounding box center [678, 349] width 23 height 15
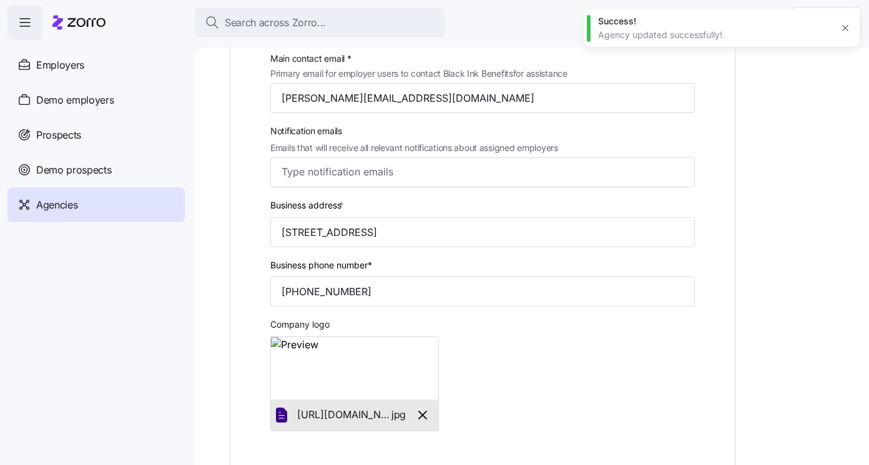
scroll to position [0, 0]
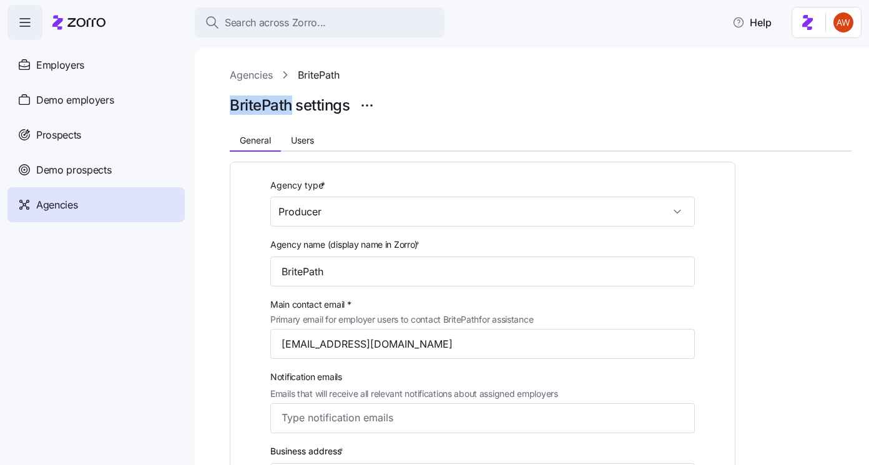
drag, startPoint x: 221, startPoint y: 106, endPoint x: 293, endPoint y: 107, distance: 71.8
click at [293, 107] on div "Agencies BritePath BritePath settings General Users Agency type * Producer Agen…" at bounding box center [532, 256] width 675 height 418
copy h1 "BritePath"
click at [264, 77] on link "Agencies" at bounding box center [251, 75] width 43 height 16
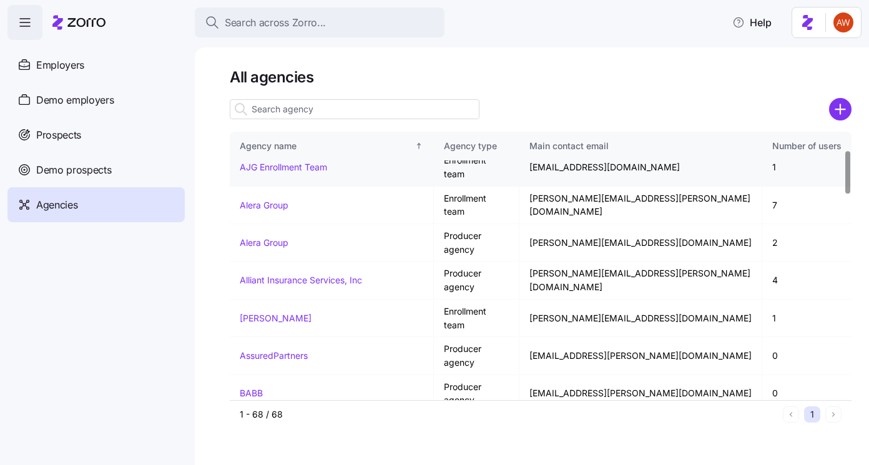
scroll to position [172, 0]
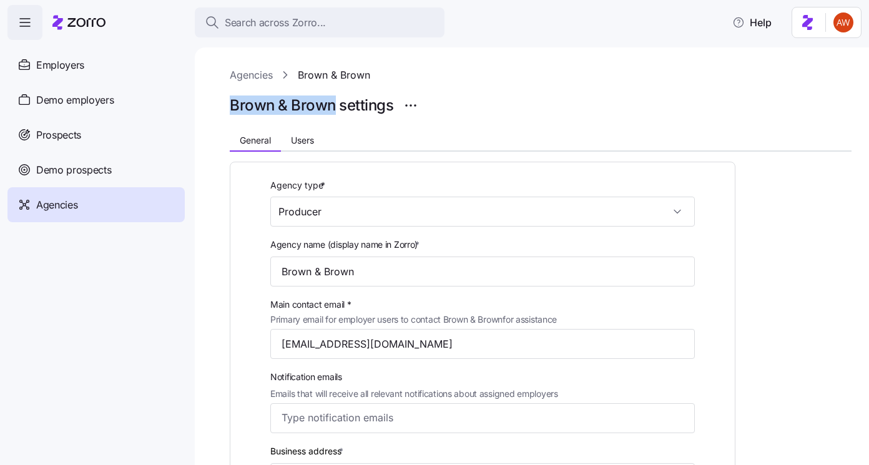
drag, startPoint x: 218, startPoint y: 107, endPoint x: 334, endPoint y: 109, distance: 115.6
click at [334, 109] on div "Agencies Brown & Brown Brown & Brown settings General Users Agency type * Produ…" at bounding box center [532, 256] width 675 height 418
copy h1 "Brown & Brown"
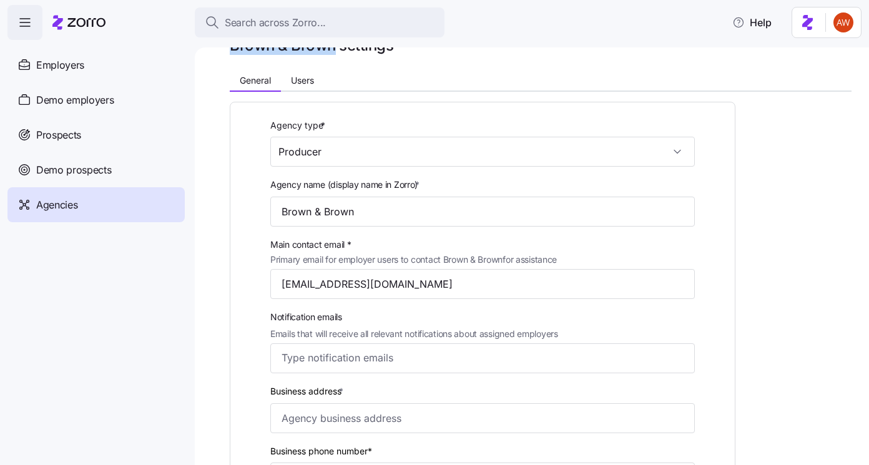
scroll to position [177, 0]
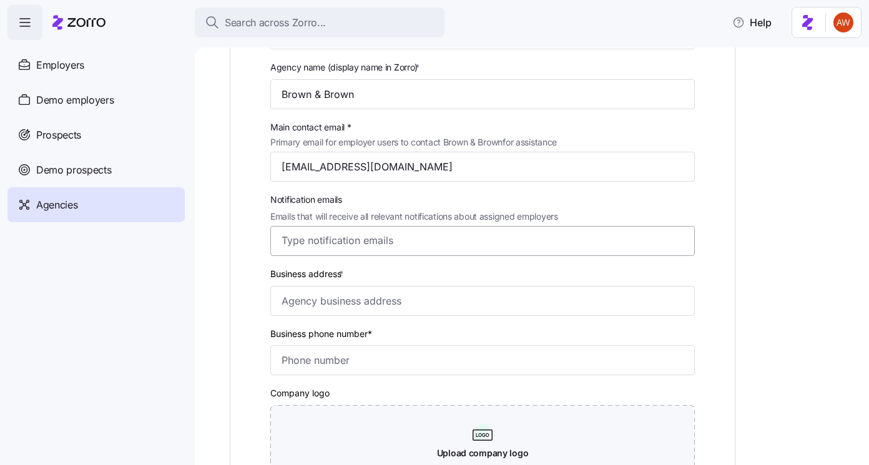
click at [313, 237] on input "Notification emails Emails that will receive all relevant notifications about a…" at bounding box center [471, 240] width 379 height 16
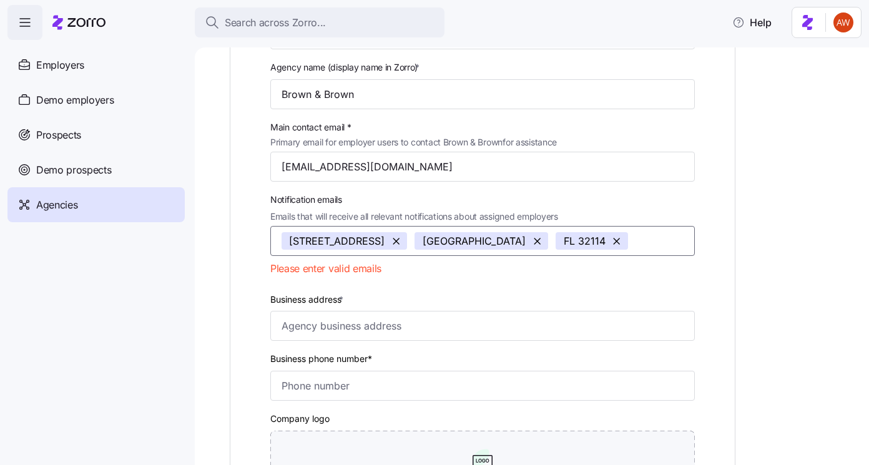
click at [528, 243] on button "button" at bounding box center [538, 240] width 20 height 17
click at [467, 244] on button "button" at bounding box center [477, 240] width 20 height 17
click at [387, 244] on button "button" at bounding box center [397, 240] width 20 height 17
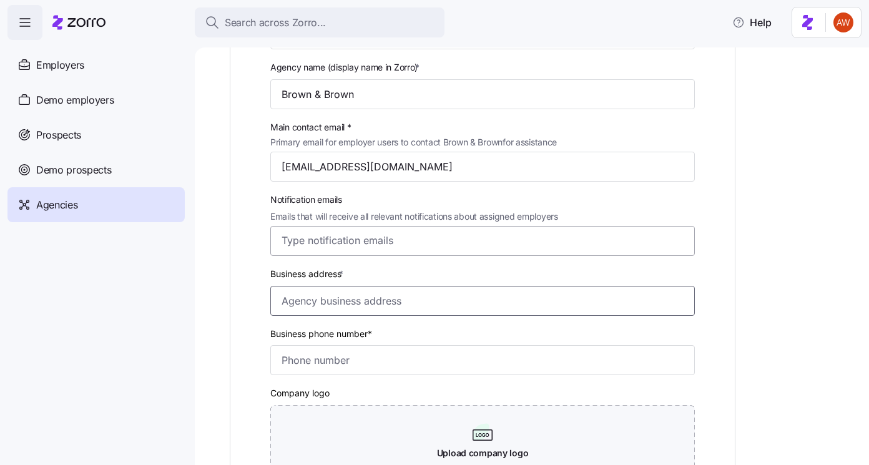
click at [344, 298] on input "Business address *" at bounding box center [482, 301] width 425 height 30
paste input "300 N Beach St, Daytona Beach, FL 32114"
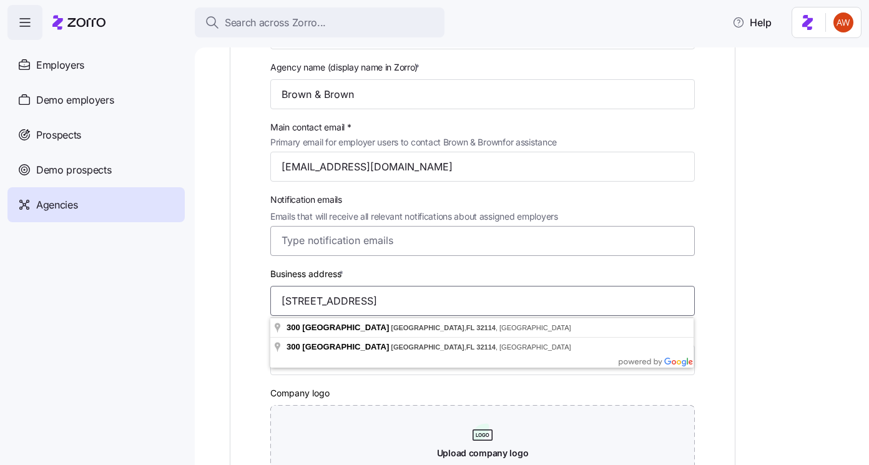
type input "300 N Beach St, Daytona Beach, FL 32114"
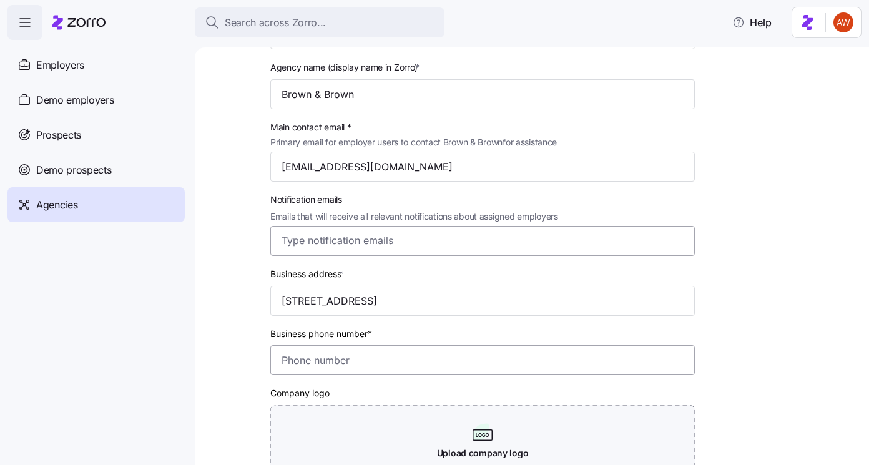
click at [296, 362] on body "Search across Zorro... Help Enrollments Employers Demo employers Prospects Demo…" at bounding box center [434, 229] width 869 height 458
click at [310, 358] on input "Business phone number*" at bounding box center [482, 360] width 425 height 30
paste input "(386) 252-9601"
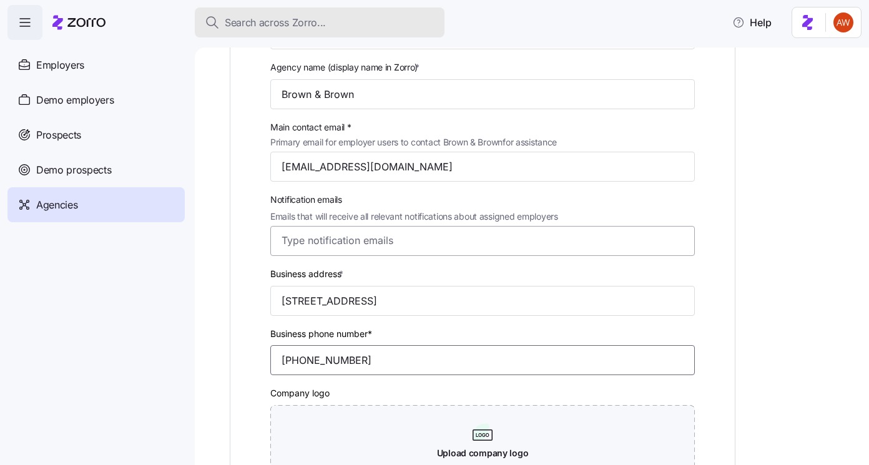
type input "(386) 252-9601"
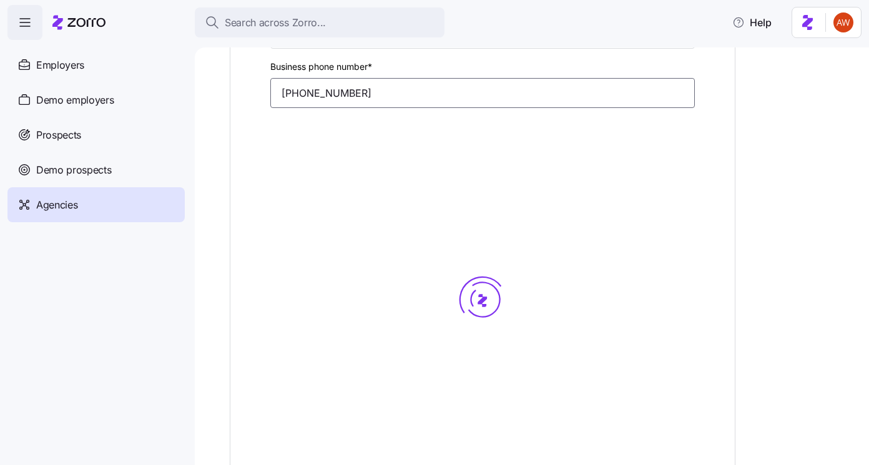
scroll to position [420, 0]
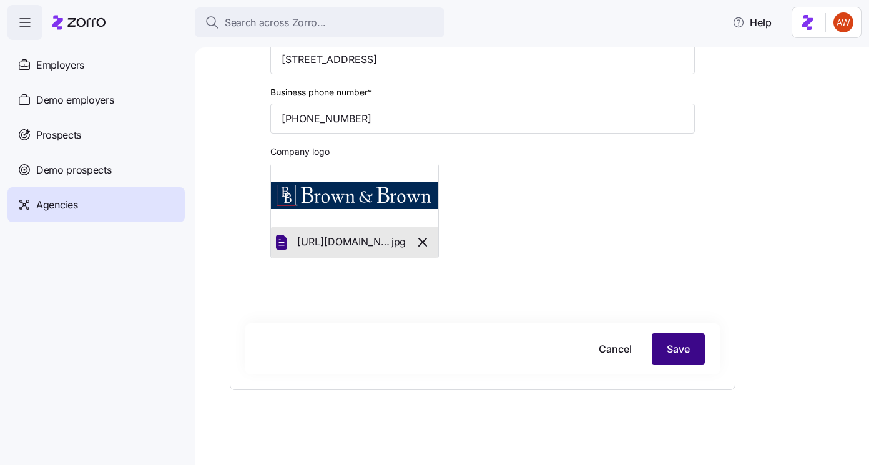
click at [683, 343] on span "Save" at bounding box center [678, 349] width 23 height 15
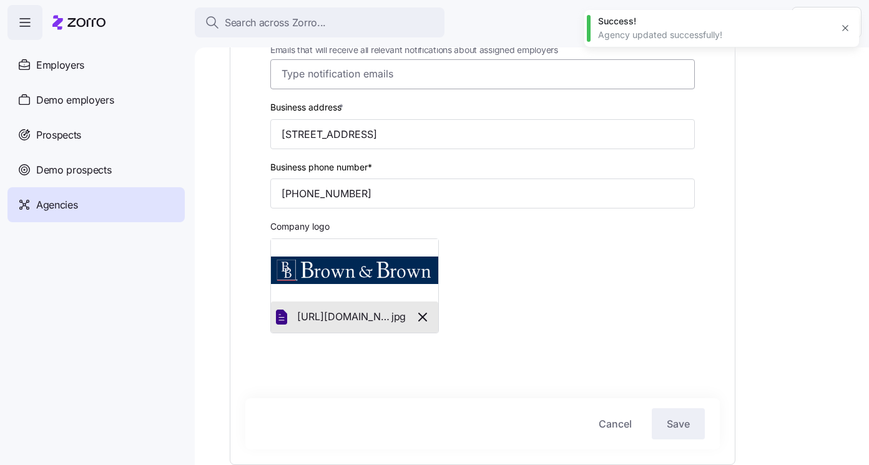
scroll to position [0, 0]
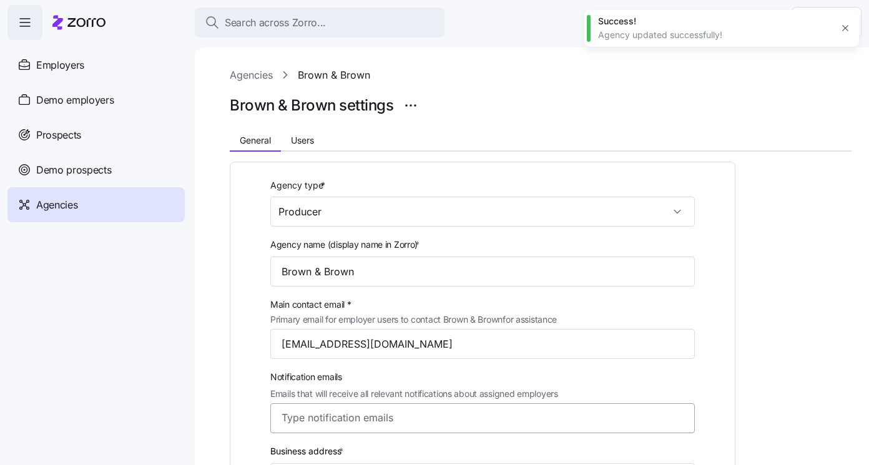
click at [238, 81] on link "Agencies" at bounding box center [251, 75] width 43 height 16
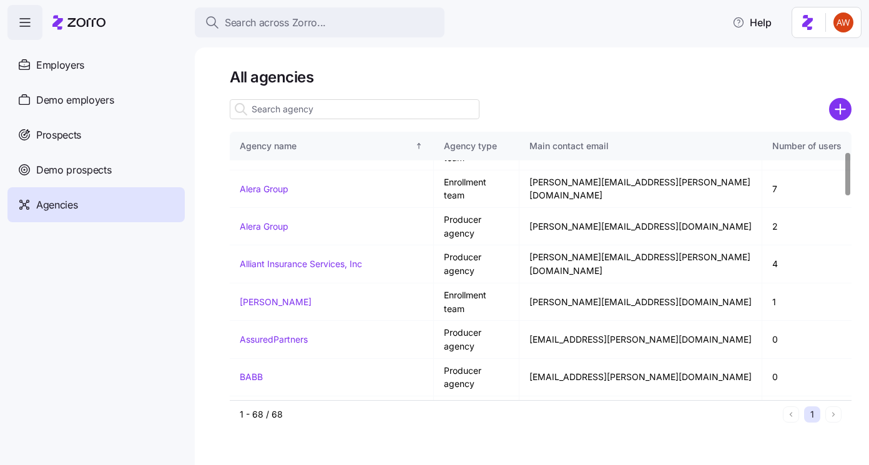
scroll to position [129, 0]
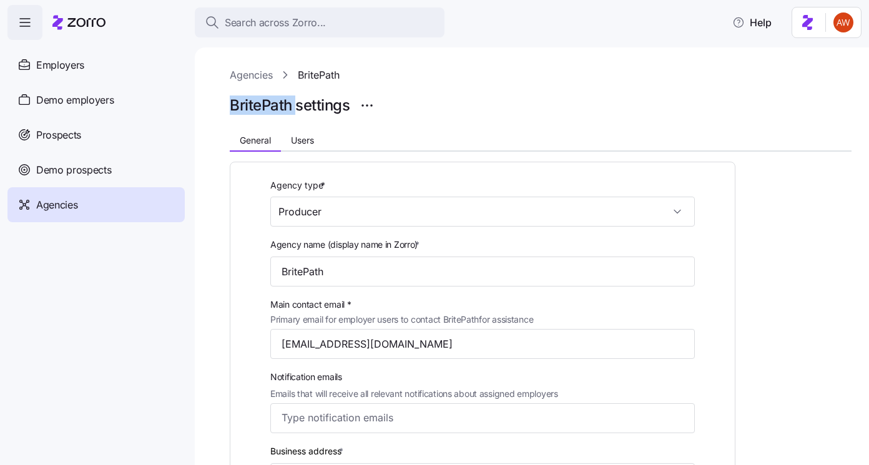
drag, startPoint x: 230, startPoint y: 110, endPoint x: 296, endPoint y: 109, distance: 66.2
click at [296, 109] on h1 "BritePath settings" at bounding box center [290, 105] width 120 height 19
copy h1 "BritePath"
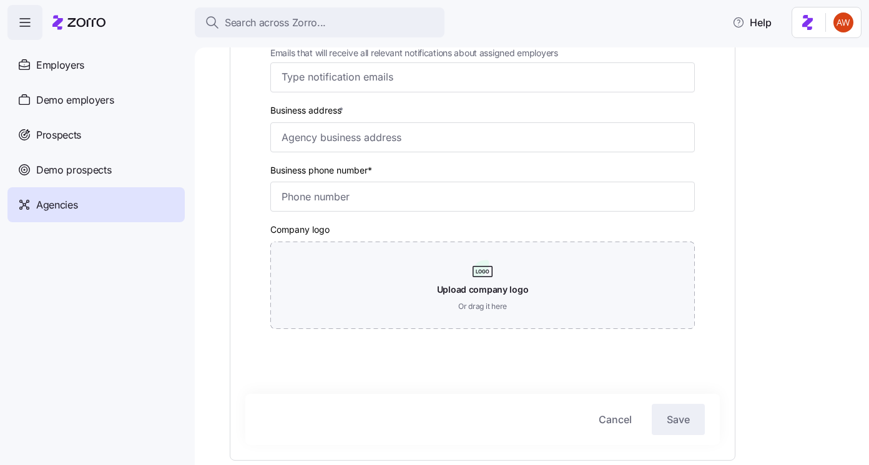
scroll to position [355, 0]
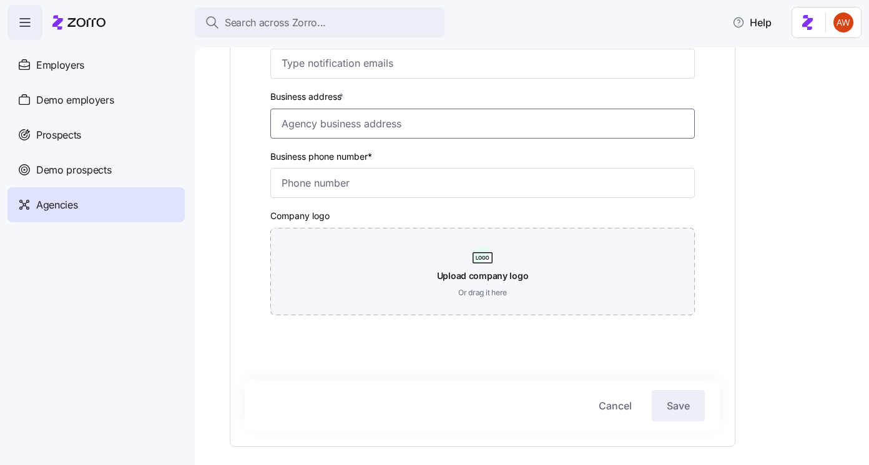
click at [367, 127] on input "Business address *" at bounding box center [482, 124] width 425 height 30
paste input "125 Froehlich Farm Blvd, Woodbury, NY 11797"
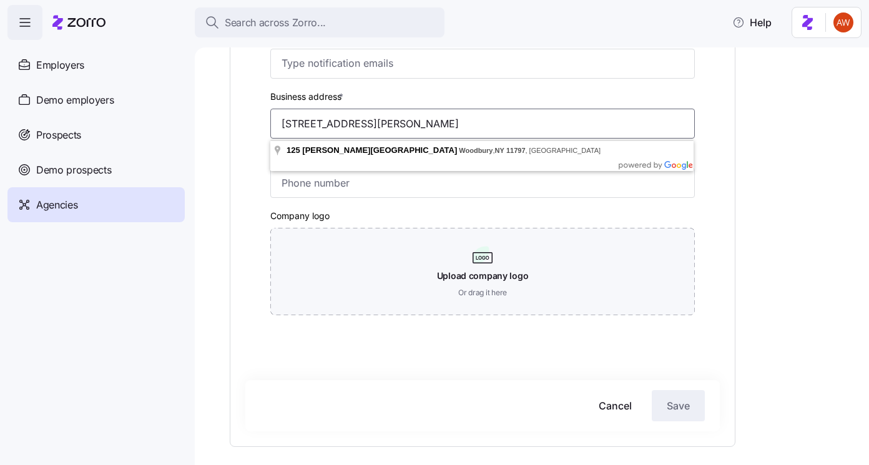
type input "125 Froehlich Farm Blvd, Woodbury, NY 11797"
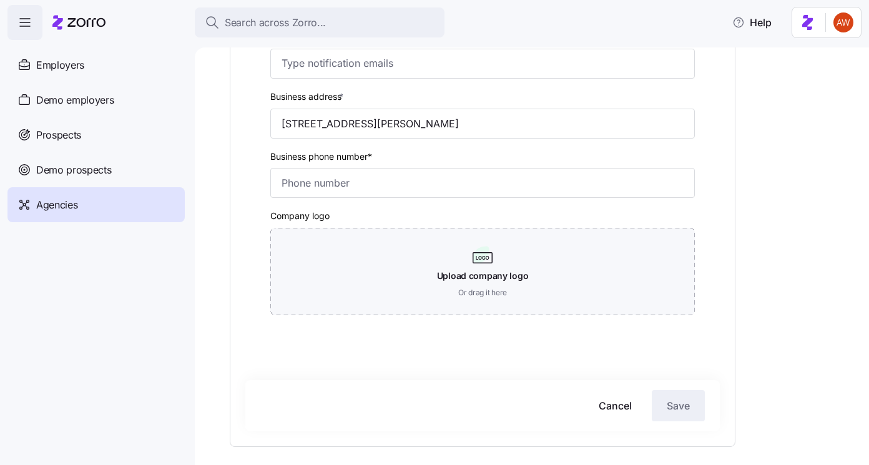
click at [319, 93] on label "Business address *" at bounding box center [308, 97] width 76 height 14
click at [319, 109] on input "125 Froehlich Farm Blvd, Woodbury, NY 11797" at bounding box center [482, 124] width 425 height 30
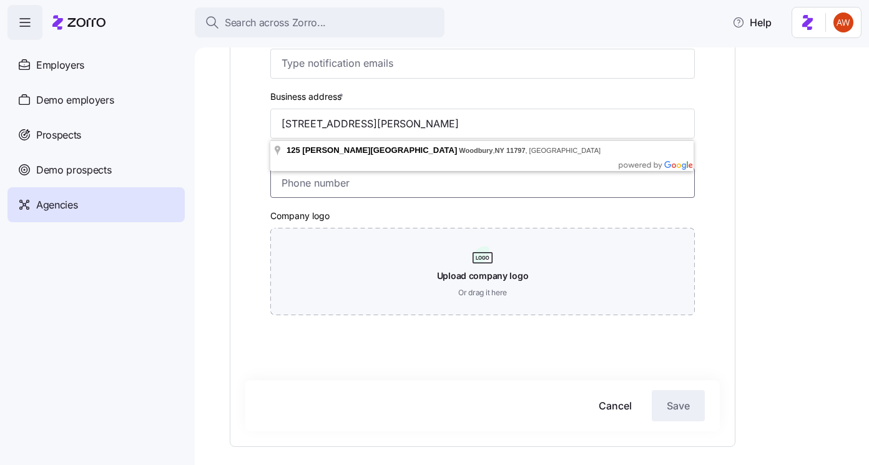
click at [387, 180] on input "Business phone number*" at bounding box center [482, 183] width 425 height 30
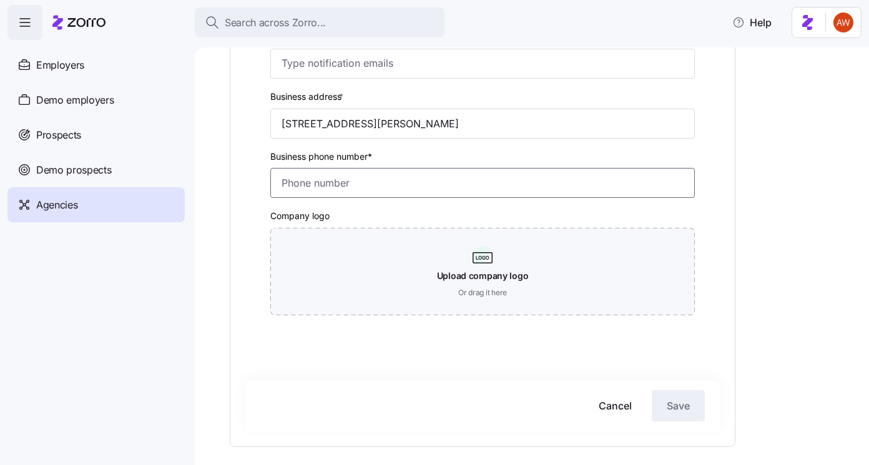
paste input "(516) 804-3383"
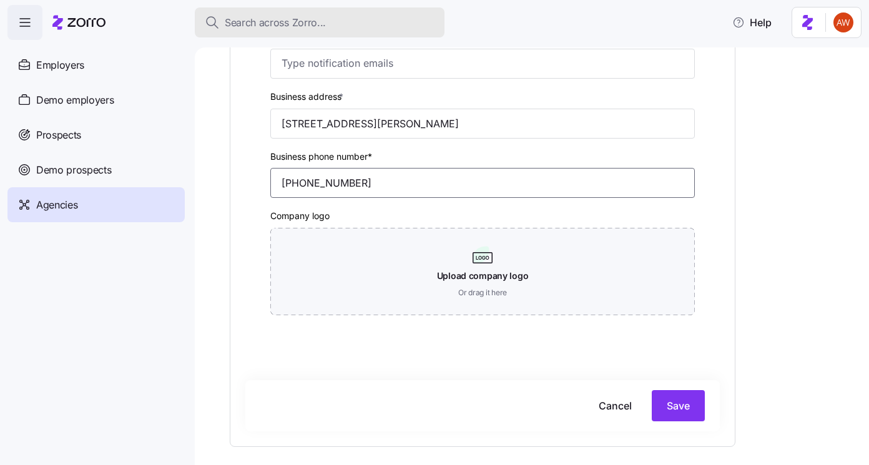
type input "(516) 804-3383"
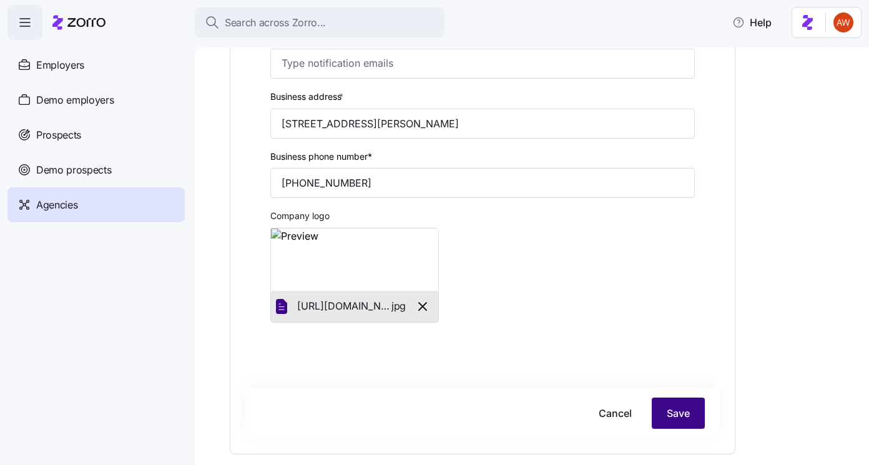
click at [671, 411] on span "Save" at bounding box center [678, 413] width 23 height 15
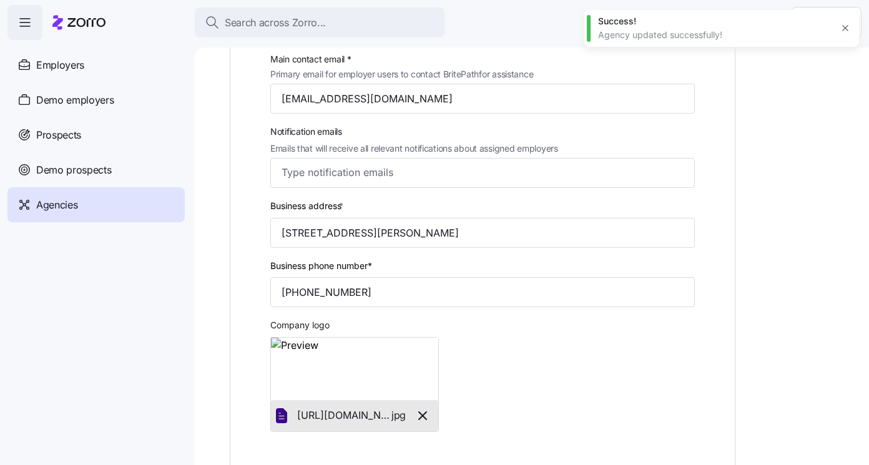
scroll to position [0, 0]
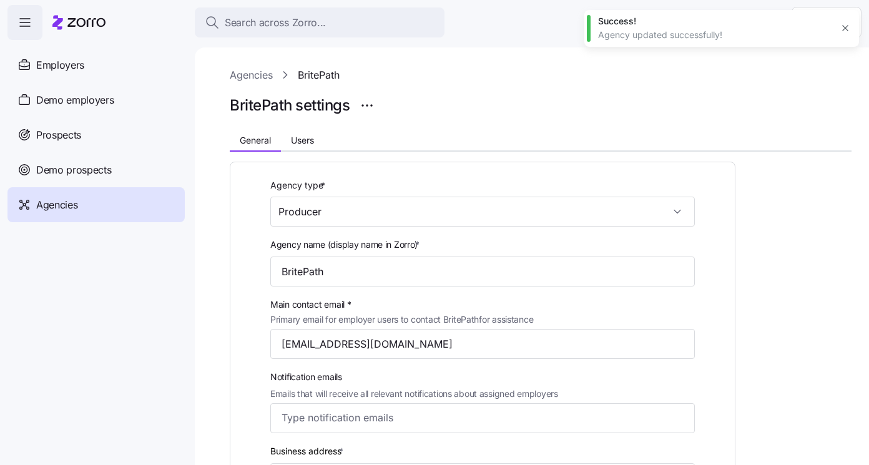
click at [255, 83] on div at bounding box center [541, 88] width 622 height 10
click at [255, 72] on link "Agencies" at bounding box center [251, 75] width 43 height 16
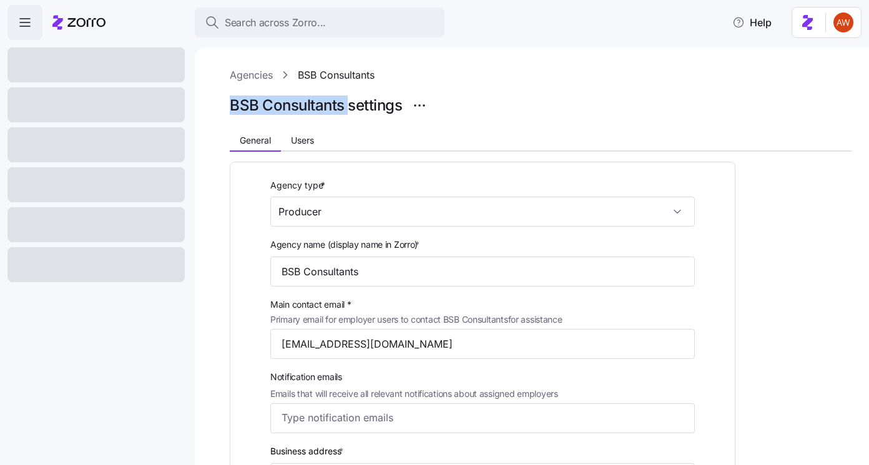
drag, startPoint x: 229, startPoint y: 102, endPoint x: 349, endPoint y: 105, distance: 119.9
click at [349, 105] on h1 "BSB Consultants settings" at bounding box center [316, 105] width 172 height 19
copy h1 "BSB Consultants"
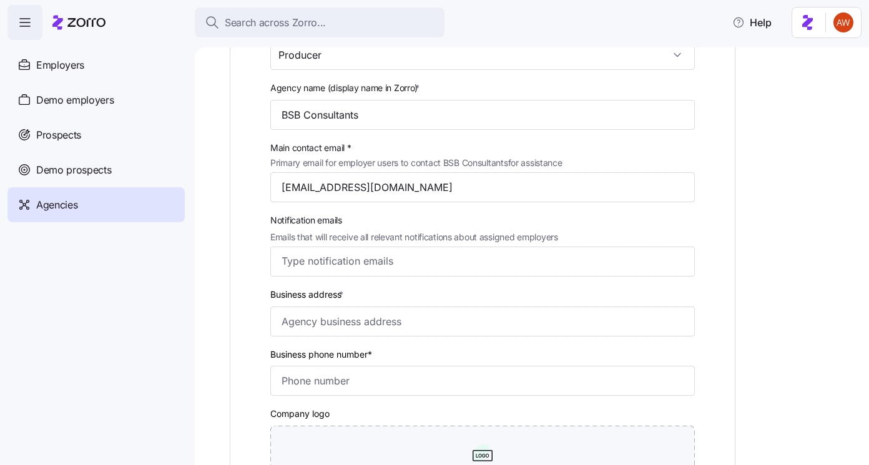
scroll to position [232, 0]
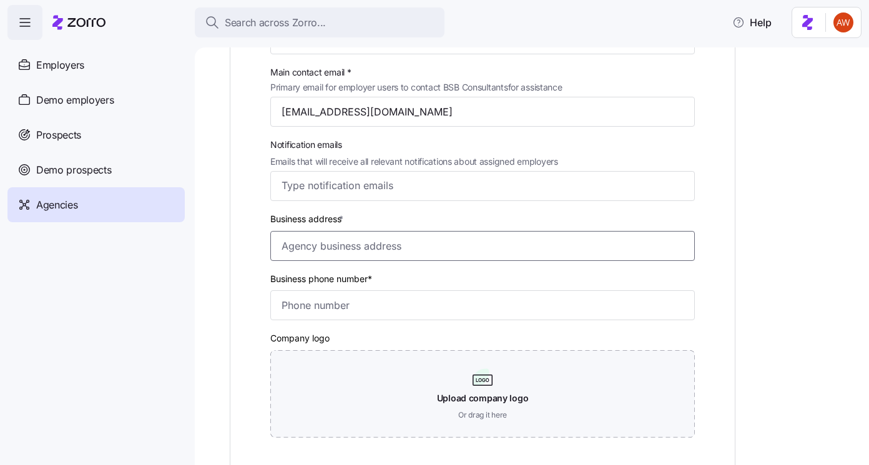
click at [309, 247] on input "Business address *" at bounding box center [482, 246] width 425 height 30
paste input "[STREET_ADDRESS] [GEOGRAPHIC_DATA], [GEOGRAPHIC_DATA], [US_STATE][GEOGRAPHIC_DA…"
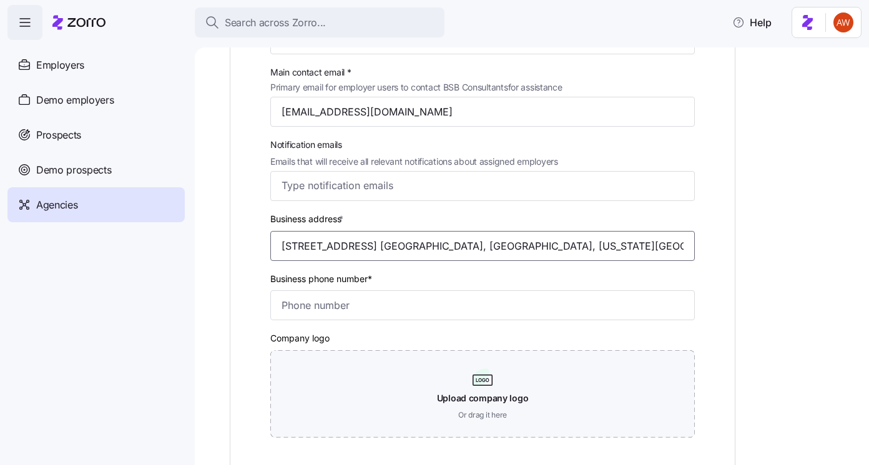
type input "[STREET_ADDRESS] [GEOGRAPHIC_DATA], [GEOGRAPHIC_DATA], [US_STATE][GEOGRAPHIC_DA…"
click at [292, 295] on input "Business phone number*" at bounding box center [482, 305] width 425 height 30
paste input "(516) 207-1888"
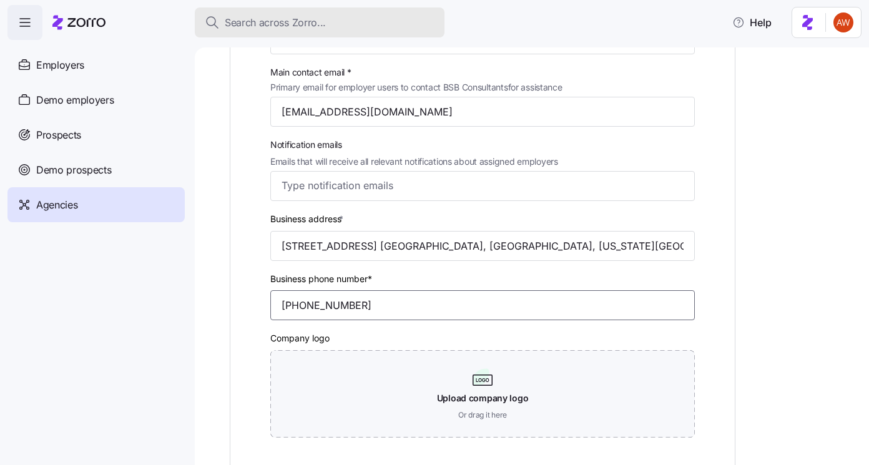
type input "(516) 207-1888"
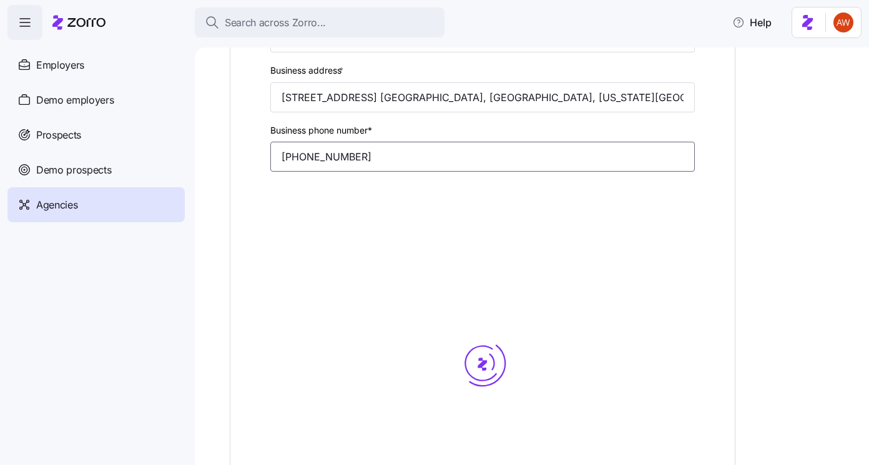
scroll to position [420, 0]
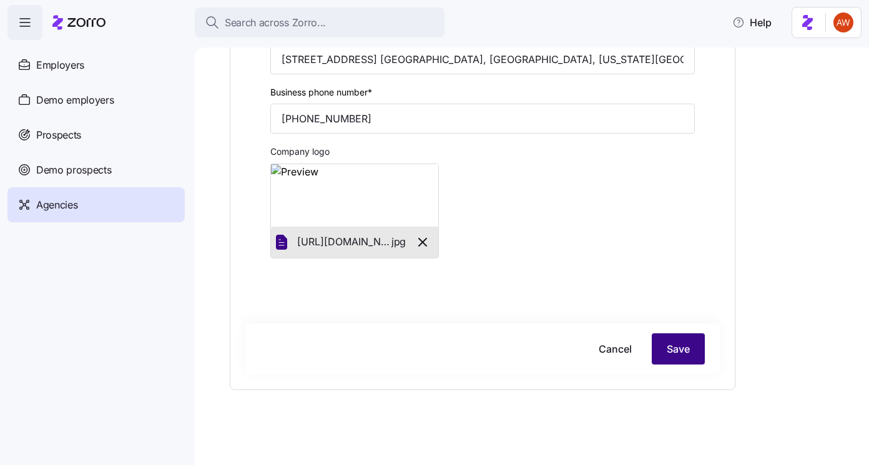
click at [681, 356] on span "Save" at bounding box center [678, 349] width 23 height 15
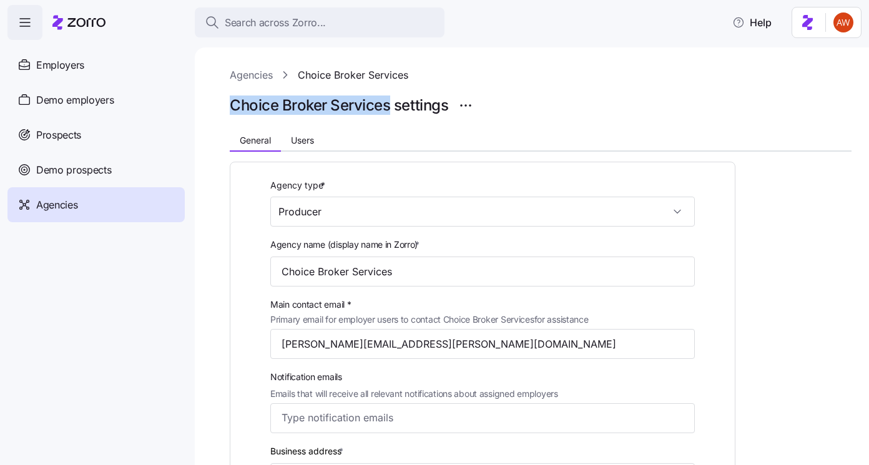
drag, startPoint x: 230, startPoint y: 102, endPoint x: 388, endPoint y: 101, distance: 158.0
click at [388, 101] on h1 "Choice Broker Services settings" at bounding box center [339, 105] width 219 height 19
copy h1 "Choice Broker Services"
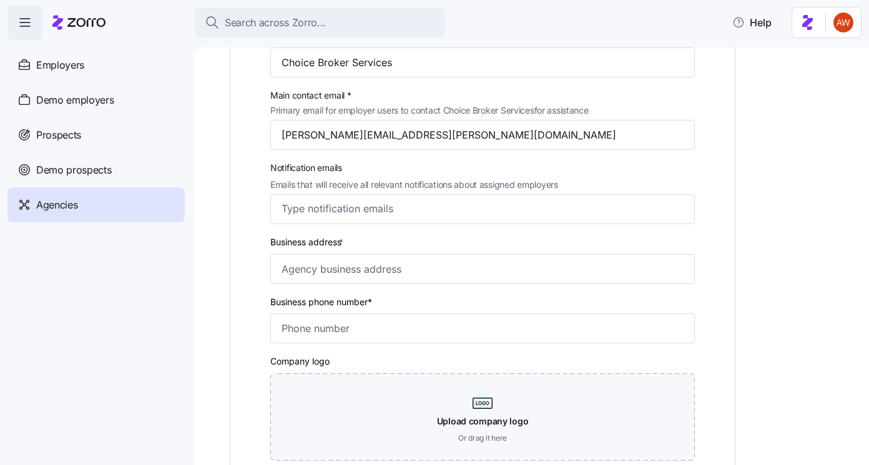
scroll to position [214, 0]
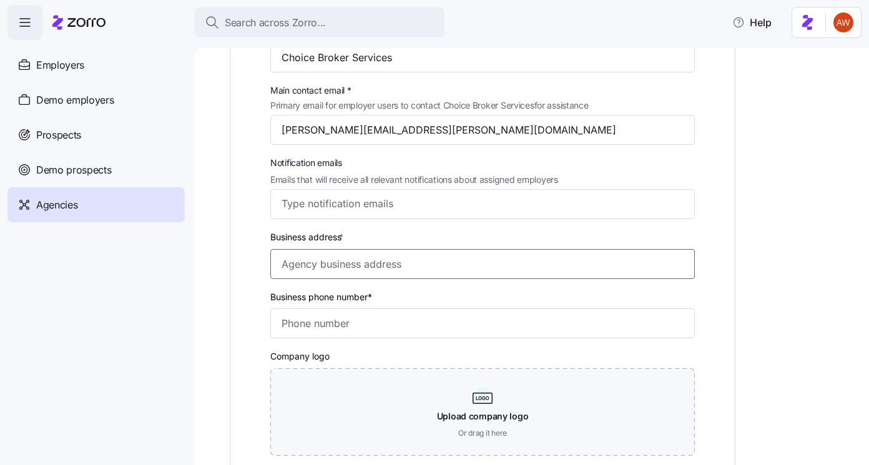
click at [331, 267] on input "Business address *" at bounding box center [482, 264] width 425 height 30
paste input "[STREET_ADDRESS][US_STATE][US_STATE]."
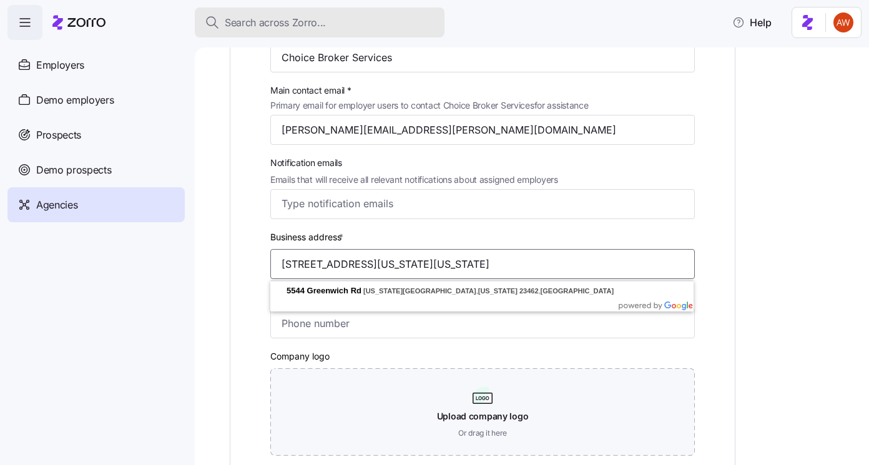
type input "[STREET_ADDRESS][US_STATE][US_STATE]"
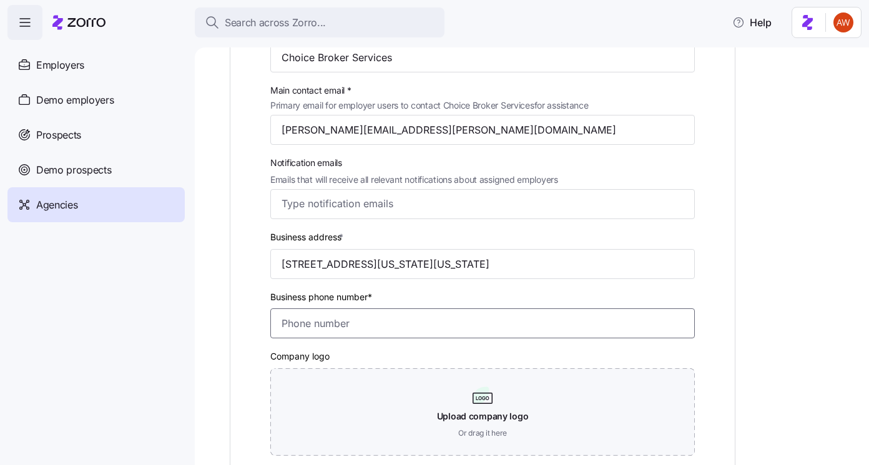
click at [324, 322] on input "Business phone number*" at bounding box center [482, 324] width 425 height 30
paste input "[PHONE_NUMBER]"
type input "[PHONE_NUMBER]"
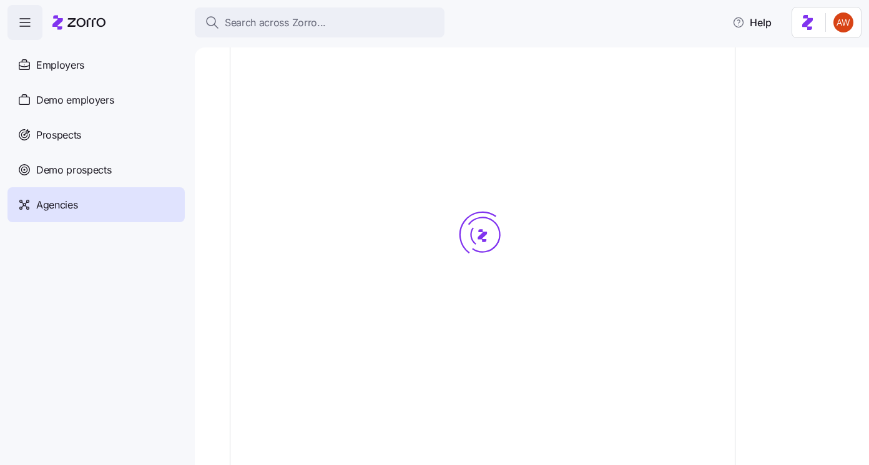
scroll to position [420, 0]
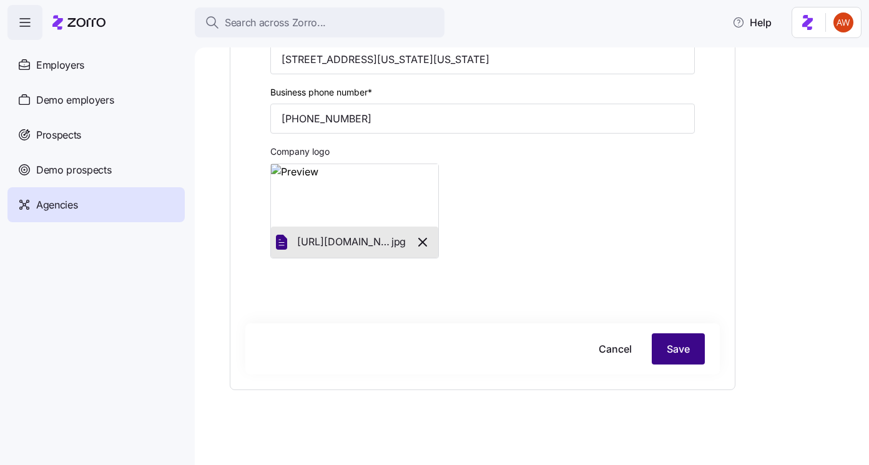
click at [677, 352] on span "Save" at bounding box center [678, 349] width 23 height 15
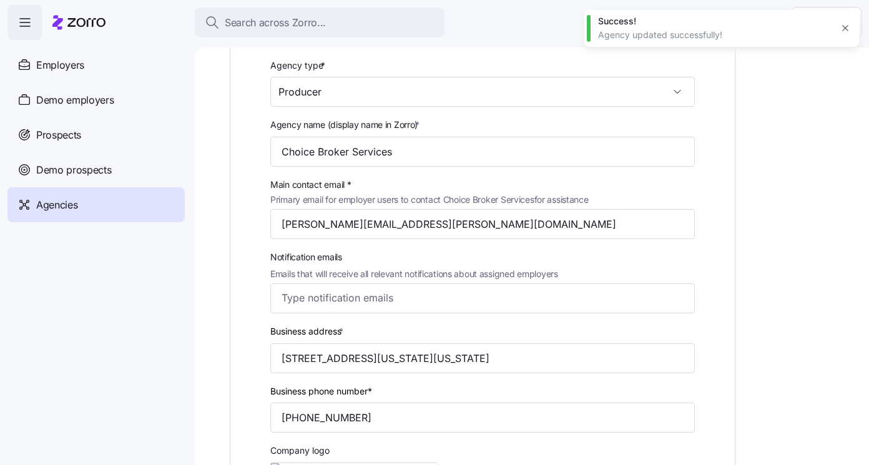
scroll to position [0, 0]
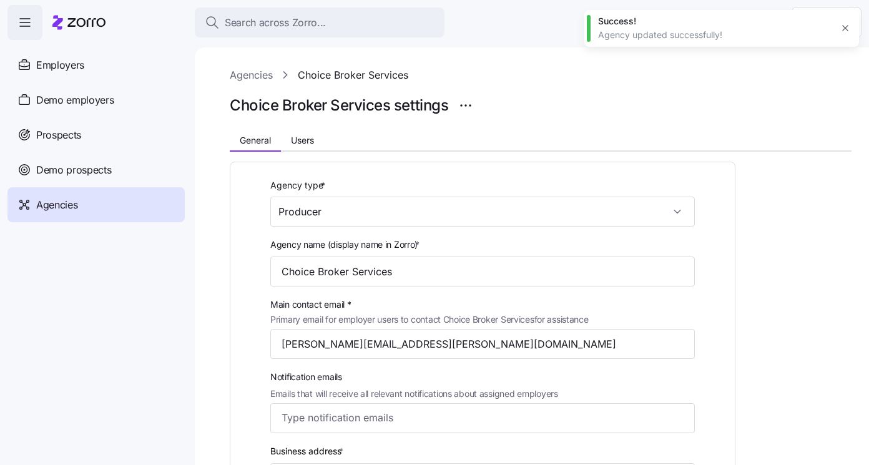
click at [263, 79] on link "Agencies" at bounding box center [251, 75] width 43 height 16
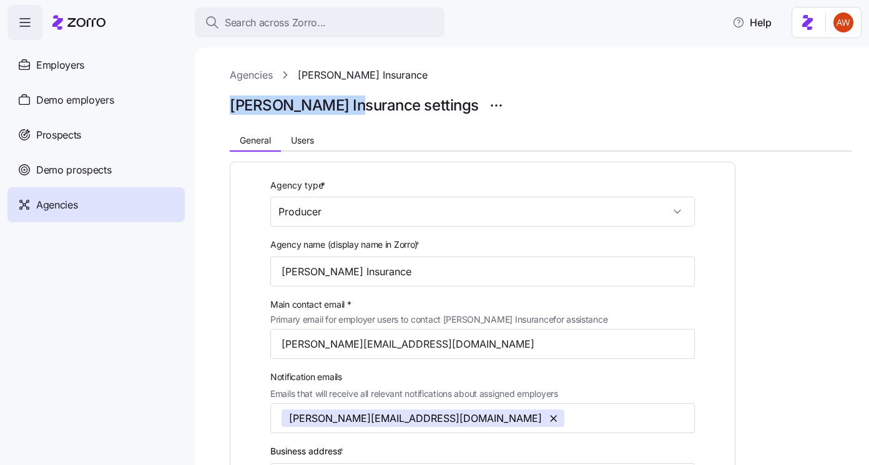
drag, startPoint x: 232, startPoint y: 103, endPoint x: 345, endPoint y: 101, distance: 113.7
click at [345, 101] on h1 "[PERSON_NAME] Insurance settings" at bounding box center [354, 105] width 249 height 19
copy h1 "[PERSON_NAME] Insurance"
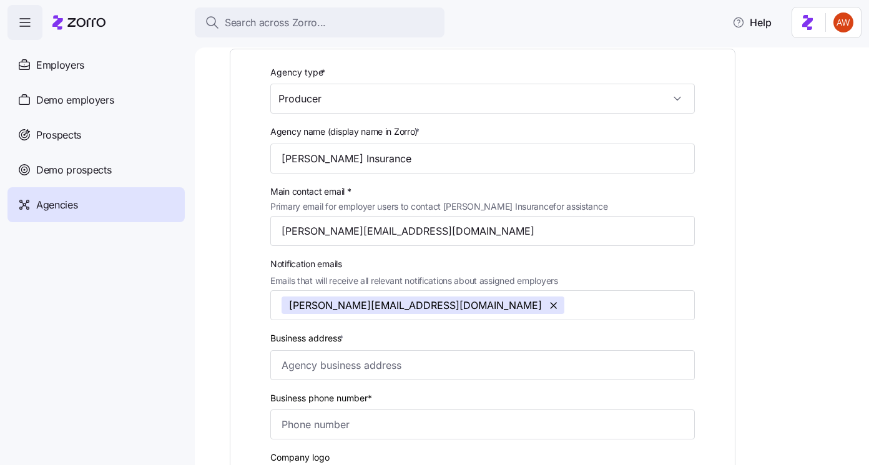
scroll to position [262, 0]
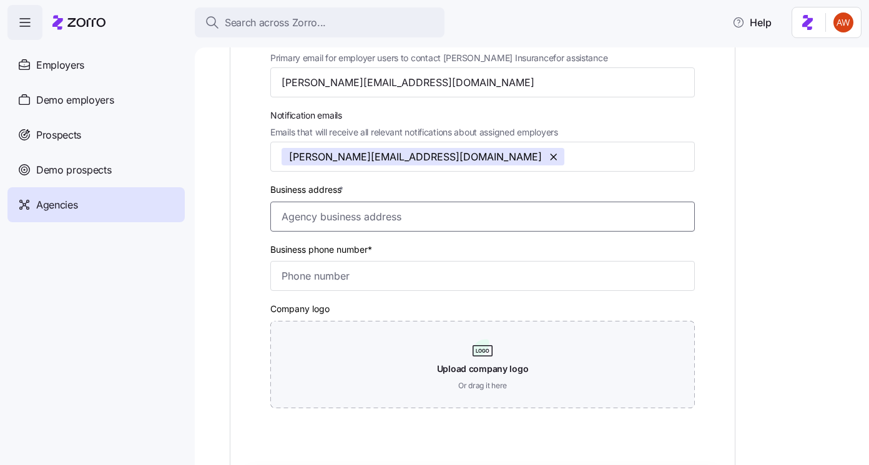
click at [307, 216] on input "Business address *" at bounding box center [482, 217] width 425 height 30
paste input "[STREET_ADDRESS]"
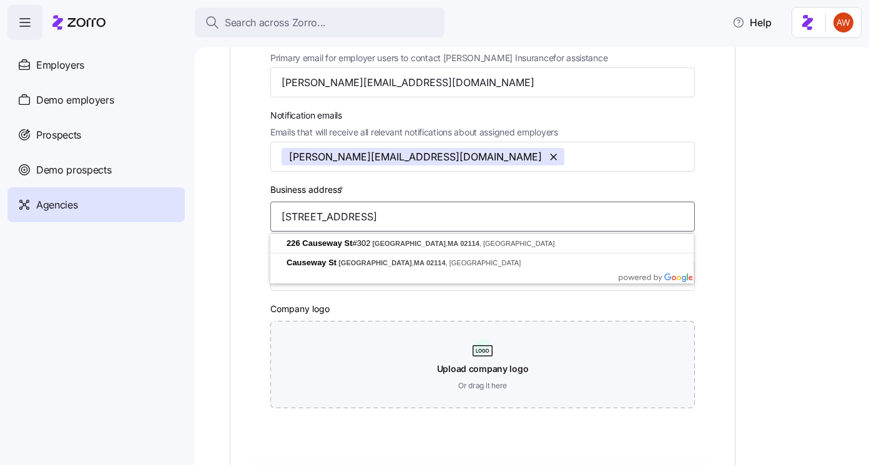
type input "[STREET_ADDRESS]"
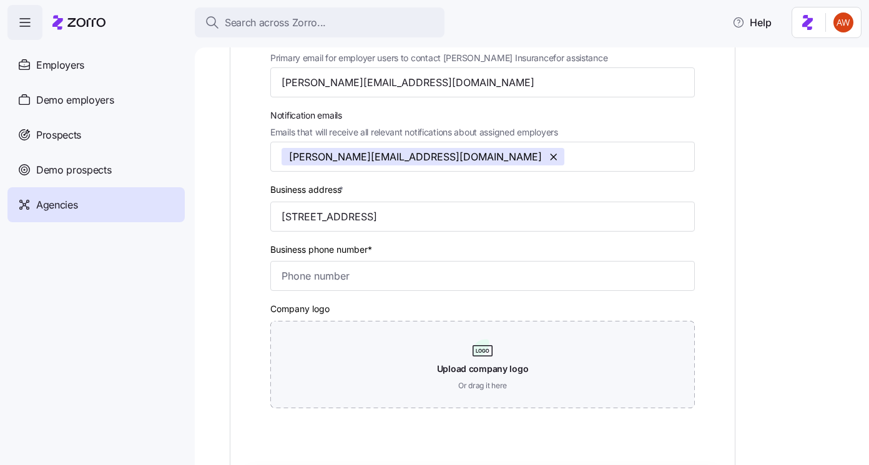
click at [350, 305] on div "Company logo Upload company logo Or drag it here" at bounding box center [482, 354] width 425 height 107
click at [347, 284] on input "Business phone number*" at bounding box center [482, 276] width 425 height 30
paste input "[PHONE_NUMBER]"
type input "[PHONE_NUMBER]"
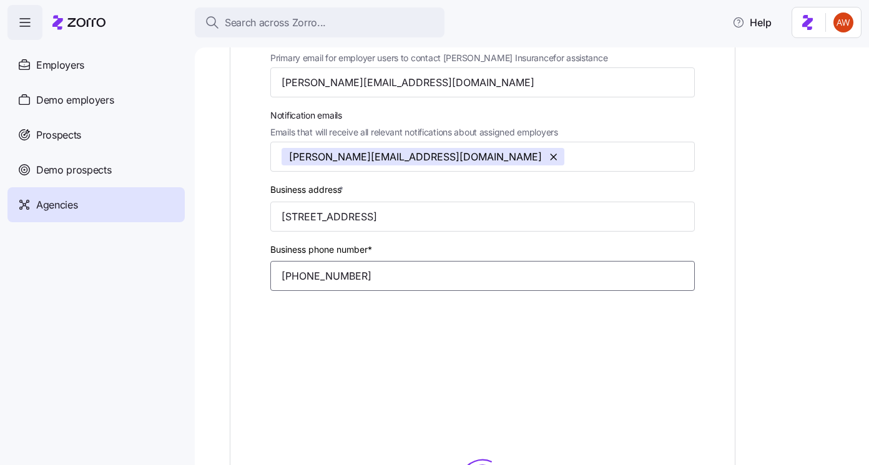
scroll to position [410, 0]
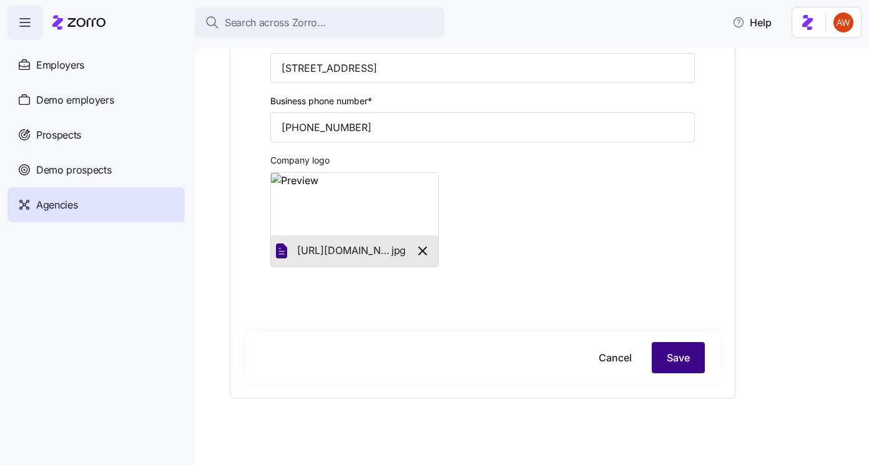
click at [680, 363] on span "Save" at bounding box center [678, 357] width 23 height 15
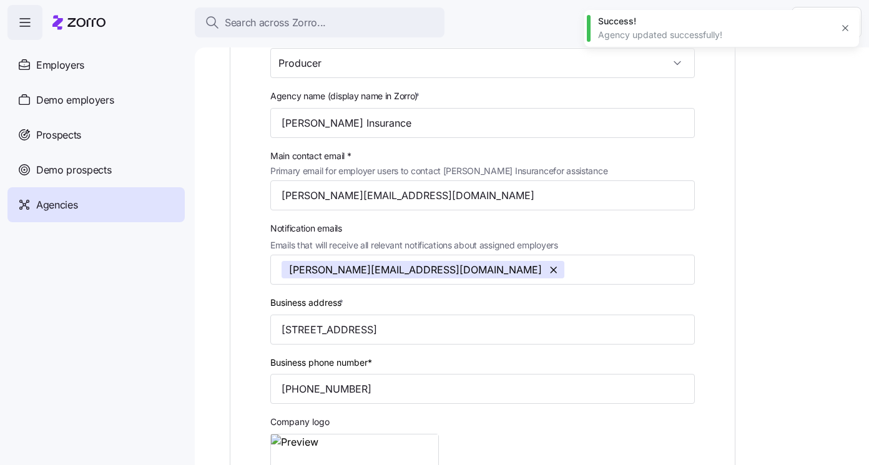
scroll to position [0, 0]
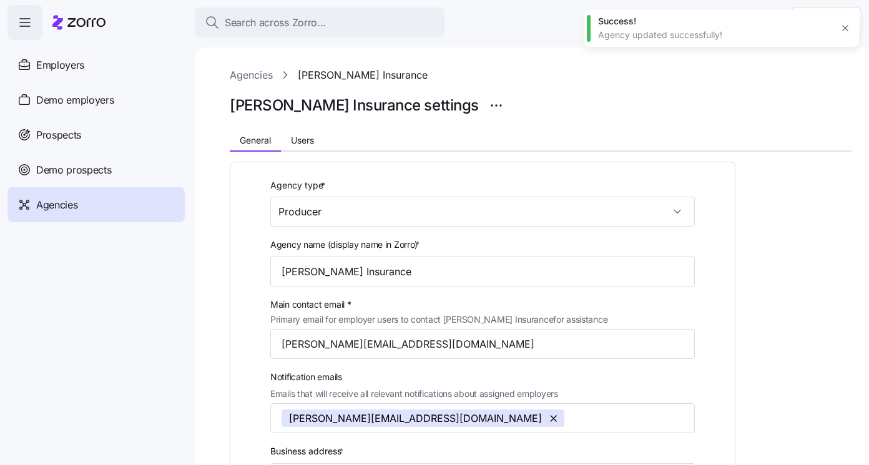
click at [250, 71] on link "Agencies" at bounding box center [251, 75] width 43 height 16
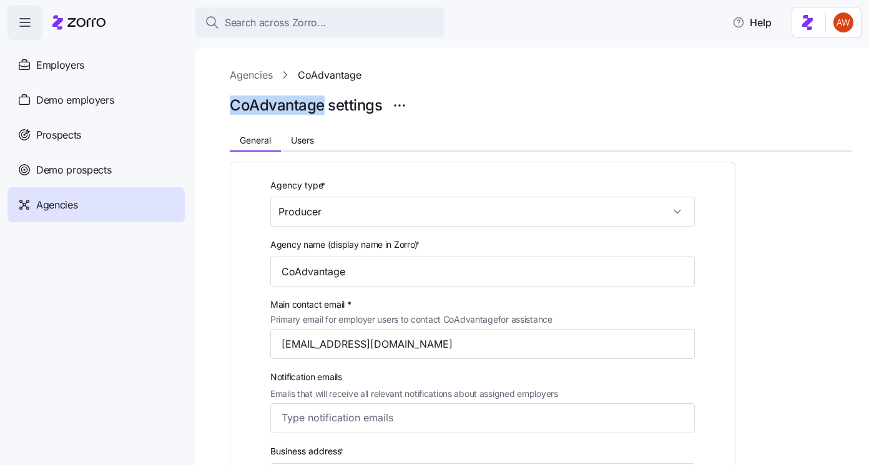
drag, startPoint x: 226, startPoint y: 101, endPoint x: 324, endPoint y: 101, distance: 97.4
click at [324, 101] on div "Agencies CoAdvantage CoAdvantage settings General Users Agency type * Producer …" at bounding box center [532, 256] width 675 height 418
copy h1 "CoAdvantage"
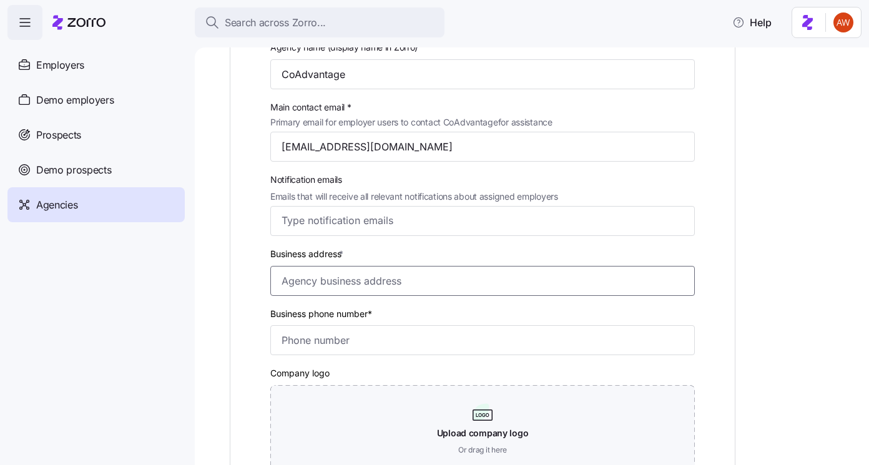
click at [295, 292] on input "Business address *" at bounding box center [482, 281] width 425 height 30
click at [291, 349] on input "Business phone number*" at bounding box center [482, 340] width 425 height 30
paste input "(855) 351-4731"
type input "(855) 351-4731"
click at [300, 288] on input "Business address *" at bounding box center [482, 281] width 425 height 30
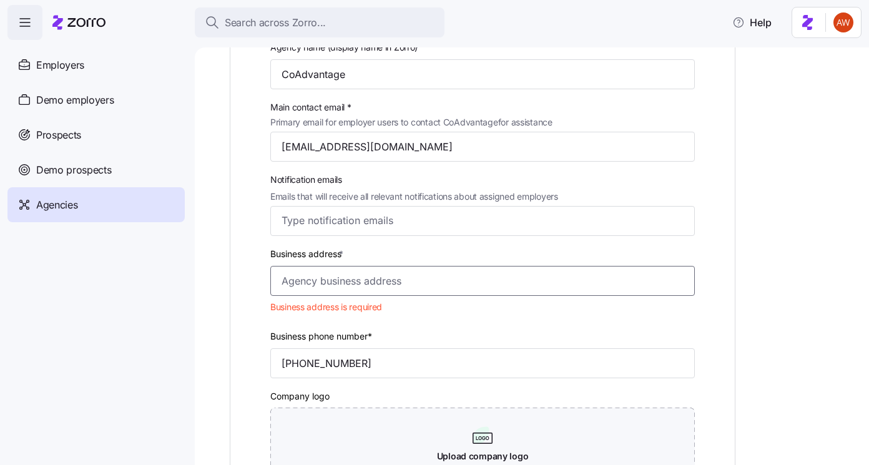
paste input "101 Riverfront Boulevard, Suite 300, Bradenton, FL 34205"
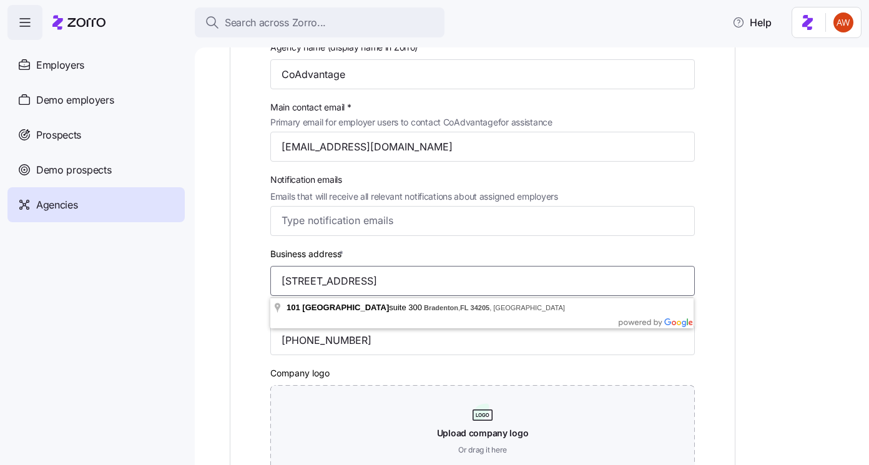
type input "101 Riverfront Boulevard, Suite 300, Bradenton, FL 34205"
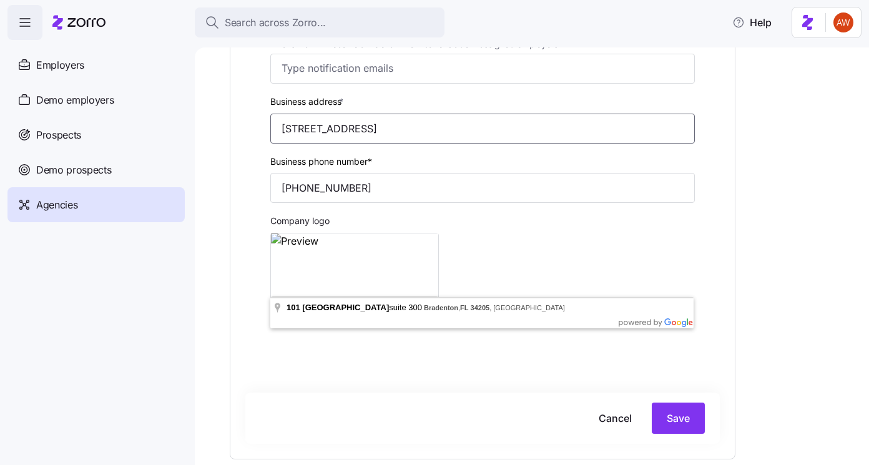
scroll to position [404, 0]
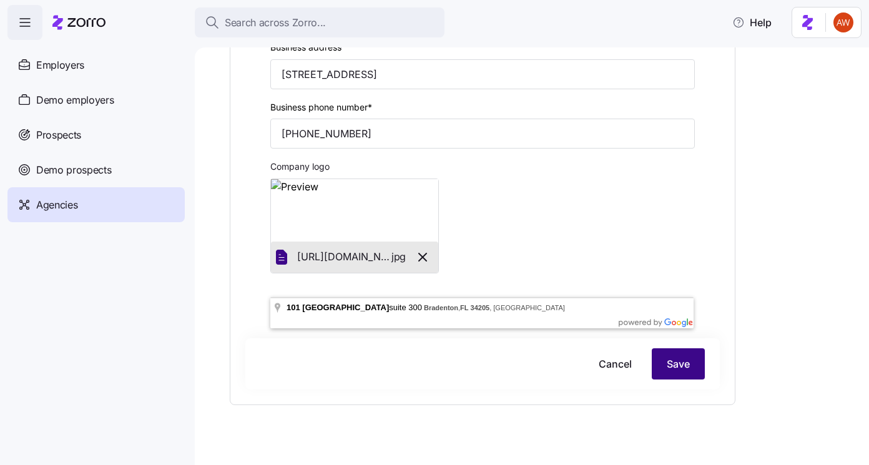
click at [685, 364] on span "Save" at bounding box center [678, 364] width 23 height 15
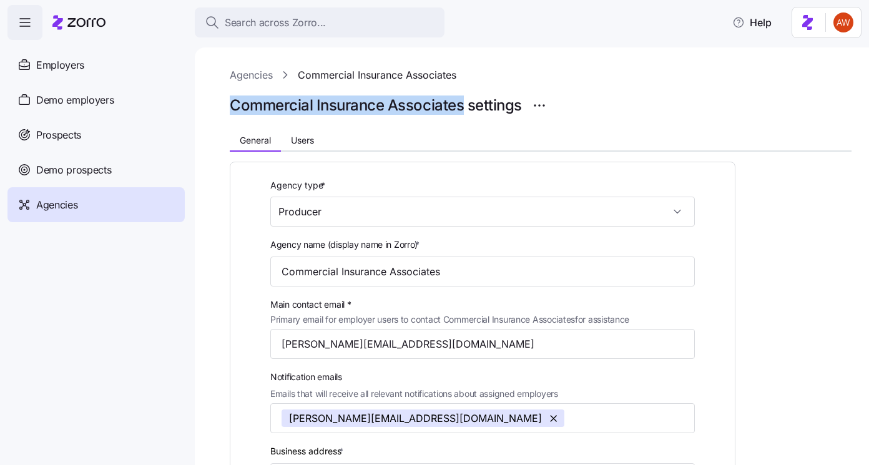
drag, startPoint x: 223, startPoint y: 100, endPoint x: 464, endPoint y: 107, distance: 241.2
click at [464, 107] on div "Agencies Commercial Insurance Associates Commercial Insurance Associates settin…" at bounding box center [532, 256] width 675 height 418
copy h1 "Commercial Insurance Associates"
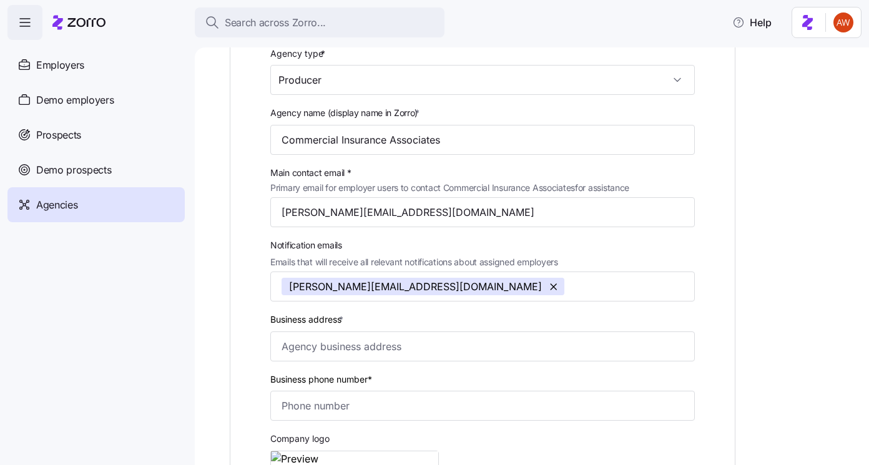
scroll to position [239, 0]
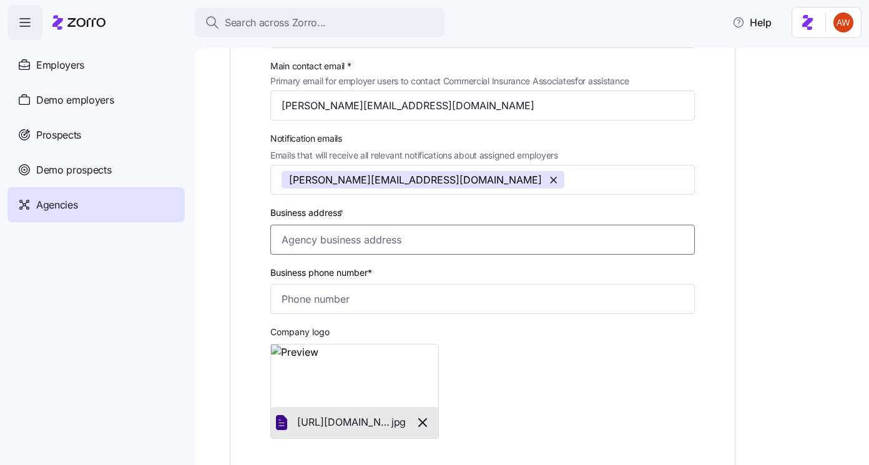
click at [312, 244] on input "Business address *" at bounding box center [482, 240] width 425 height 30
paste input "85 Wilmington Rd, Burlington, MA 01803"
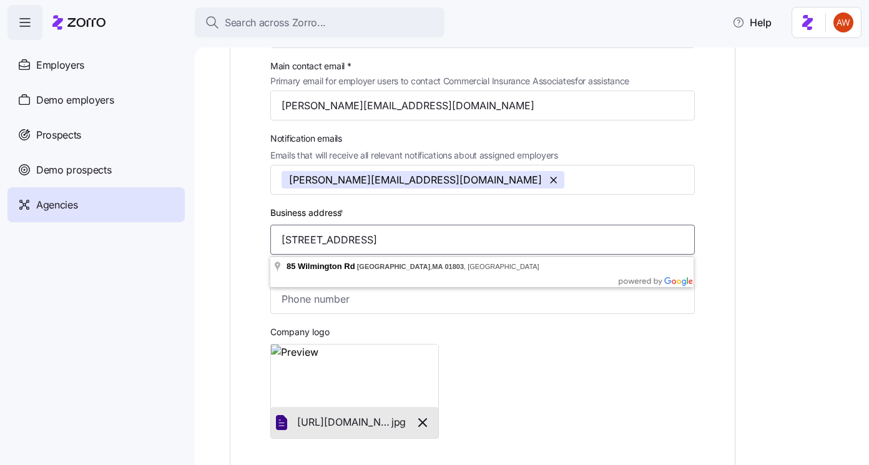
type input "85 Wilmington Rd, Burlington, MA 01803"
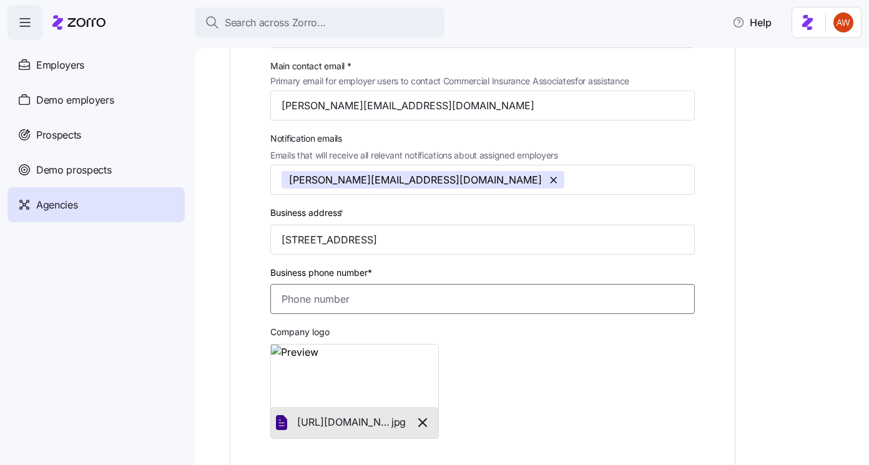
click at [340, 300] on input "Business phone number*" at bounding box center [482, 299] width 425 height 30
paste input "(781) 273-2388"
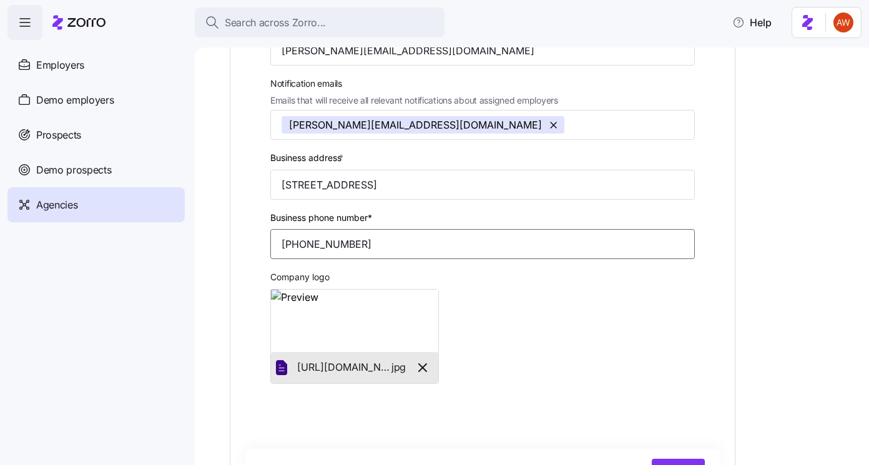
scroll to position [420, 0]
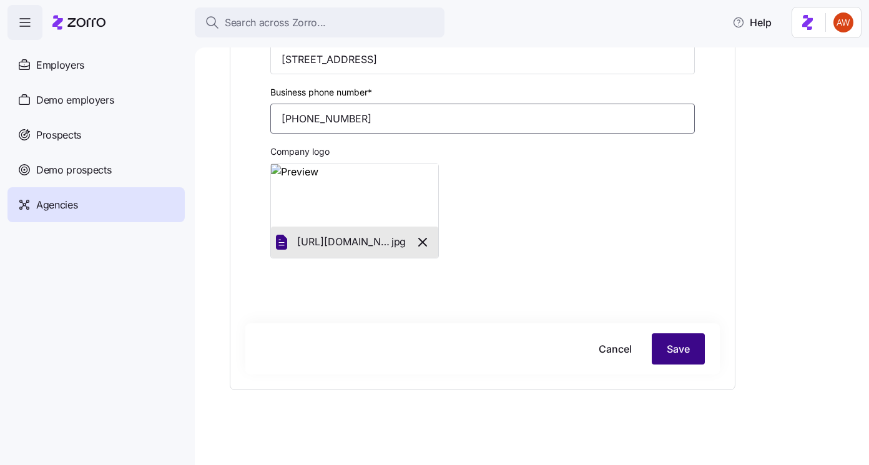
type input "(781) 273-2388"
click at [666, 347] on button "Save" at bounding box center [678, 349] width 53 height 31
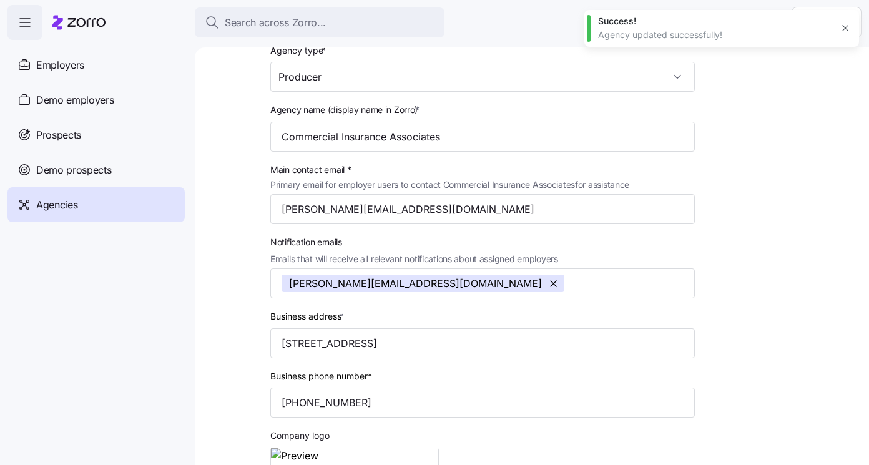
scroll to position [0, 0]
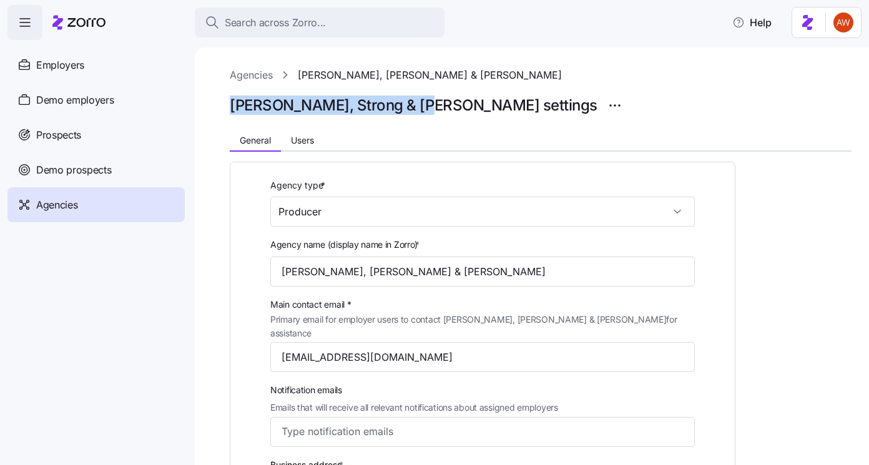
drag, startPoint x: 222, startPoint y: 106, endPoint x: 420, endPoint y: 105, distance: 197.4
click at [420, 105] on div "Agencies [PERSON_NAME], Strong & [PERSON_NAME] [PERSON_NAME], Strong & [PERSON_…" at bounding box center [532, 256] width 675 height 418
copy h1 "[PERSON_NAME], [PERSON_NAME] & [PERSON_NAME]"
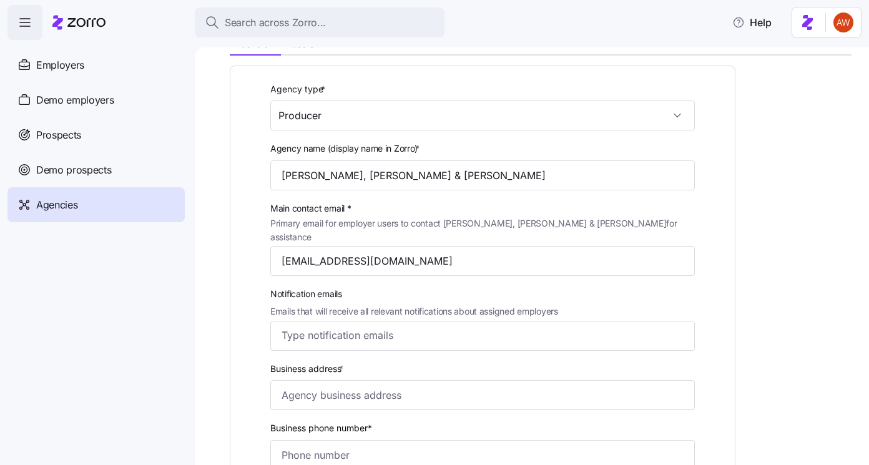
scroll to position [169, 0]
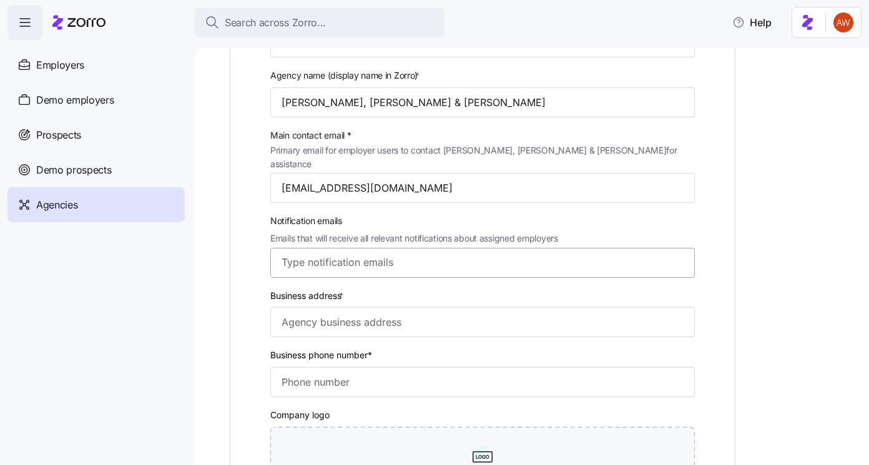
click at [323, 254] on input "Notification emails Emails that will receive all relevant notifications about a…" at bounding box center [471, 262] width 379 height 16
click at [316, 312] on input "Business address *" at bounding box center [482, 322] width 425 height 30
paste input "TRIAD1828 CENTRE, 2 Cooper St, Camden, NJ 08102"
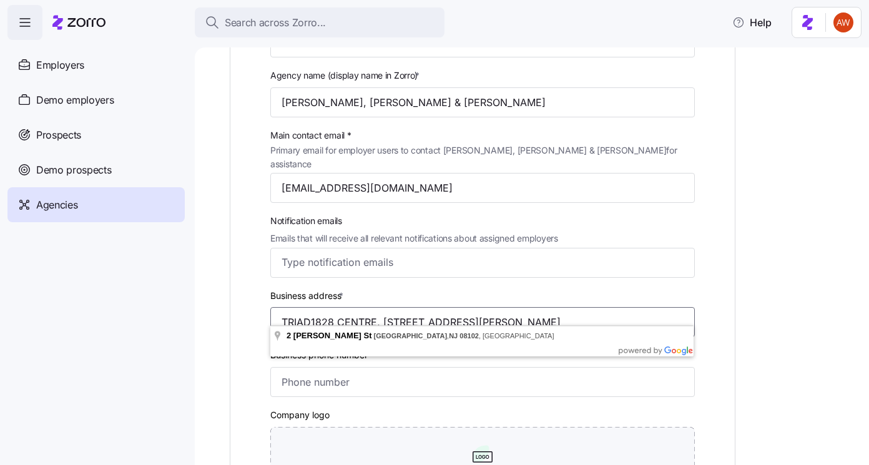
type input "TRIAD1828 CENTRE, 2 Cooper St, Camden, NJ 08102"
click at [325, 289] on label "Business address *" at bounding box center [308, 296] width 76 height 14
click at [325, 307] on input "TRIAD1828 CENTRE, 2 Cooper St, Camden, NJ 08102" at bounding box center [482, 322] width 425 height 30
click at [381, 283] on div "Business address * TRIAD1828 CENTRE, 2 Cooper St, Camden, NJ 08102" at bounding box center [482, 313] width 435 height 60
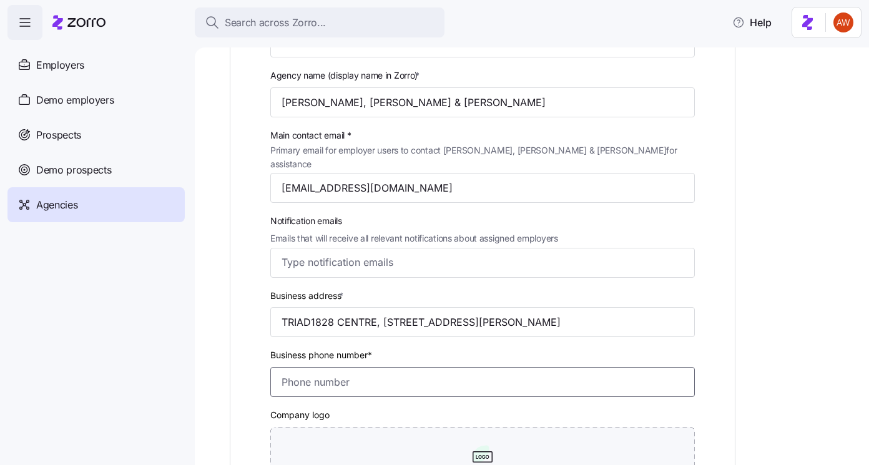
click at [348, 378] on input "Business phone number*" at bounding box center [482, 382] width 425 height 30
paste input "(877) 861-3220"
type input "(877) 861-3220"
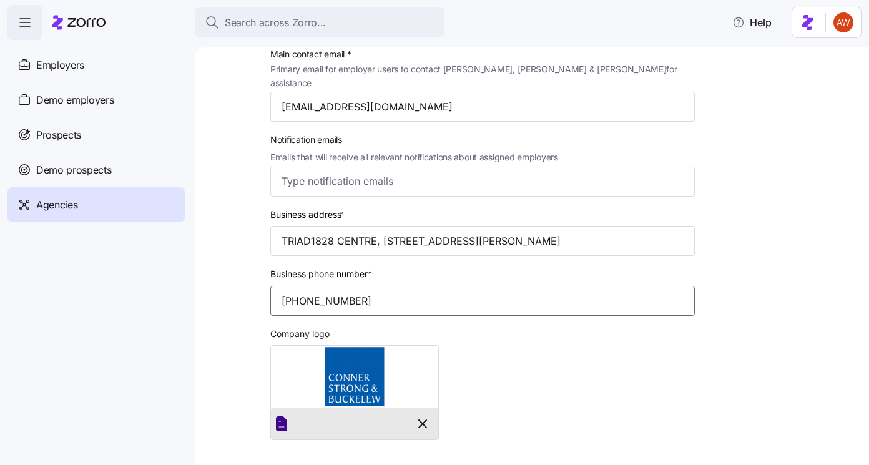
scroll to position [420, 0]
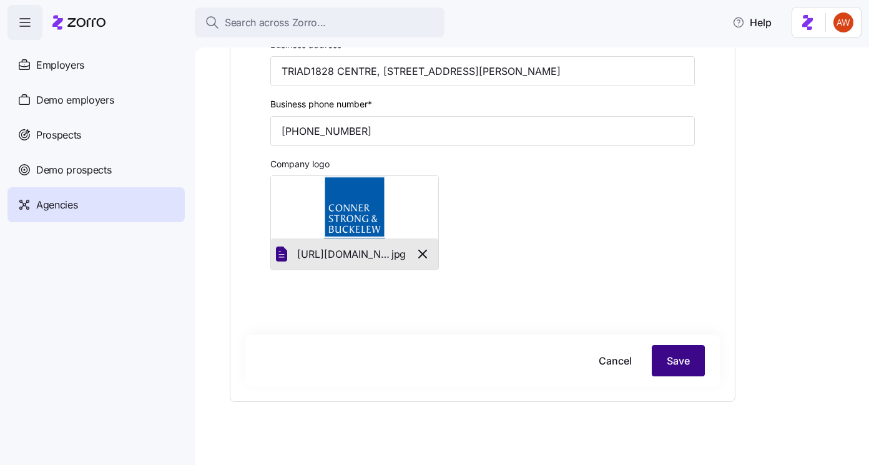
click at [670, 345] on button "Save" at bounding box center [678, 360] width 53 height 31
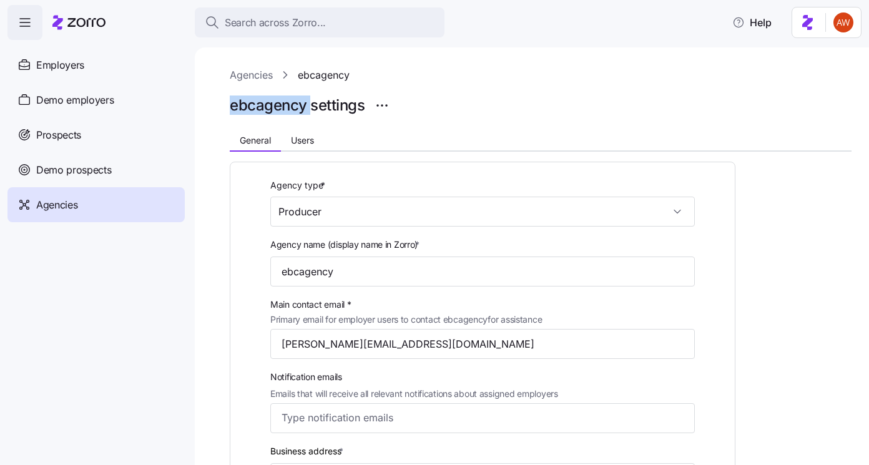
drag, startPoint x: 225, startPoint y: 107, endPoint x: 309, endPoint y: 114, distance: 84.0
click at [309, 114] on div "Agencies ebcagency ebcagency settings General Users Agency type * Producer Agen…" at bounding box center [532, 256] width 675 height 418
copy h1 "ebcagency"
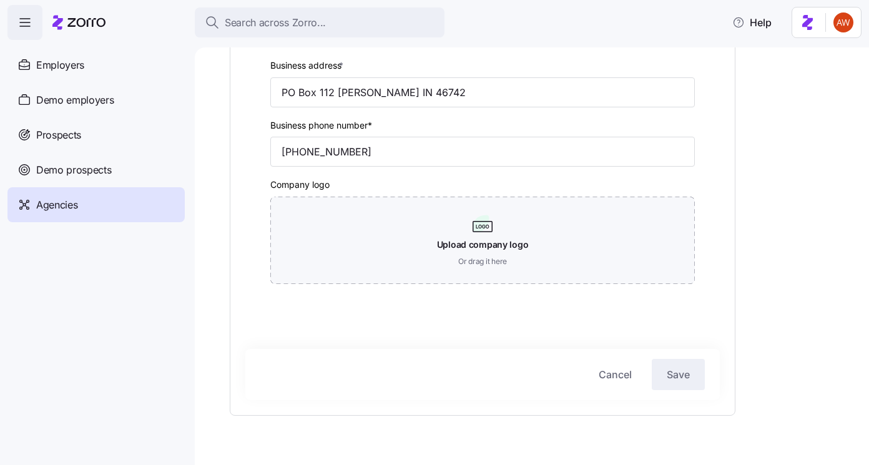
scroll to position [413, 0]
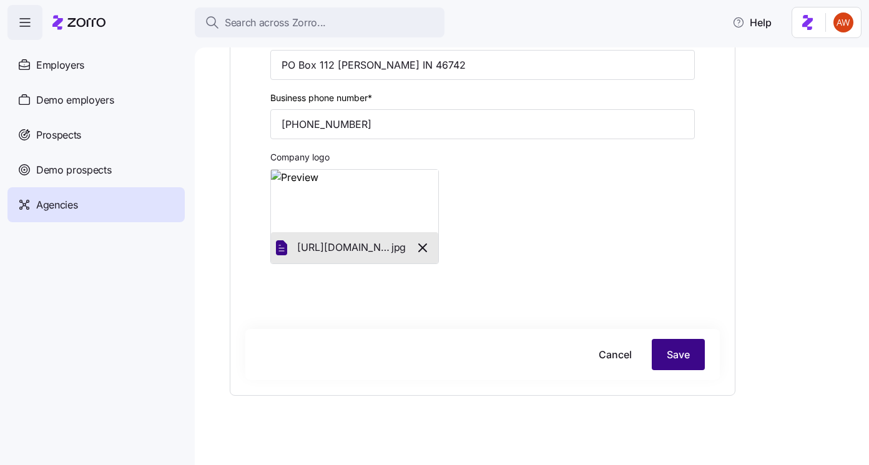
click at [671, 355] on span "Save" at bounding box center [678, 354] width 23 height 15
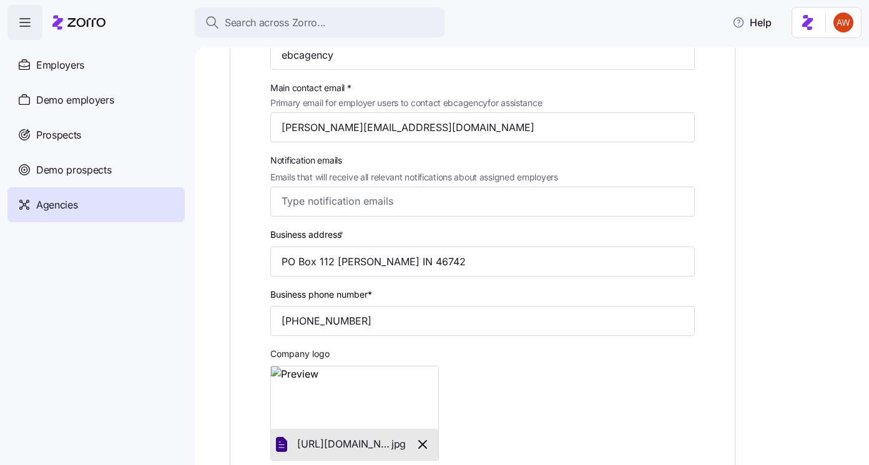
scroll to position [0, 0]
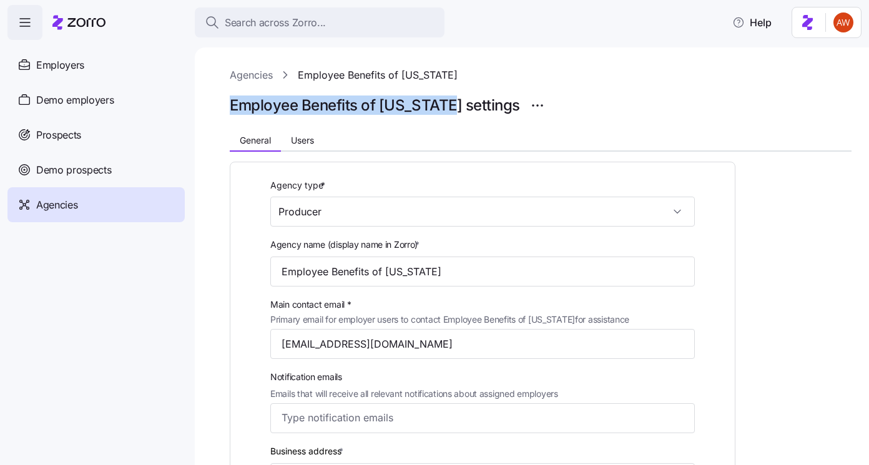
drag, startPoint x: 225, startPoint y: 105, endPoint x: 433, endPoint y: 106, distance: 207.4
click at [433, 106] on div "Agencies Employee Benefits of [US_STATE] Employee Benefits of [US_STATE] settin…" at bounding box center [532, 256] width 675 height 418
copy h1 "Employee Benefits of [US_STATE]"
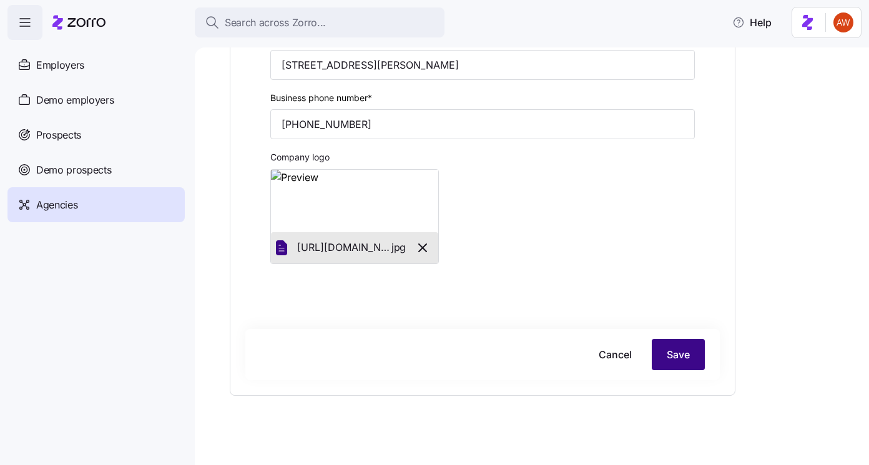
click at [672, 355] on span "Save" at bounding box center [678, 354] width 23 height 15
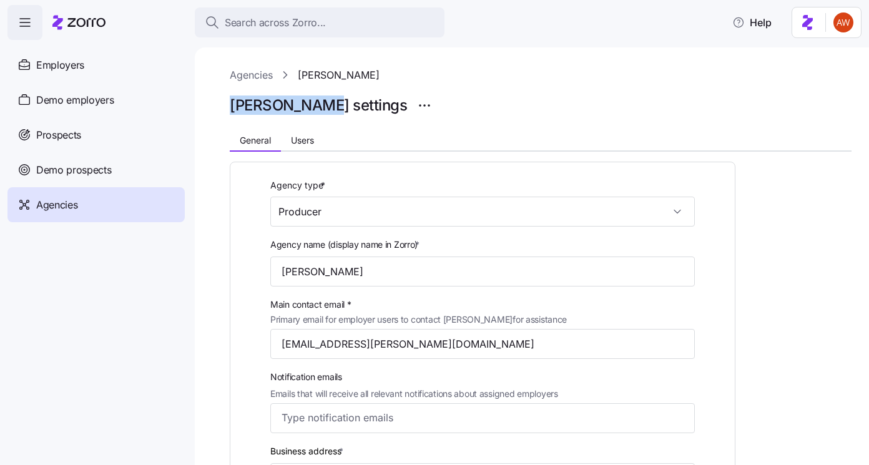
drag, startPoint x: 225, startPoint y: 107, endPoint x: 327, endPoint y: 109, distance: 101.2
click at [327, 109] on div "Agencies [PERSON_NAME] [PERSON_NAME] settings General Users Agency type * Produ…" at bounding box center [532, 256] width 675 height 418
copy h1 "[PERSON_NAME]"
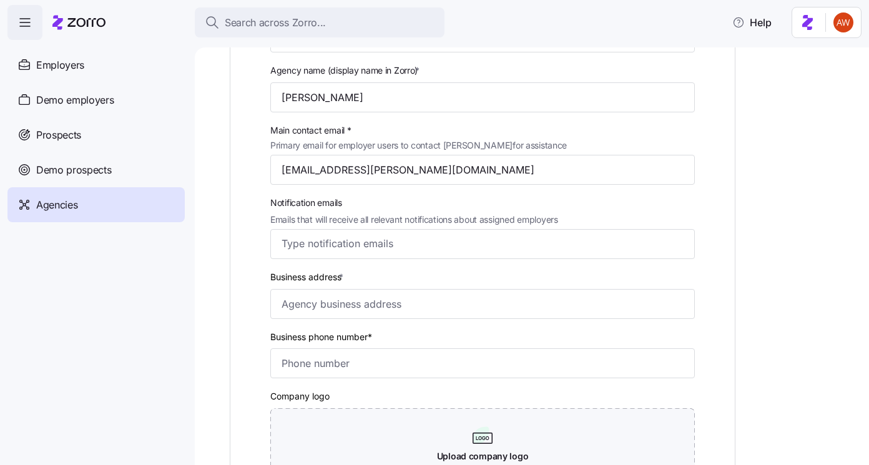
scroll to position [209, 0]
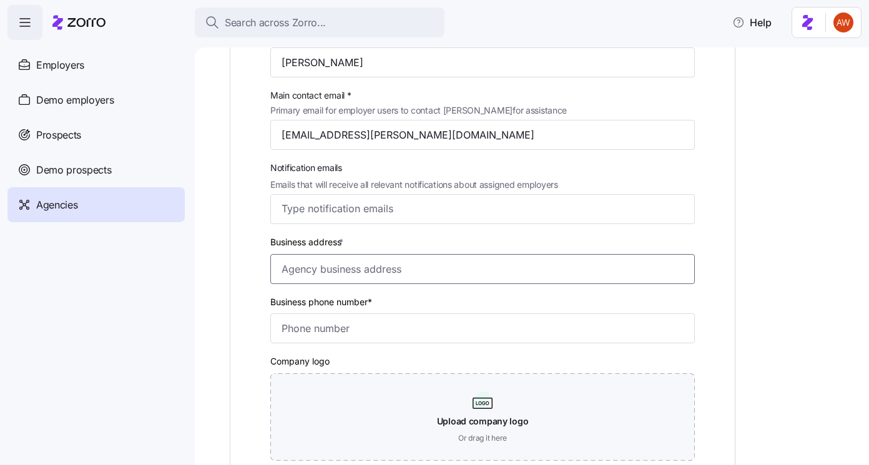
click at [330, 276] on input "Business address *" at bounding box center [482, 269] width 425 height 30
paste input "500 W 13th St, Fort Worth, TX 76102"
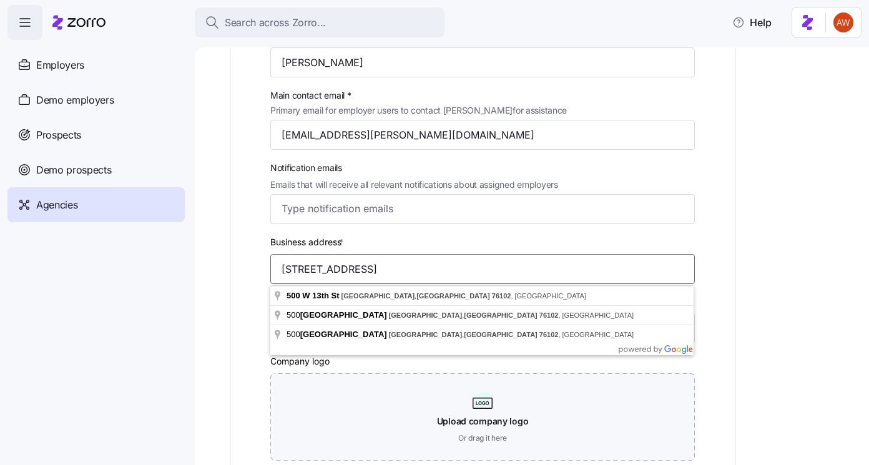
type input "500 W 13th St, Fort Worth, TX 76102"
click at [255, 322] on div "Agency type * Producer Agency name (display name in Zorro) * Higginbotham Main …" at bounding box center [482, 227] width 475 height 518
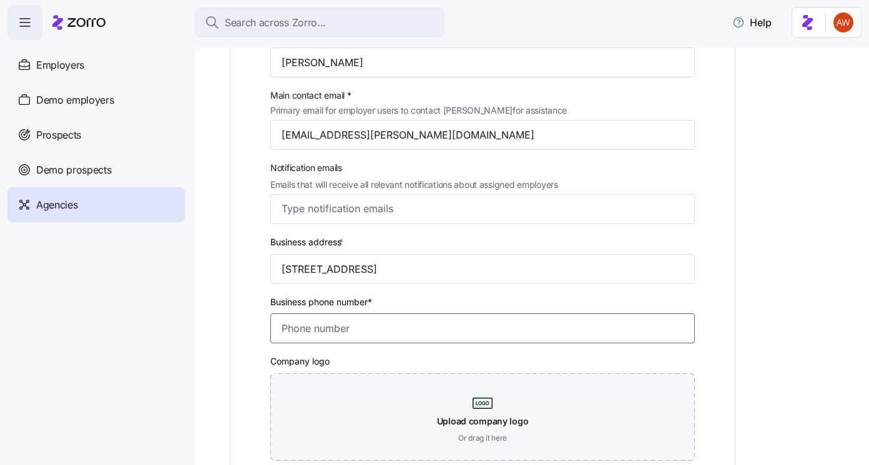
click at [292, 327] on input "Business phone number*" at bounding box center [482, 329] width 425 height 30
paste input "(800) 728-2374"
type input "(800) 728-2374"
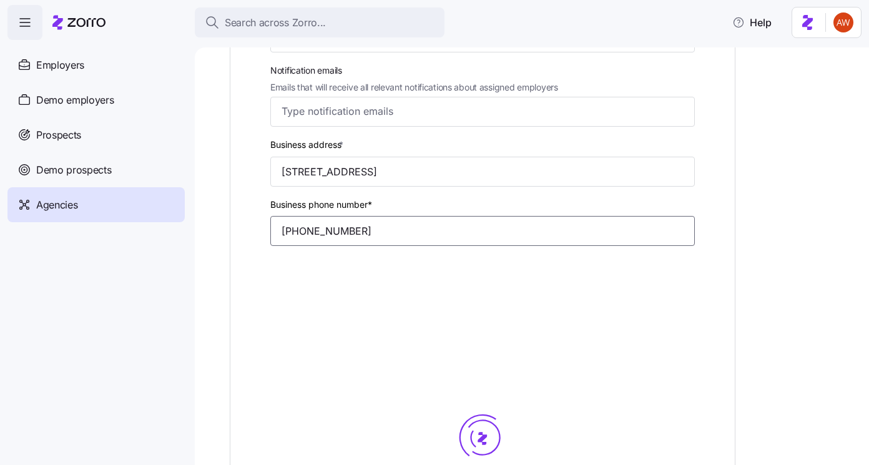
scroll to position [387, 0]
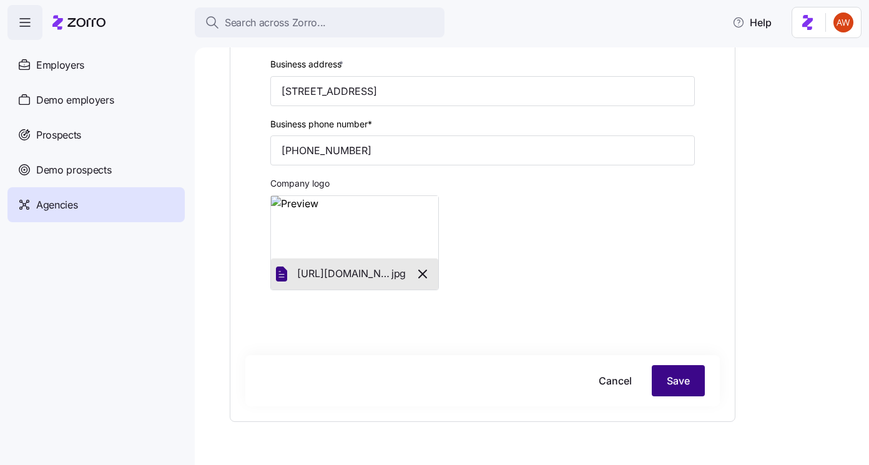
click at [665, 380] on button "Save" at bounding box center [678, 380] width 53 height 31
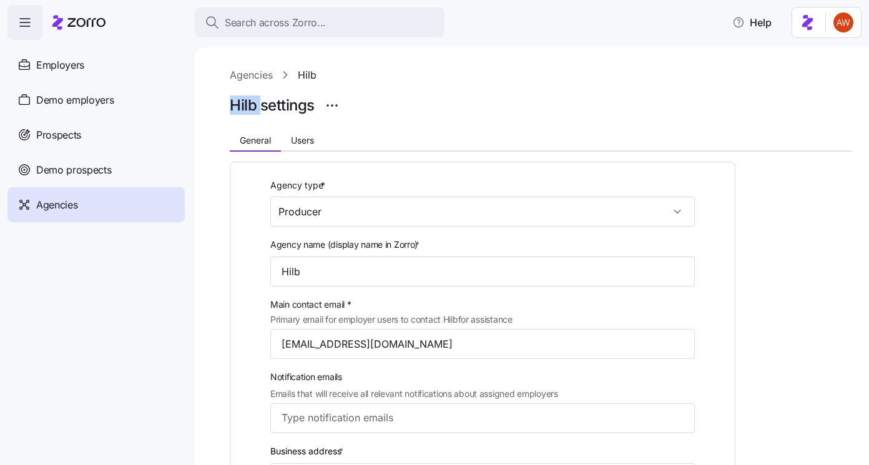
drag, startPoint x: 225, startPoint y: 104, endPoint x: 259, endPoint y: 101, distance: 33.2
click at [259, 101] on div "Agencies Hilb Hilb settings General Users Agency type * Producer Agency name (d…" at bounding box center [532, 256] width 675 height 418
copy h1 "Hilb"
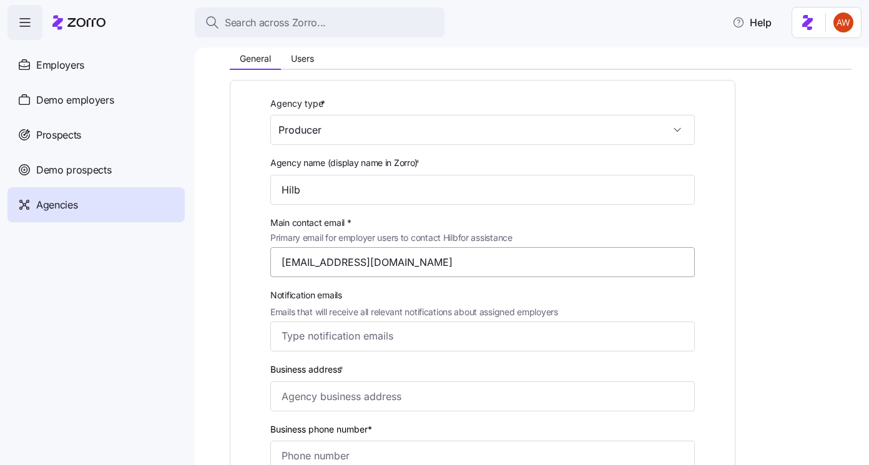
scroll to position [180, 0]
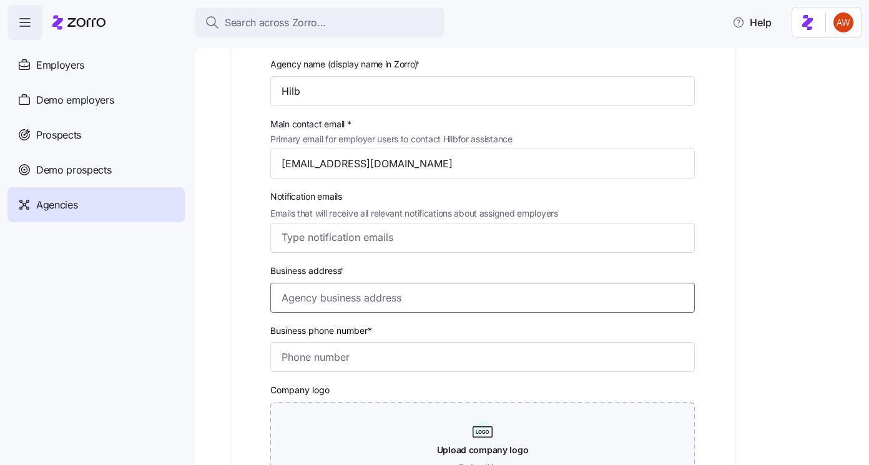
click at [319, 297] on input "Business address *" at bounding box center [482, 298] width 425 height 30
paste input "[STREET_ADDRESS]"
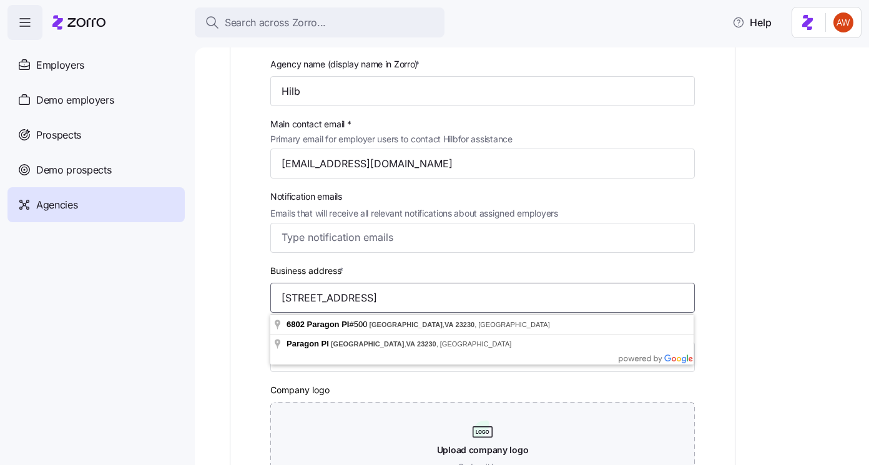
type input "[STREET_ADDRESS]"
click at [239, 358] on div "Agency type * Producer Agency name (display name in Zorro) * Hilb Main contact …" at bounding box center [483, 301] width 506 height 640
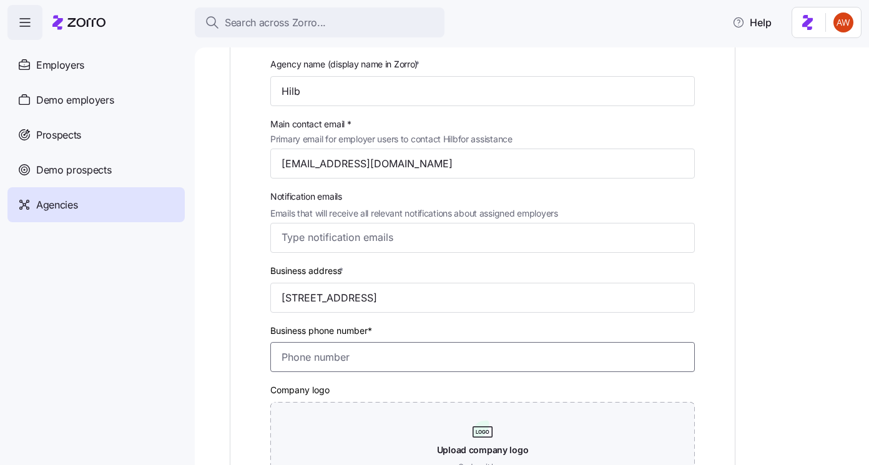
click at [313, 352] on input "Business phone number*" at bounding box center [482, 357] width 425 height 30
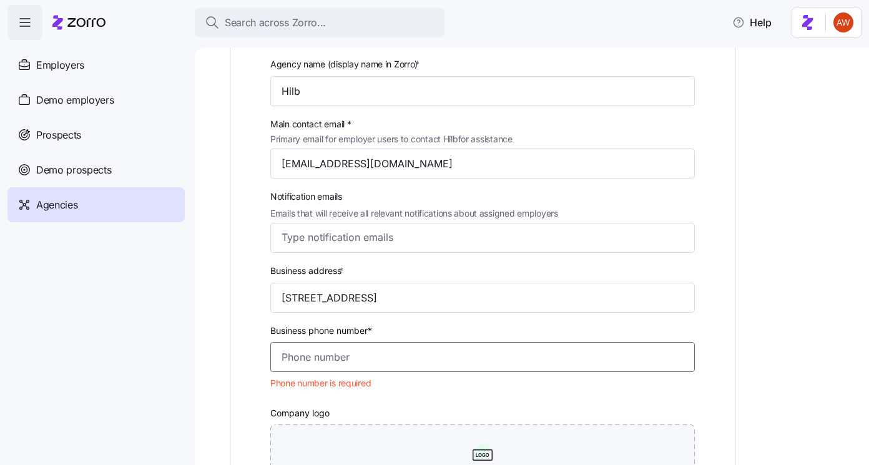
paste input "[PHONE_NUMBER]"
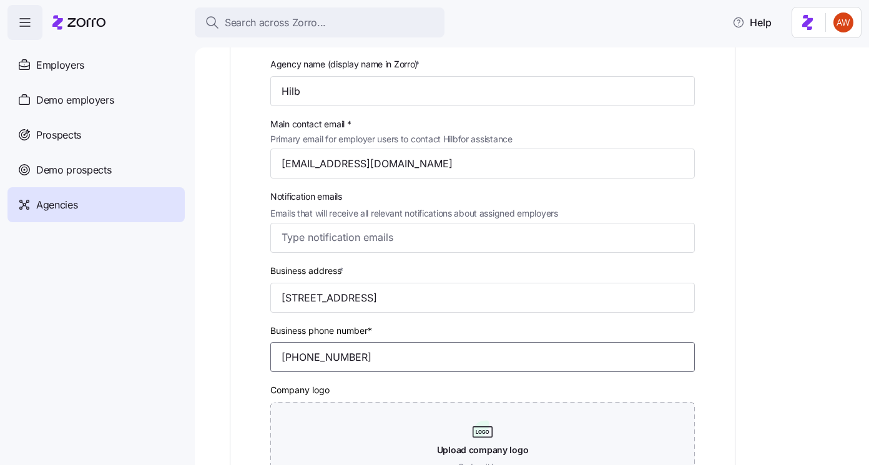
type input "[PHONE_NUMBER]"
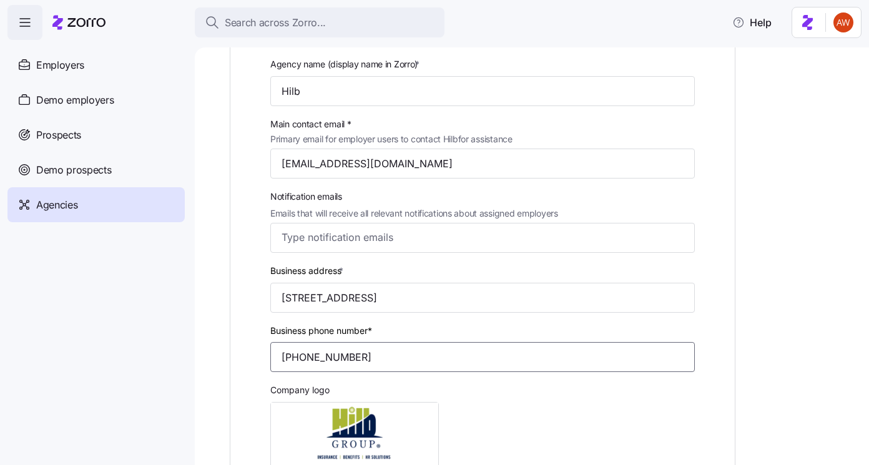
scroll to position [420, 0]
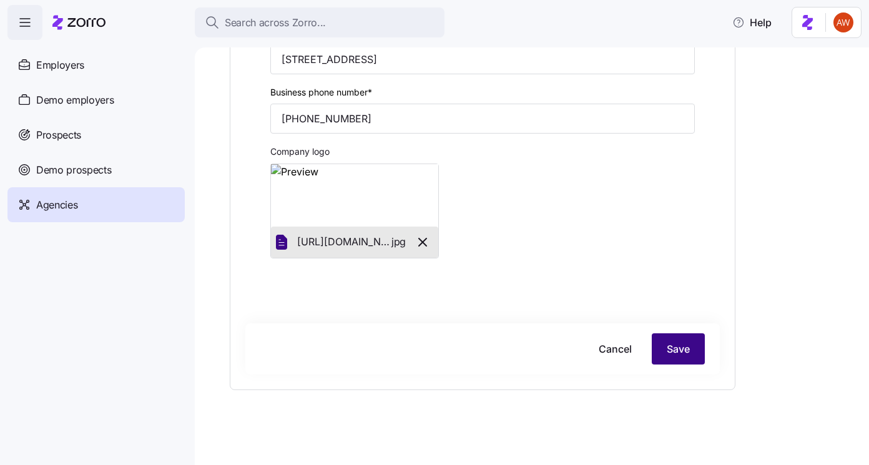
click at [691, 342] on button "Save" at bounding box center [678, 349] width 53 height 31
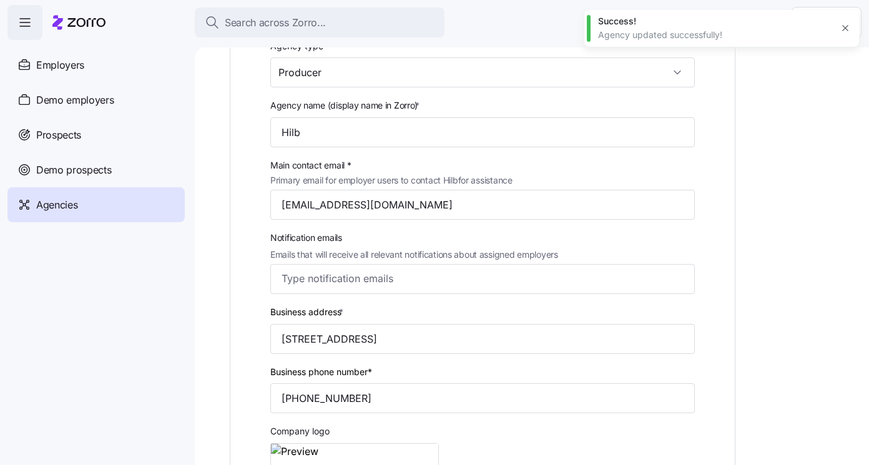
scroll to position [0, 0]
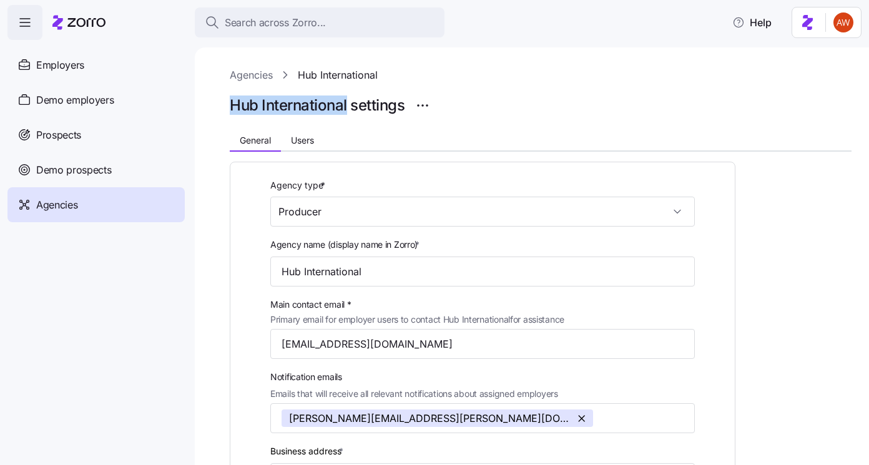
drag, startPoint x: 224, startPoint y: 106, endPoint x: 348, endPoint y: 109, distance: 123.7
click at [348, 109] on div "Agencies Hub International Hub International settings General Users Agency type…" at bounding box center [532, 256] width 675 height 418
copy h1 "Hub International"
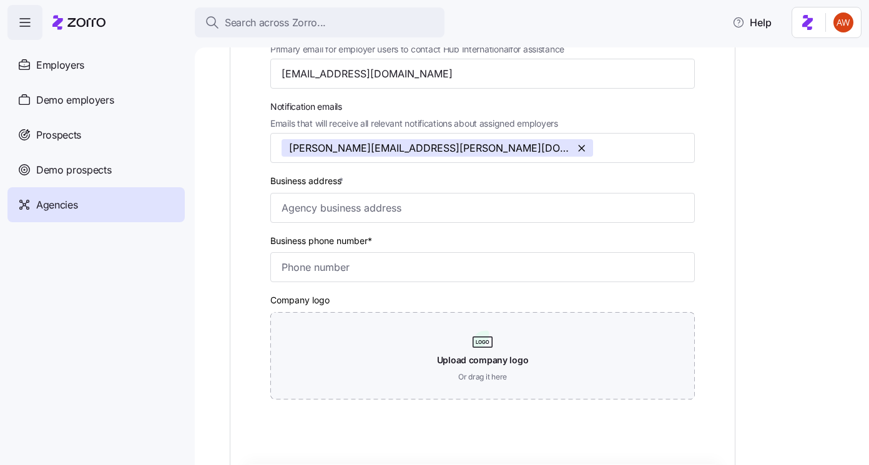
scroll to position [339, 0]
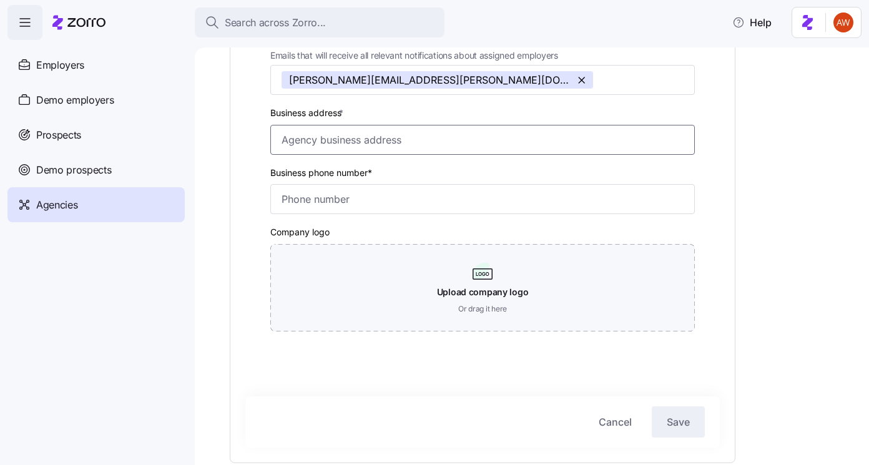
click at [336, 153] on input "Business address *" at bounding box center [482, 140] width 425 height 30
paste input "[STREET_ADDRESS]"
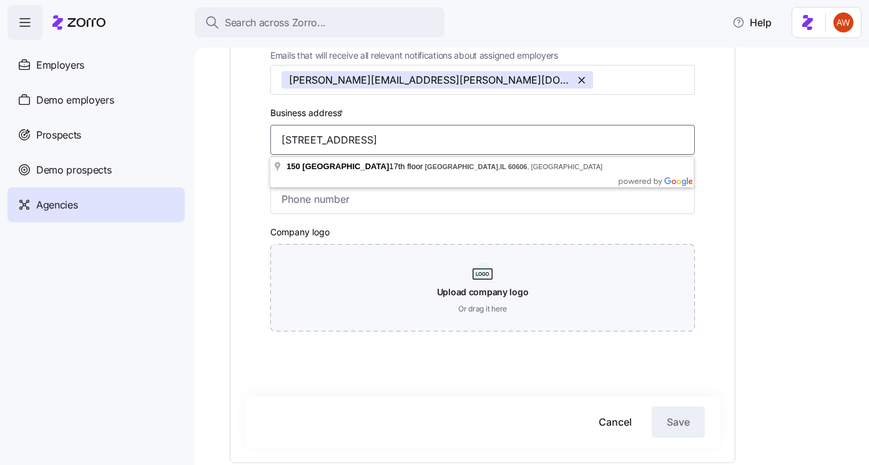
type input "[STREET_ADDRESS]"
click at [337, 203] on input "Business phone number*" at bounding box center [482, 199] width 425 height 30
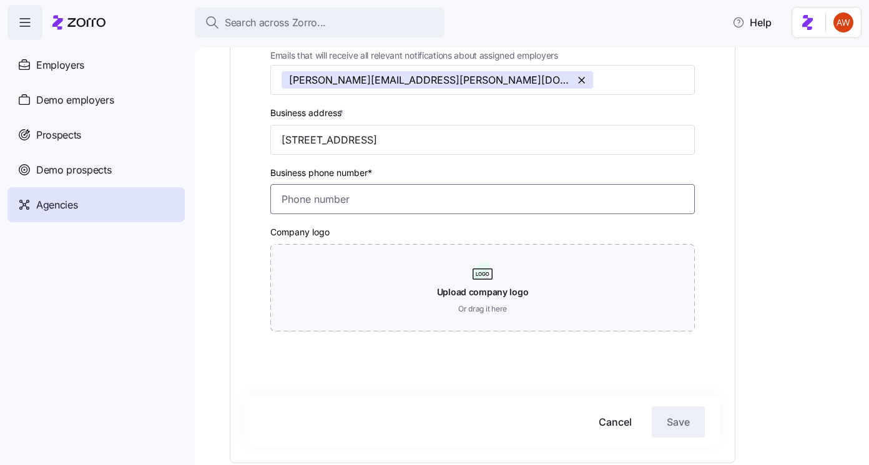
paste input "[PHONE_NUMBER]"
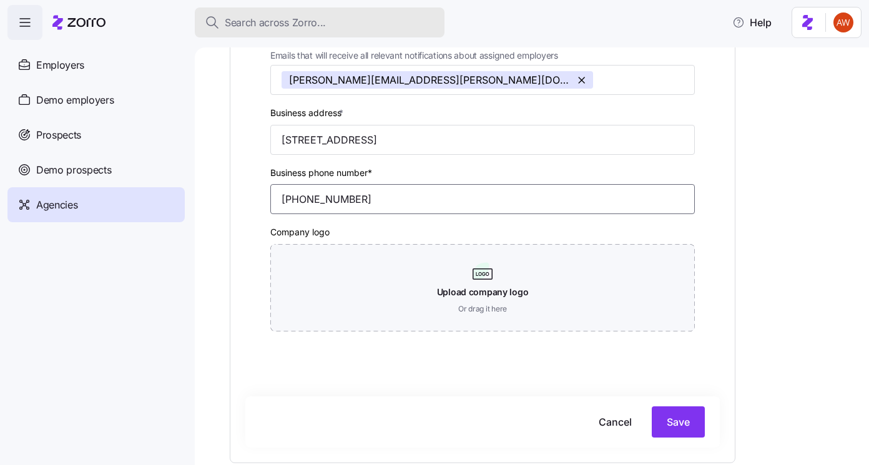
type input "[PHONE_NUMBER]"
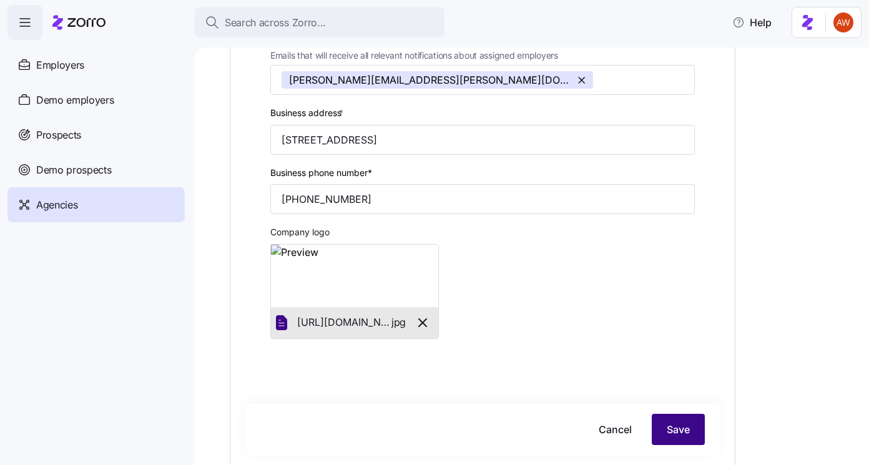
click at [678, 427] on span "Save" at bounding box center [678, 429] width 23 height 15
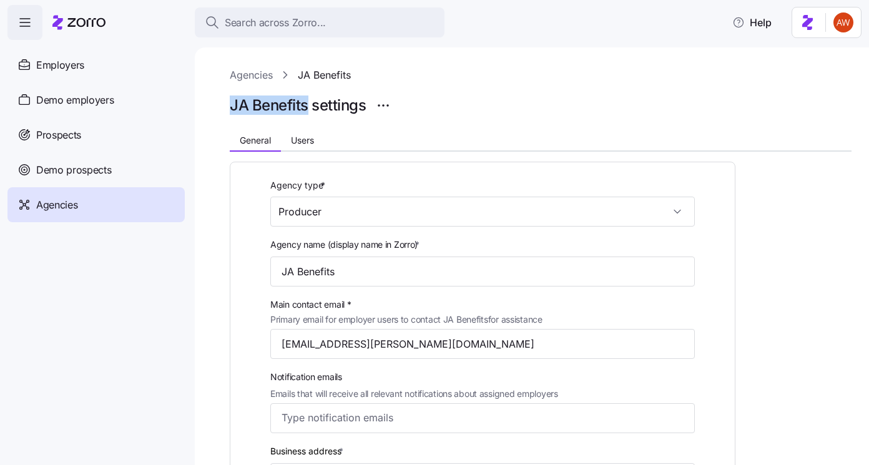
drag, startPoint x: 229, startPoint y: 107, endPoint x: 305, endPoint y: 108, distance: 76.2
click at [305, 108] on div "Agencies JA Benefits JA Benefits settings General Users Agency type * Producer …" at bounding box center [532, 256] width 675 height 418
copy h1 "JA Benefits"
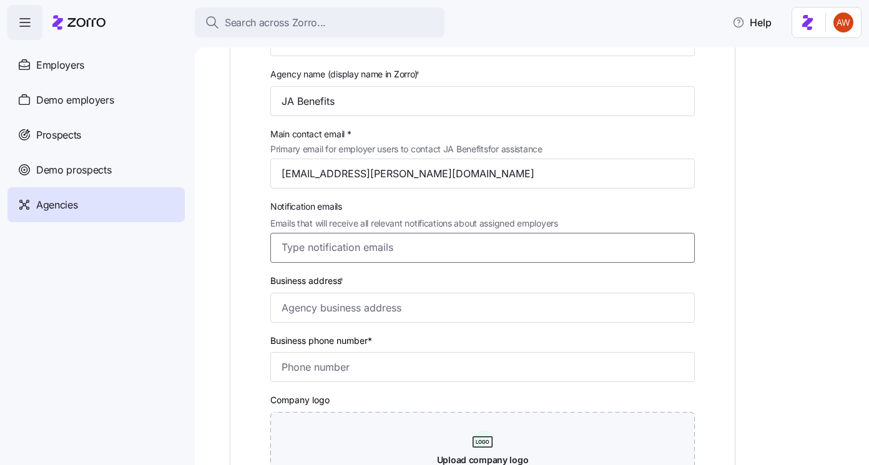
click at [314, 250] on input "Notification emails Emails that will receive all relevant notifications about a…" at bounding box center [471, 247] width 379 height 16
click at [315, 320] on input "Business address *" at bounding box center [482, 308] width 425 height 30
paste input "1630 H St, Bedford, IN 47421"
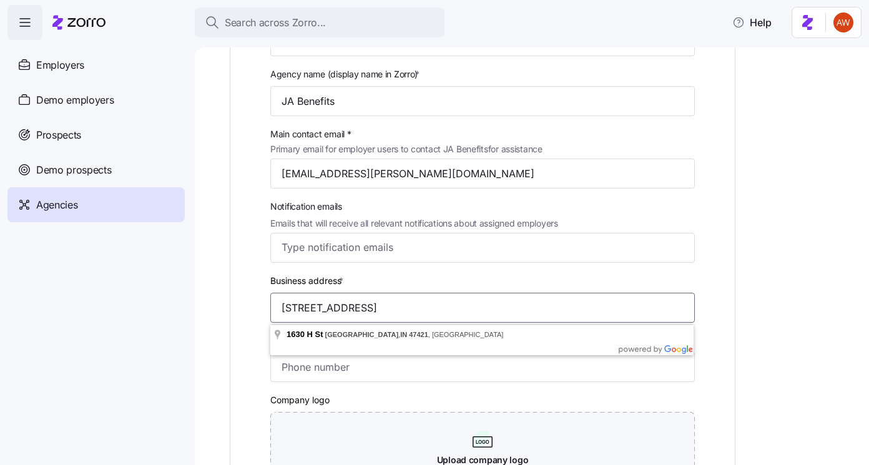
type input "1630 H St, Bedford, IN 47421"
click at [344, 374] on input "Business phone number*" at bounding box center [482, 367] width 425 height 30
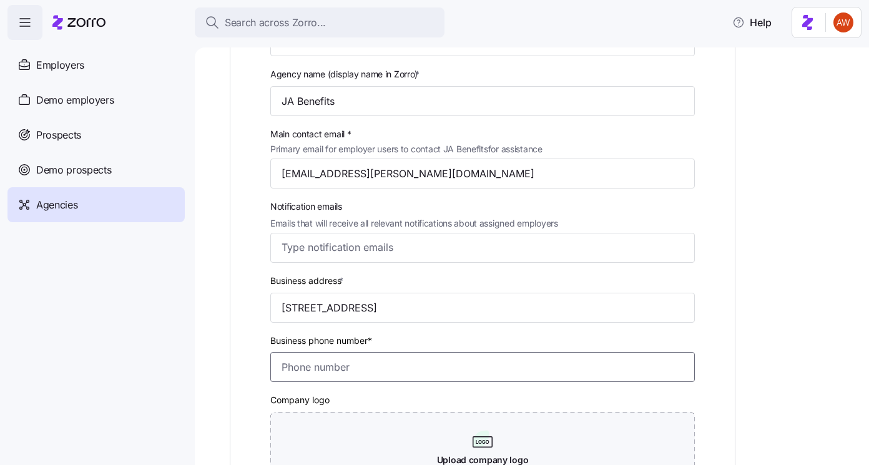
paste input "(812) 279-9500"
type input "(812) 279-9500"
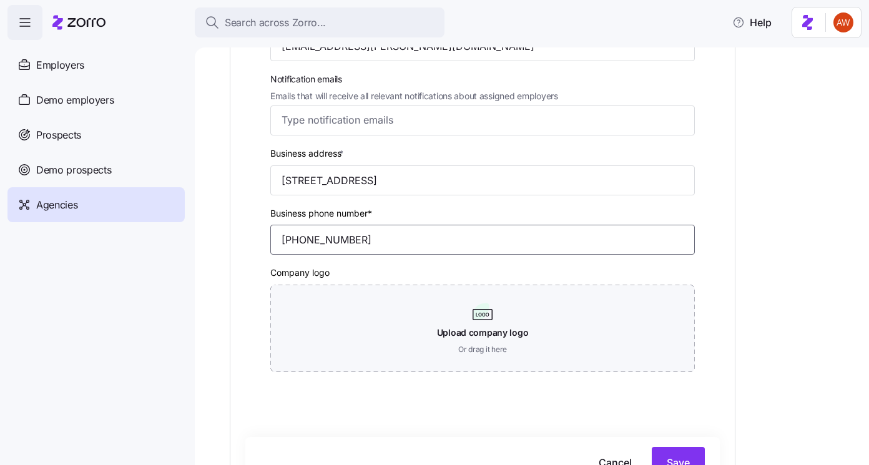
scroll to position [356, 0]
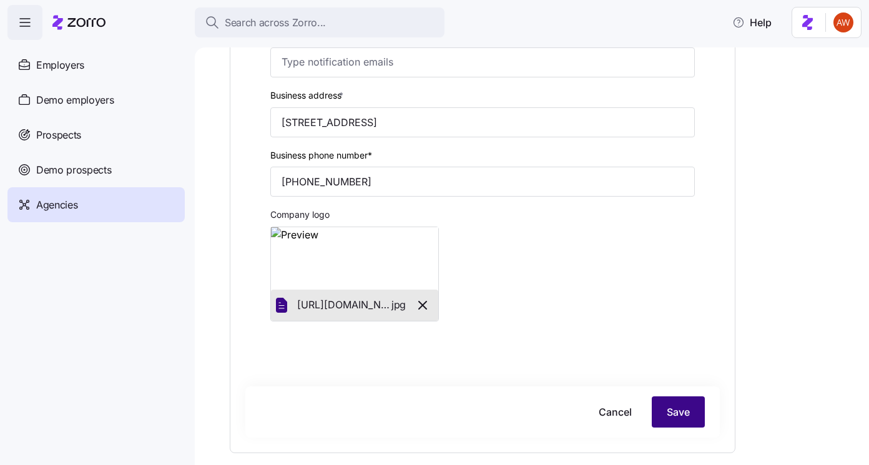
click at [667, 412] on span "Save" at bounding box center [678, 412] width 23 height 15
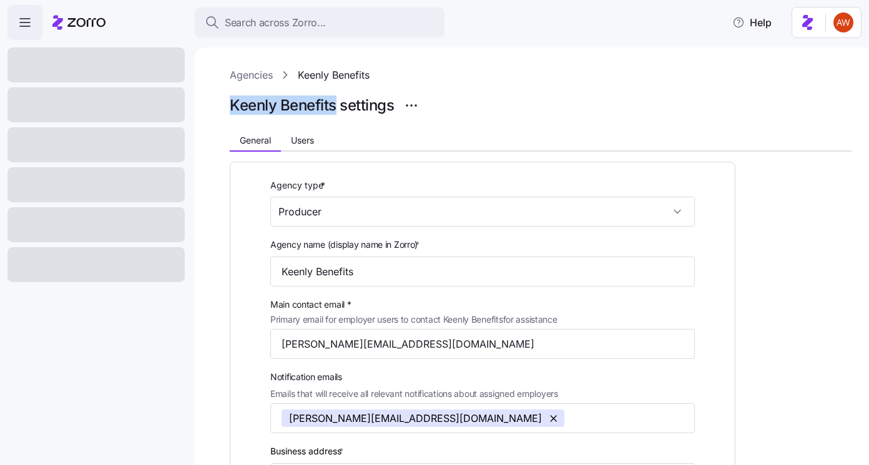
drag, startPoint x: 227, startPoint y: 107, endPoint x: 337, endPoint y: 109, distance: 110.6
click at [337, 109] on div "Agencies Keenly Benefits Keenly Benefits settings General Users Agency type * P…" at bounding box center [532, 256] width 675 height 418
copy h1 "Keenly Benefits"
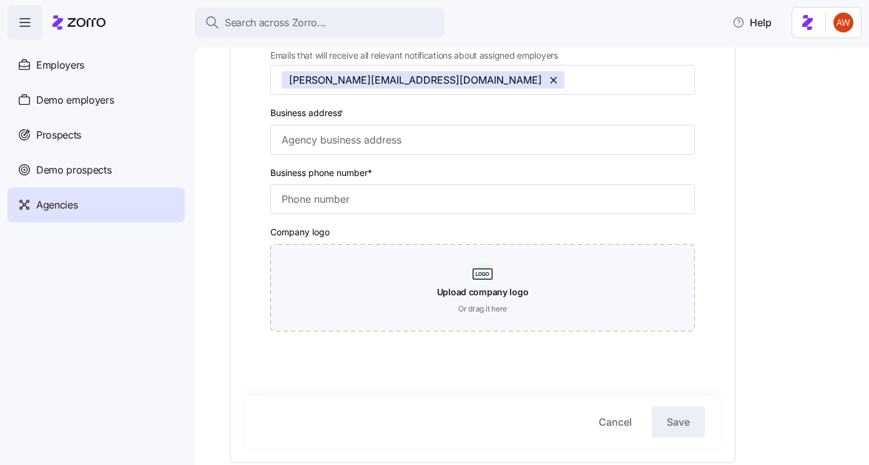
scroll to position [364, 0]
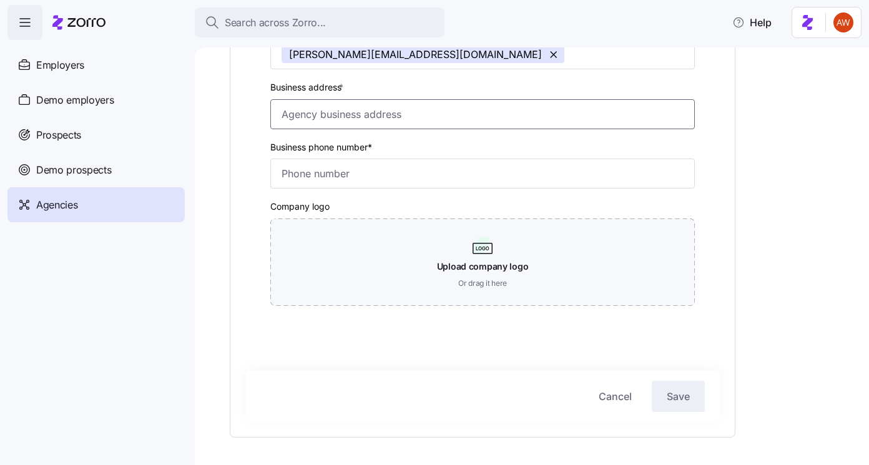
click at [352, 124] on input "Business address *" at bounding box center [482, 114] width 425 height 30
paste input "3380 W Americana Terrace, Suite 330, Boise, Idaho, 83706"
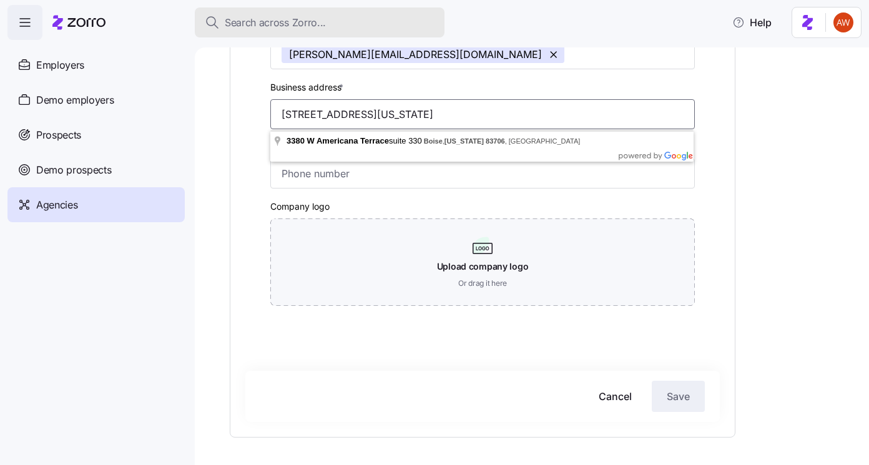
type input "3380 W Americana Terrace, Suite 330, Boise, Idaho, 83706"
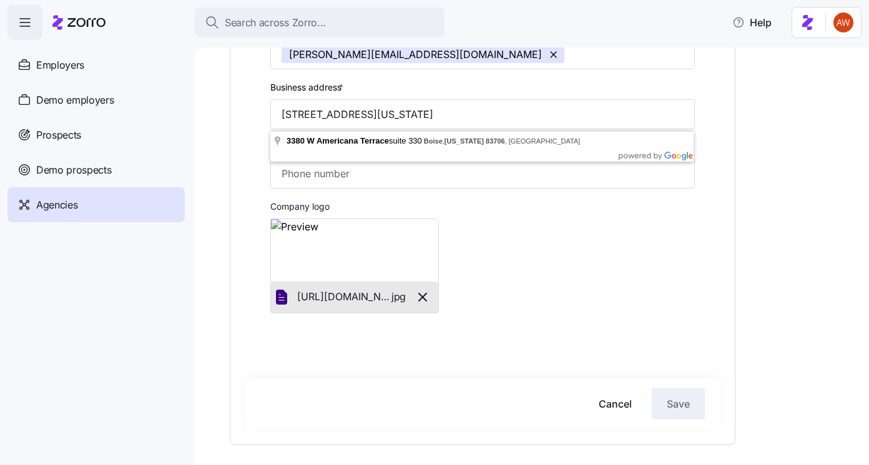
click at [512, 227] on div "Company logo https://zorro-employer-images-prod.s3.us-east-1.amazonaws.com/4cdb…" at bounding box center [482, 256] width 435 height 124
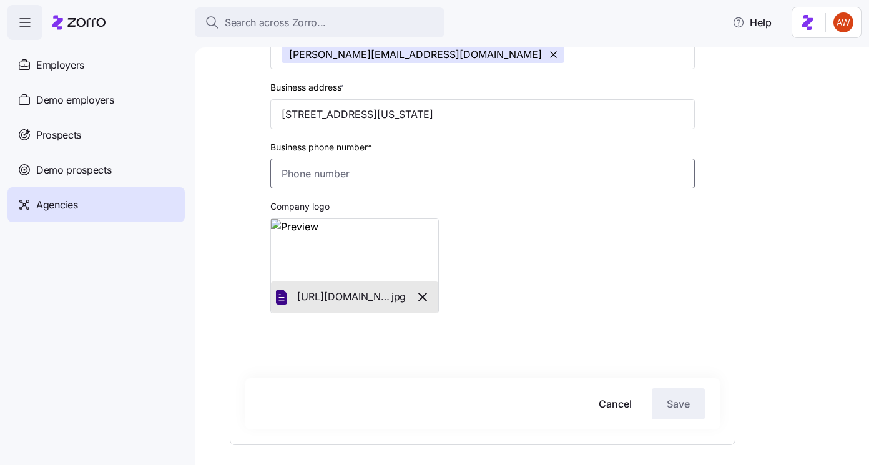
click at [344, 185] on input "Business phone number*" at bounding box center [482, 174] width 425 height 30
paste input "(208) 298-9319"
type input "(208) 298-9319"
click at [670, 397] on button "Save" at bounding box center [678, 403] width 53 height 31
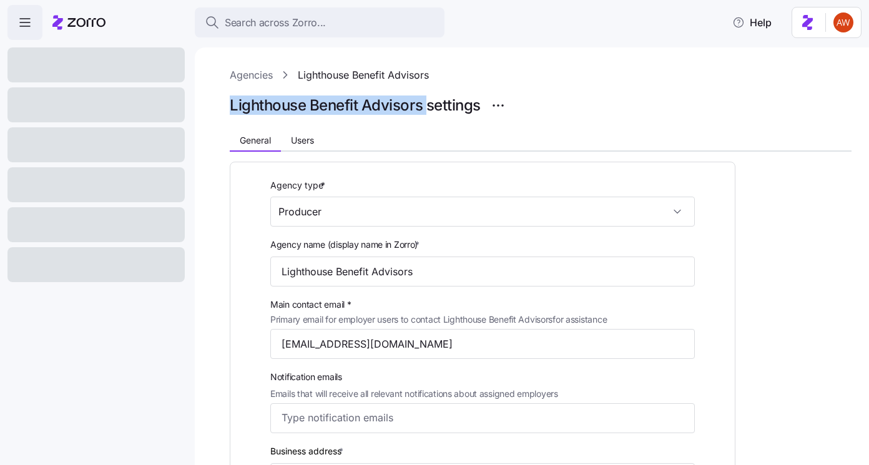
drag, startPoint x: 225, startPoint y: 102, endPoint x: 428, endPoint y: 106, distance: 202.4
click at [428, 106] on div "Agencies Lighthouse Benefit Advisors Lighthouse Benefit Advisors settings Gener…" at bounding box center [532, 256] width 675 height 418
copy h1 "Lighthouse Benefit Advisors"
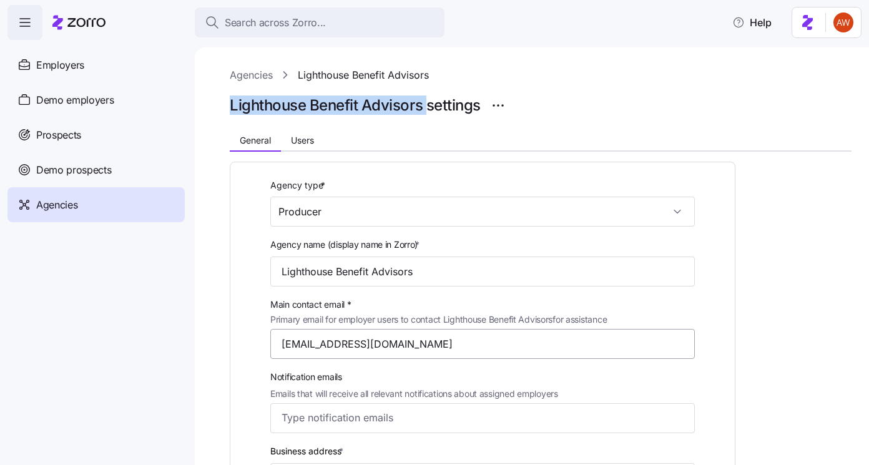
scroll to position [222, 0]
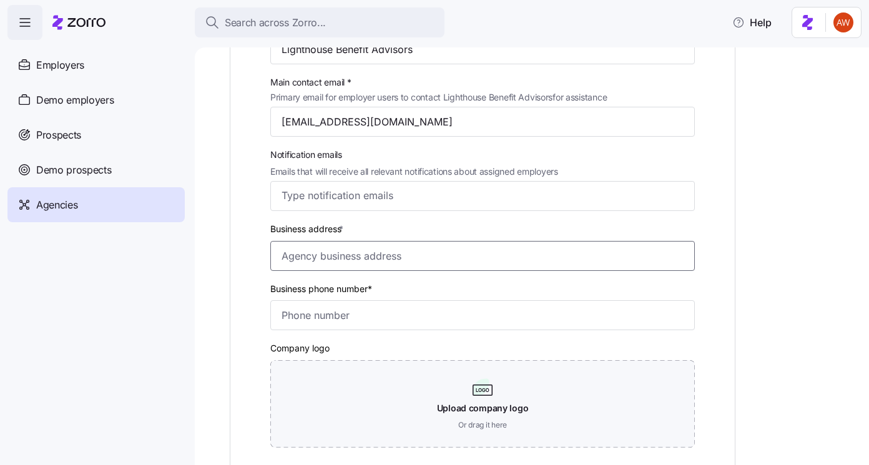
click at [315, 265] on input "Business address *" at bounding box center [482, 256] width 425 height 30
paste input "[STREET_ADDRESS][PERSON_NAME]"
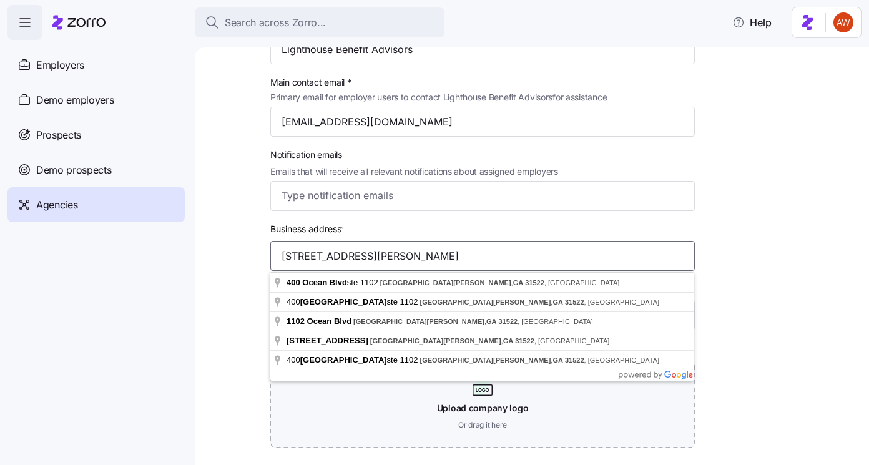
type input "[STREET_ADDRESS][PERSON_NAME]"
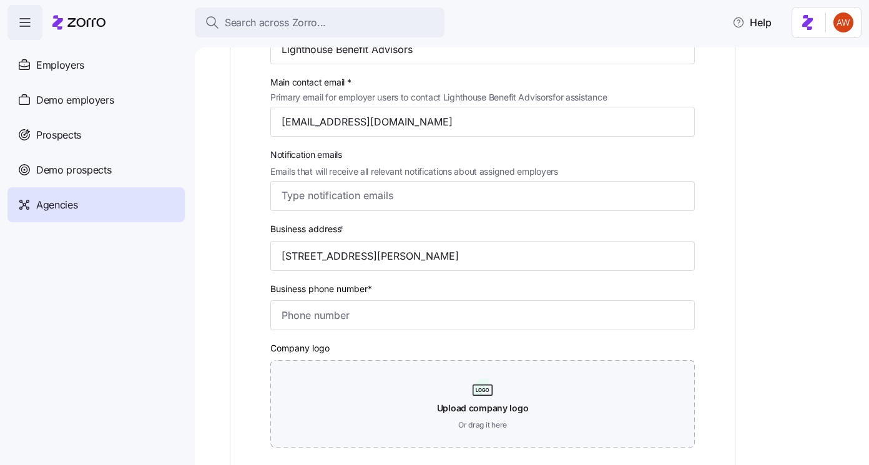
click at [258, 248] on div "Agency type * Producer Agency name (display name in Zorro) * Lighthouse Benefit…" at bounding box center [482, 214] width 475 height 518
click at [305, 300] on div "Business phone number*" at bounding box center [482, 306] width 425 height 50
click at [309, 319] on input "Business phone number*" at bounding box center [482, 315] width 425 height 30
paste input "[PHONE_NUMBER]"
type input "[PHONE_NUMBER]"
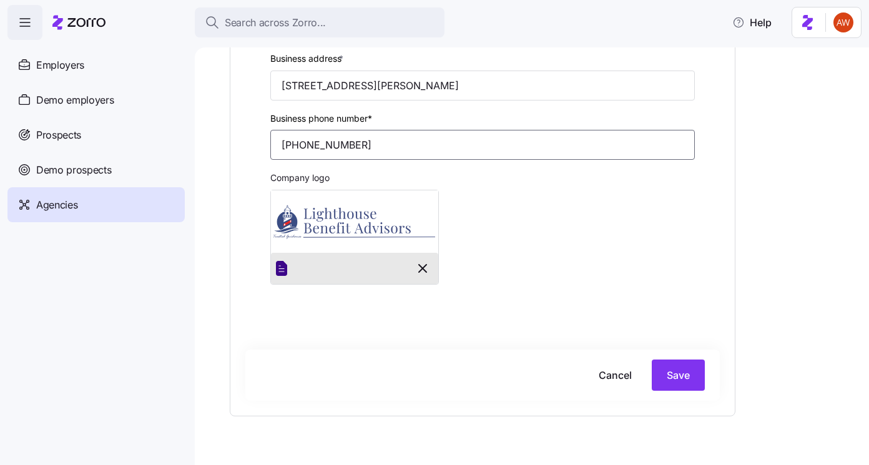
scroll to position [420, 0]
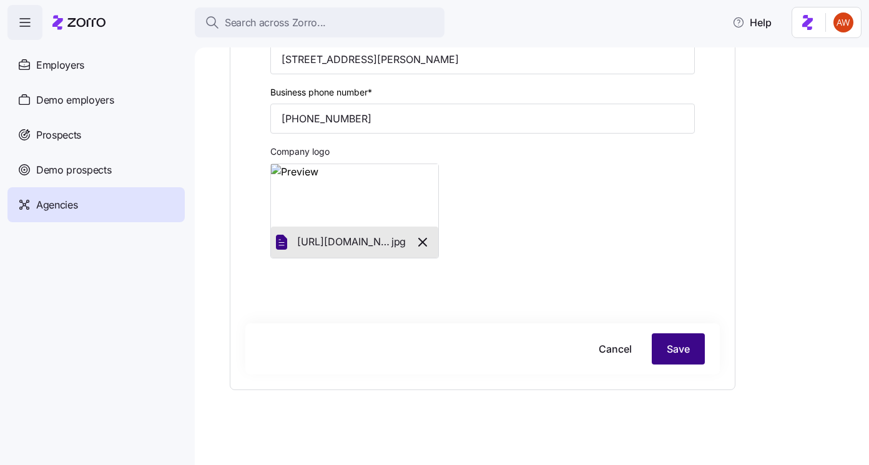
click at [671, 351] on span "Save" at bounding box center [678, 349] width 23 height 15
